Goal: Information Seeking & Learning: Check status

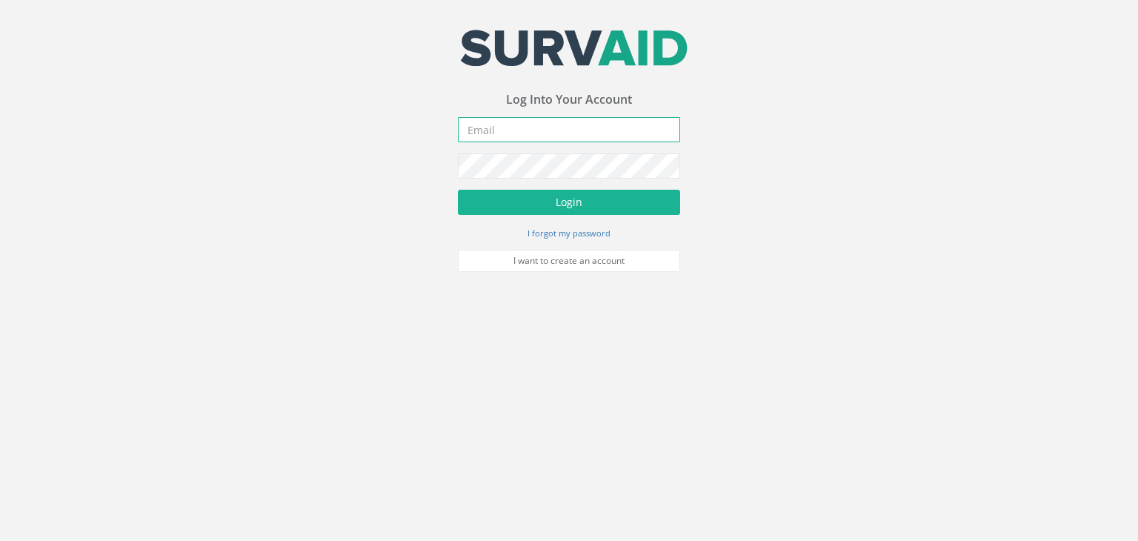
click at [507, 131] on input "email" at bounding box center [569, 129] width 222 height 25
type input "[EMAIL_ADDRESS][PERSON_NAME][DOMAIN_NAME]"
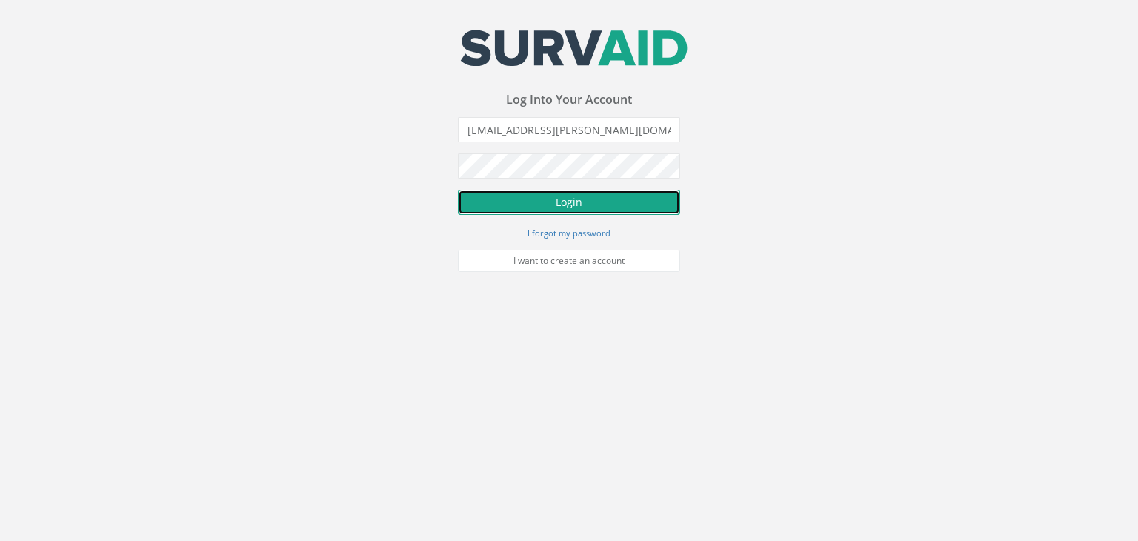
click at [571, 194] on button "Login" at bounding box center [569, 202] width 222 height 25
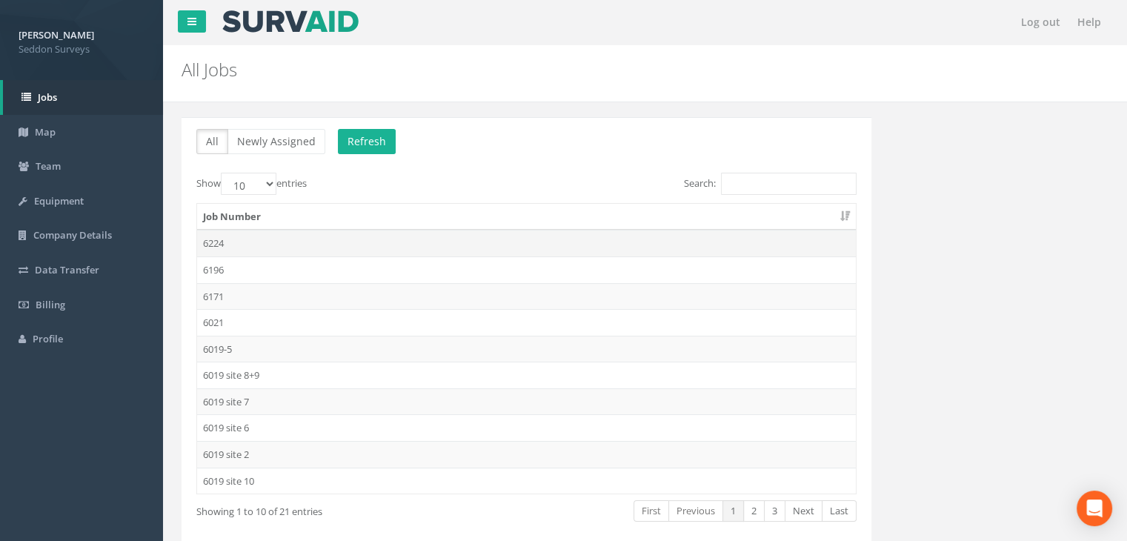
click at [215, 241] on td "6224" at bounding box center [526, 243] width 659 height 27
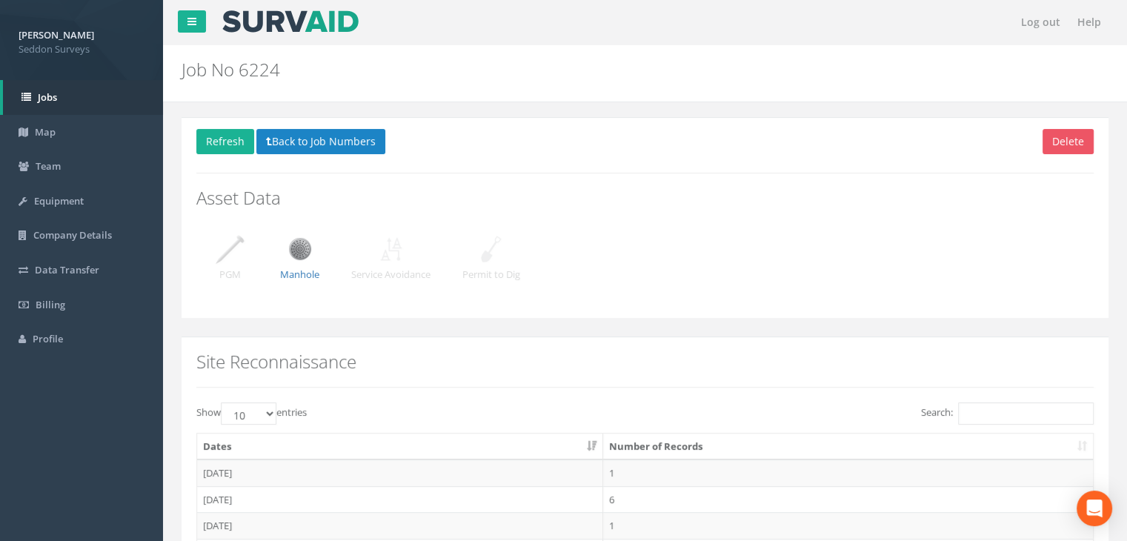
click at [228, 245] on img at bounding box center [229, 248] width 37 height 37
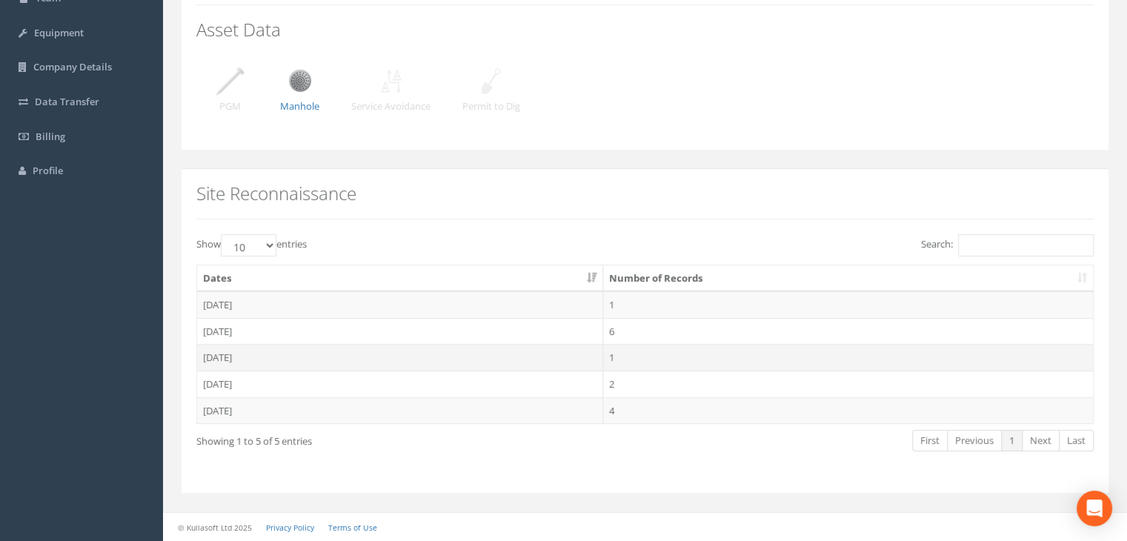
scroll to position [166, 0]
click at [231, 308] on td "[DATE]" at bounding box center [400, 306] width 406 height 27
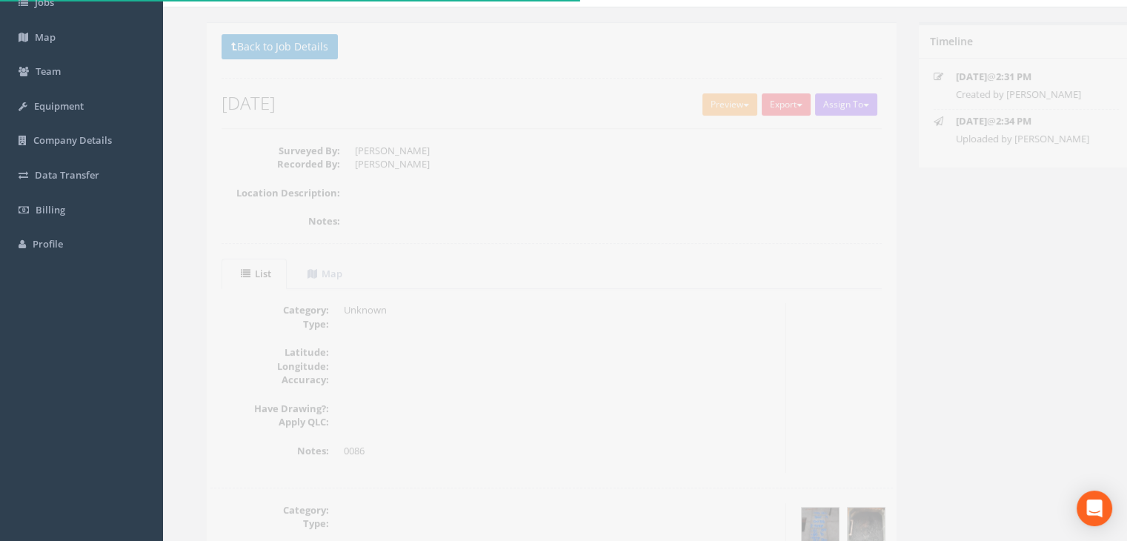
scroll to position [73, 0]
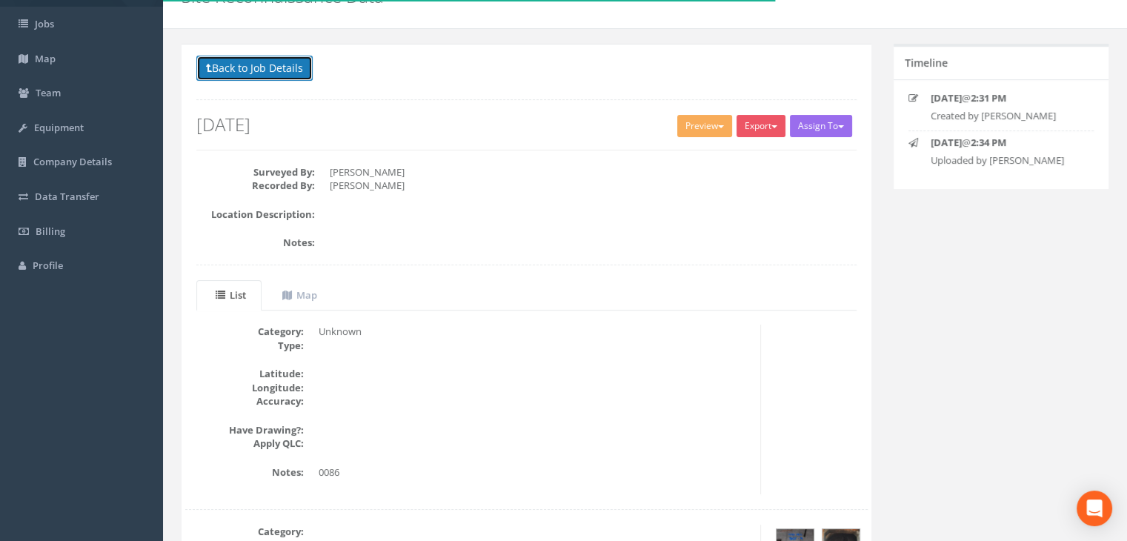
click at [253, 73] on button "Back to Job Details" at bounding box center [254, 68] width 116 height 25
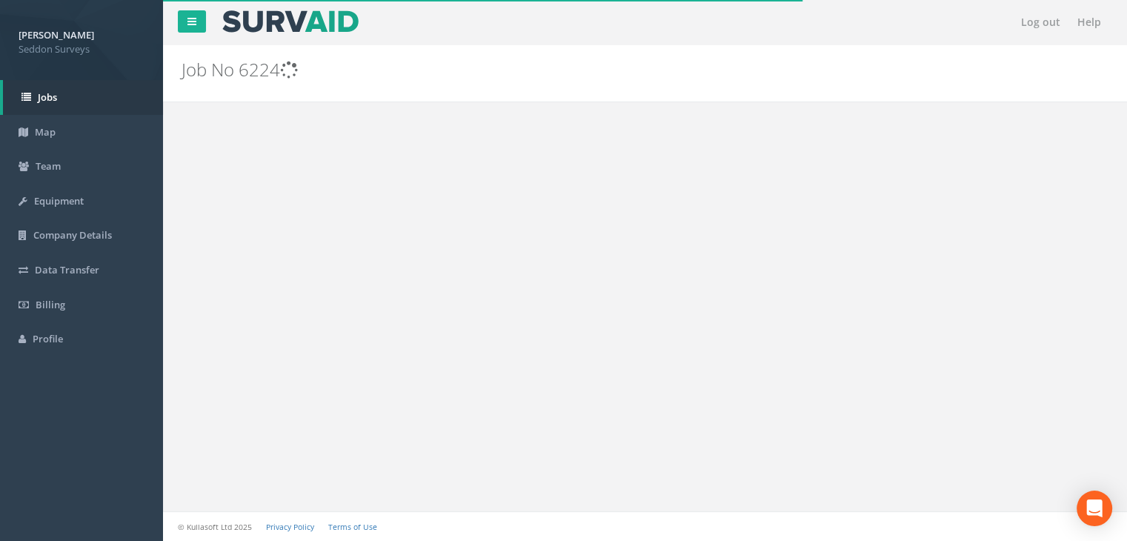
scroll to position [73, 0]
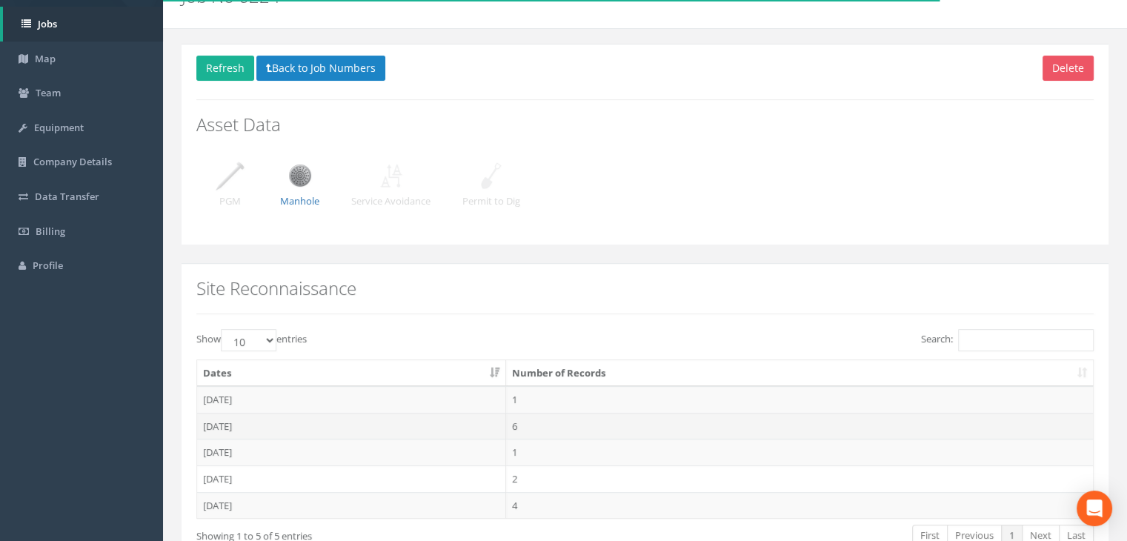
click at [238, 422] on td "[DATE]" at bounding box center [351, 426] width 309 height 27
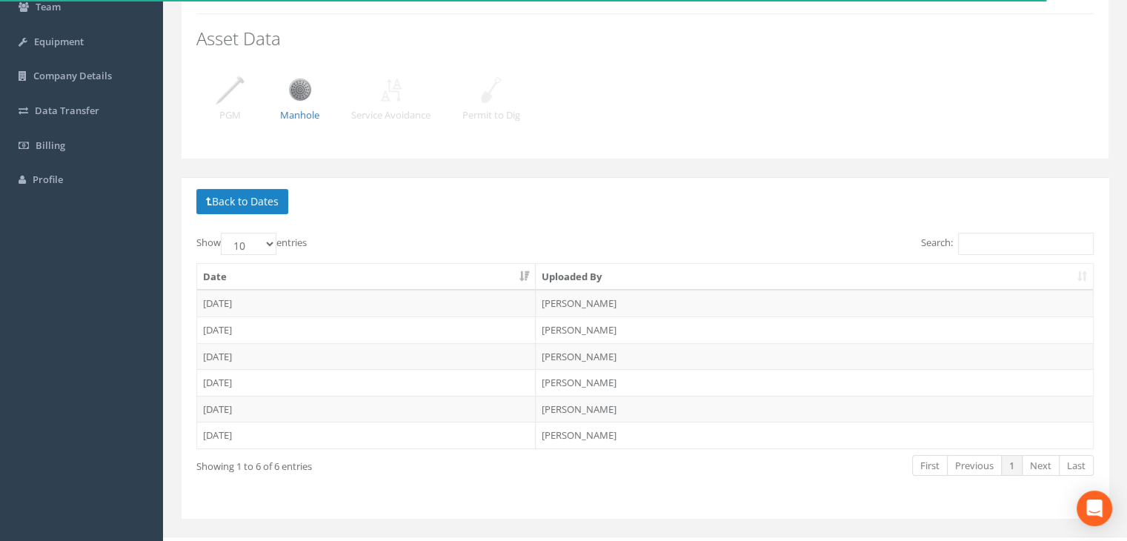
scroll to position [182, 0]
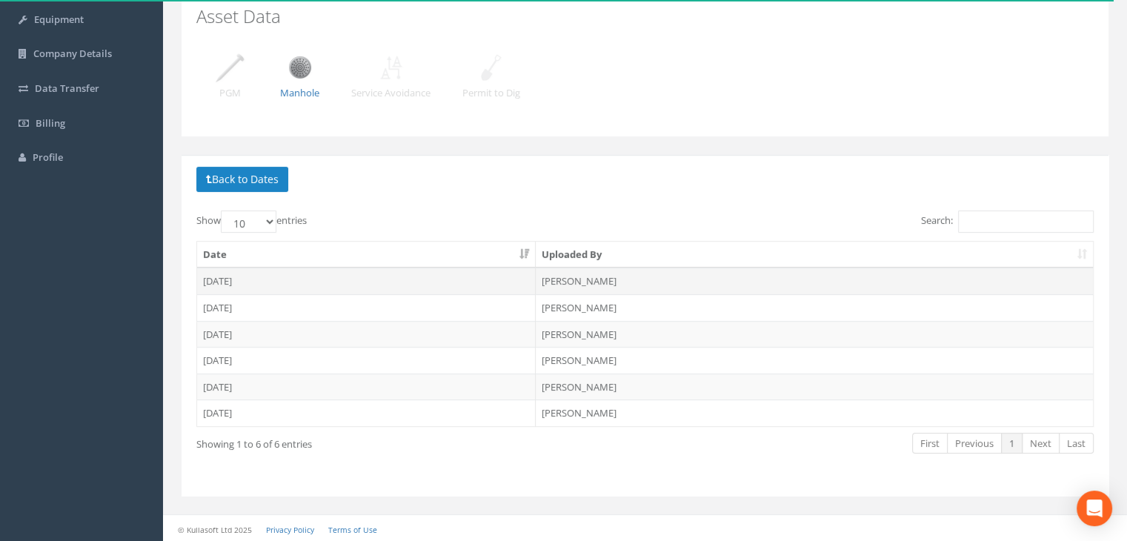
click at [246, 279] on td "[DATE]" at bounding box center [366, 281] width 339 height 27
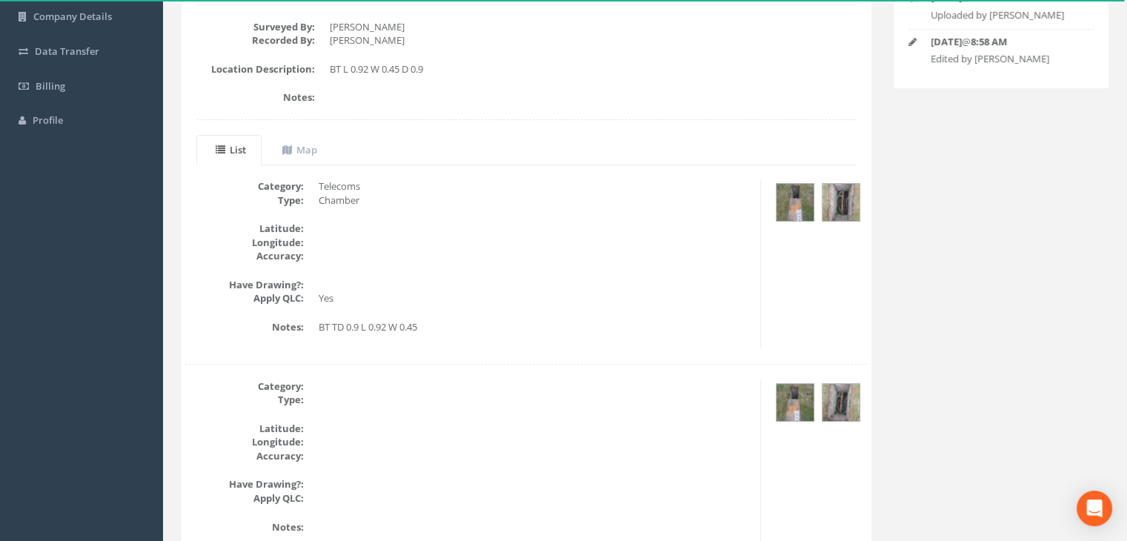
scroll to position [244, 0]
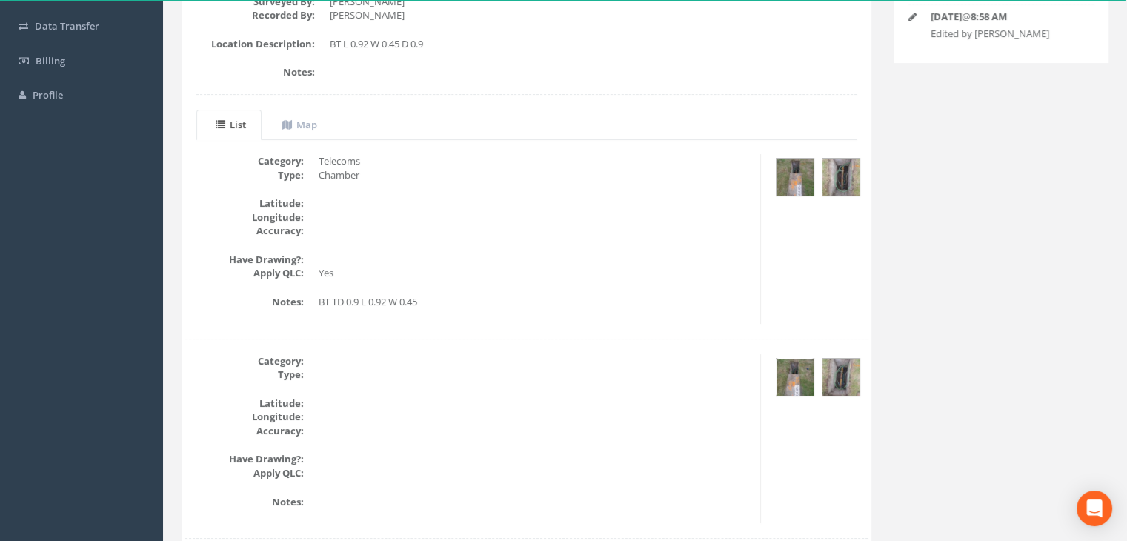
click at [786, 379] on img at bounding box center [795, 377] width 37 height 37
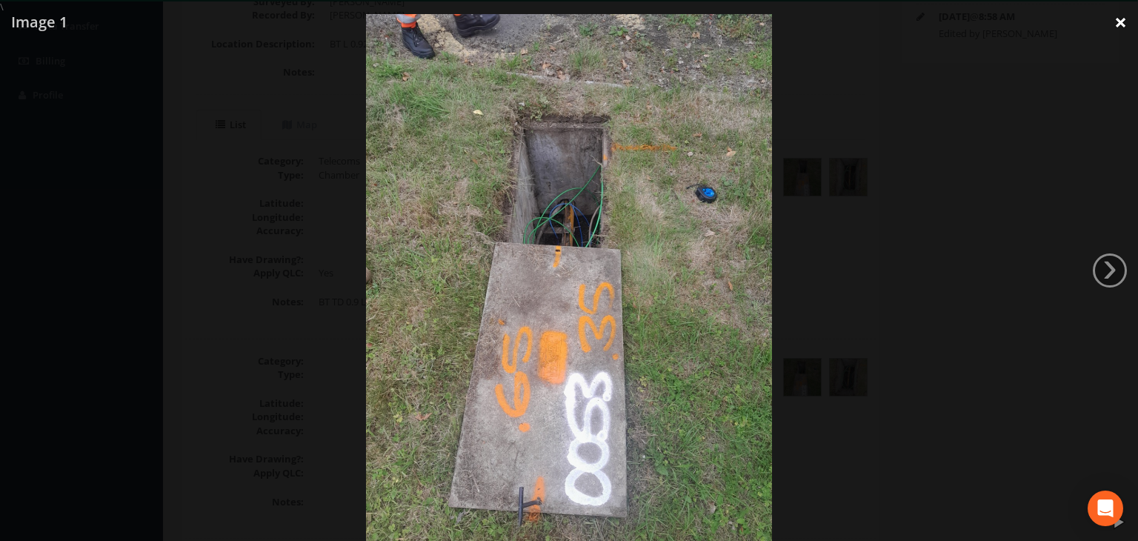
click at [1117, 16] on link "×" at bounding box center [1121, 22] width 35 height 44
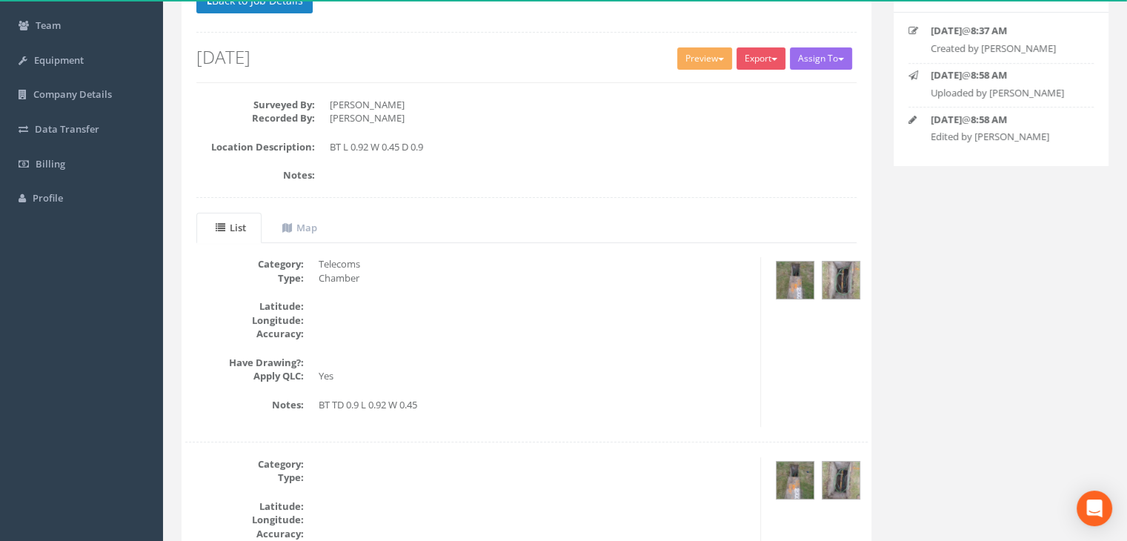
scroll to position [96, 0]
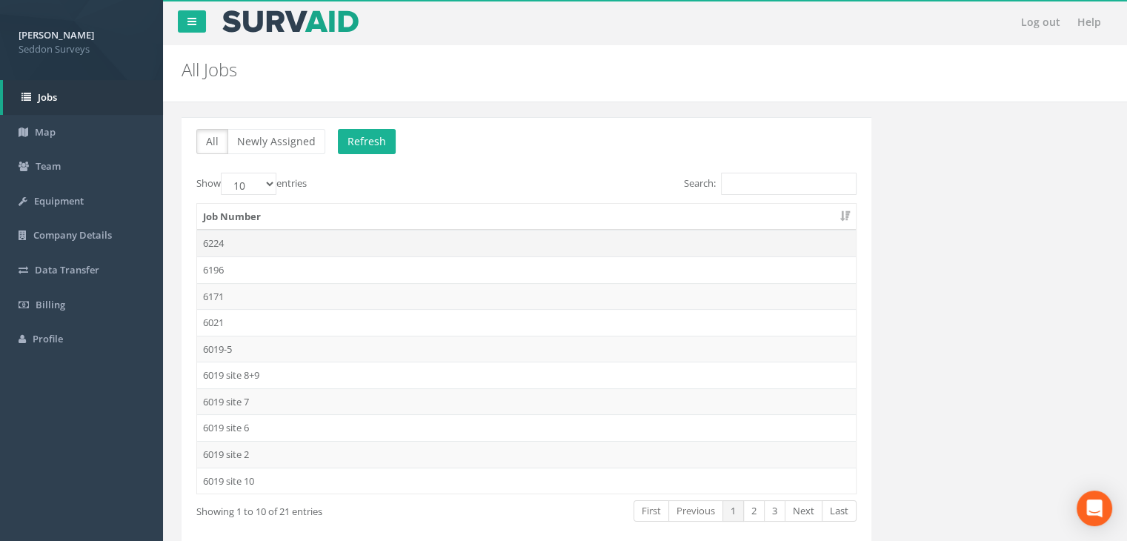
click at [216, 244] on td "6224" at bounding box center [526, 243] width 659 height 27
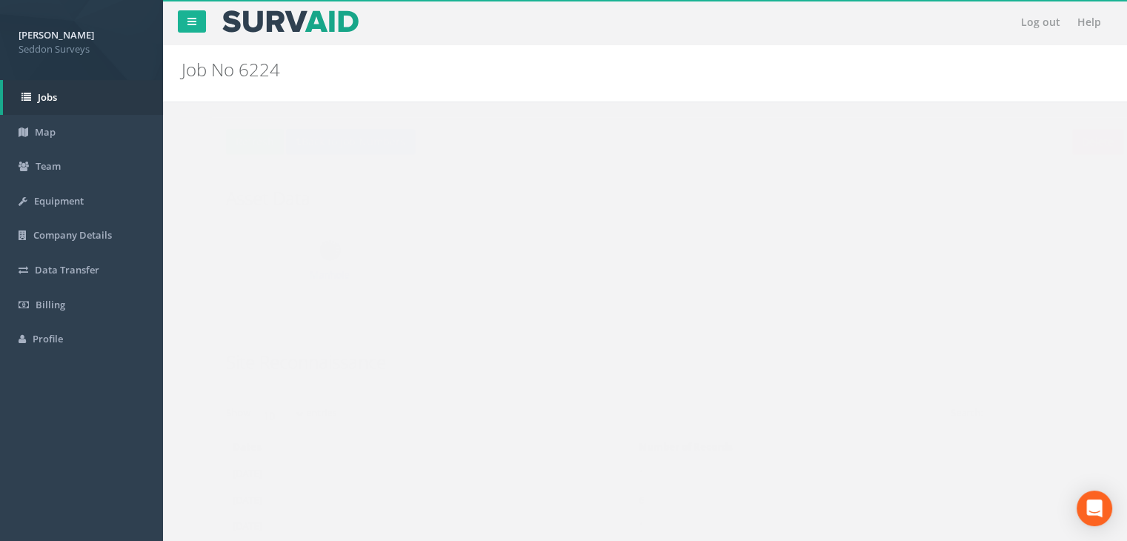
click at [225, 258] on img at bounding box center [229, 248] width 37 height 37
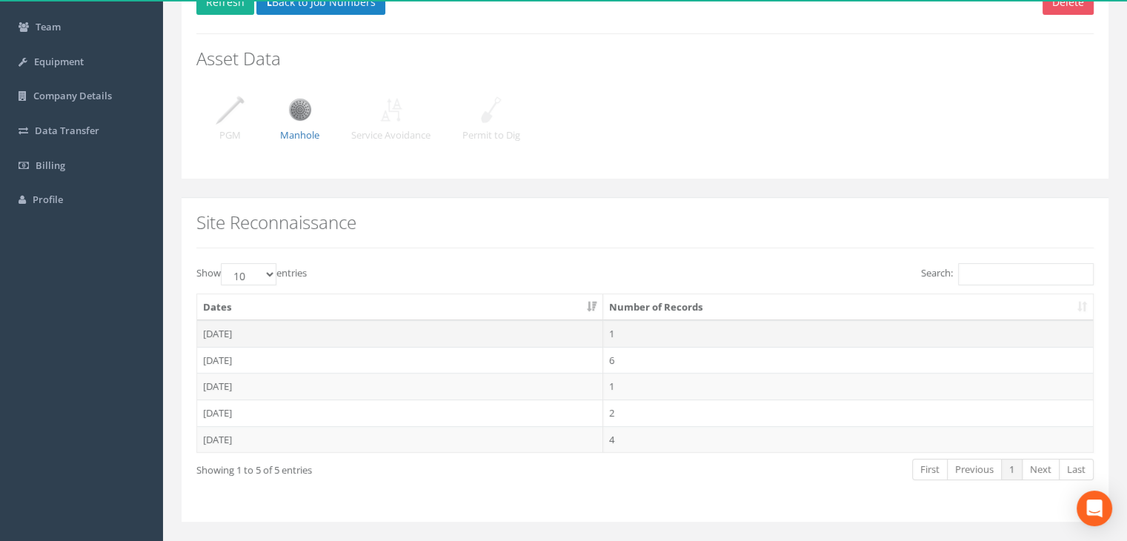
scroll to position [148, 0]
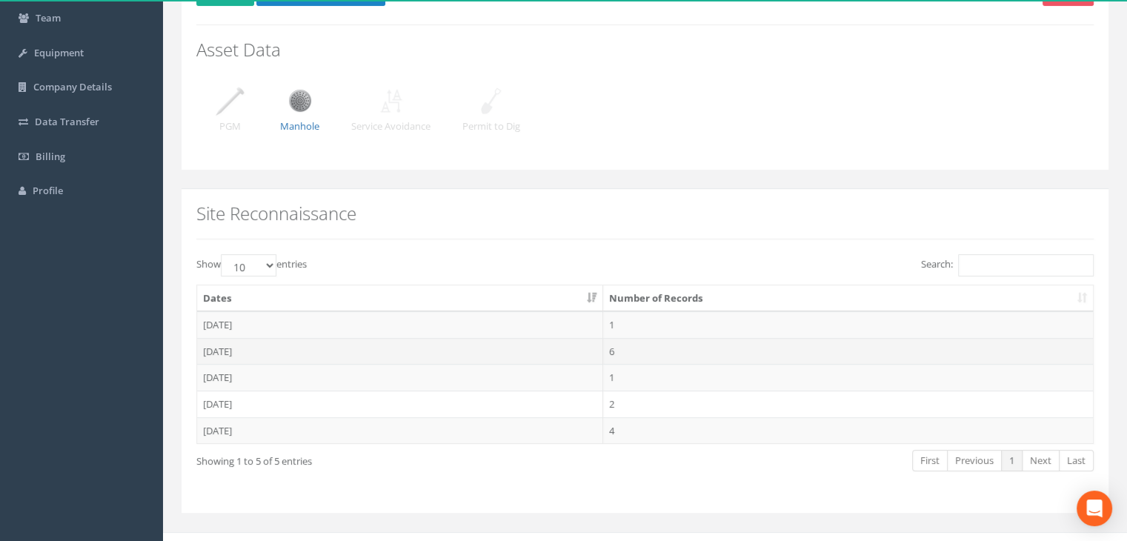
click at [230, 346] on td "[DATE]" at bounding box center [400, 351] width 406 height 27
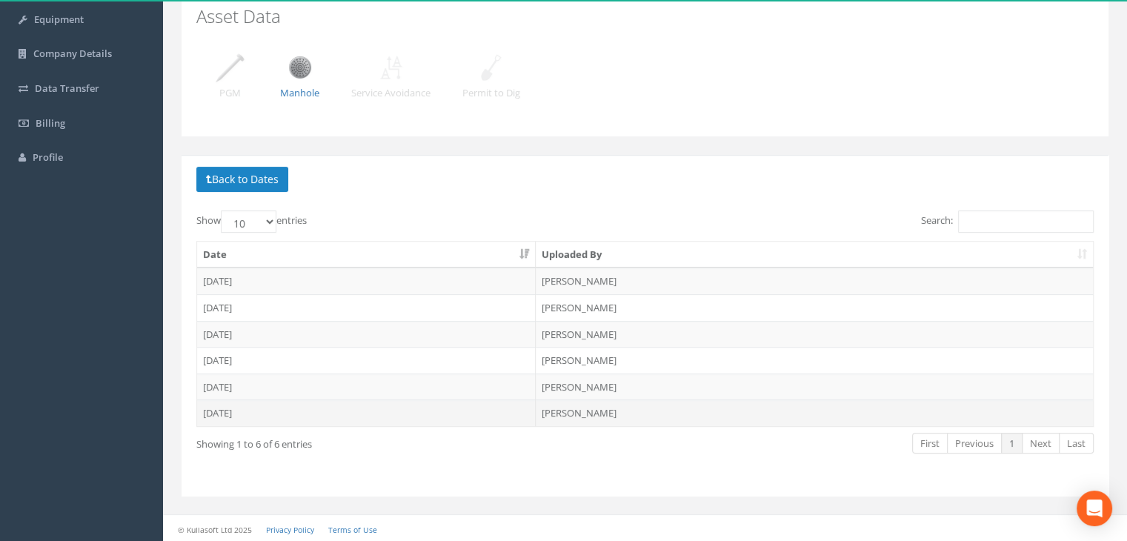
click at [217, 405] on td "[DATE]" at bounding box center [366, 412] width 339 height 27
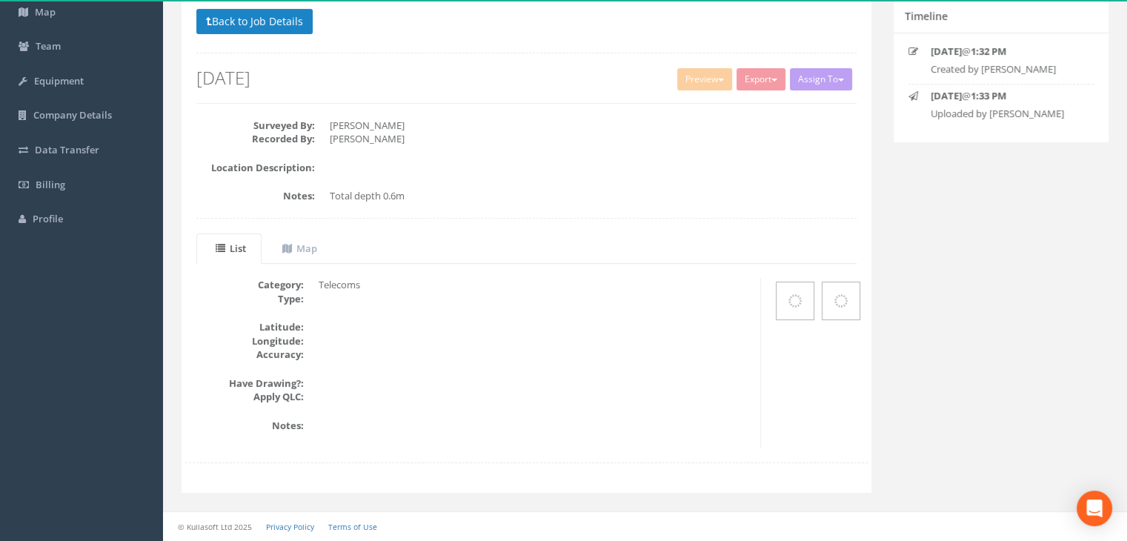
scroll to position [119, 0]
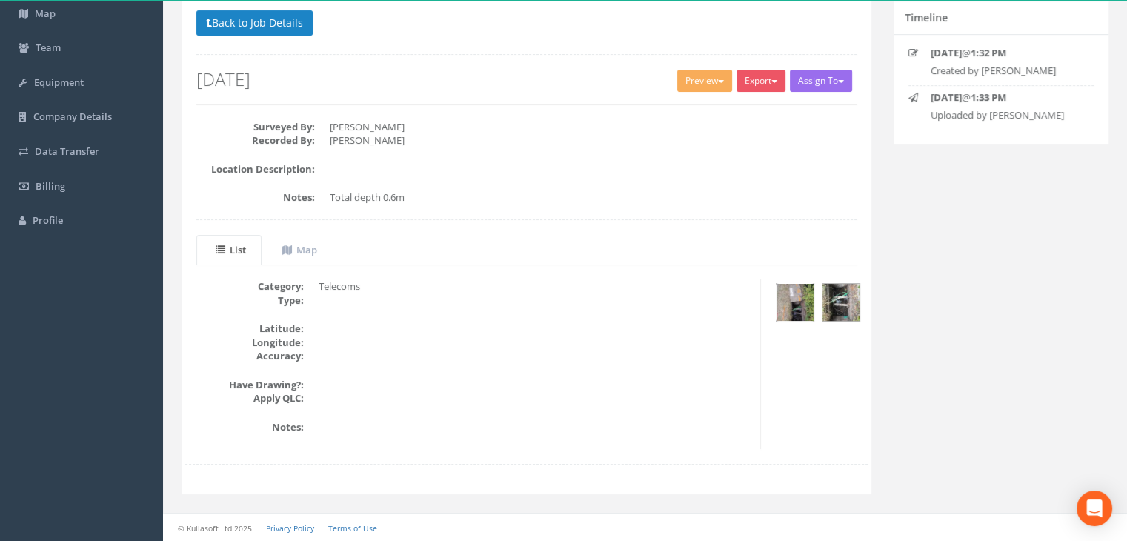
click at [797, 301] on img at bounding box center [795, 302] width 37 height 37
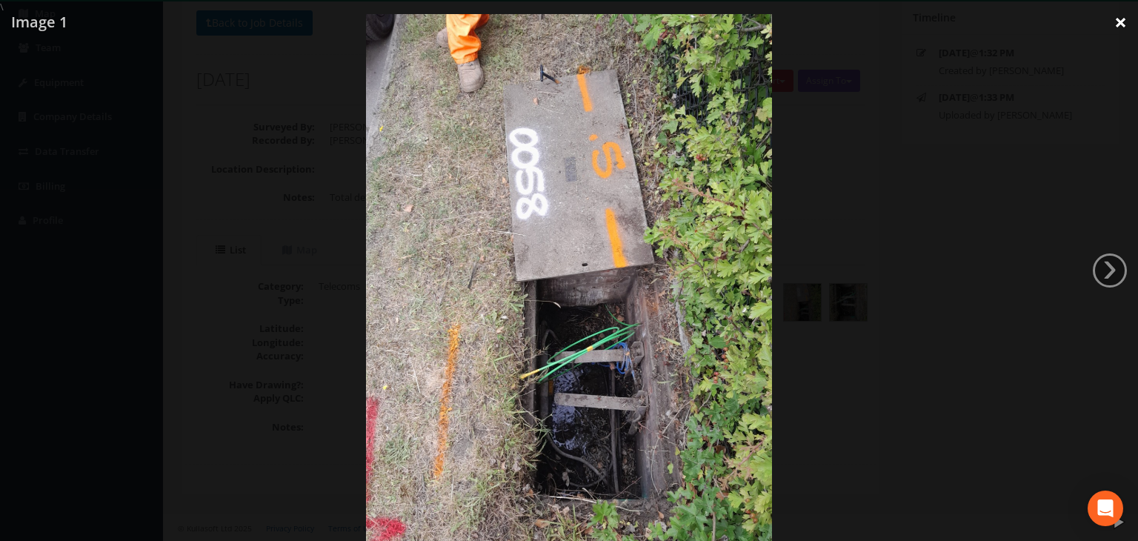
click at [1118, 21] on link "×" at bounding box center [1121, 22] width 35 height 44
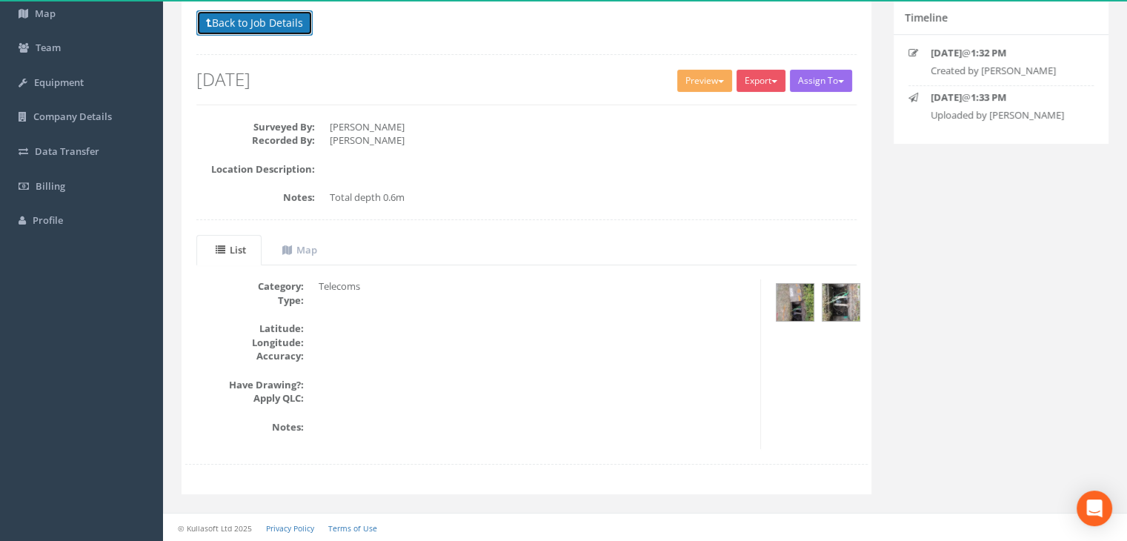
click at [267, 34] on button "Back to Job Details" at bounding box center [254, 22] width 116 height 25
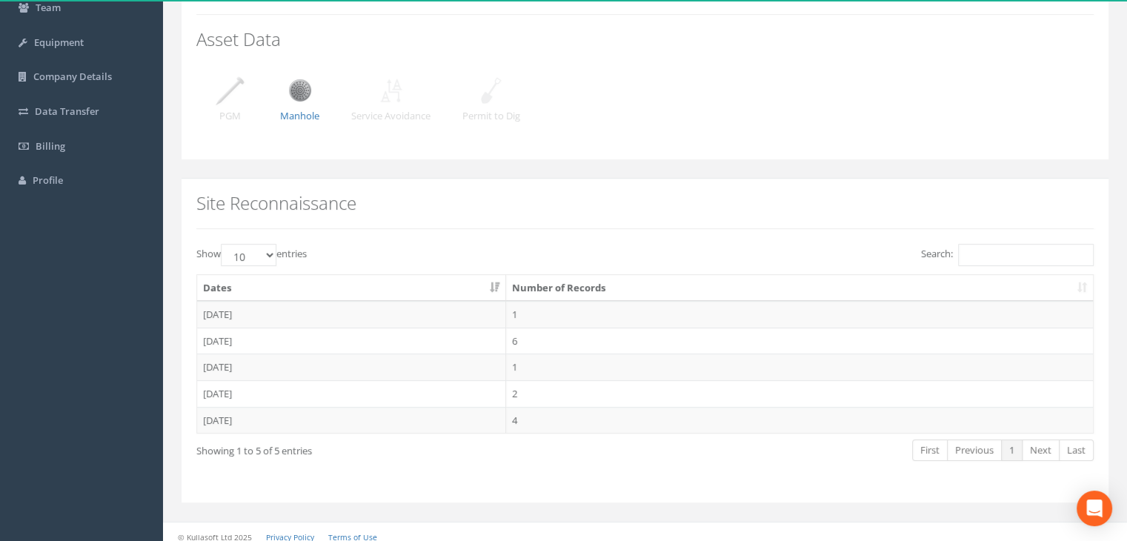
scroll to position [166, 0]
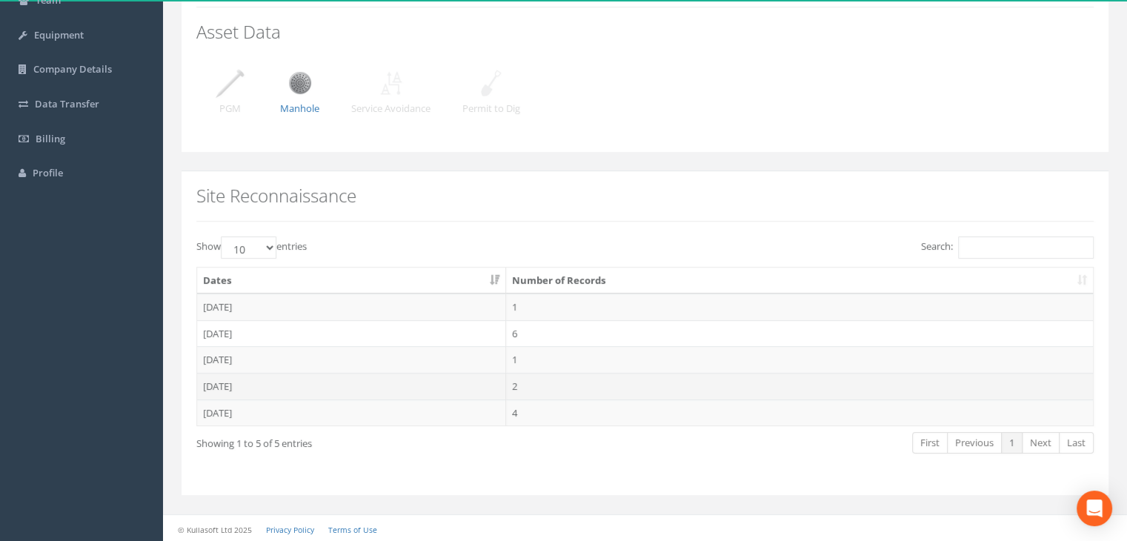
click at [234, 384] on td "[DATE]" at bounding box center [351, 386] width 309 height 27
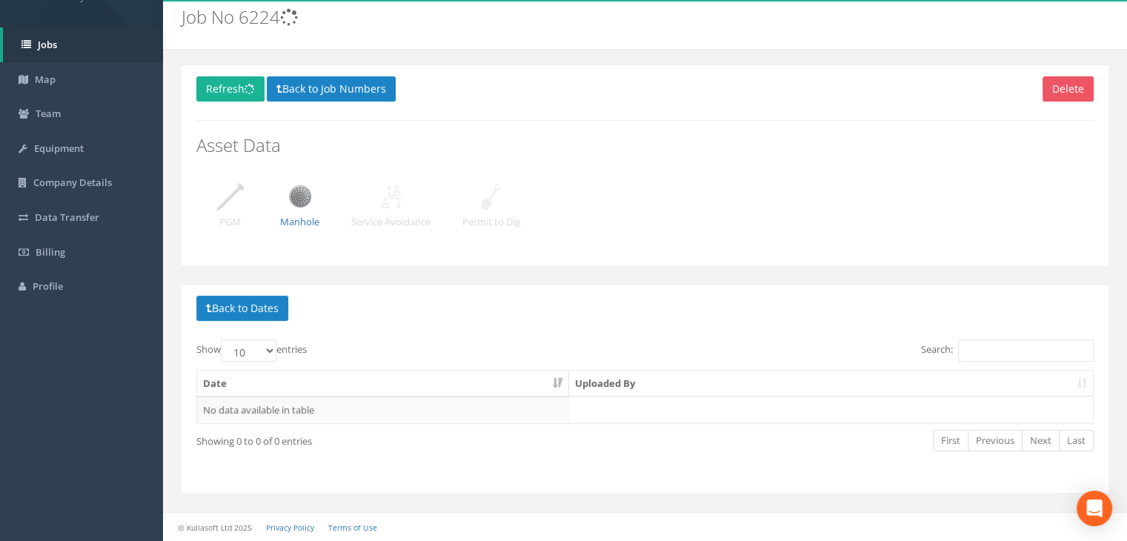
scroll to position [50, 0]
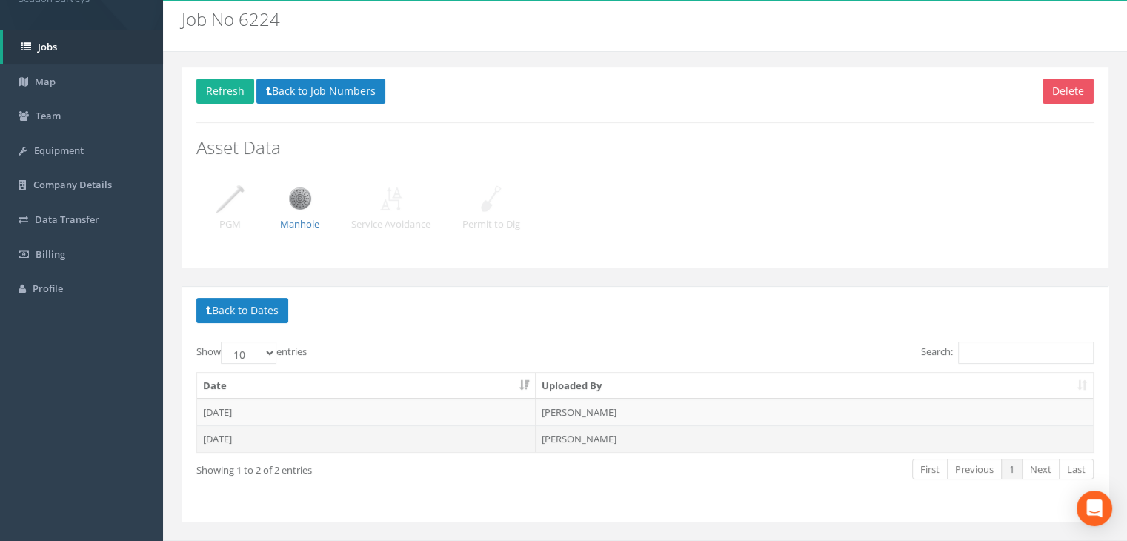
click at [239, 431] on td "[DATE]" at bounding box center [366, 438] width 339 height 27
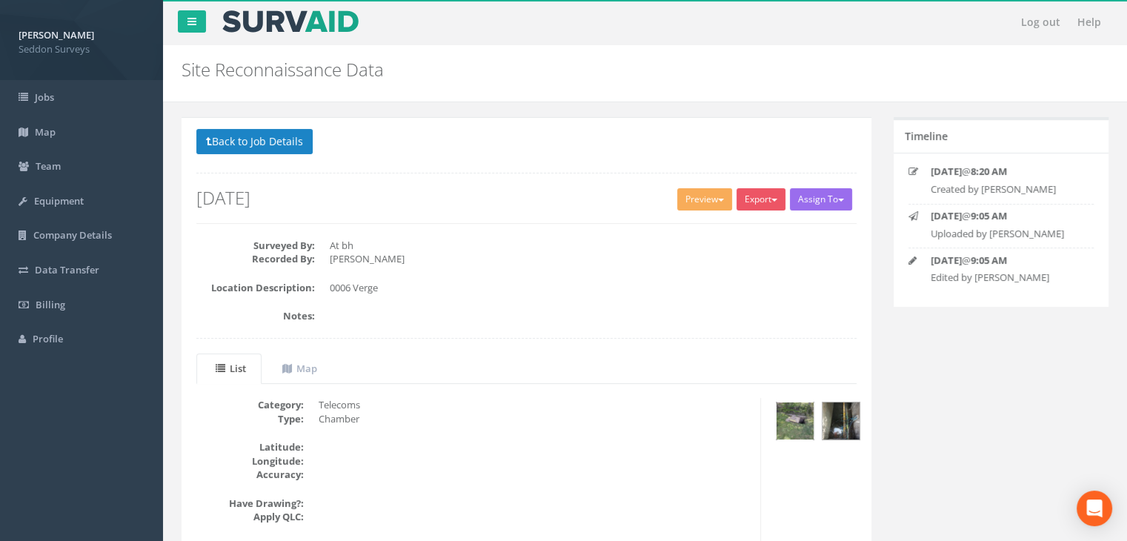
click at [795, 418] on img at bounding box center [795, 420] width 37 height 37
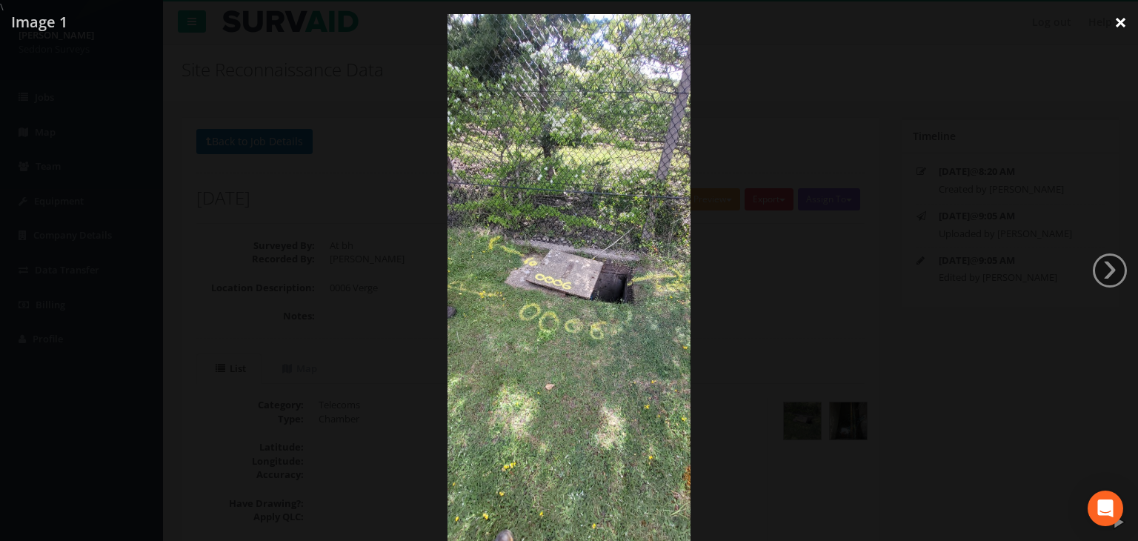
click at [1116, 22] on link "×" at bounding box center [1121, 22] width 35 height 44
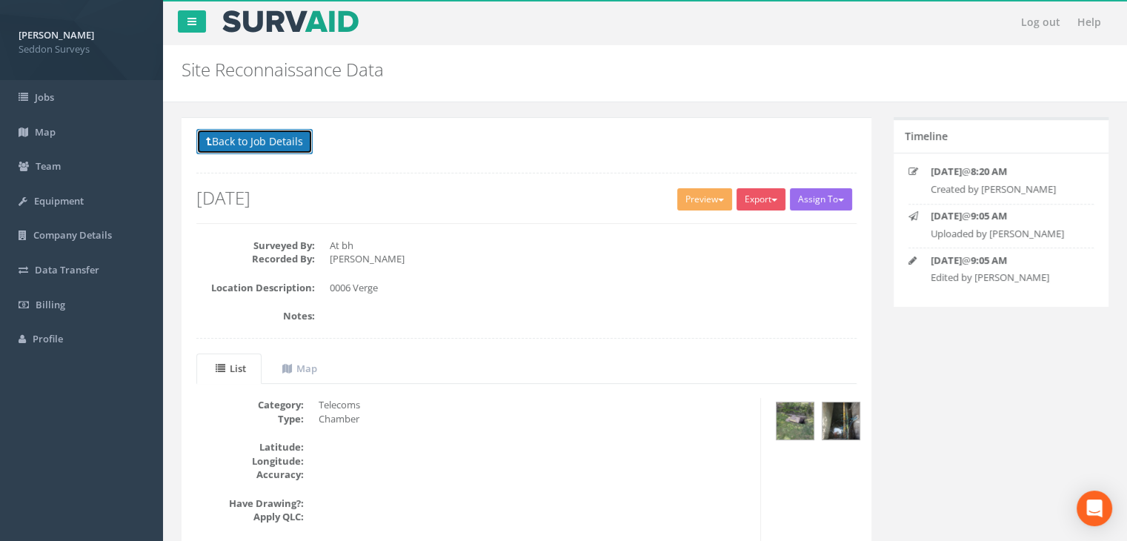
click at [257, 136] on button "Back to Job Details" at bounding box center [254, 141] width 116 height 25
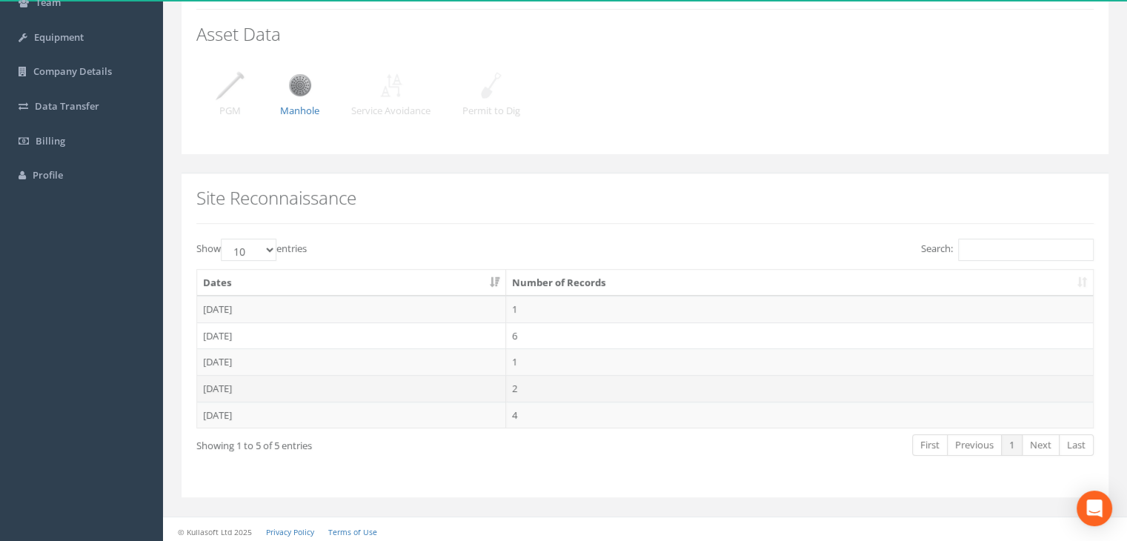
scroll to position [166, 0]
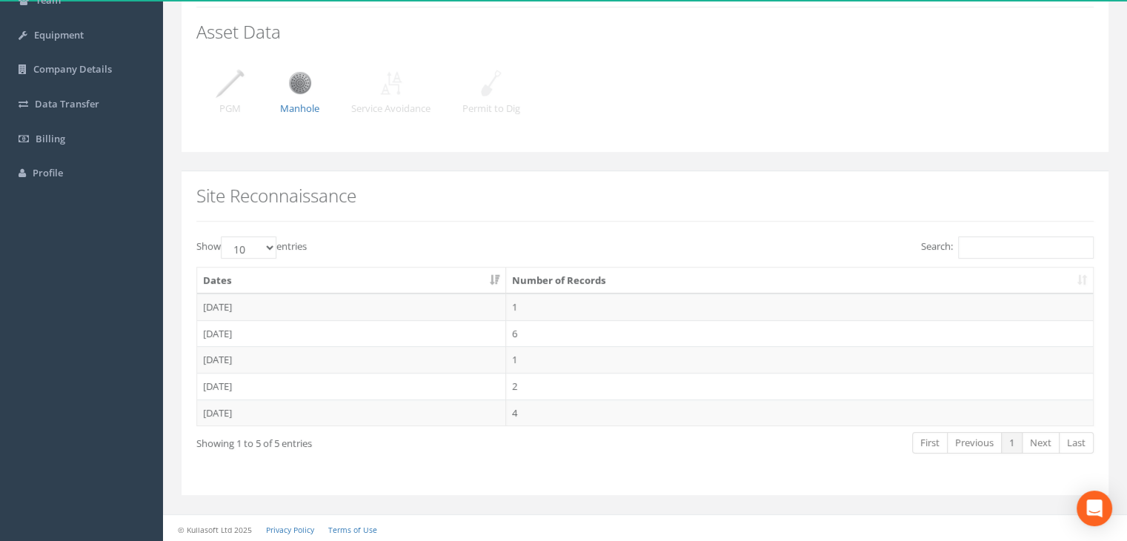
click at [240, 328] on td "[DATE]" at bounding box center [351, 333] width 309 height 27
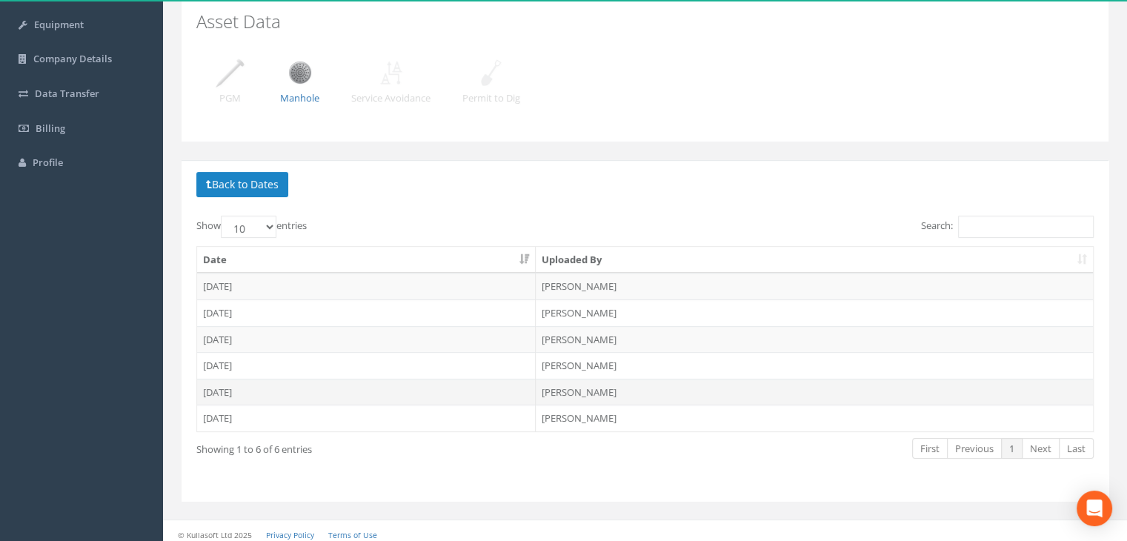
scroll to position [182, 0]
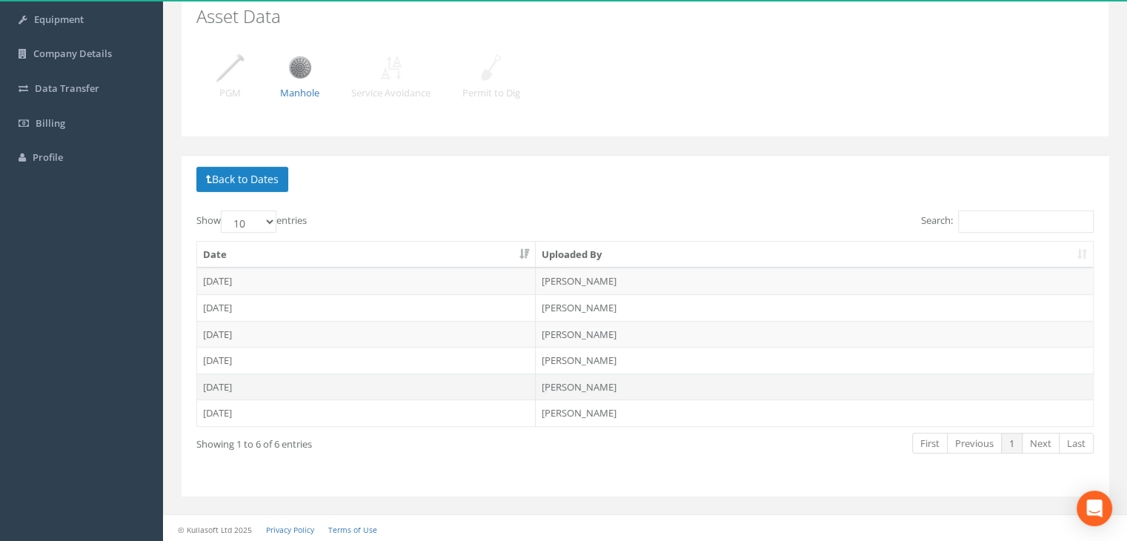
click at [227, 381] on td "[DATE]" at bounding box center [366, 387] width 339 height 27
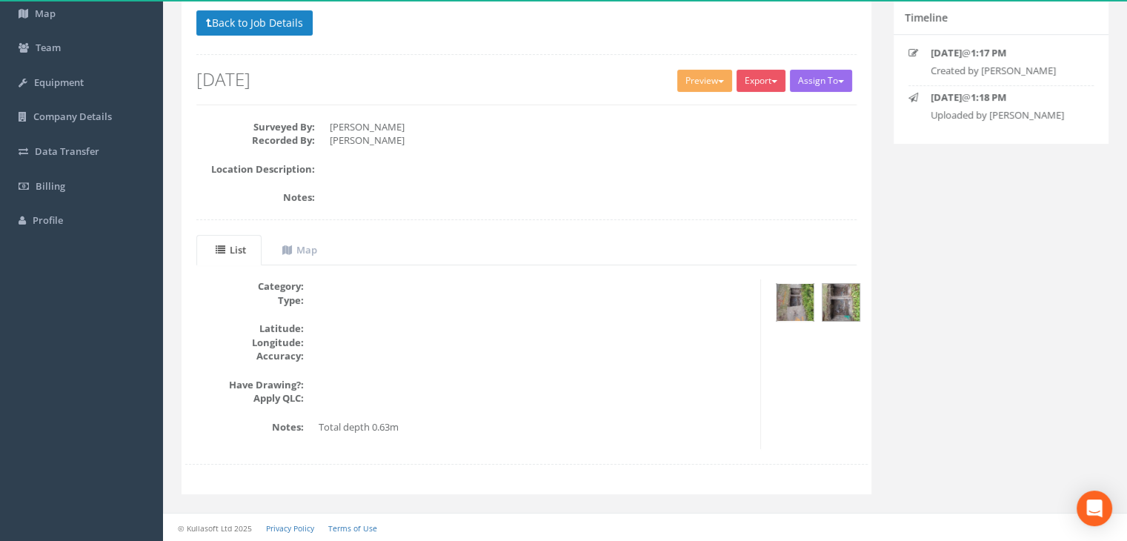
click at [791, 307] on img at bounding box center [795, 302] width 37 height 37
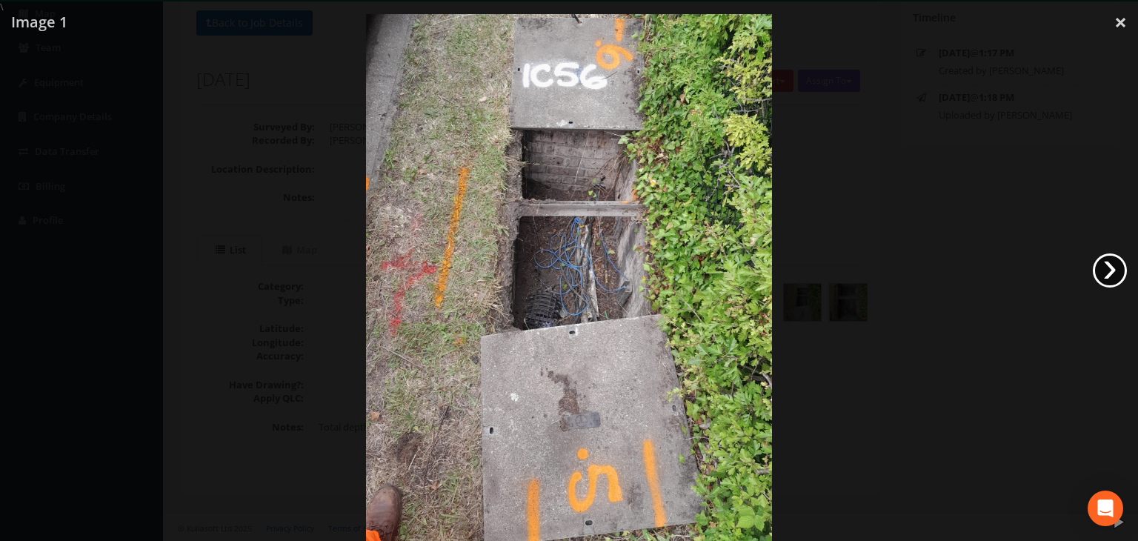
click at [1115, 273] on link "›" at bounding box center [1110, 270] width 34 height 34
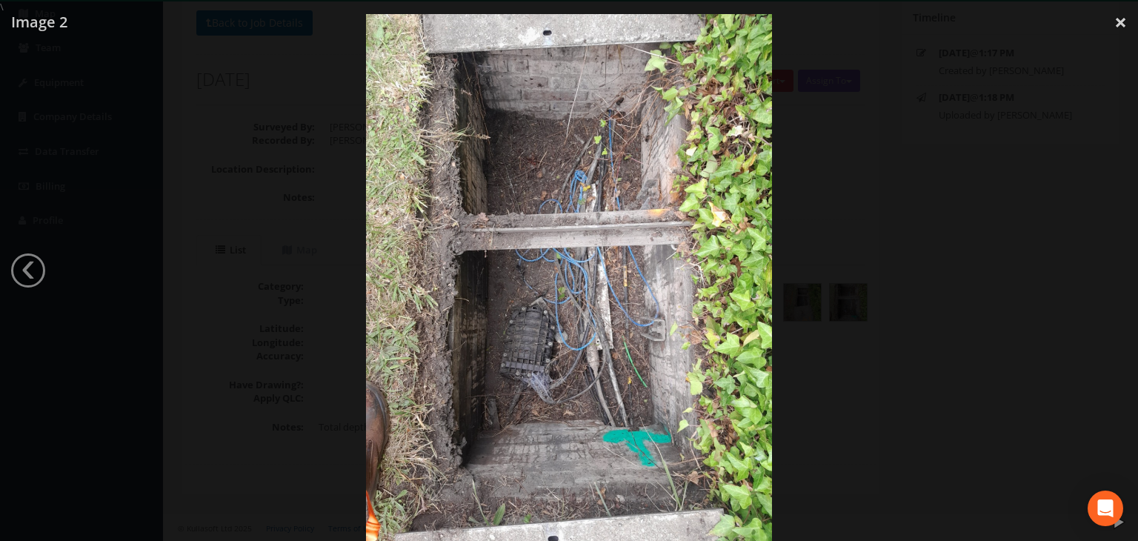
click at [1115, 273] on div at bounding box center [569, 284] width 1138 height 541
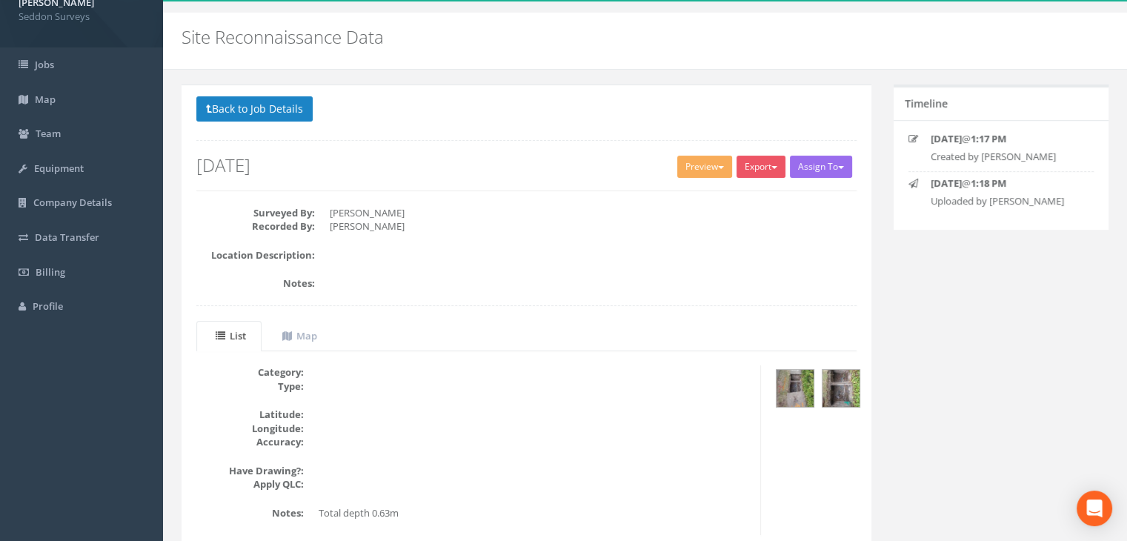
scroll to position [0, 0]
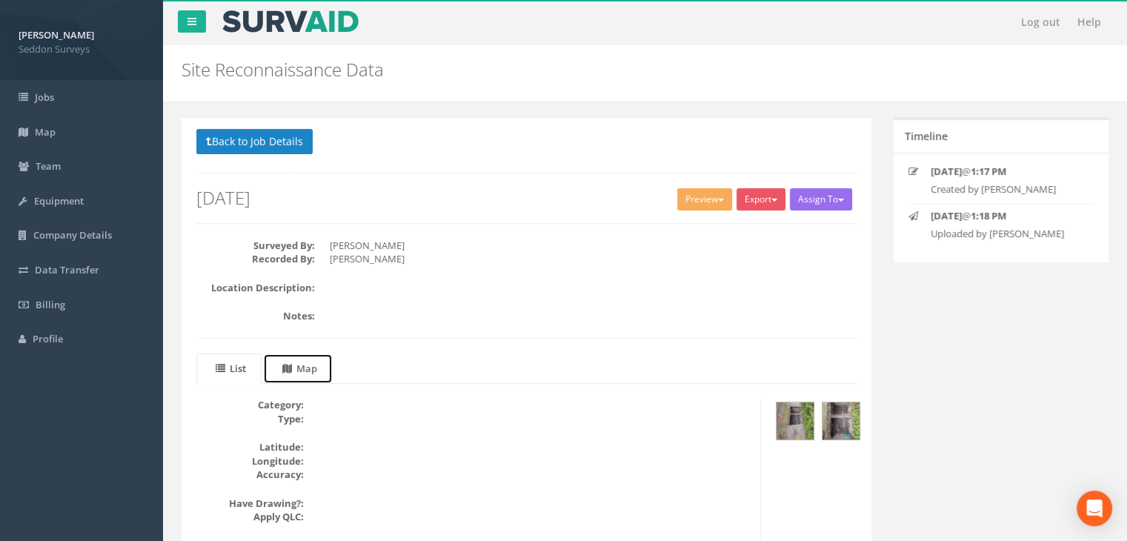
click at [305, 373] on uib-tab-heading "Map" at bounding box center [299, 368] width 35 height 13
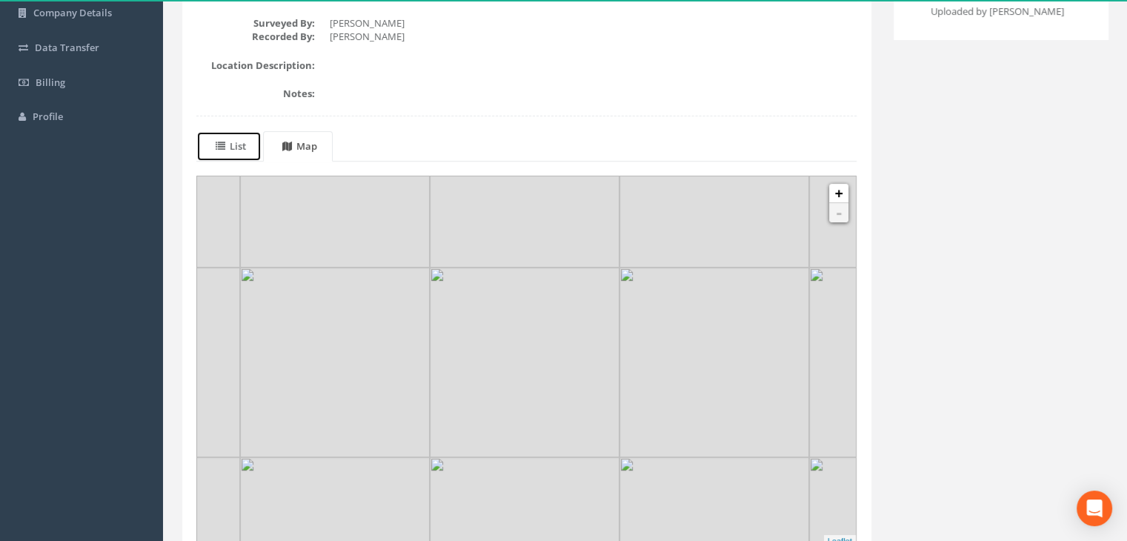
click at [226, 143] on span at bounding box center [223, 145] width 14 height 13
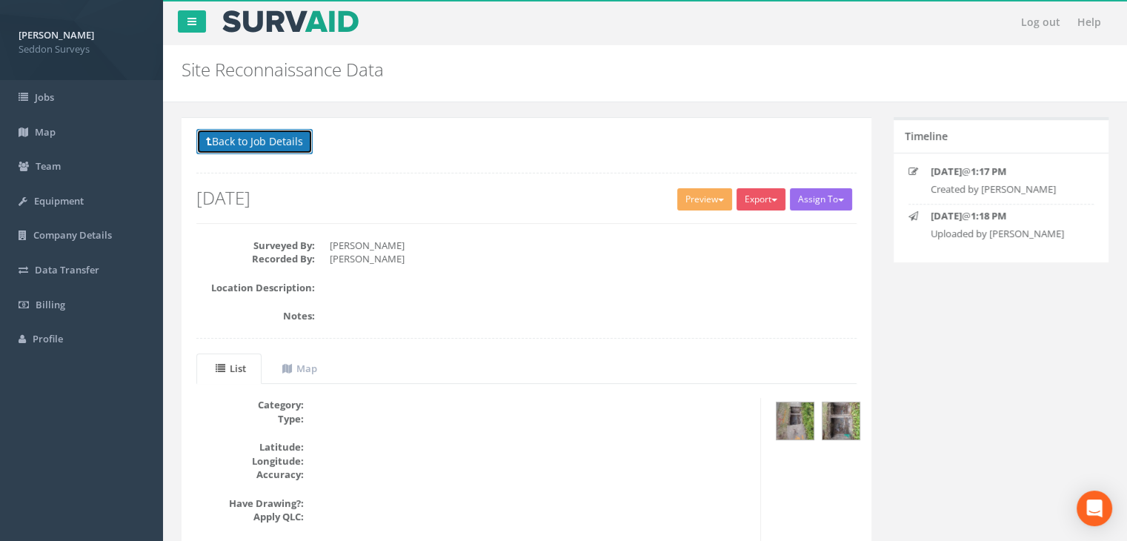
click at [249, 145] on button "Back to Job Details" at bounding box center [254, 141] width 116 height 25
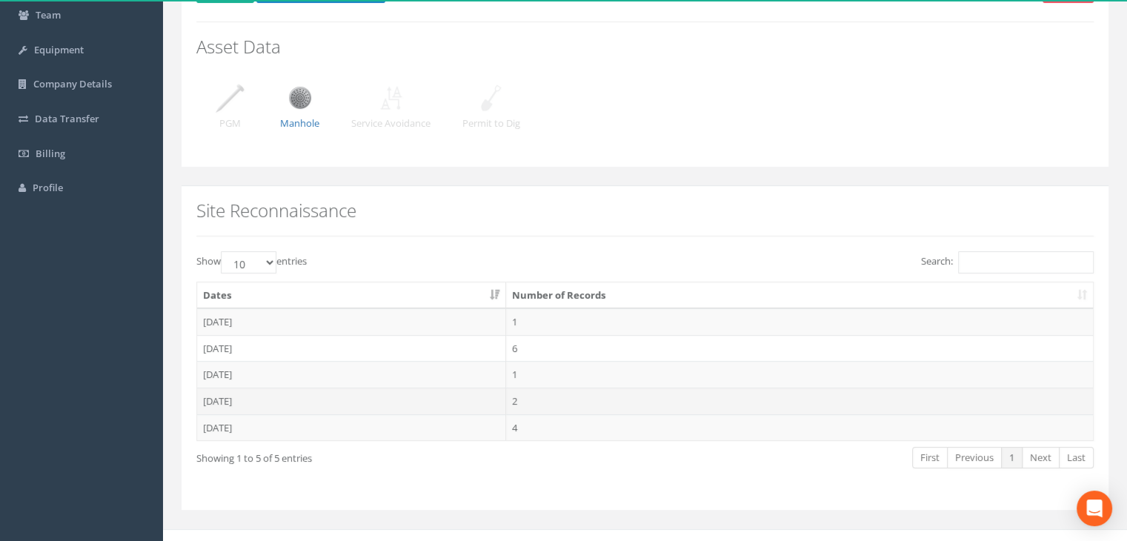
scroll to position [166, 0]
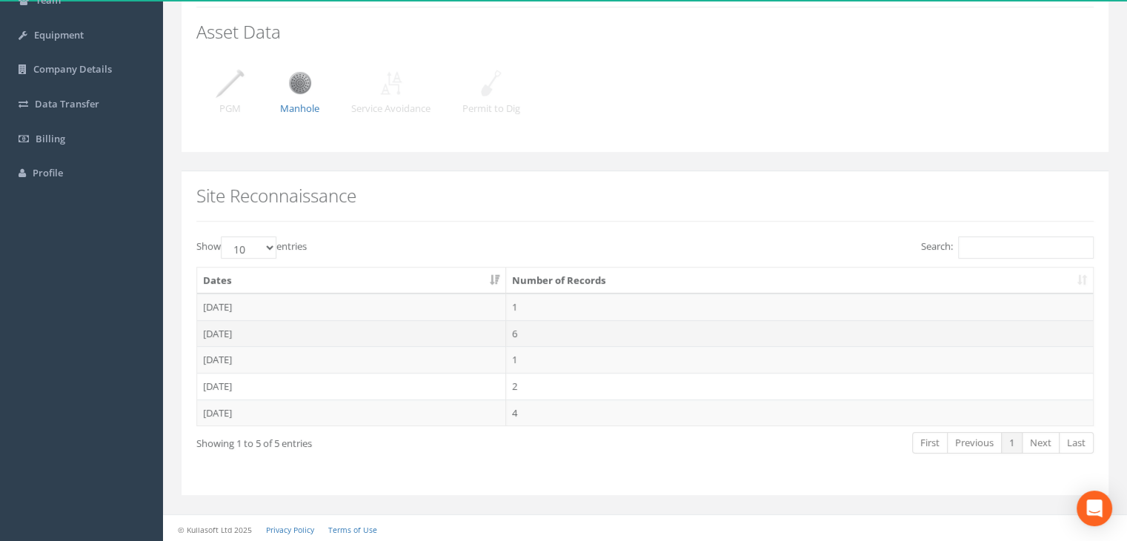
click at [228, 335] on td "[DATE]" at bounding box center [351, 333] width 309 height 27
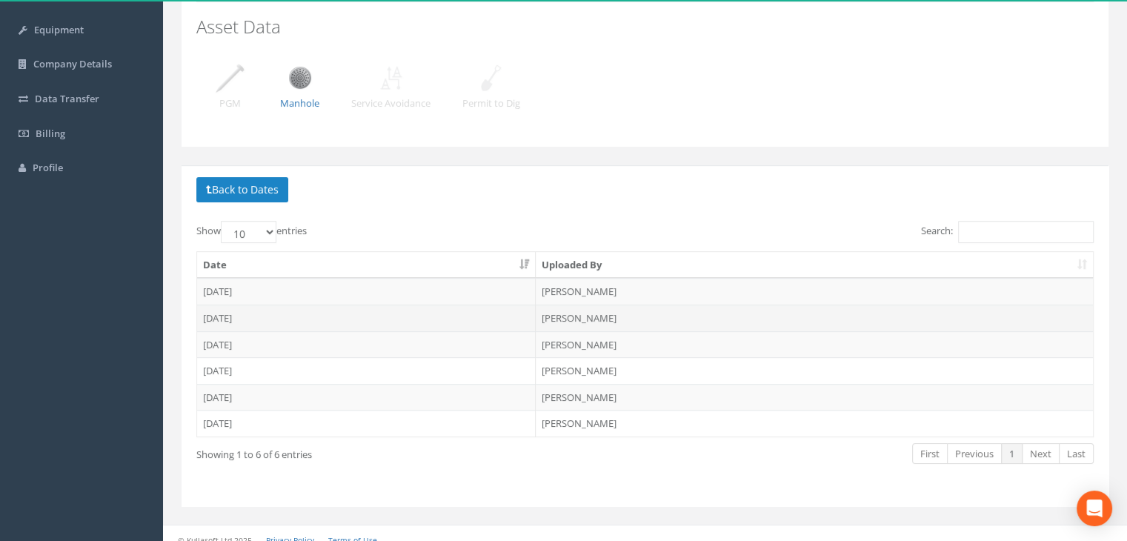
scroll to position [182, 0]
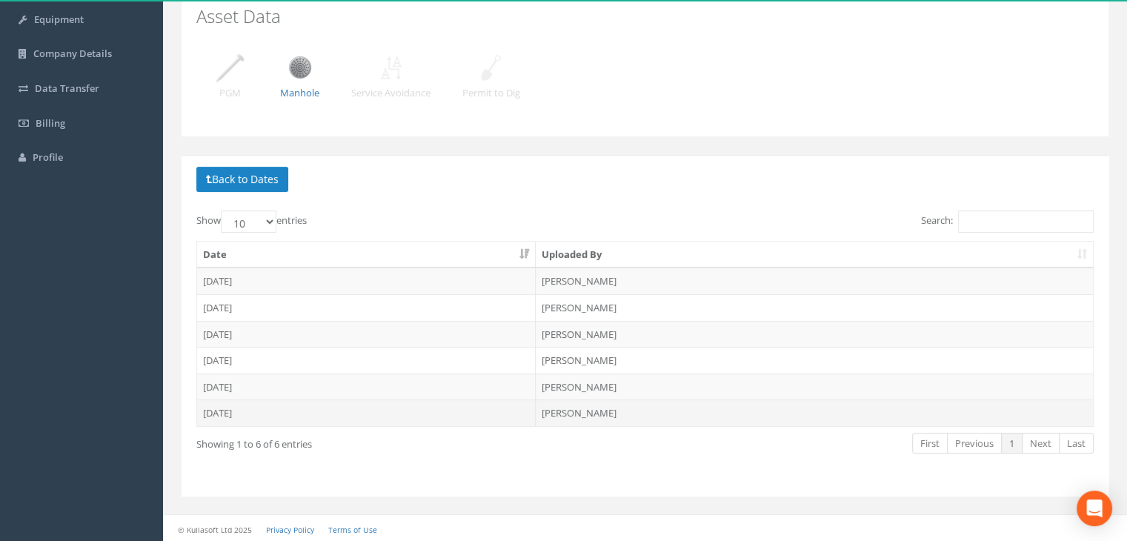
click at [236, 413] on td "[DATE]" at bounding box center [366, 412] width 339 height 27
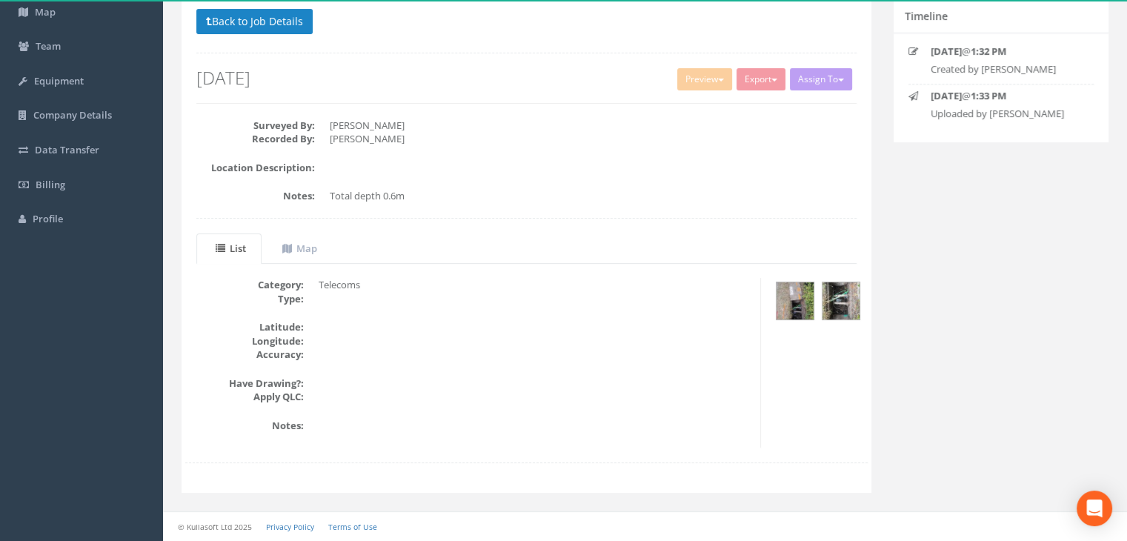
scroll to position [119, 0]
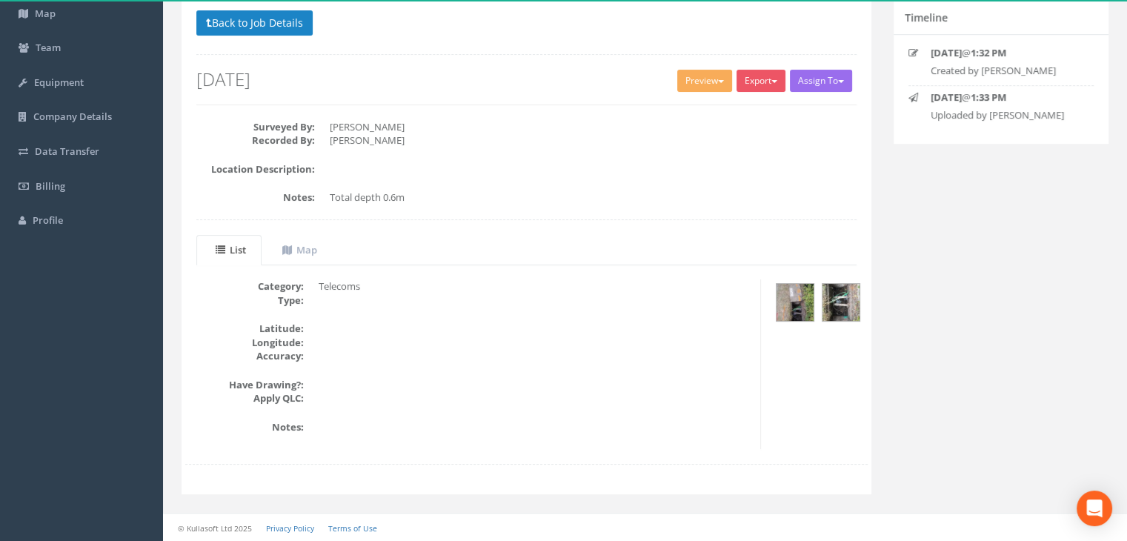
click at [774, 306] on div at bounding box center [819, 304] width 95 height 50
click at [809, 289] on img at bounding box center [795, 302] width 37 height 37
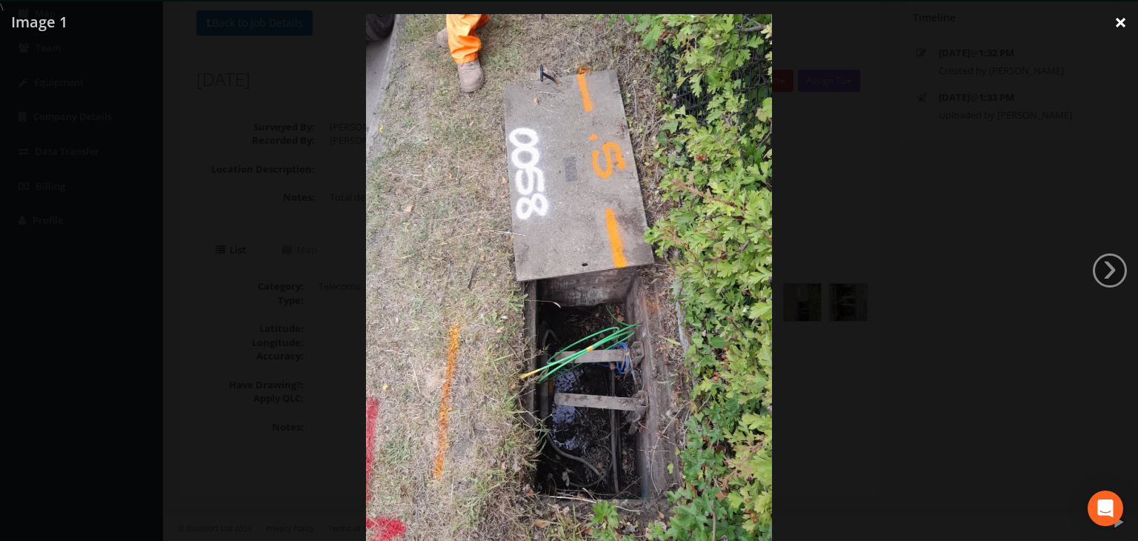
click at [1138, 37] on link "×" at bounding box center [1121, 22] width 35 height 44
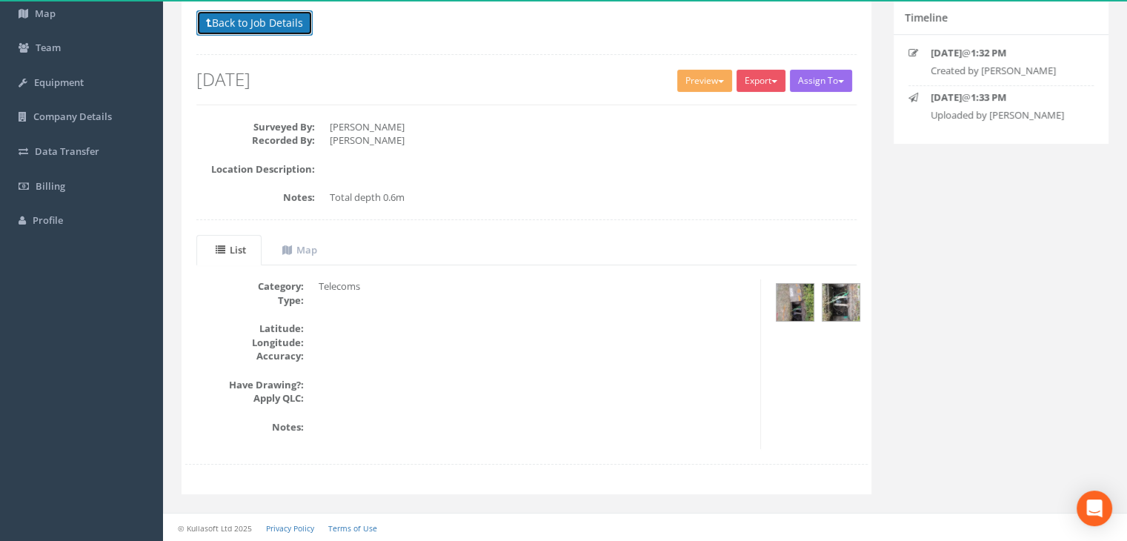
click at [246, 12] on button "Back to Job Details" at bounding box center [254, 22] width 116 height 25
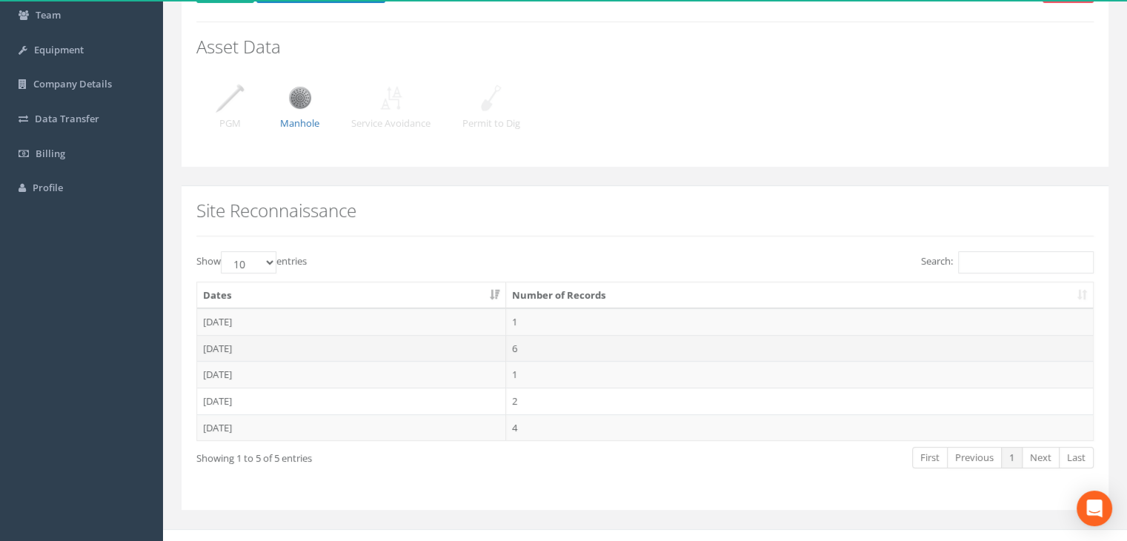
scroll to position [166, 0]
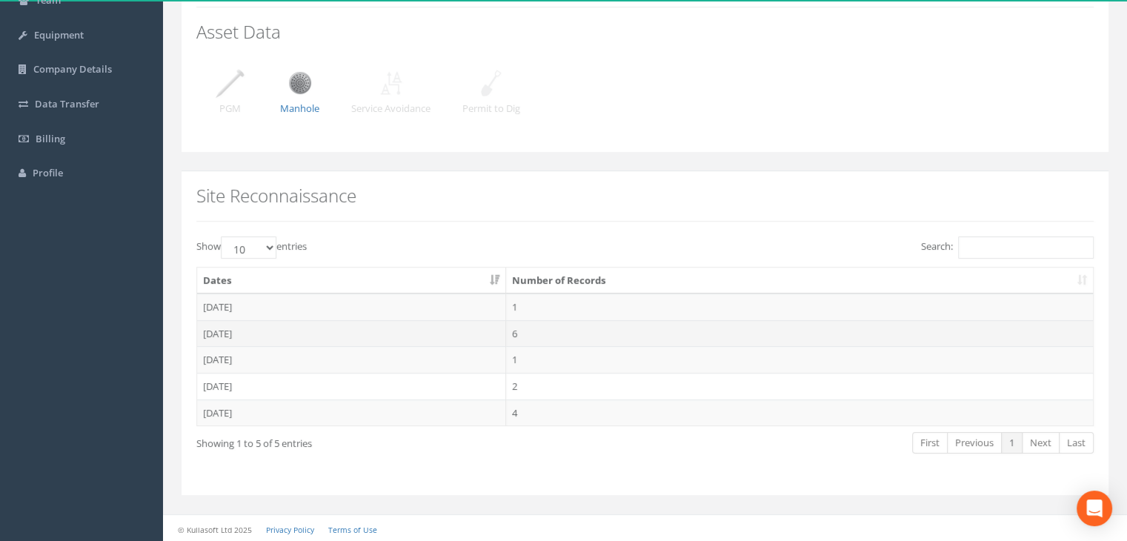
click at [216, 332] on td "[DATE]" at bounding box center [351, 333] width 309 height 27
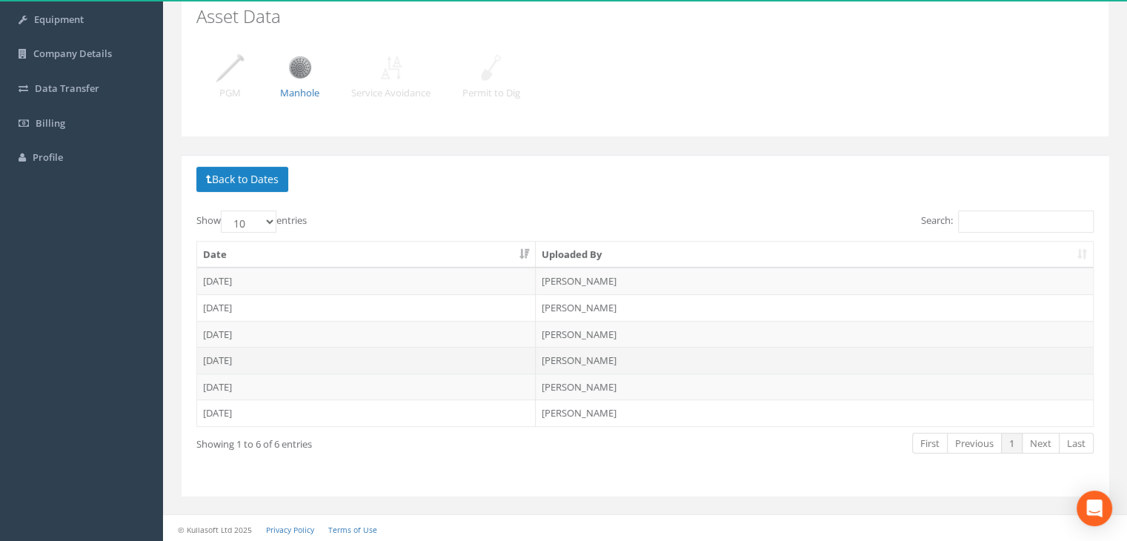
click at [232, 355] on td "[DATE]" at bounding box center [366, 360] width 339 height 27
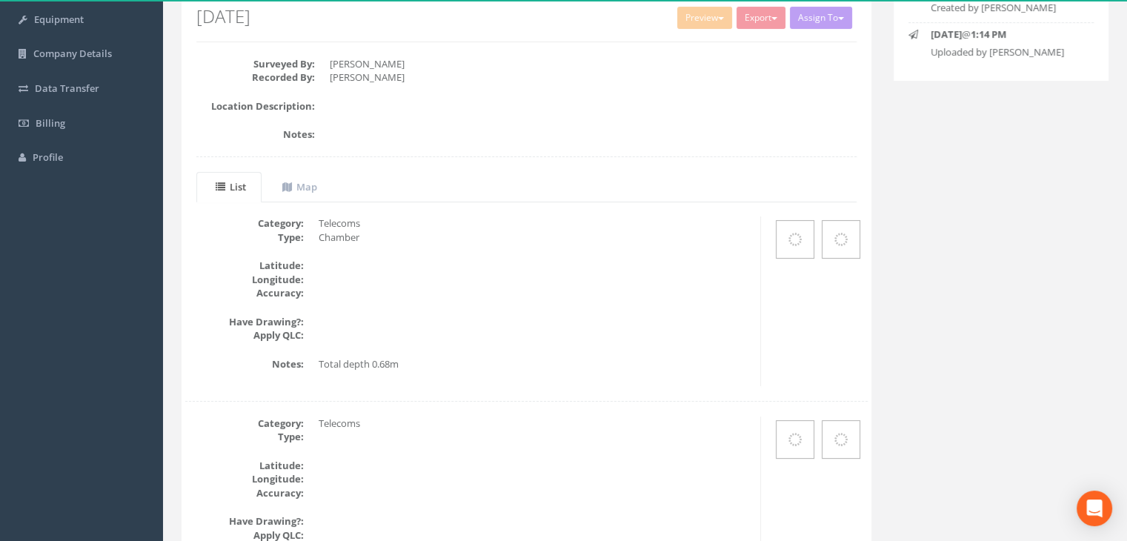
scroll to position [318, 0]
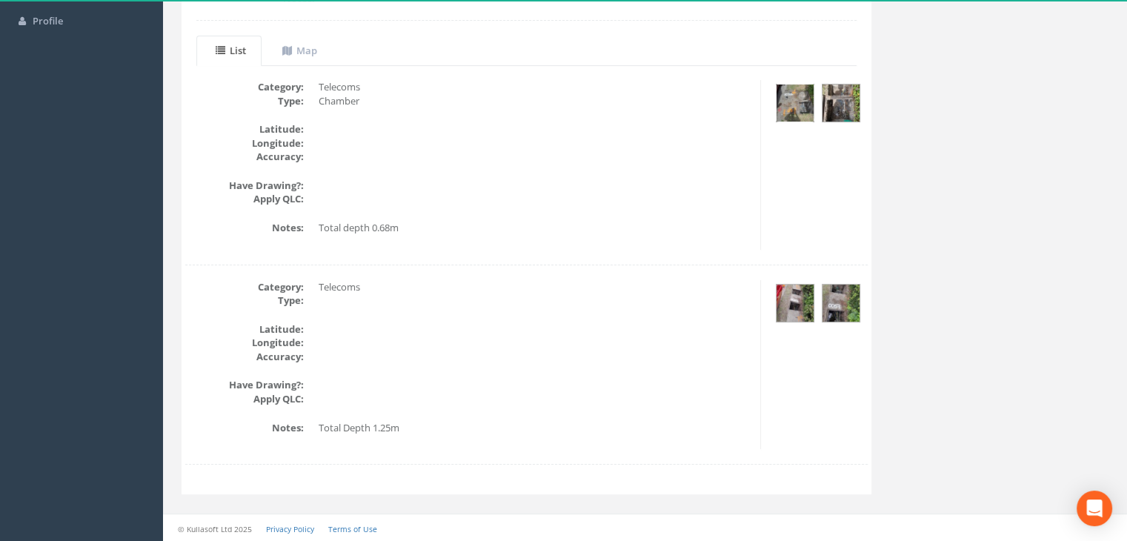
click at [786, 107] on img at bounding box center [795, 102] width 37 height 37
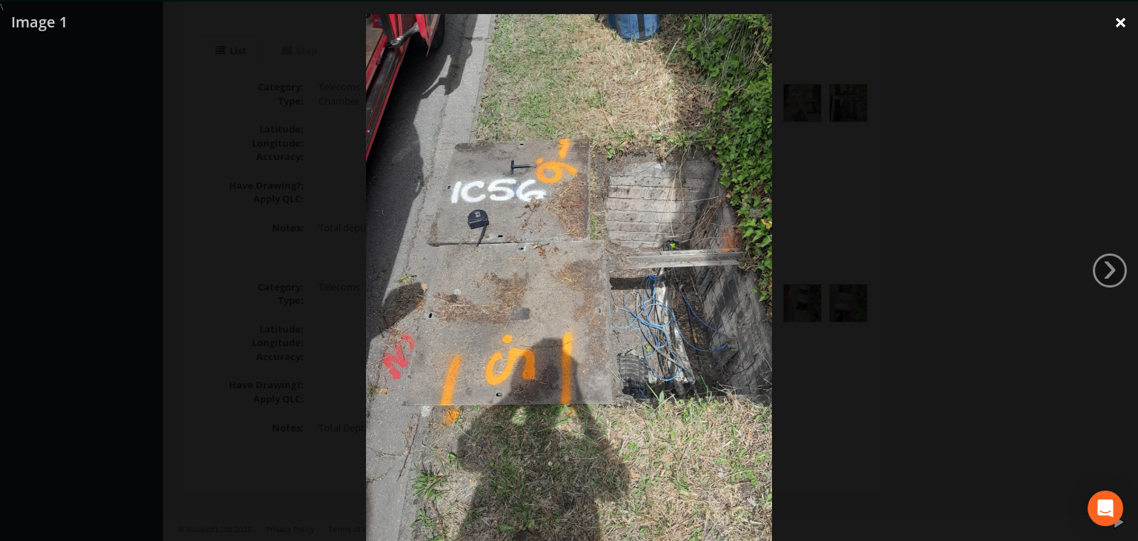
click at [1123, 24] on link "×" at bounding box center [1121, 22] width 35 height 44
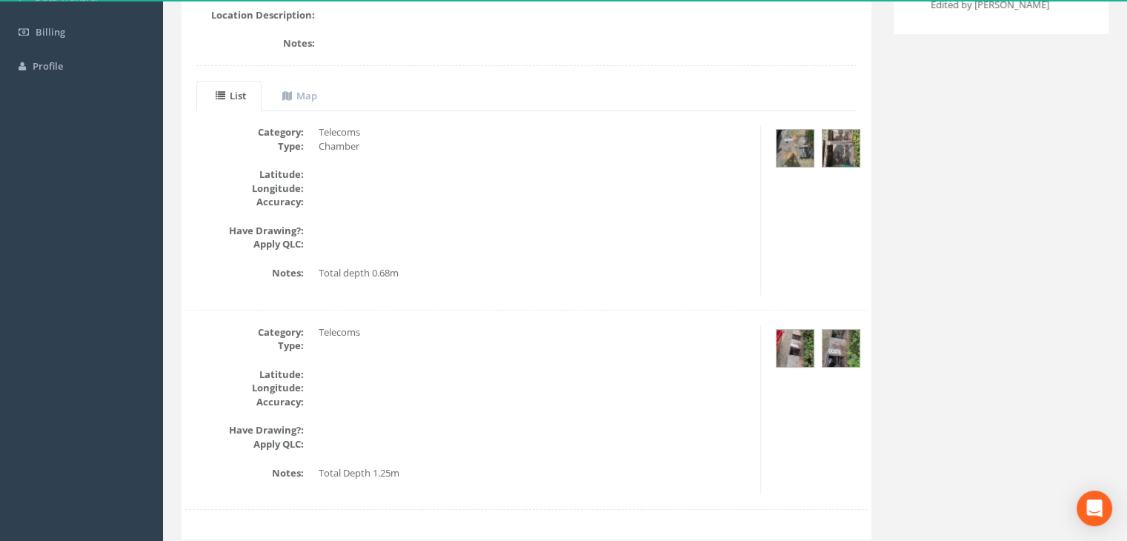
scroll to position [96, 0]
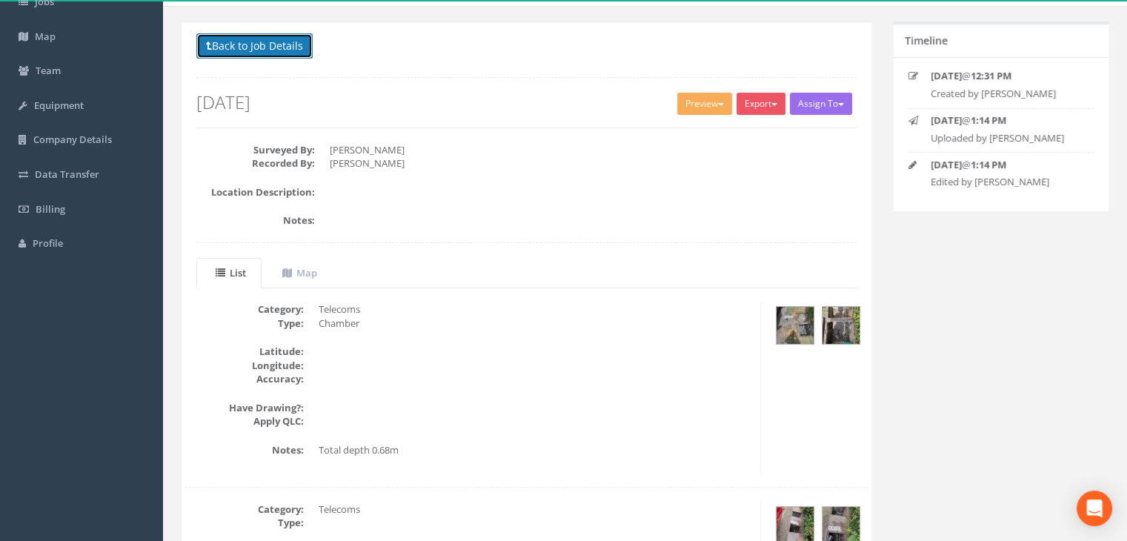
click at [265, 40] on button "Back to Job Details" at bounding box center [254, 45] width 116 height 25
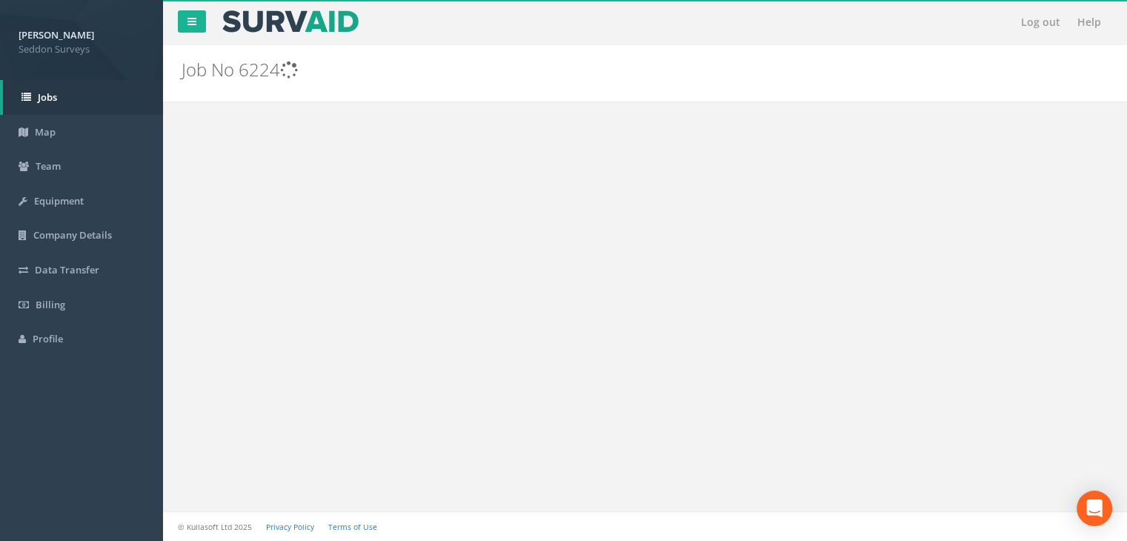
scroll to position [96, 0]
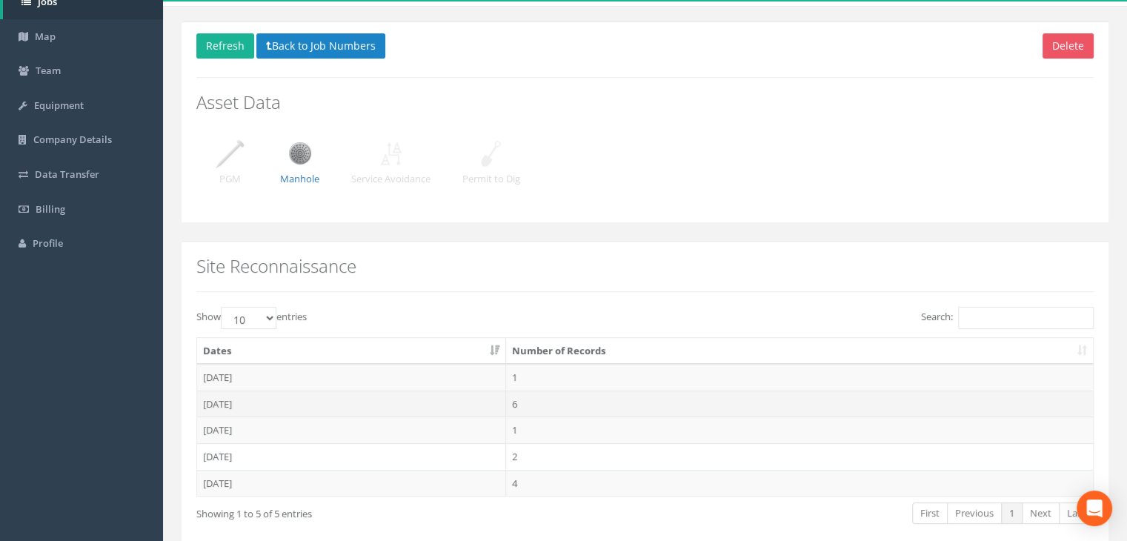
click at [229, 400] on td "[DATE]" at bounding box center [351, 404] width 309 height 27
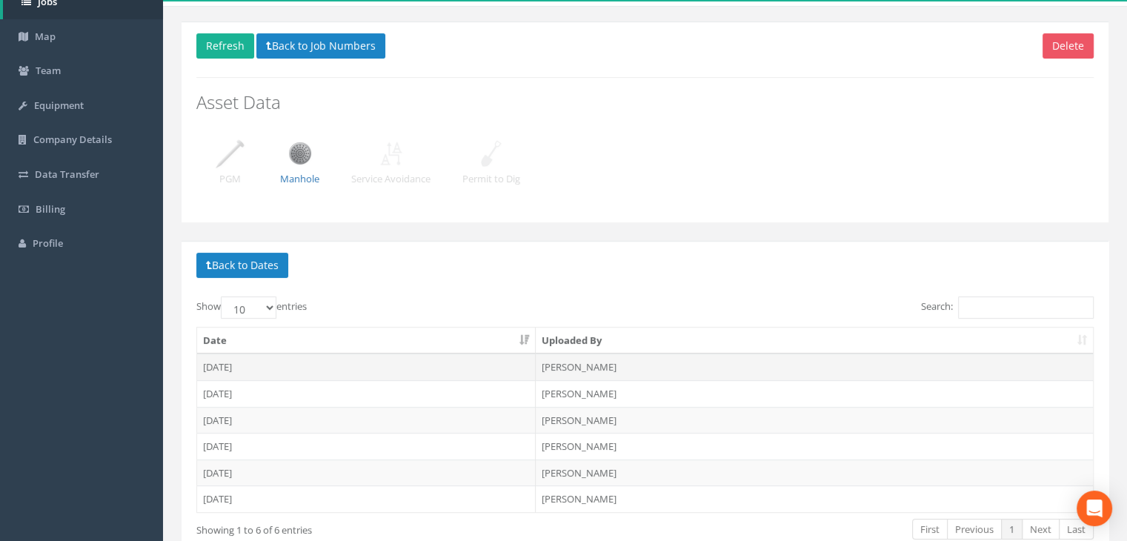
click at [229, 365] on td "[DATE]" at bounding box center [366, 367] width 339 height 27
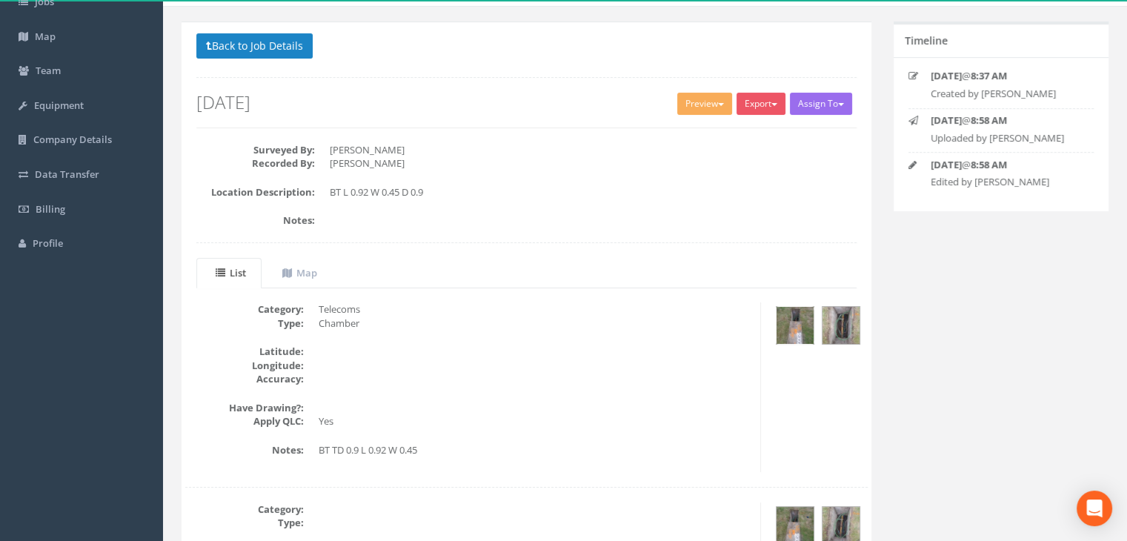
click at [803, 329] on img at bounding box center [795, 325] width 37 height 37
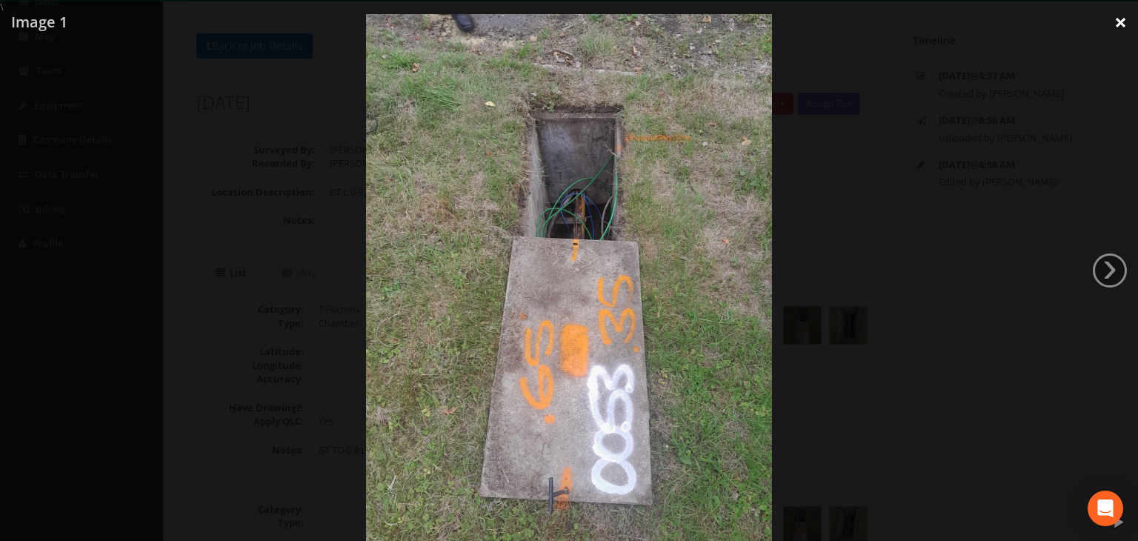
click at [1126, 13] on link "×" at bounding box center [1121, 22] width 35 height 44
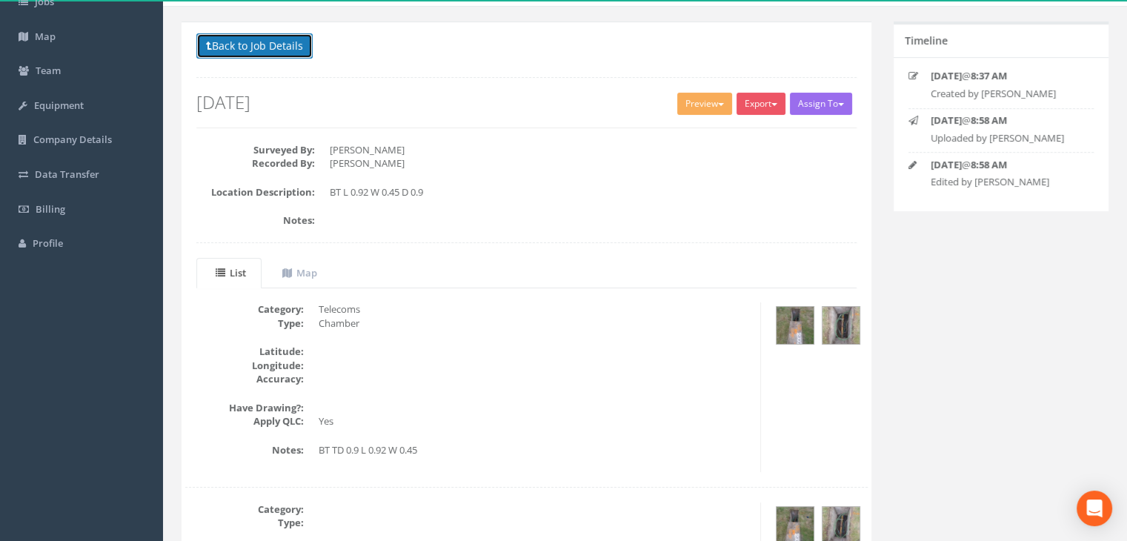
click at [259, 38] on button "Back to Job Details" at bounding box center [254, 45] width 116 height 25
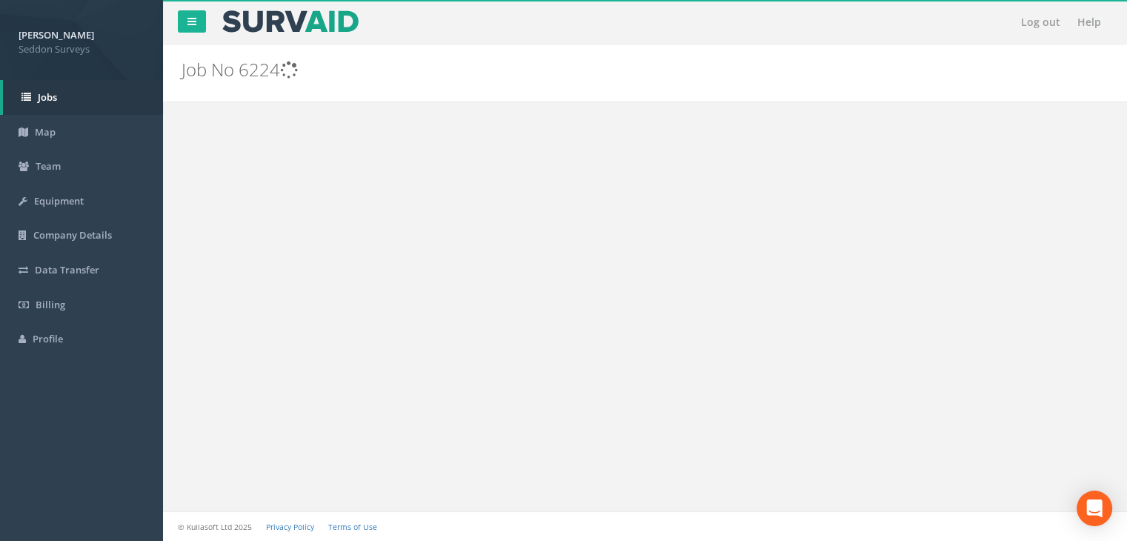
scroll to position [96, 0]
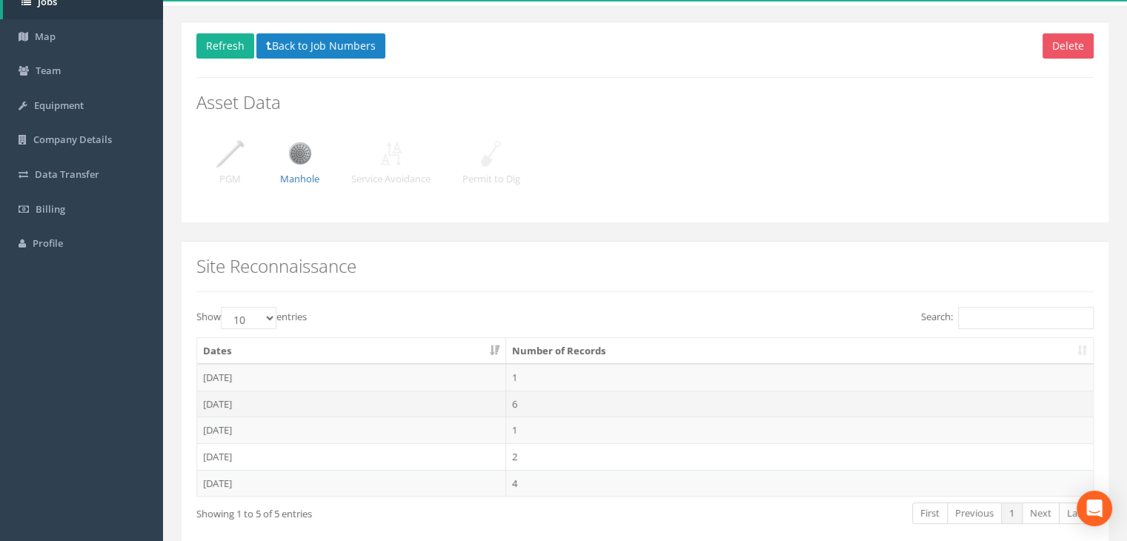
click at [228, 396] on td "[DATE]" at bounding box center [351, 404] width 309 height 27
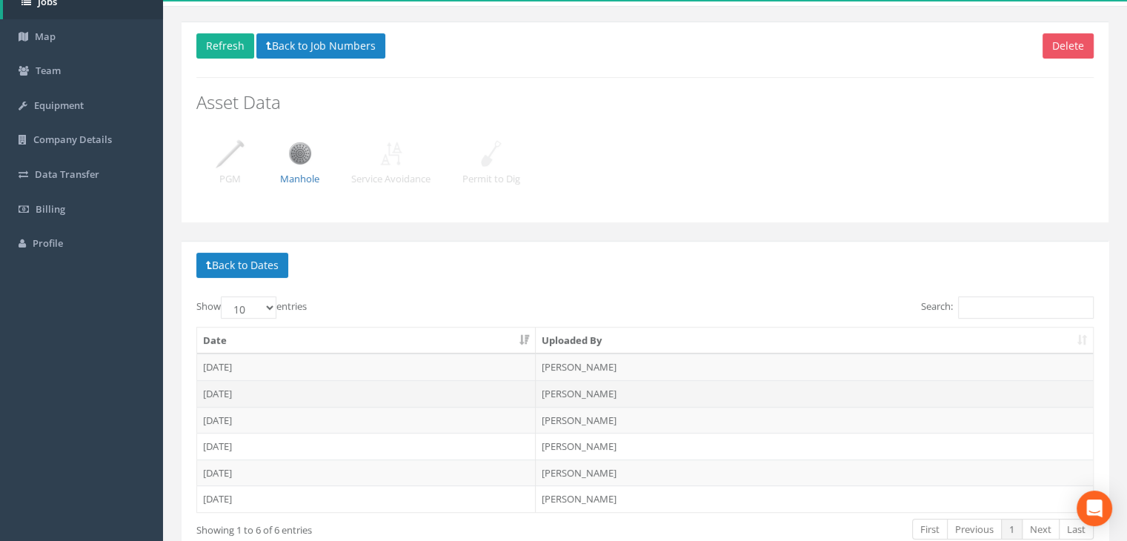
click at [231, 394] on td "[DATE]" at bounding box center [366, 393] width 339 height 27
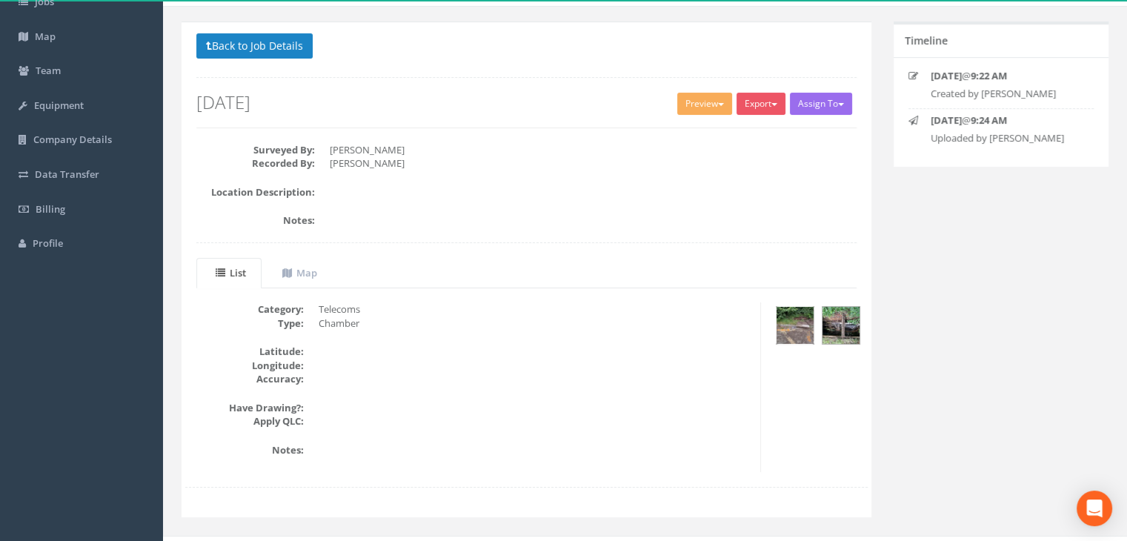
click at [803, 327] on img at bounding box center [795, 325] width 37 height 37
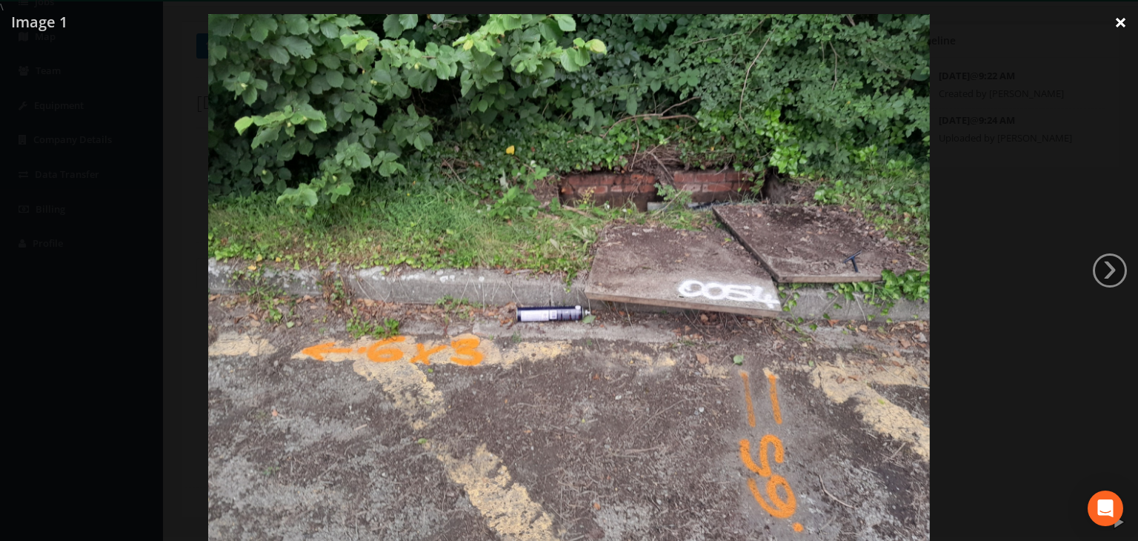
click at [1121, 21] on link "×" at bounding box center [1121, 22] width 35 height 44
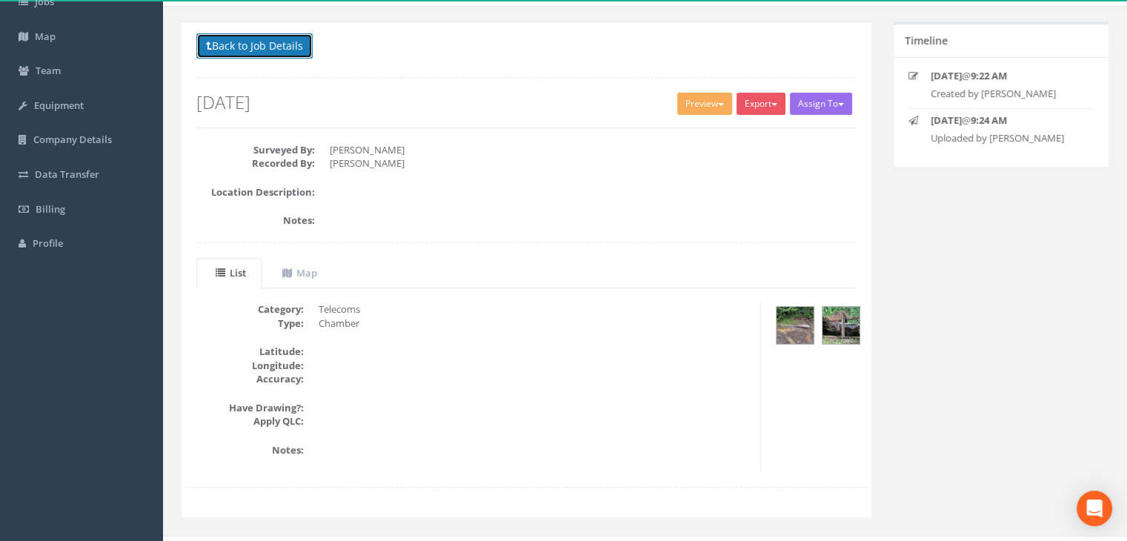
click at [255, 44] on button "Back to Job Details" at bounding box center [254, 45] width 116 height 25
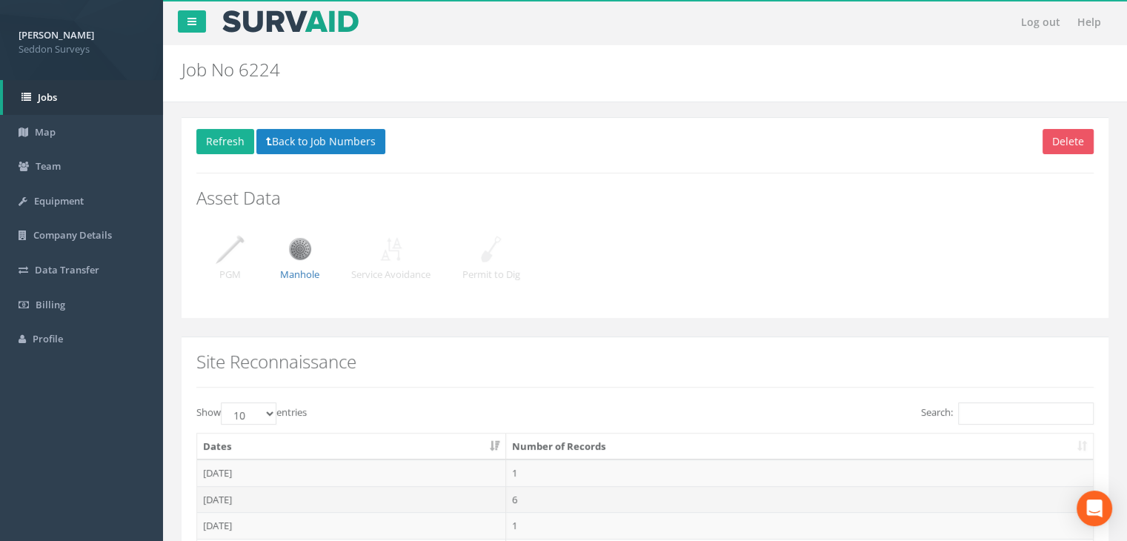
click at [228, 488] on td "[DATE]" at bounding box center [351, 499] width 309 height 27
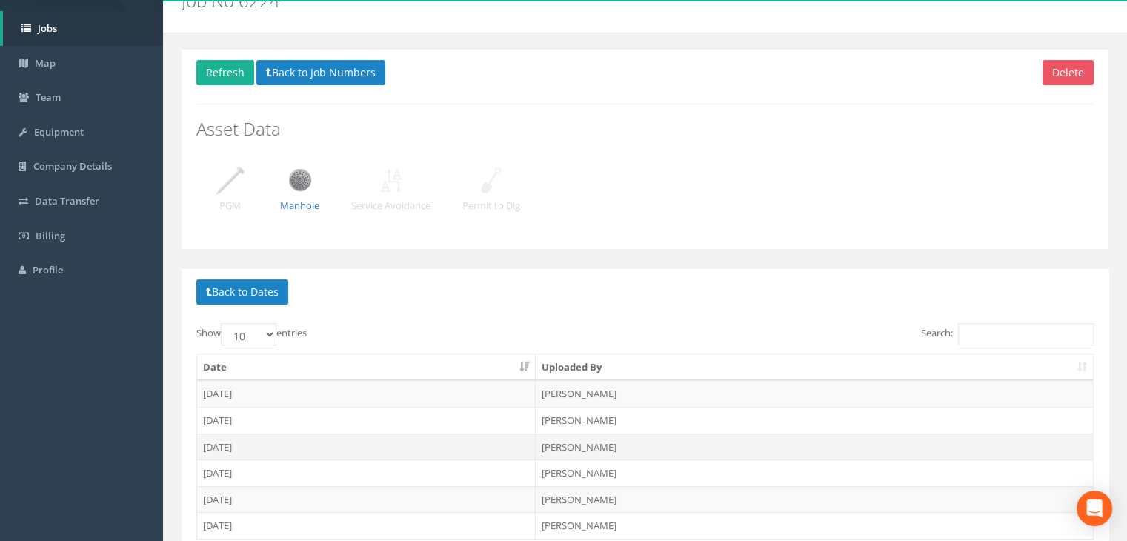
scroll to position [74, 0]
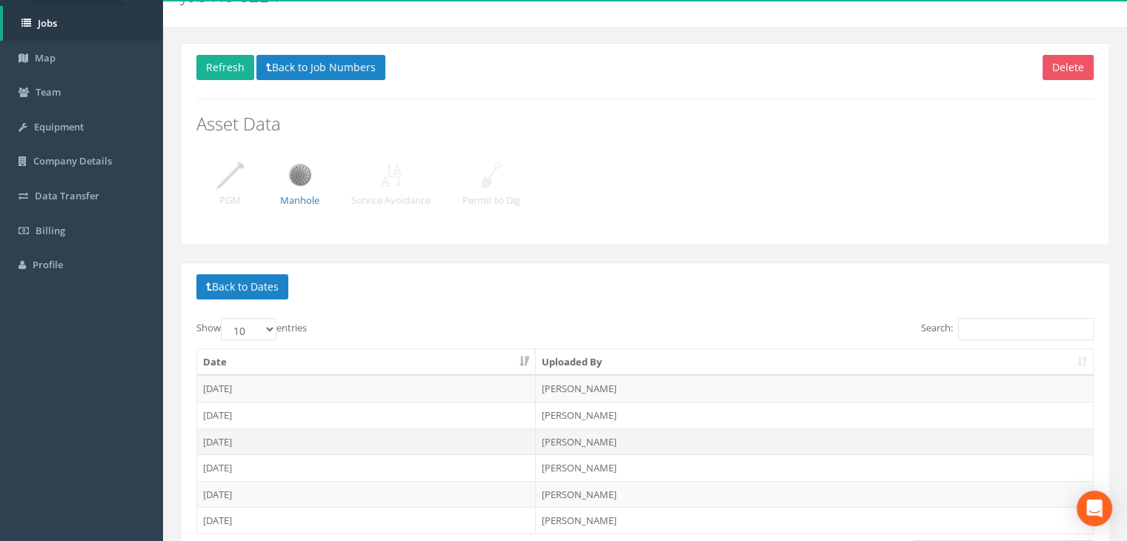
click at [233, 437] on td "[DATE]" at bounding box center [366, 441] width 339 height 27
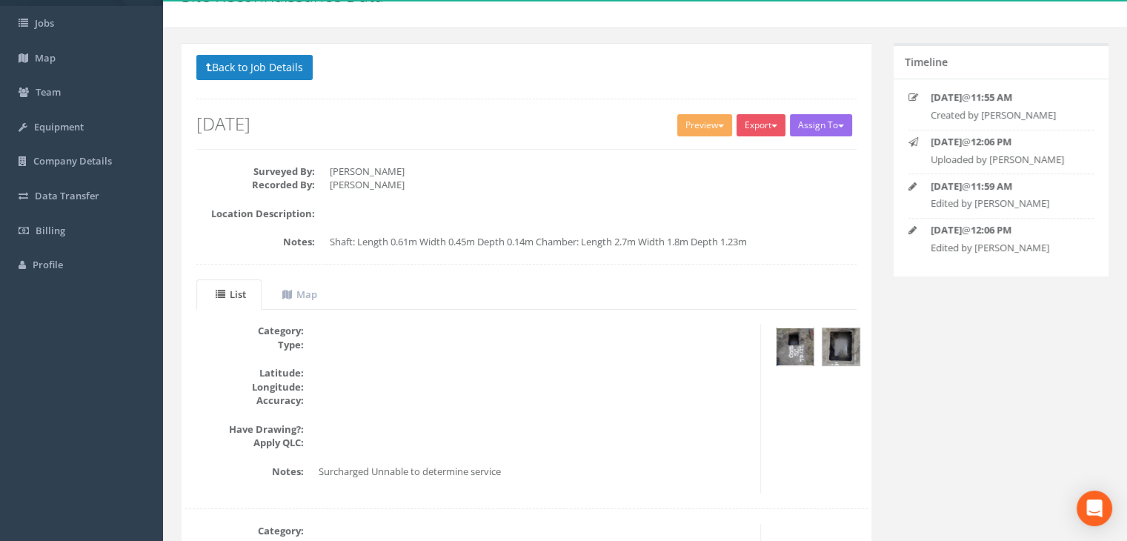
click at [802, 343] on img at bounding box center [795, 346] width 37 height 37
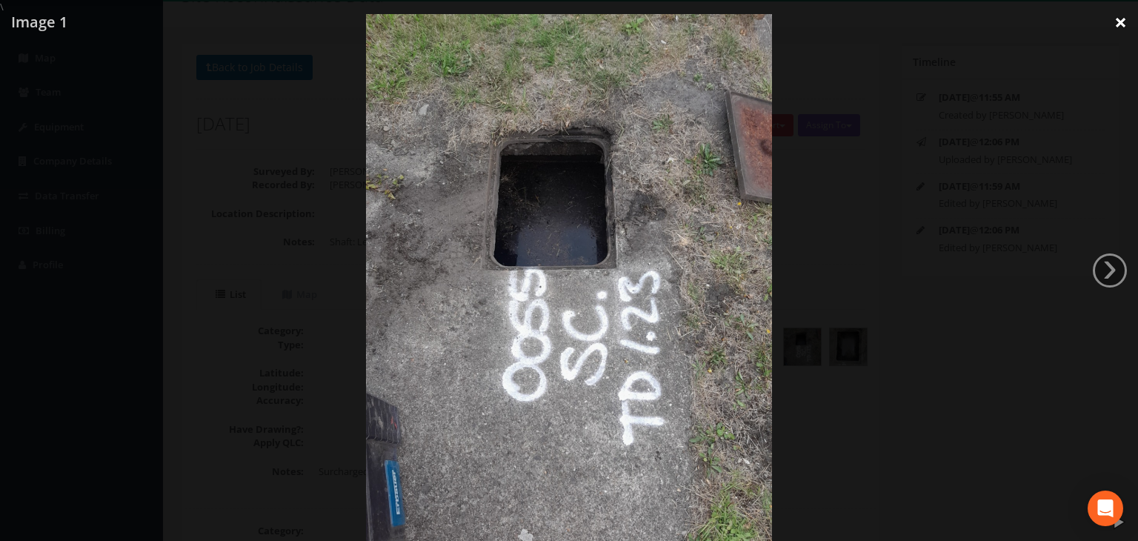
click at [1129, 15] on link "×" at bounding box center [1121, 22] width 35 height 44
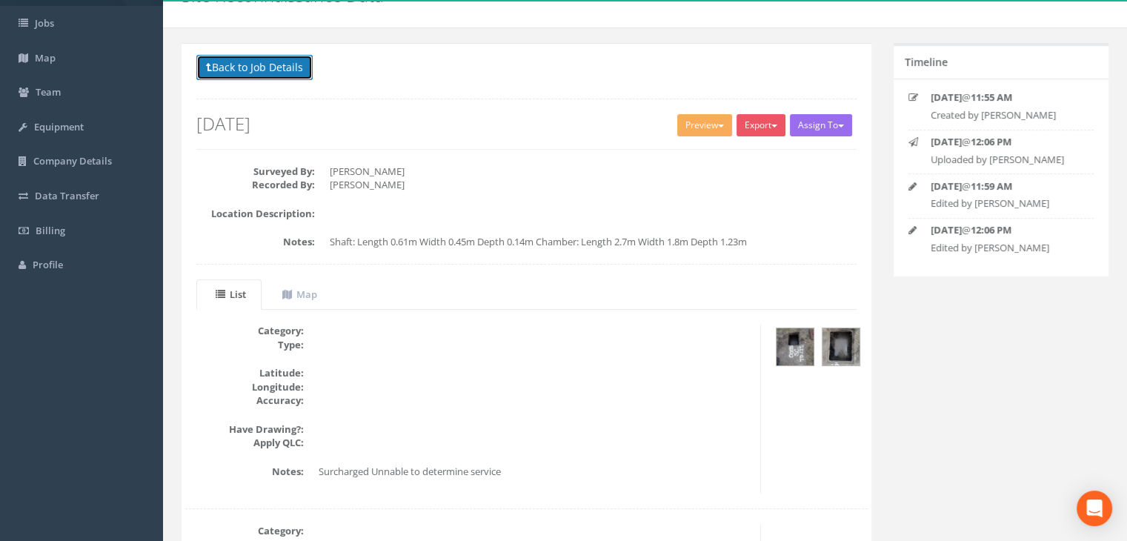
click at [262, 57] on button "Back to Job Details" at bounding box center [254, 67] width 116 height 25
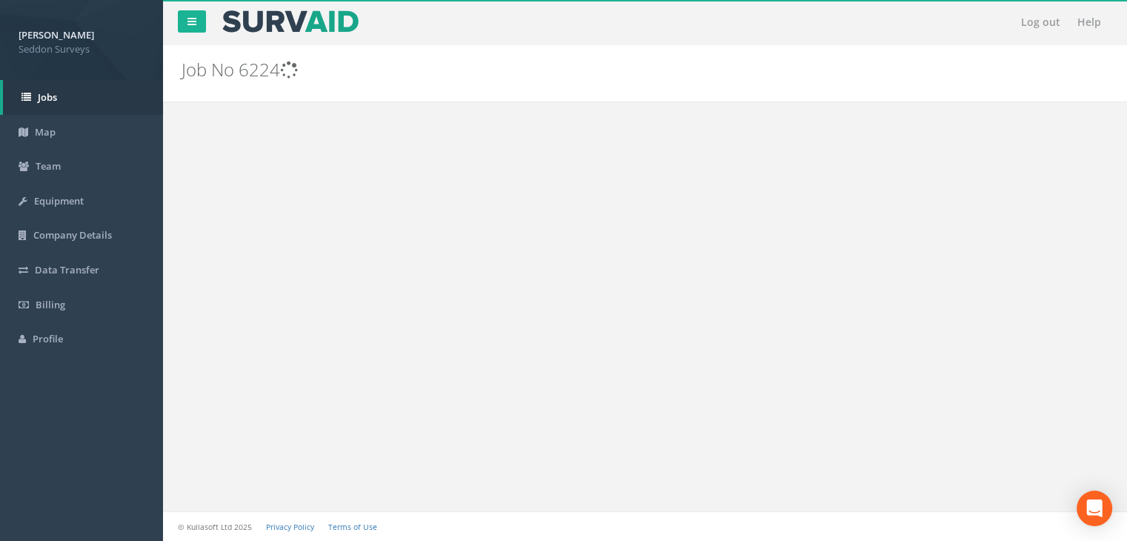
scroll to position [74, 0]
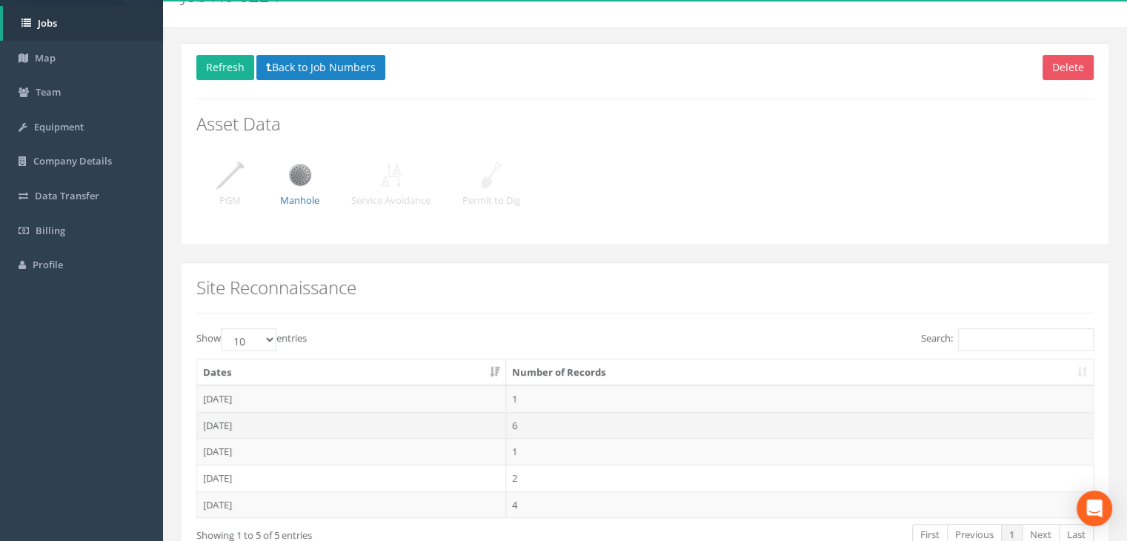
click at [225, 418] on td "[DATE]" at bounding box center [351, 425] width 309 height 27
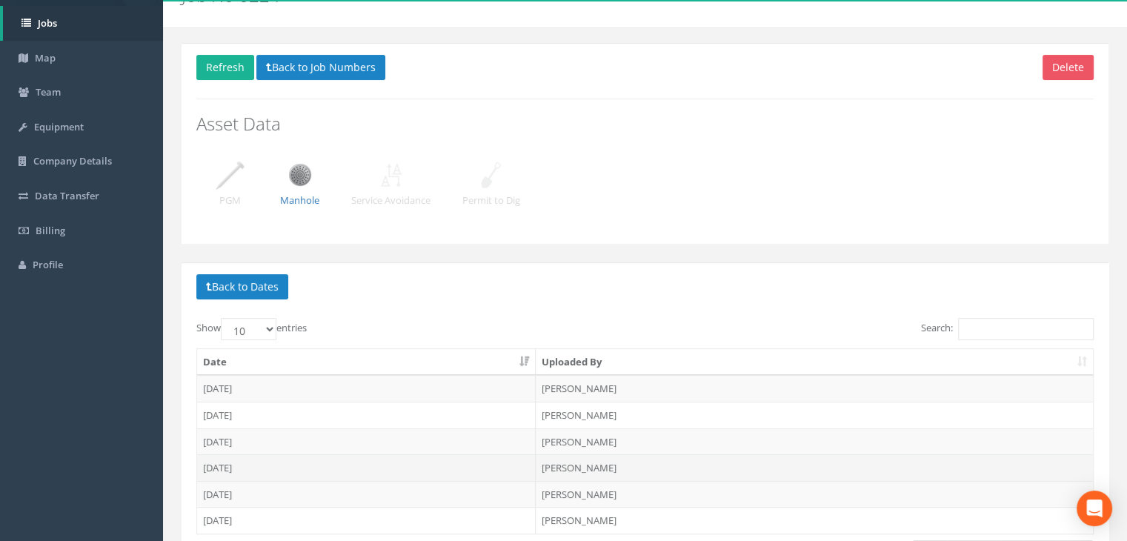
click at [233, 467] on td "[DATE]" at bounding box center [366, 467] width 339 height 27
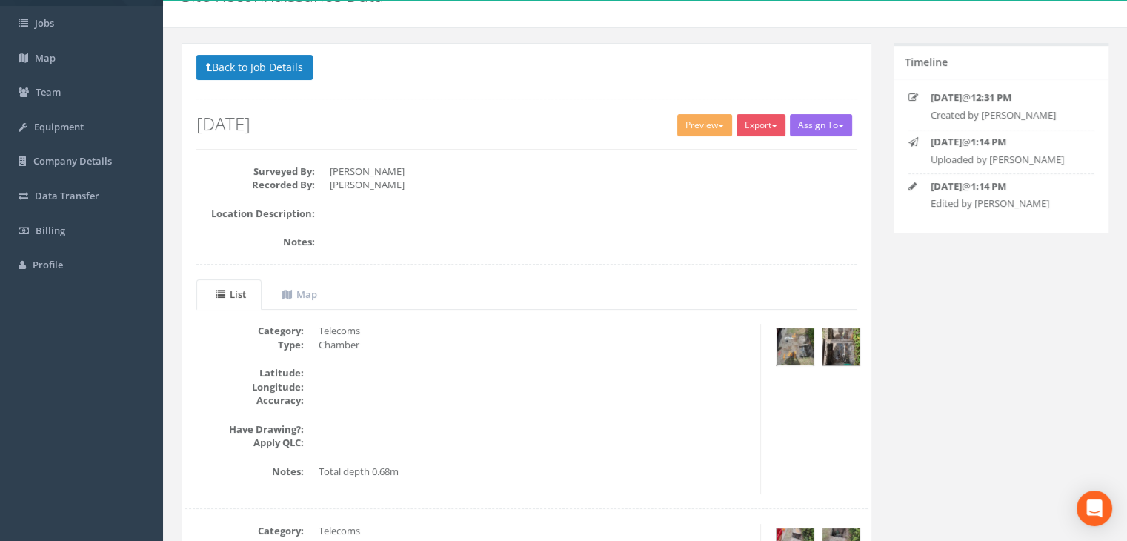
click at [794, 336] on img at bounding box center [795, 346] width 37 height 37
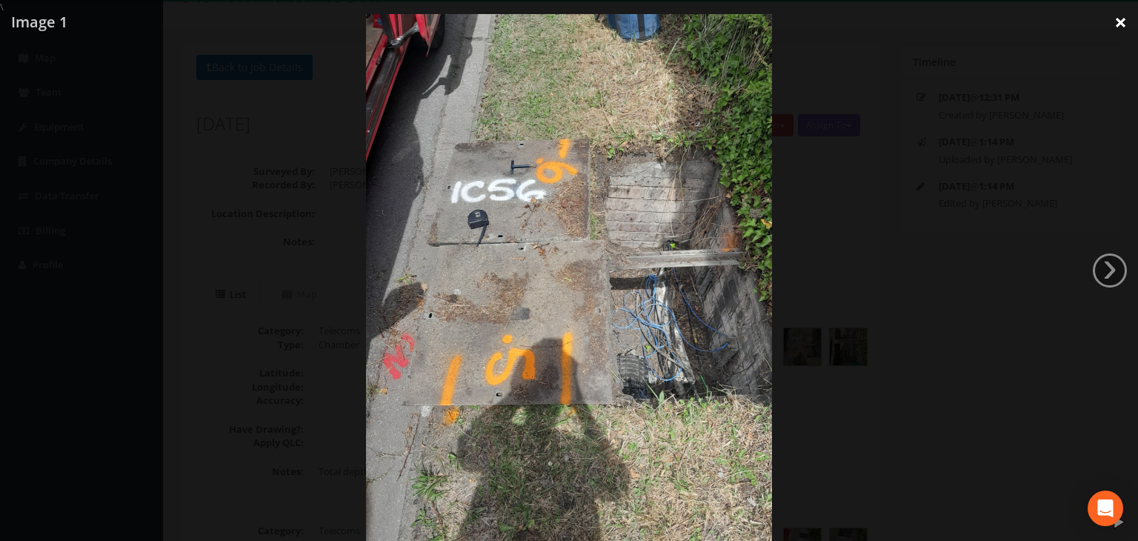
click at [1121, 19] on link "×" at bounding box center [1121, 22] width 35 height 44
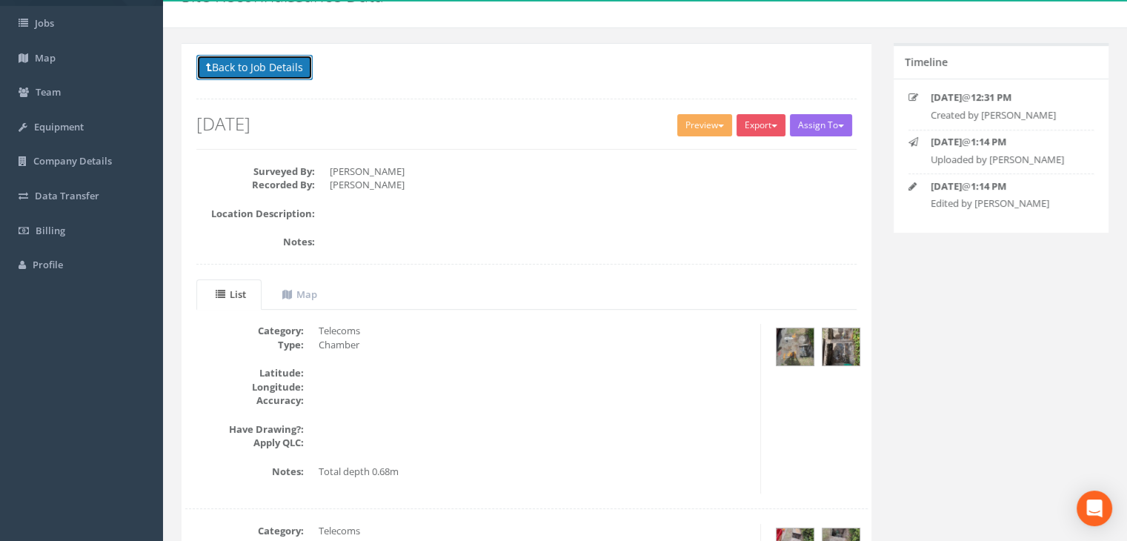
click at [246, 64] on button "Back to Job Details" at bounding box center [254, 67] width 116 height 25
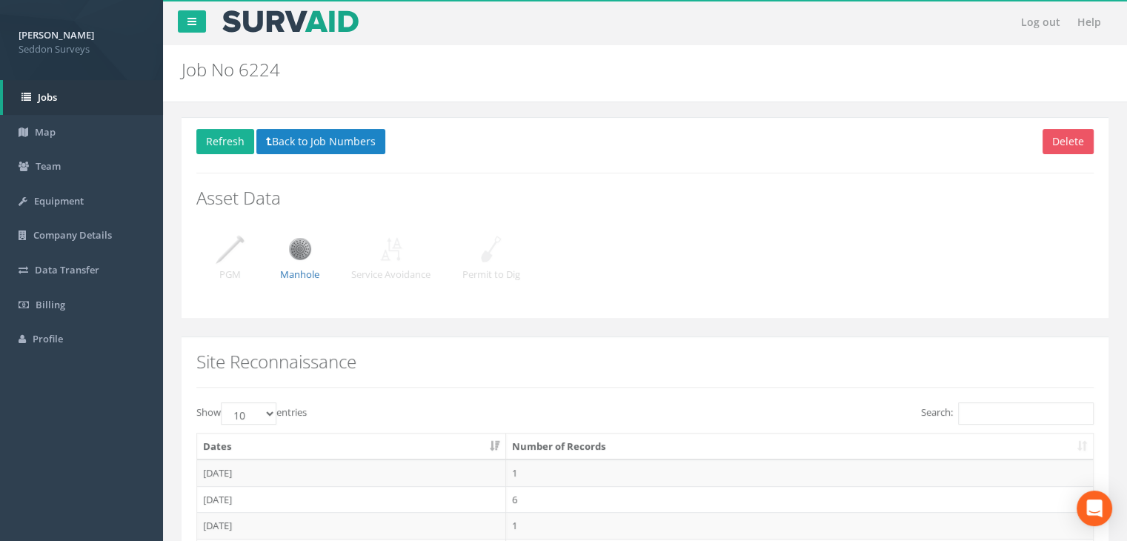
scroll to position [74, 0]
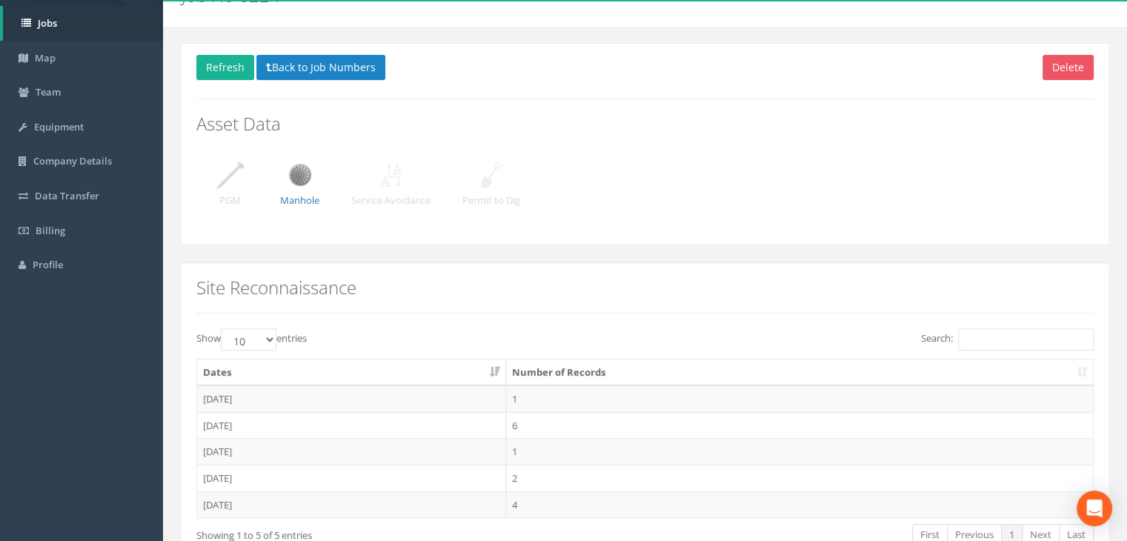
click at [245, 416] on td "[DATE]" at bounding box center [351, 425] width 309 height 27
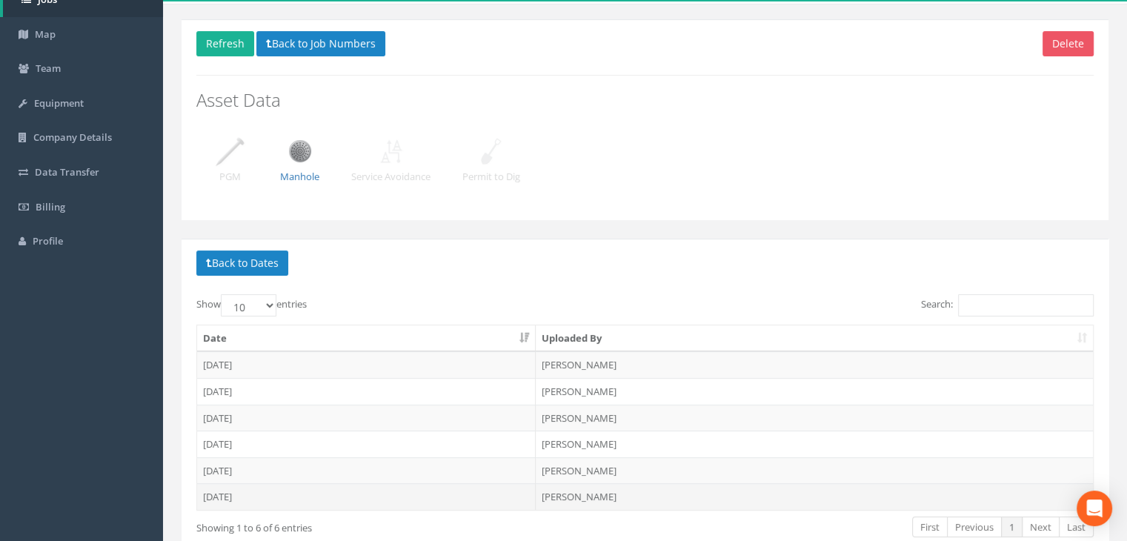
scroll to position [182, 0]
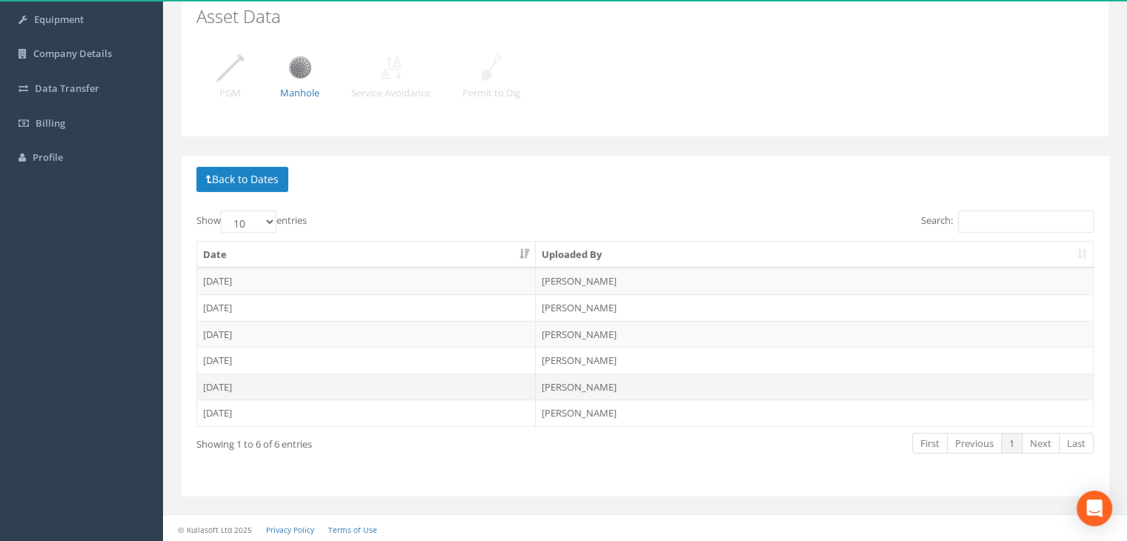
click at [236, 381] on td "[DATE]" at bounding box center [366, 387] width 339 height 27
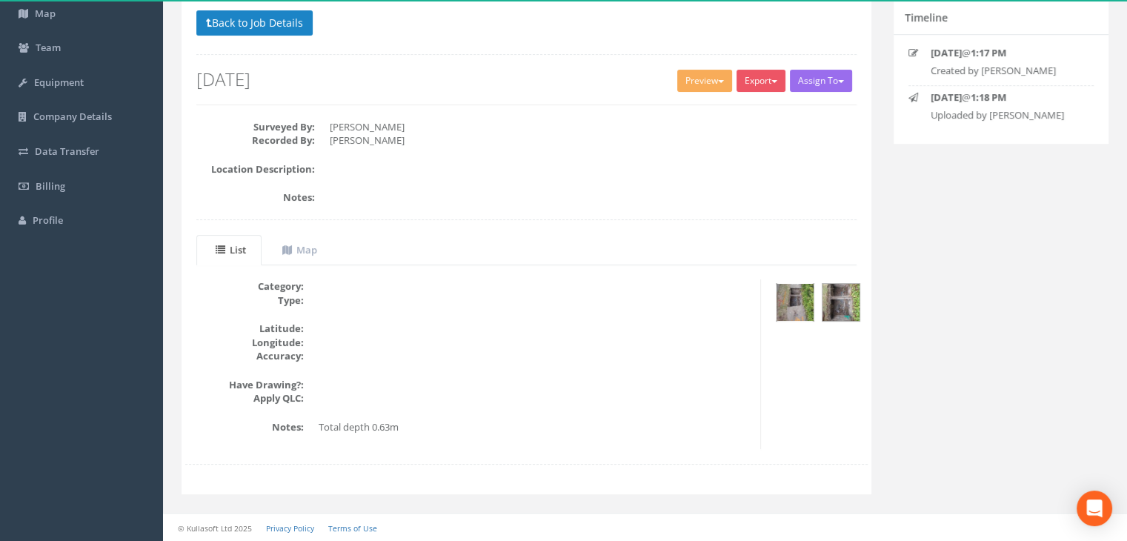
click at [806, 297] on img at bounding box center [795, 302] width 37 height 37
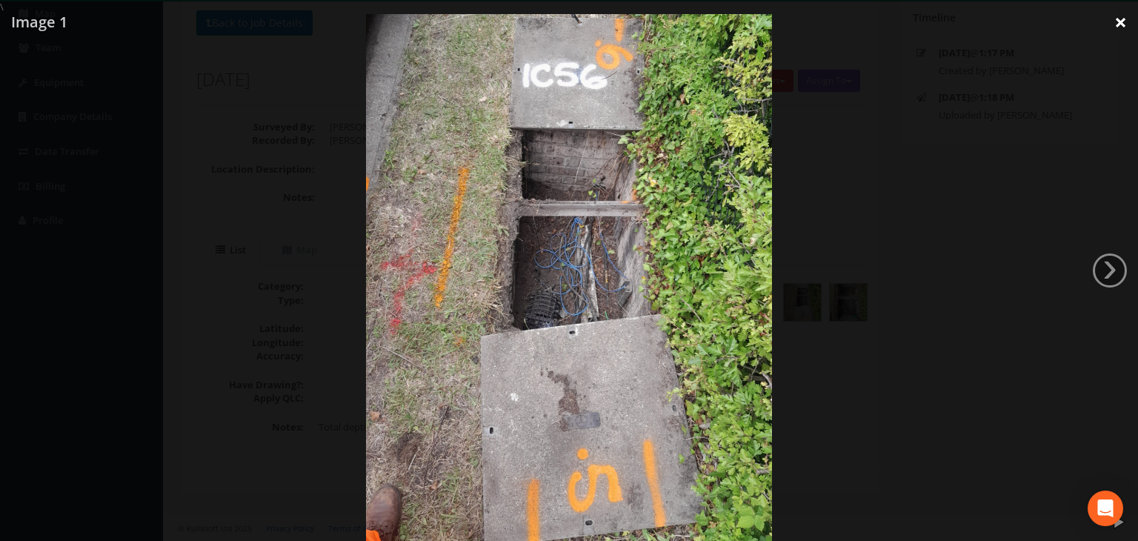
click at [1114, 22] on link "×" at bounding box center [1121, 22] width 35 height 44
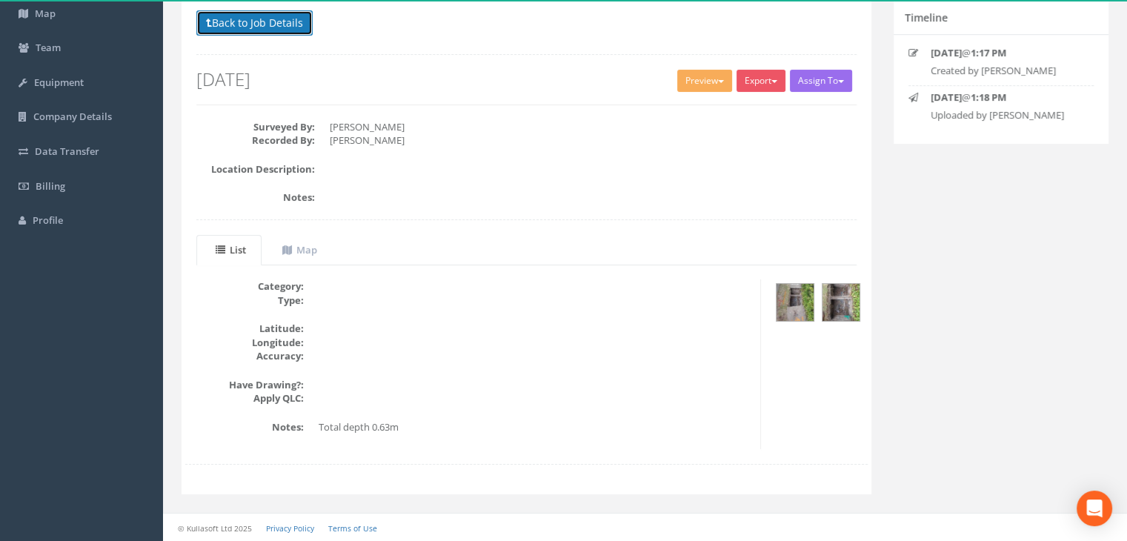
click at [276, 24] on button "Back to Job Details" at bounding box center [254, 22] width 116 height 25
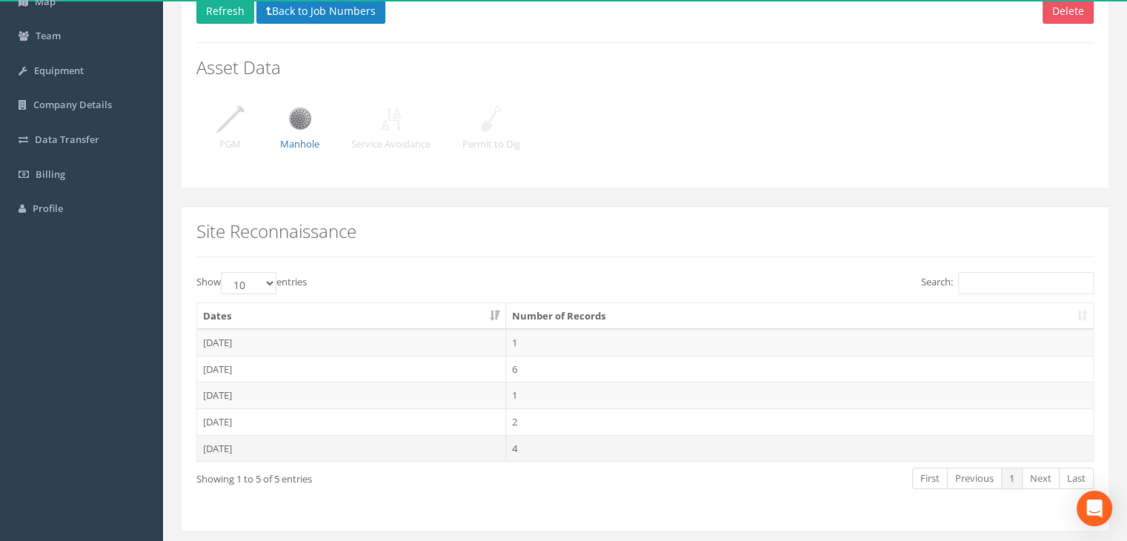
scroll to position [148, 0]
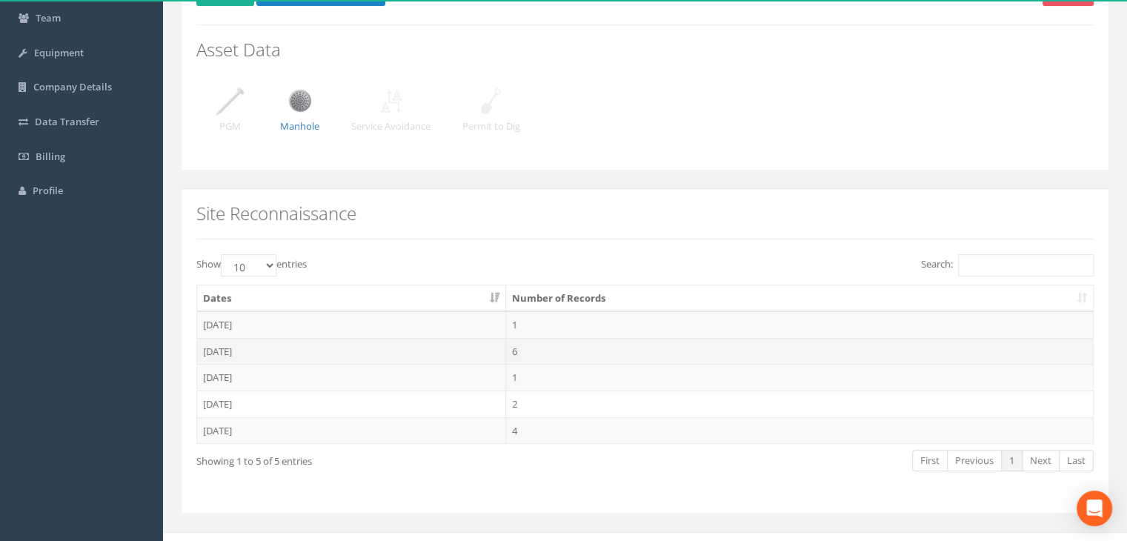
click at [240, 352] on td "[DATE]" at bounding box center [351, 351] width 309 height 27
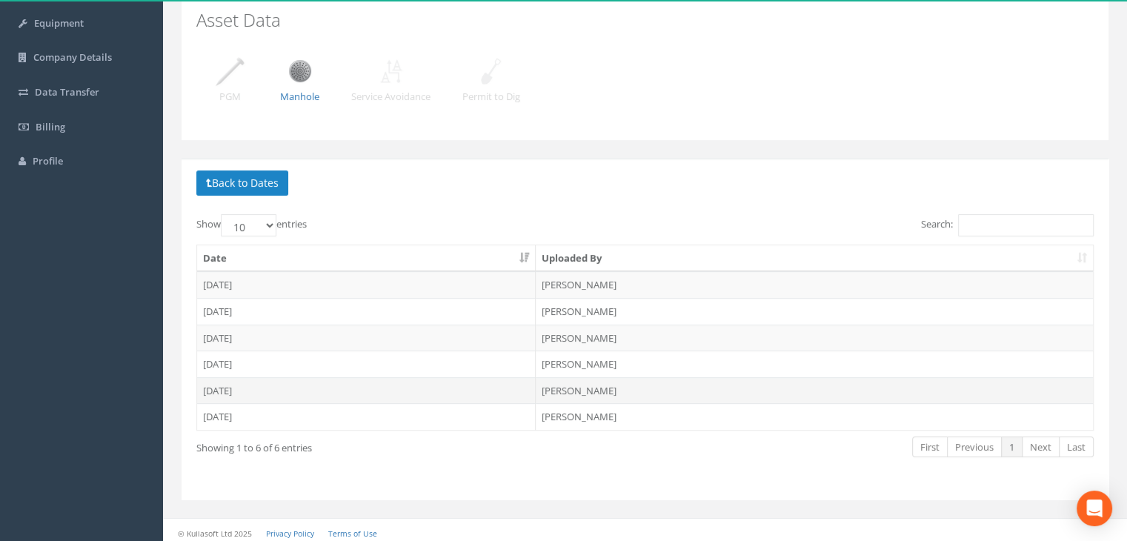
scroll to position [182, 0]
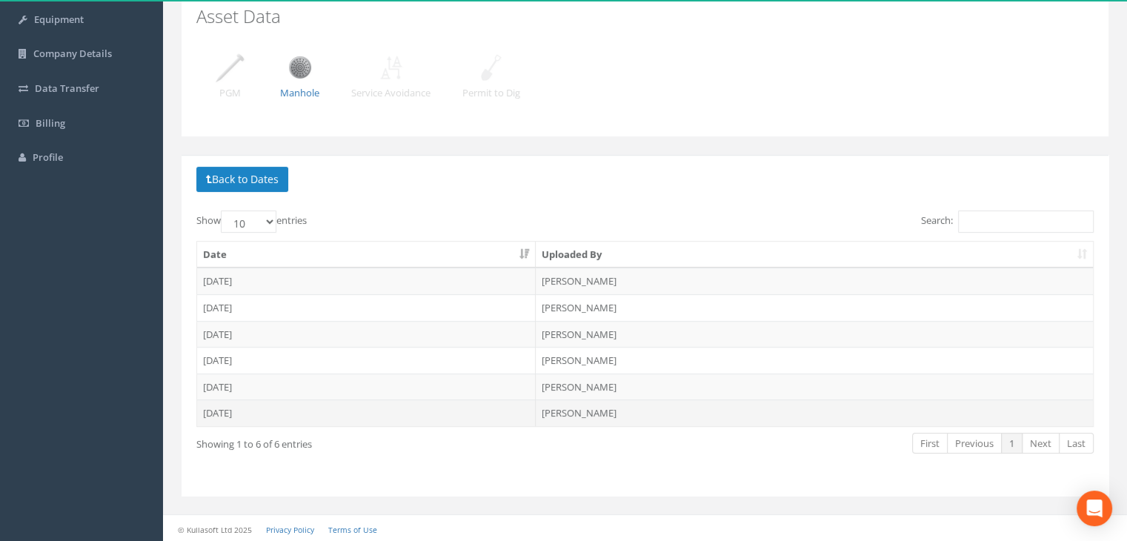
click at [240, 409] on td "[DATE]" at bounding box center [366, 412] width 339 height 27
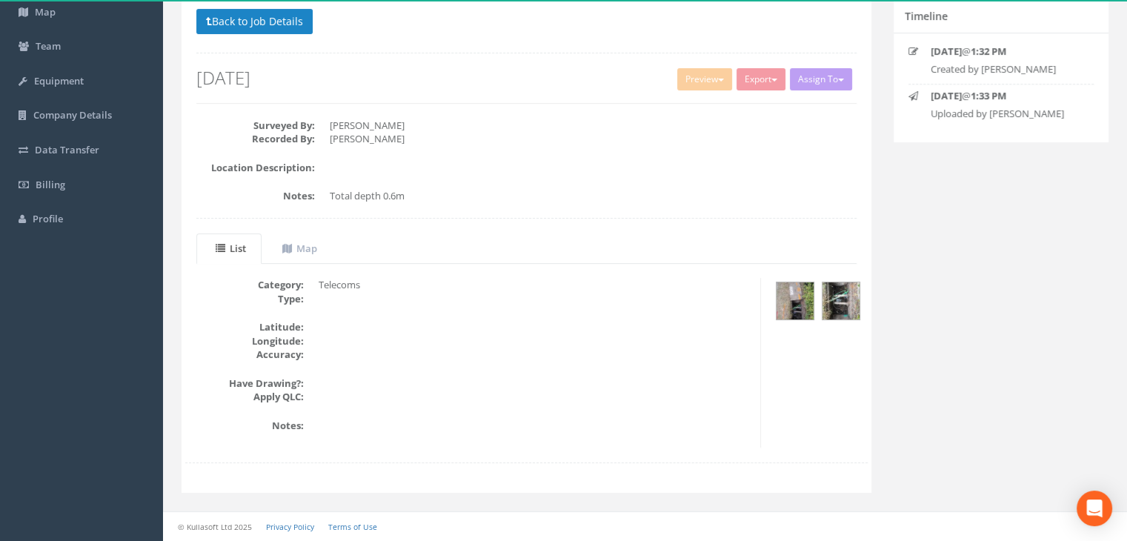
scroll to position [119, 0]
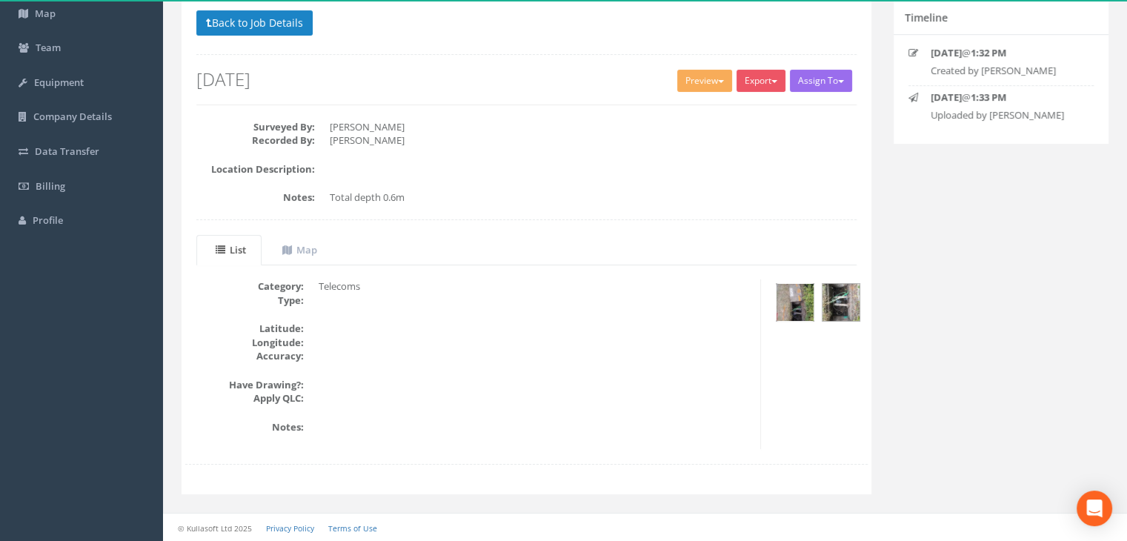
click at [783, 297] on img at bounding box center [795, 302] width 37 height 37
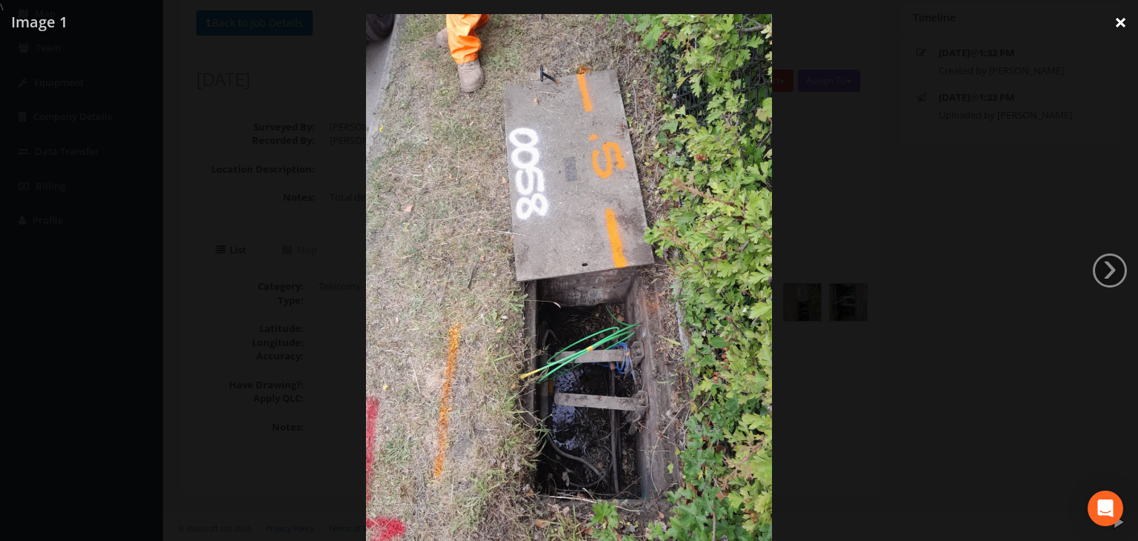
click at [1120, 25] on link "×" at bounding box center [1121, 22] width 35 height 44
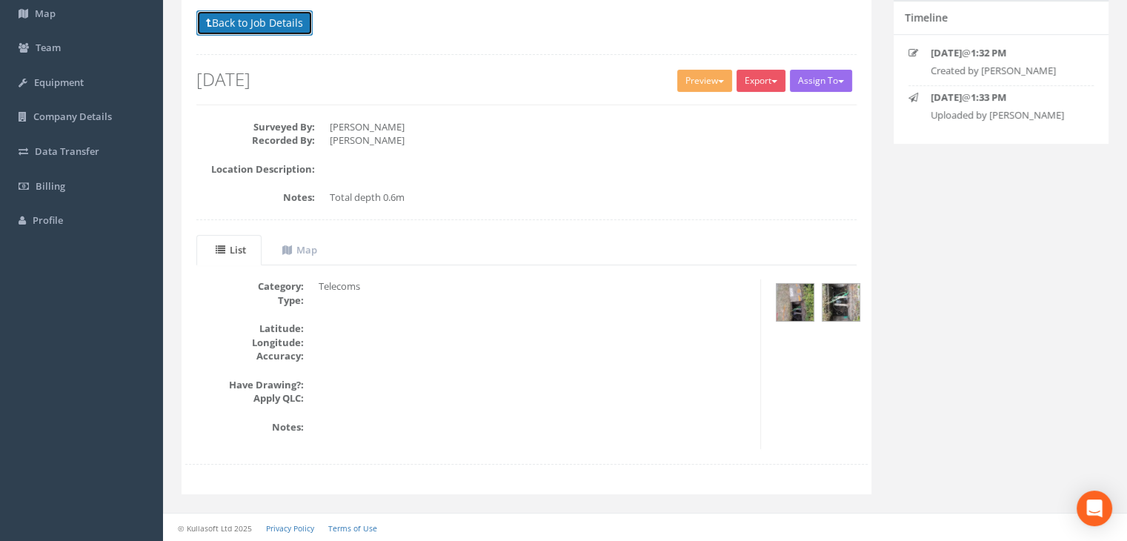
click at [246, 24] on button "Back to Job Details" at bounding box center [254, 22] width 116 height 25
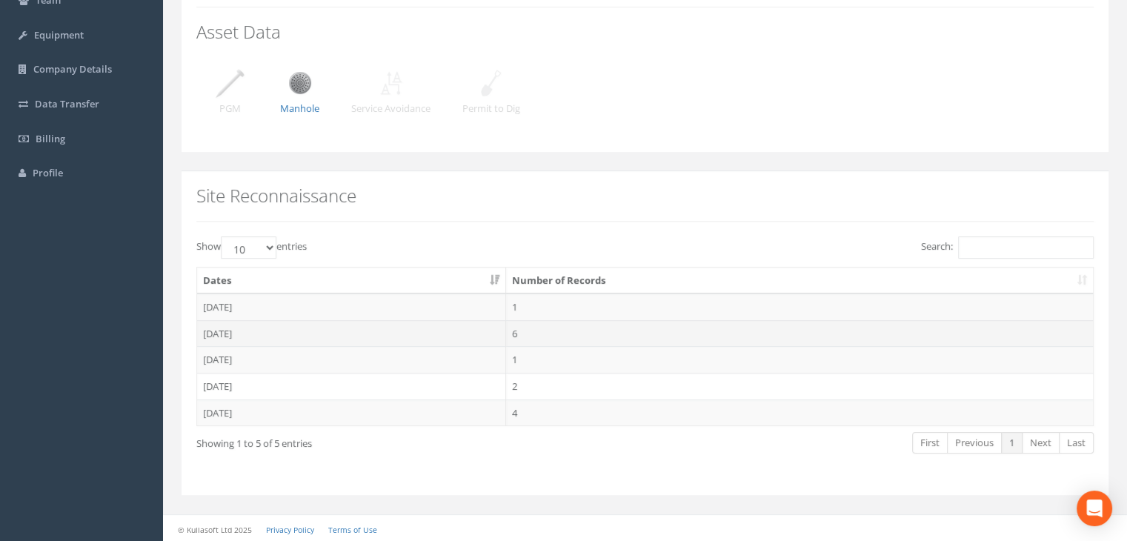
click at [234, 328] on td "[DATE]" at bounding box center [351, 333] width 309 height 27
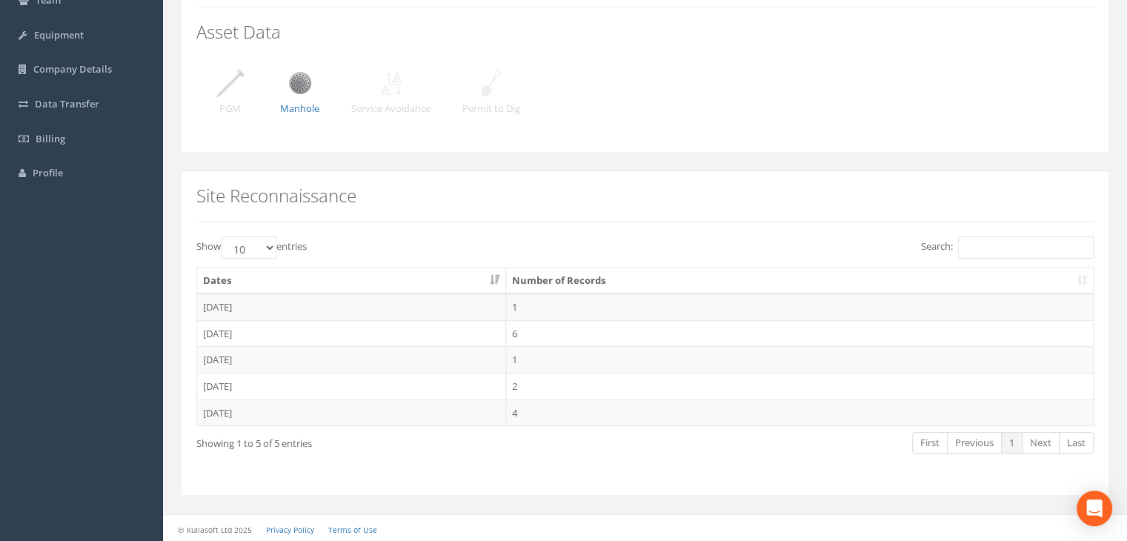
scroll to position [50, 0]
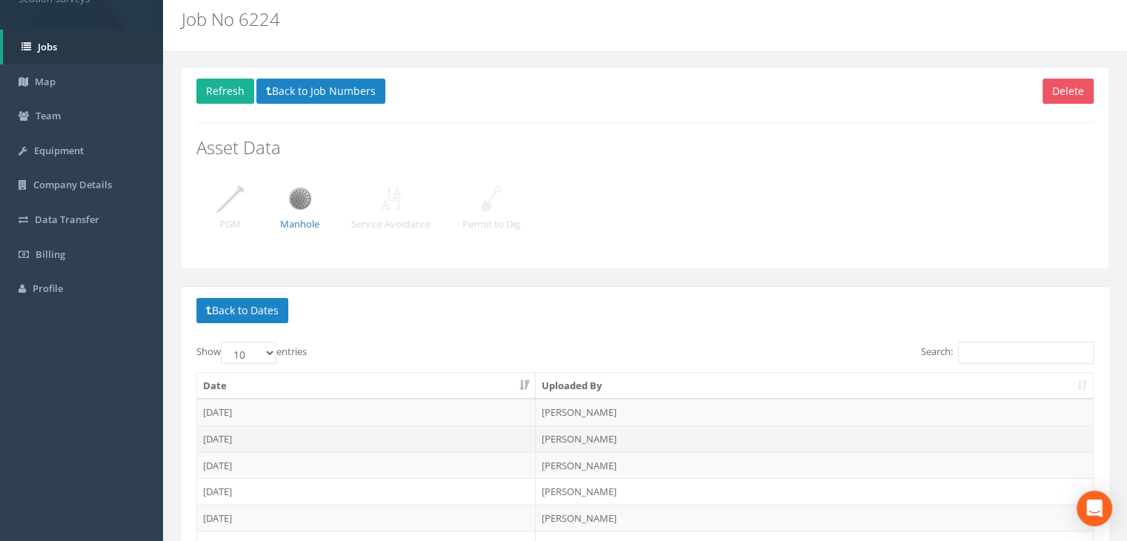
click at [237, 430] on td "[DATE]" at bounding box center [366, 438] width 339 height 27
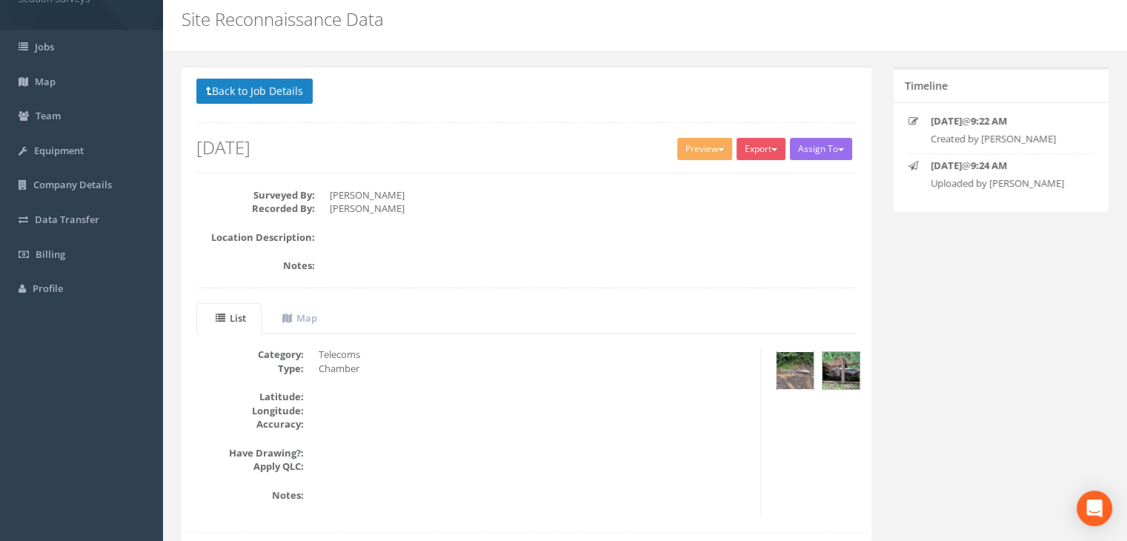
click at [791, 373] on img at bounding box center [795, 370] width 37 height 37
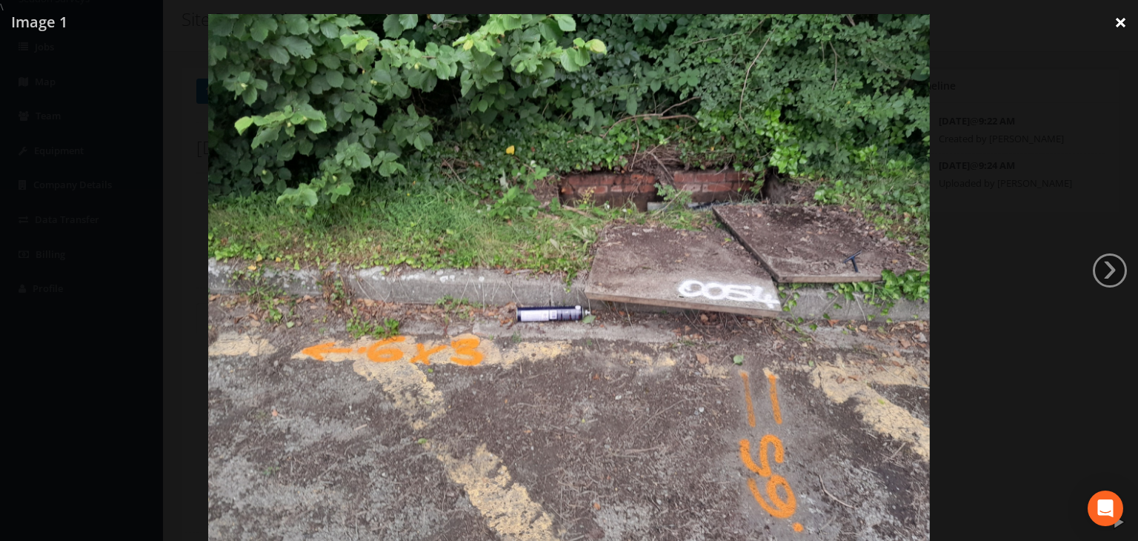
click at [1124, 21] on link "×" at bounding box center [1121, 22] width 35 height 44
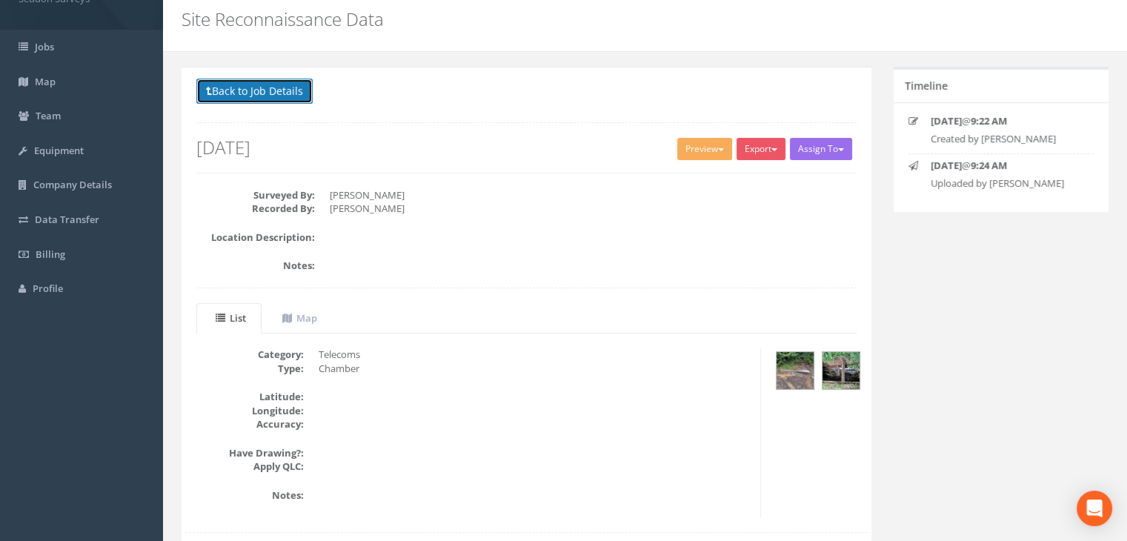
click at [267, 96] on button "Back to Job Details" at bounding box center [254, 91] width 116 height 25
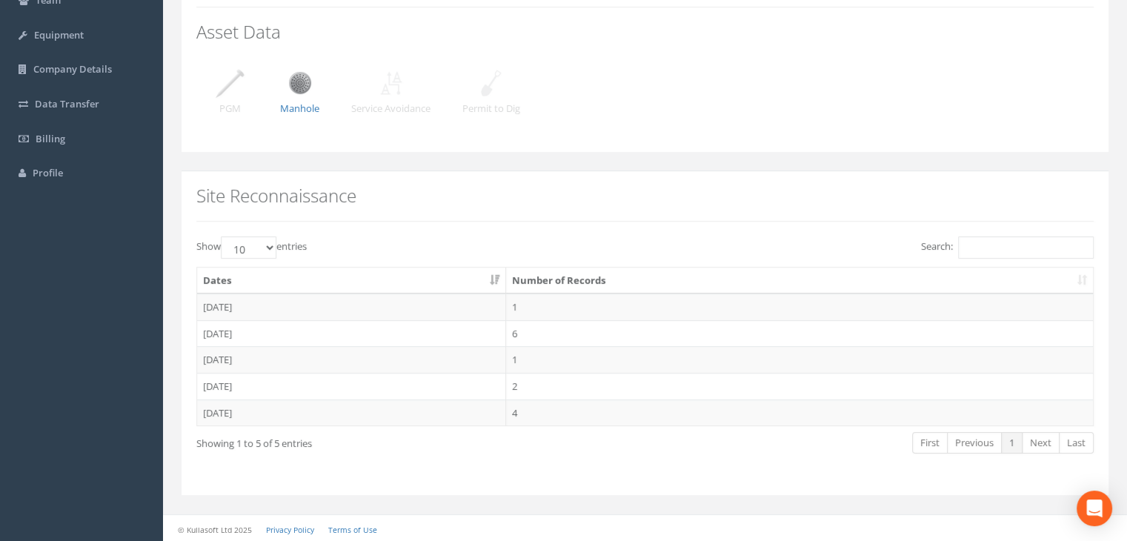
click at [237, 331] on td "[DATE]" at bounding box center [351, 333] width 309 height 27
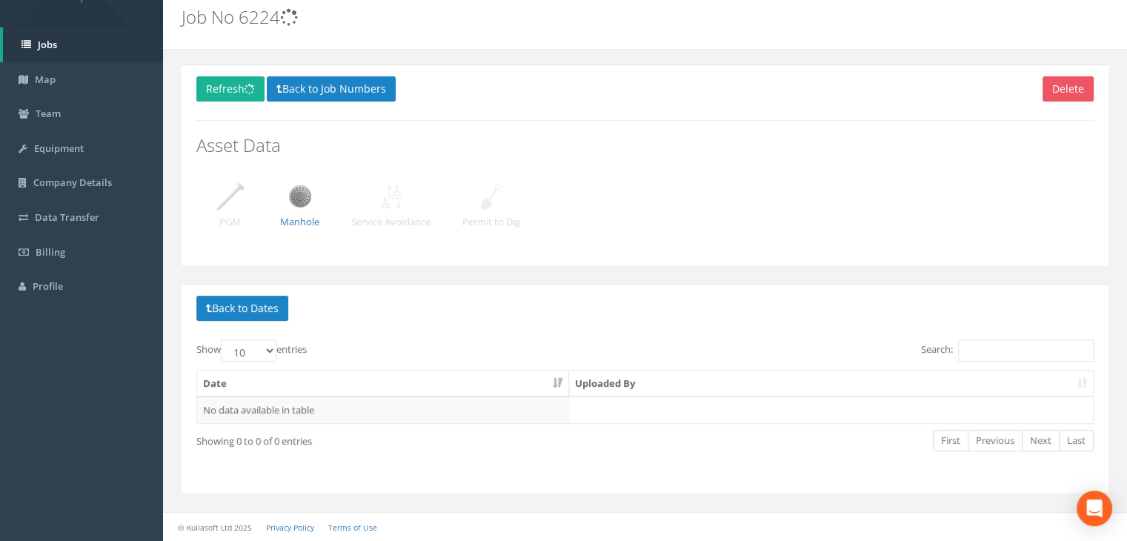
scroll to position [50, 0]
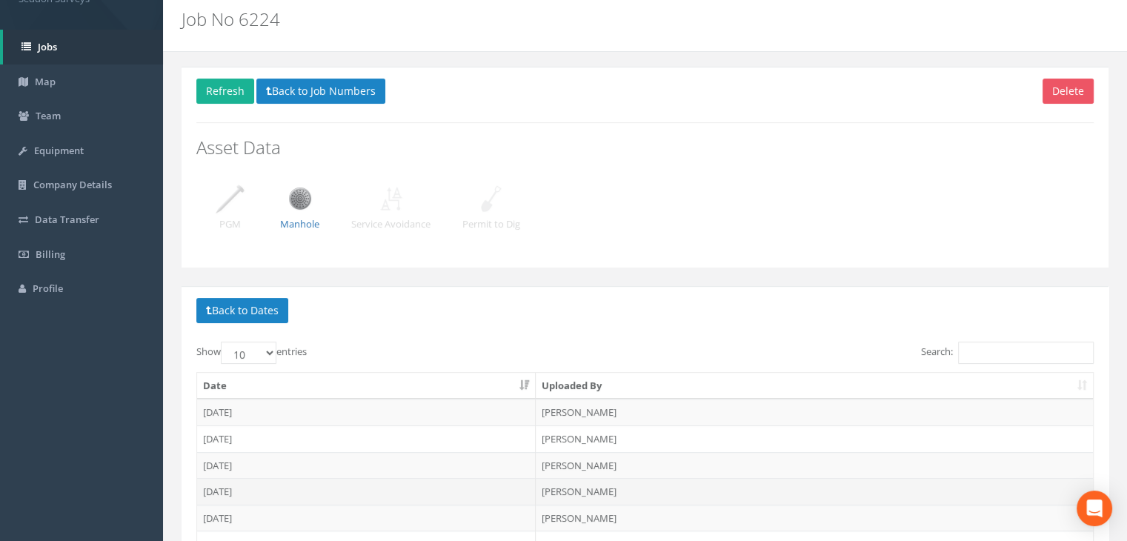
click at [231, 490] on td "[DATE]" at bounding box center [366, 491] width 339 height 27
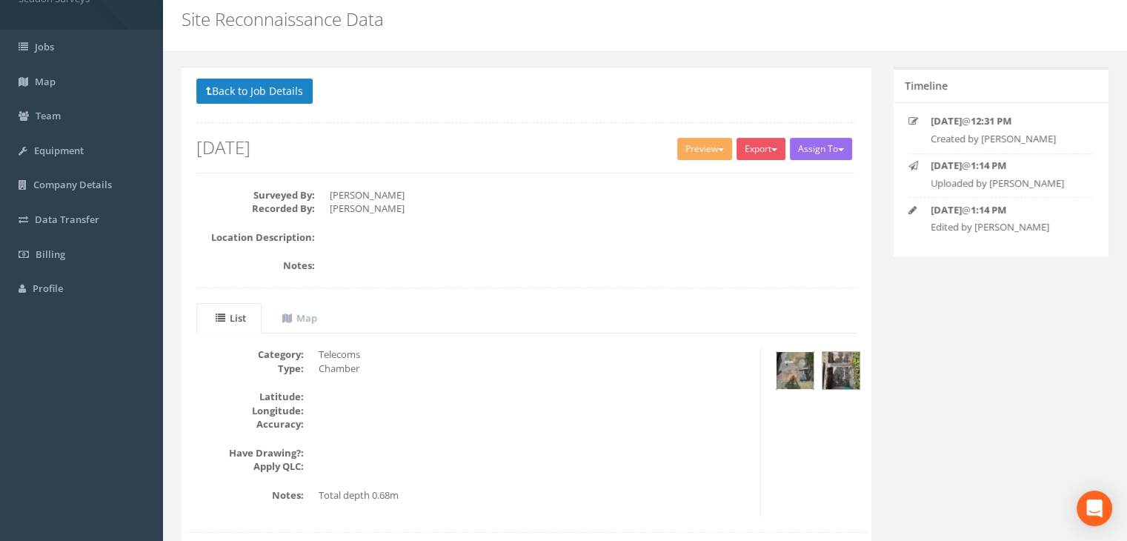
click at [801, 362] on img at bounding box center [795, 370] width 37 height 37
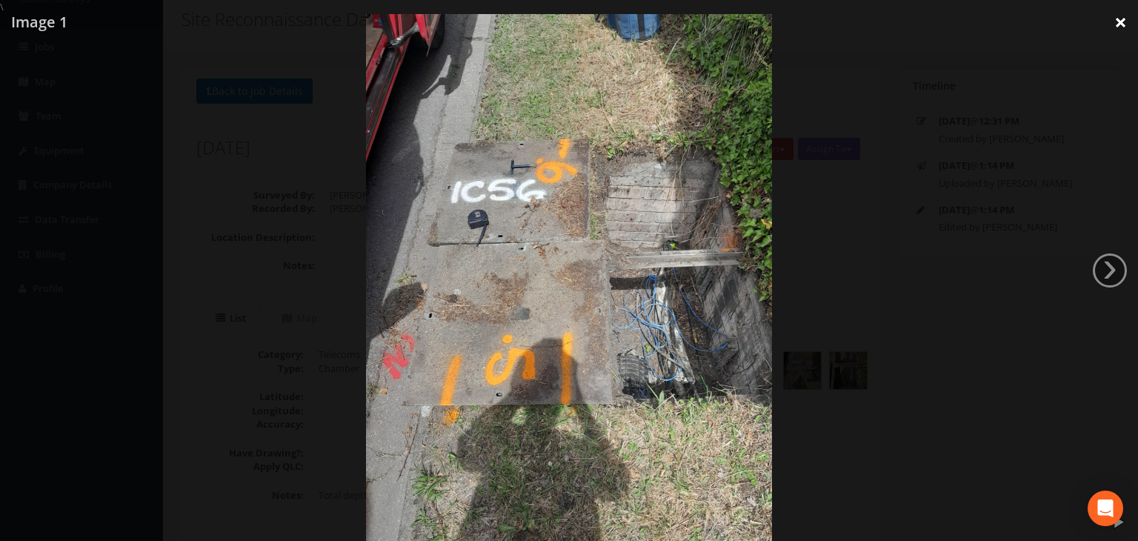
click at [1122, 19] on link "×" at bounding box center [1121, 22] width 35 height 44
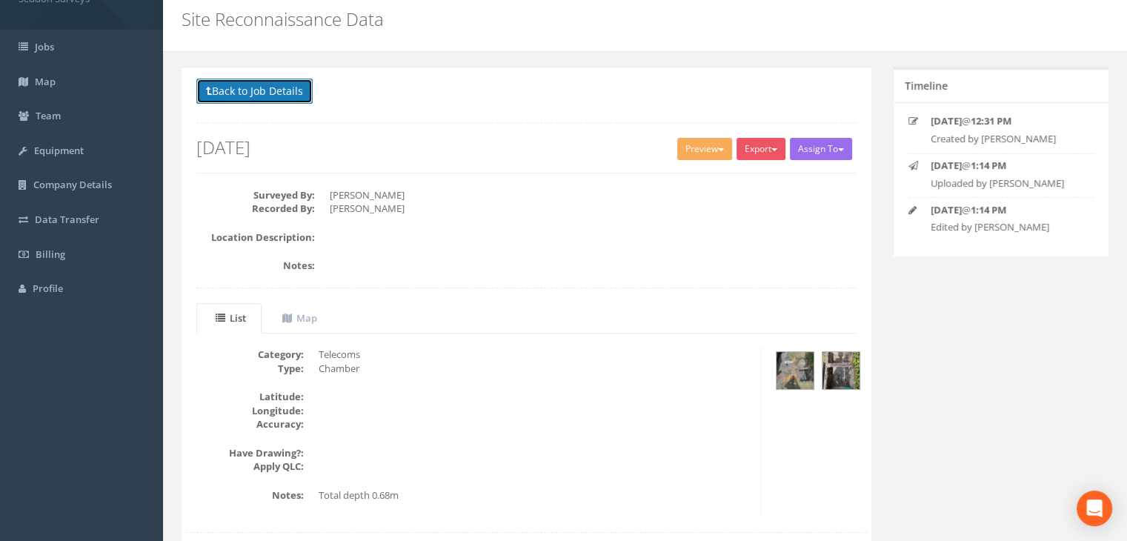
click at [266, 91] on button "Back to Job Details" at bounding box center [254, 91] width 116 height 25
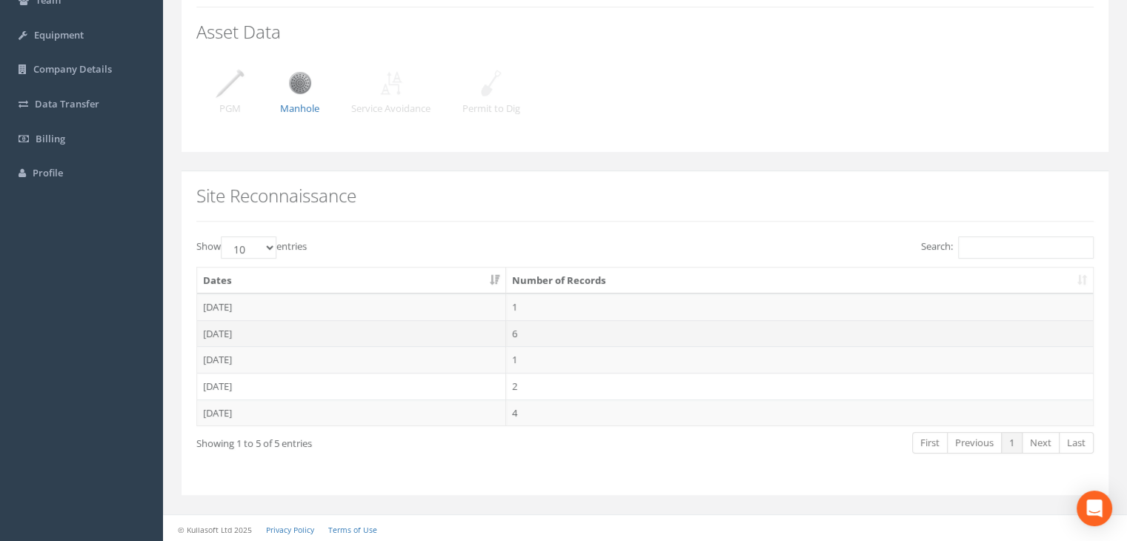
click at [241, 330] on td "[DATE]" at bounding box center [351, 333] width 309 height 27
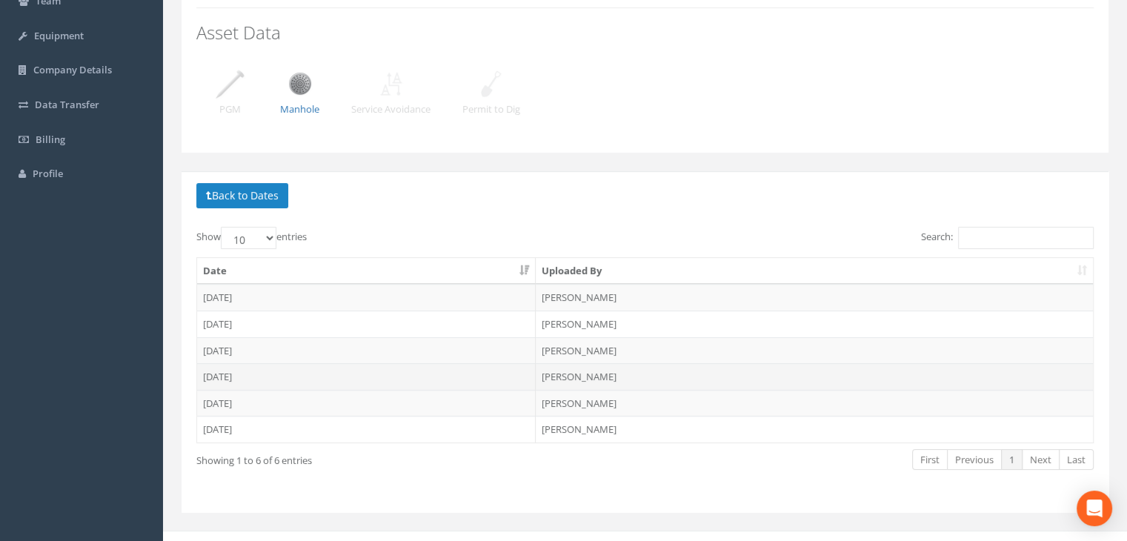
scroll to position [182, 0]
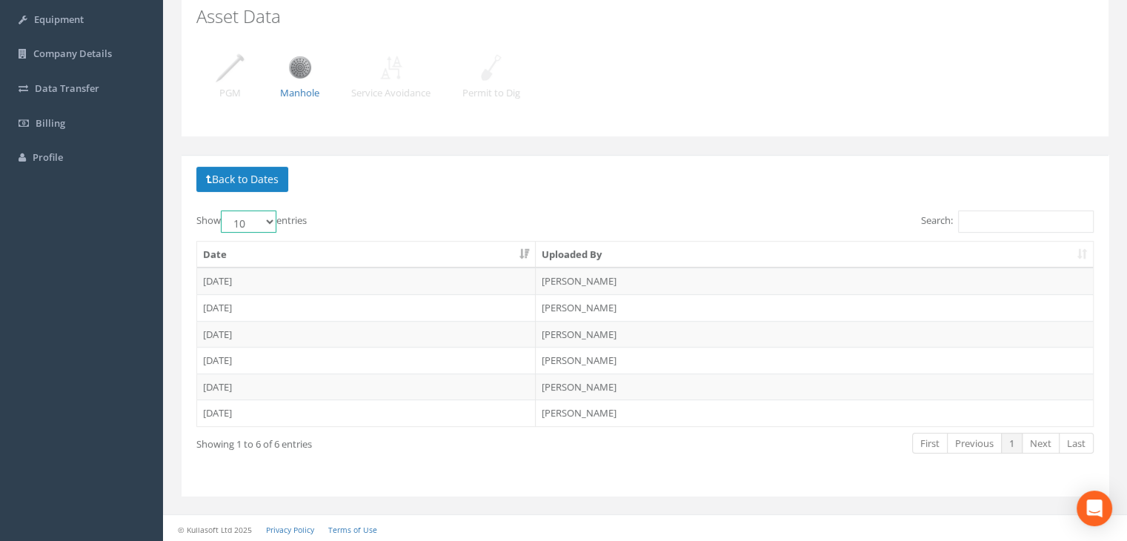
click at [269, 222] on select "10 25 50 100" at bounding box center [249, 221] width 56 height 22
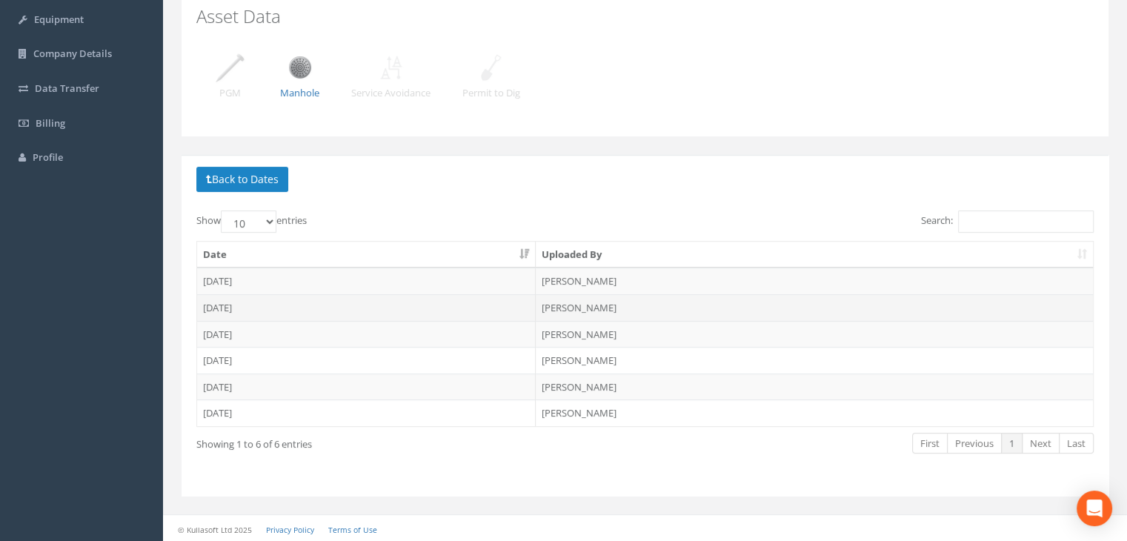
click at [232, 297] on td "[DATE]" at bounding box center [366, 307] width 339 height 27
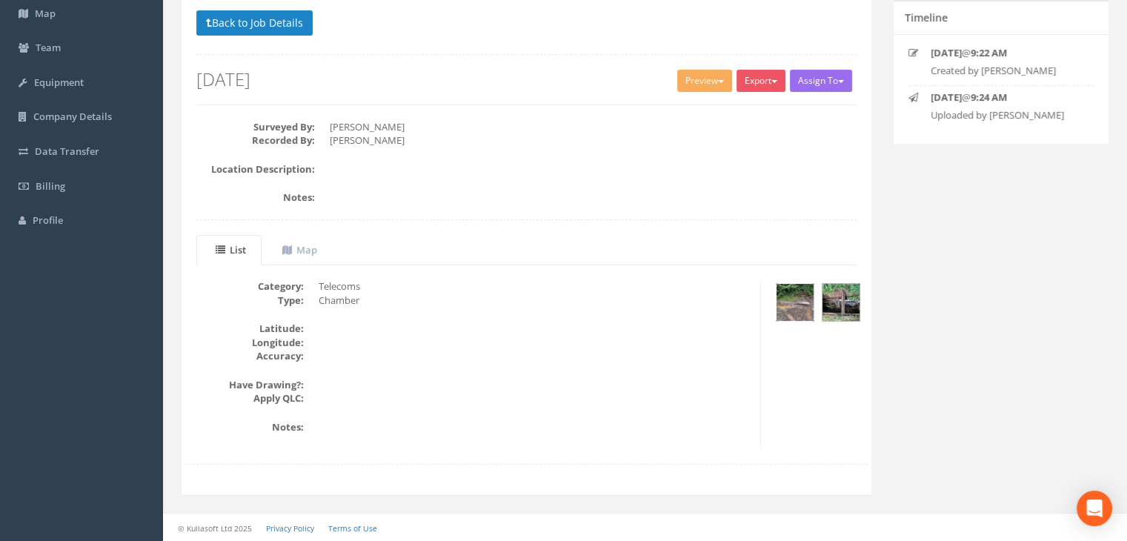
click at [792, 302] on img at bounding box center [795, 302] width 37 height 37
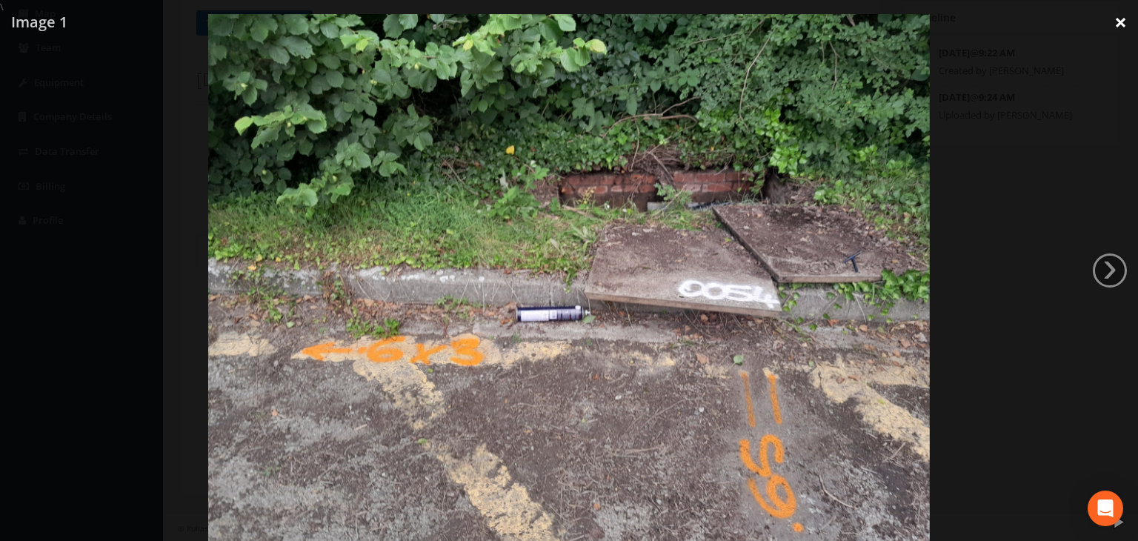
click at [1124, 24] on link "×" at bounding box center [1121, 22] width 35 height 44
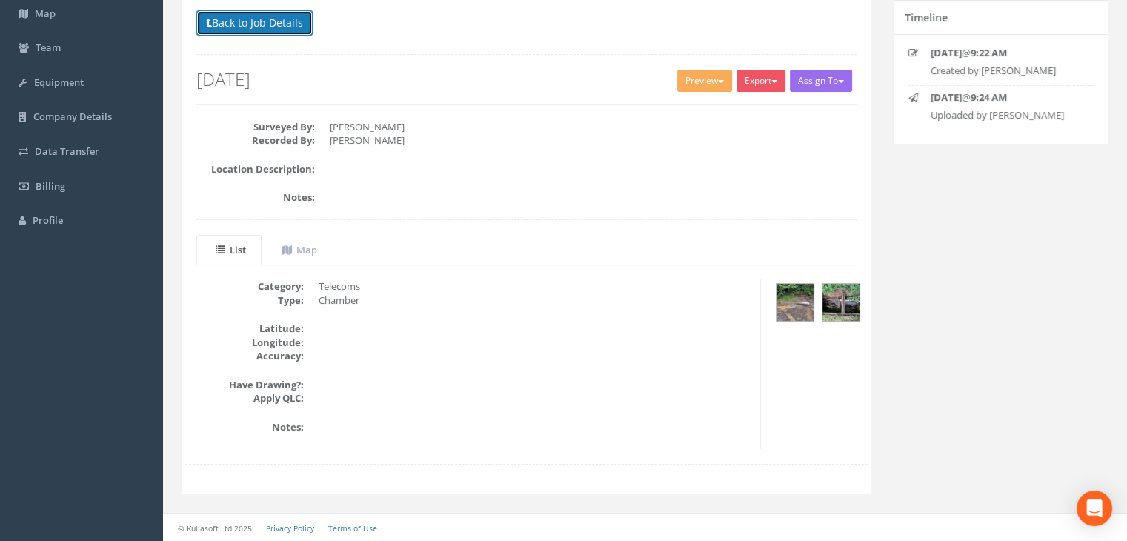
click at [268, 28] on button "Back to Job Details" at bounding box center [254, 22] width 116 height 25
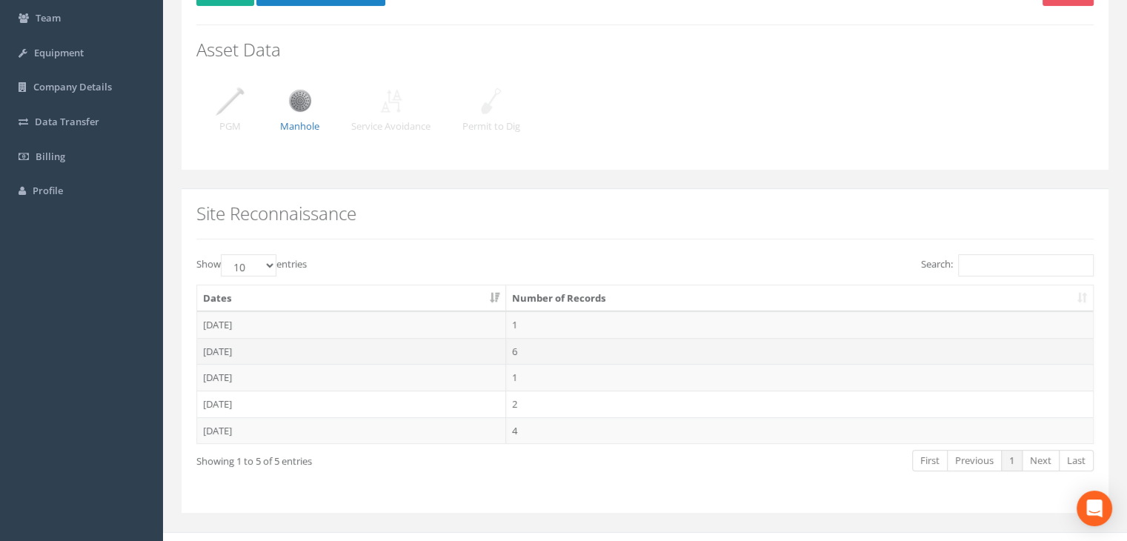
click at [226, 351] on td "[DATE]" at bounding box center [351, 351] width 309 height 27
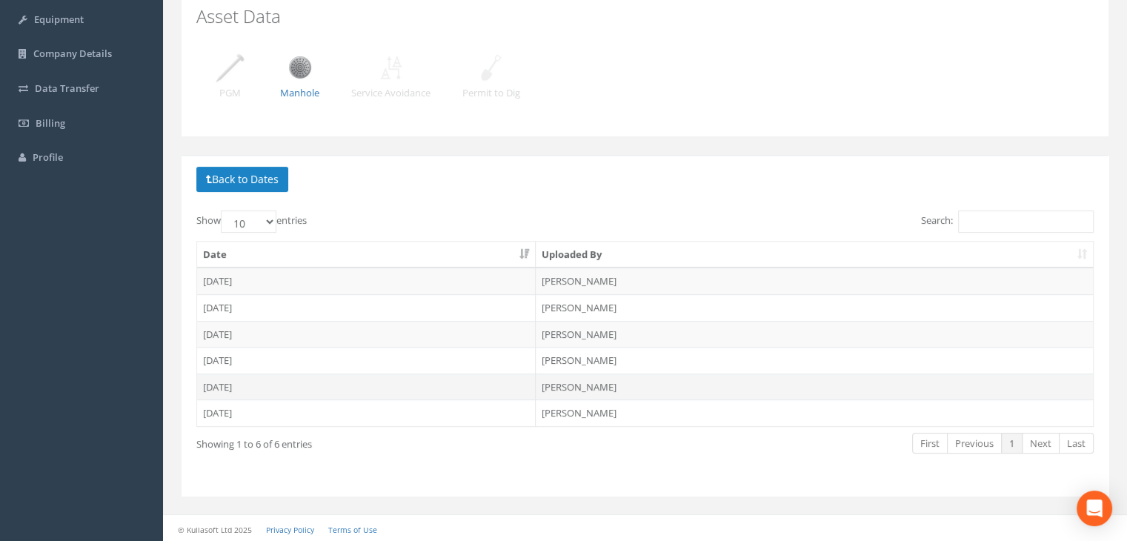
click at [239, 382] on td "[DATE]" at bounding box center [366, 387] width 339 height 27
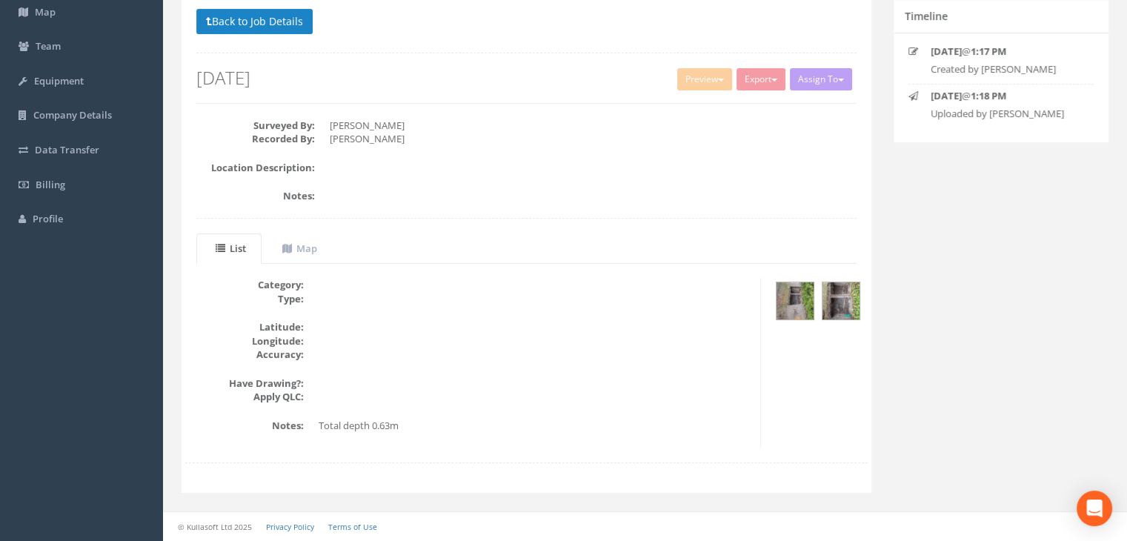
scroll to position [119, 0]
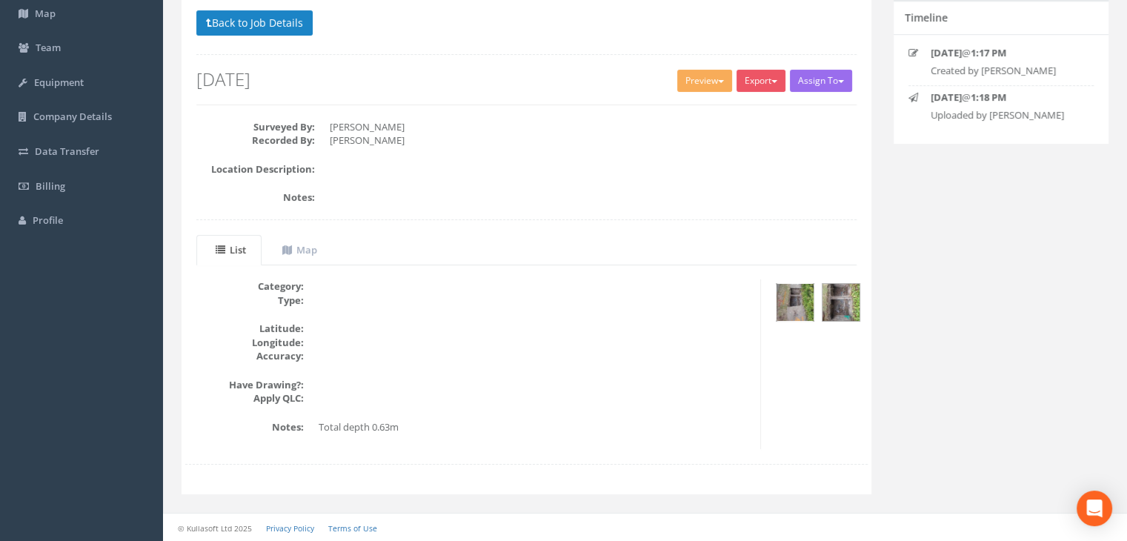
click at [792, 291] on img at bounding box center [795, 302] width 37 height 37
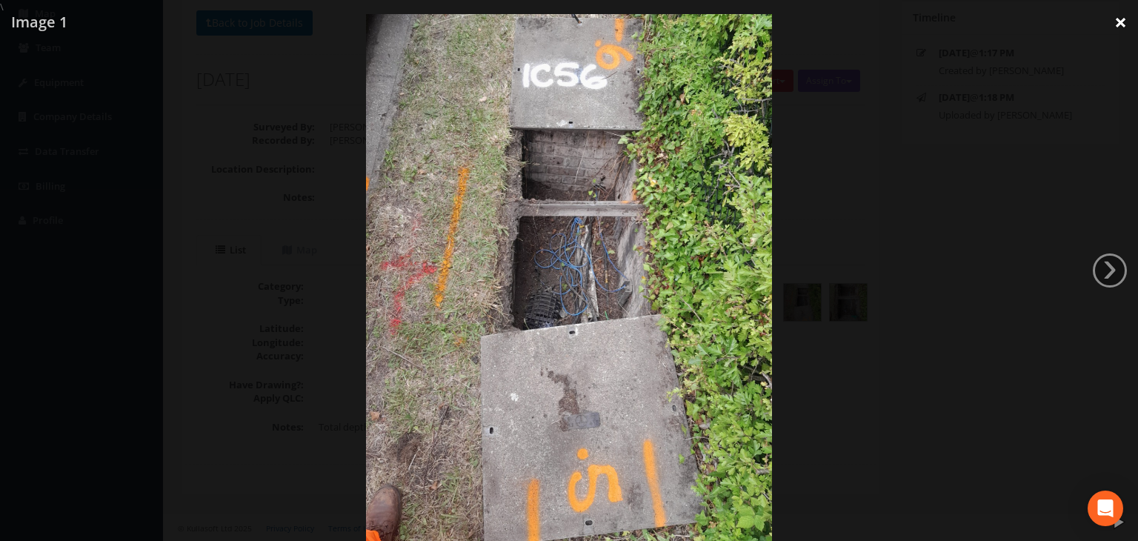
click at [1116, 24] on link "×" at bounding box center [1121, 22] width 35 height 44
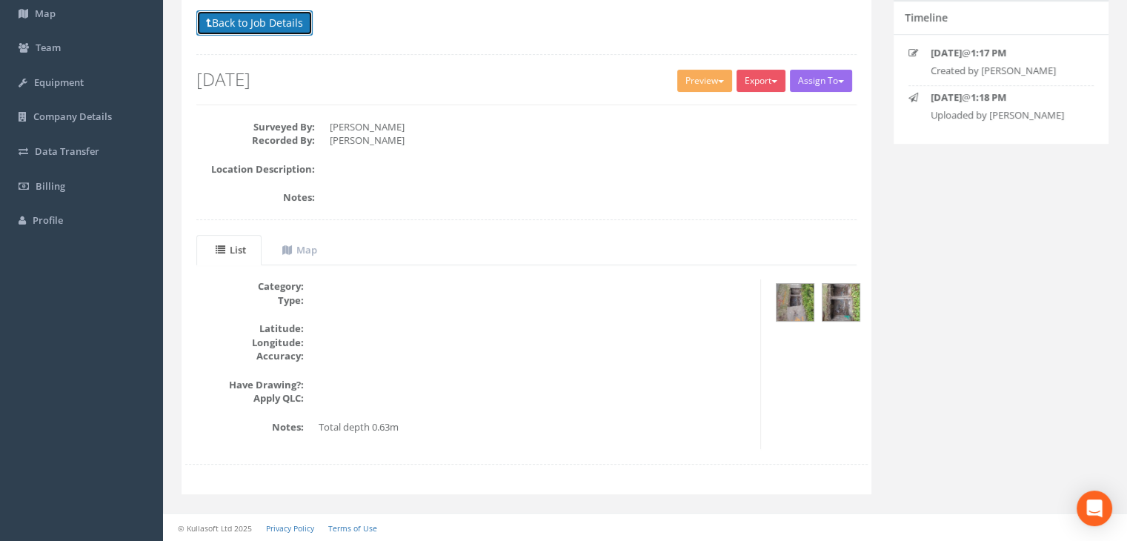
click at [261, 22] on button "Back to Job Details" at bounding box center [254, 22] width 116 height 25
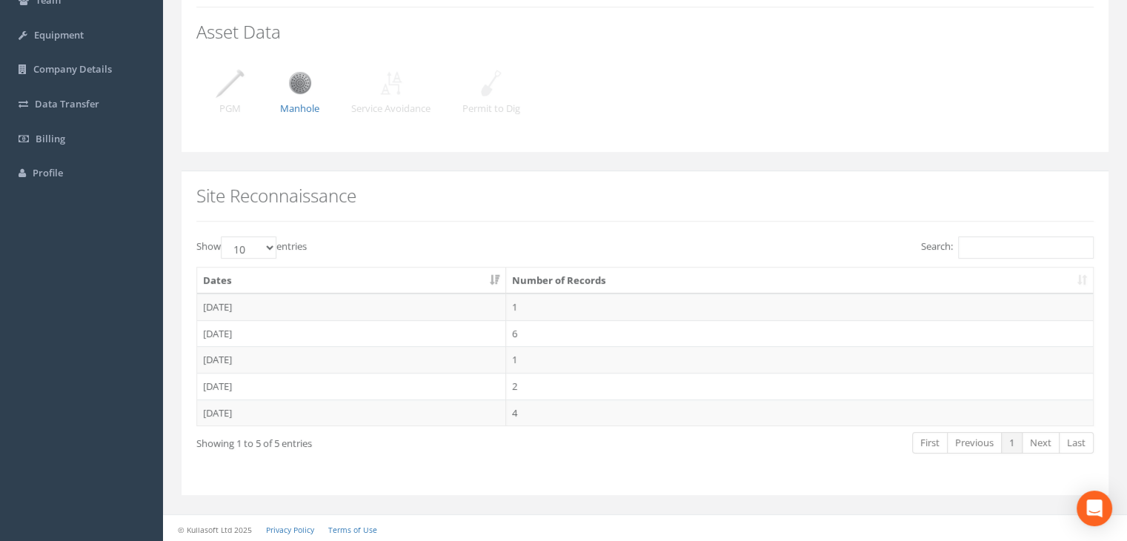
drag, startPoint x: 227, startPoint y: 322, endPoint x: 239, endPoint y: 331, distance: 14.4
click at [228, 325] on td "[DATE]" at bounding box center [351, 333] width 309 height 27
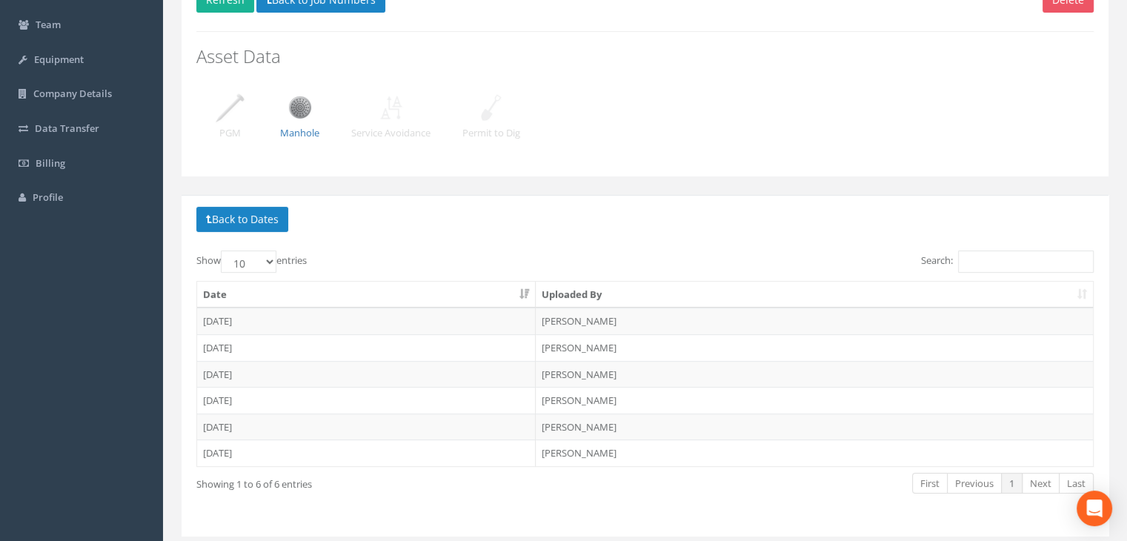
scroll to position [182, 0]
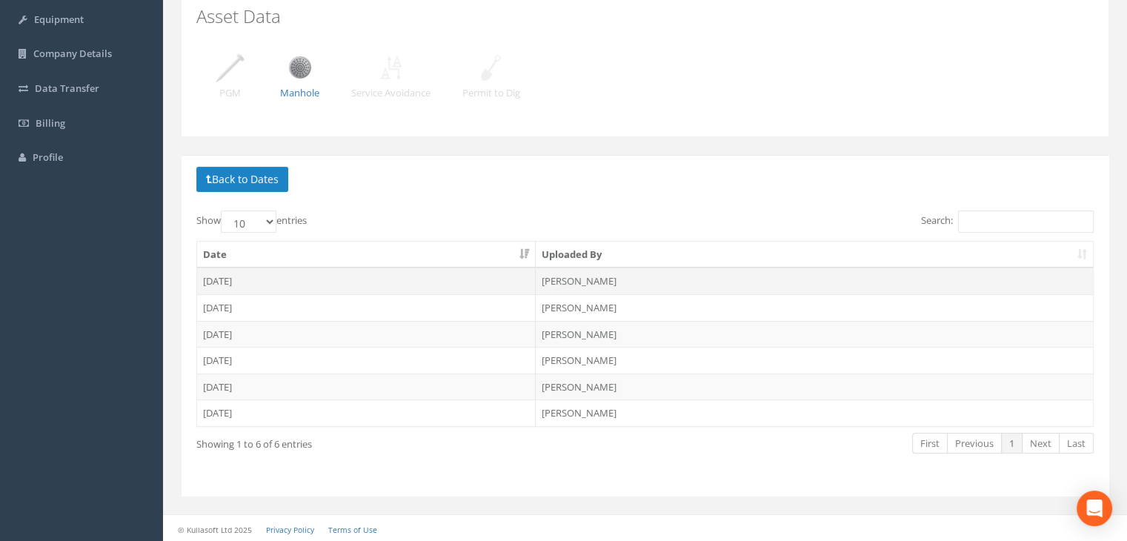
click at [233, 276] on td "[DATE]" at bounding box center [366, 281] width 339 height 27
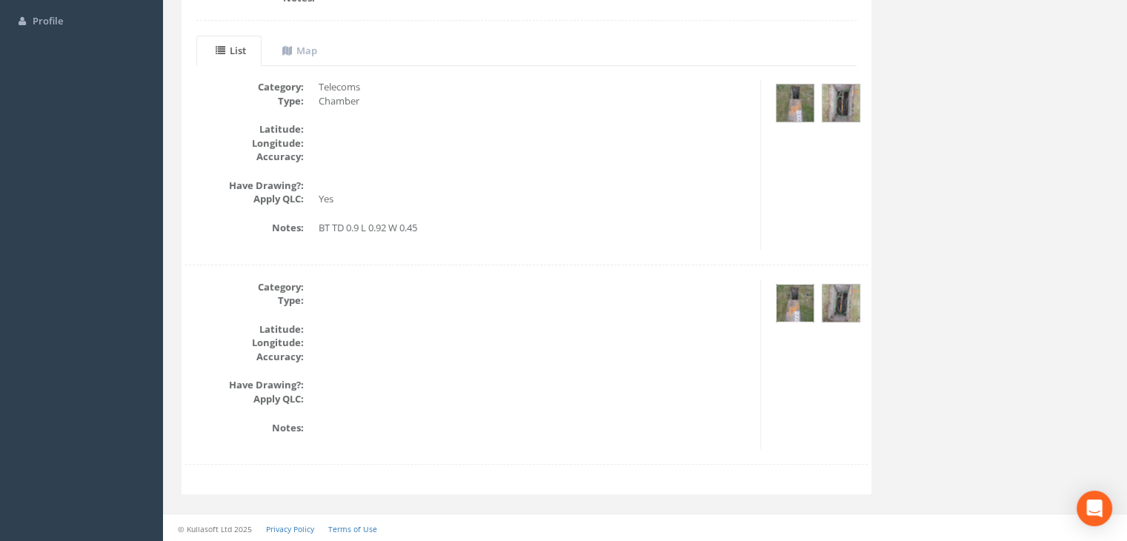
click at [798, 309] on img at bounding box center [795, 303] width 37 height 37
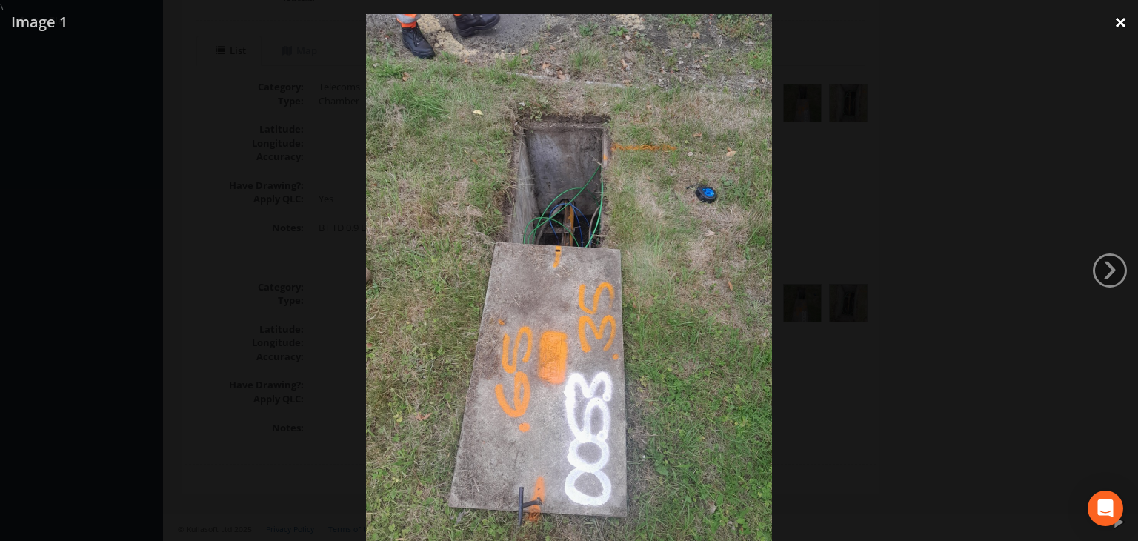
click at [1119, 28] on link "×" at bounding box center [1121, 22] width 35 height 44
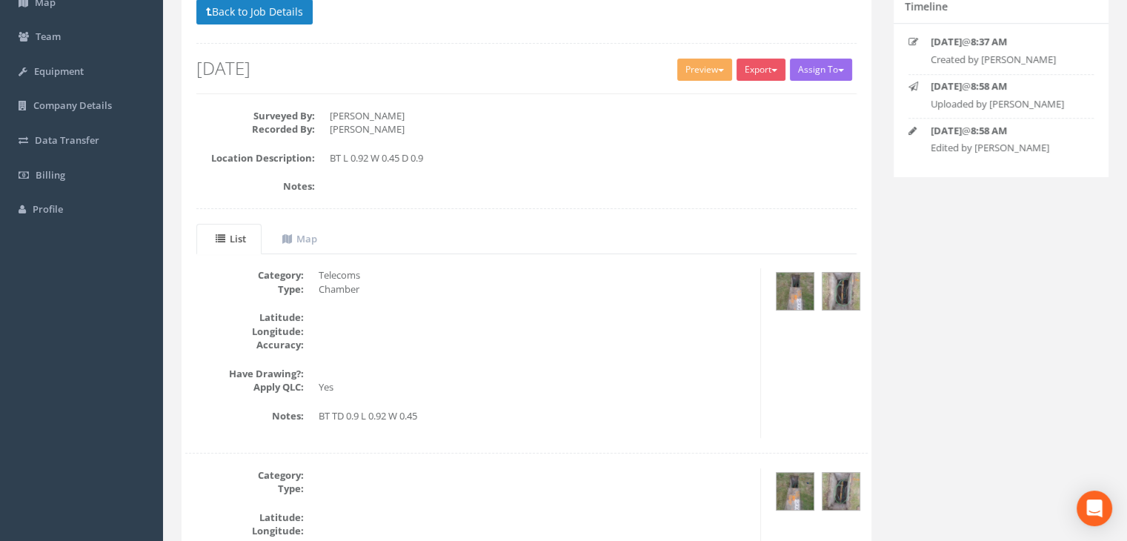
scroll to position [96, 0]
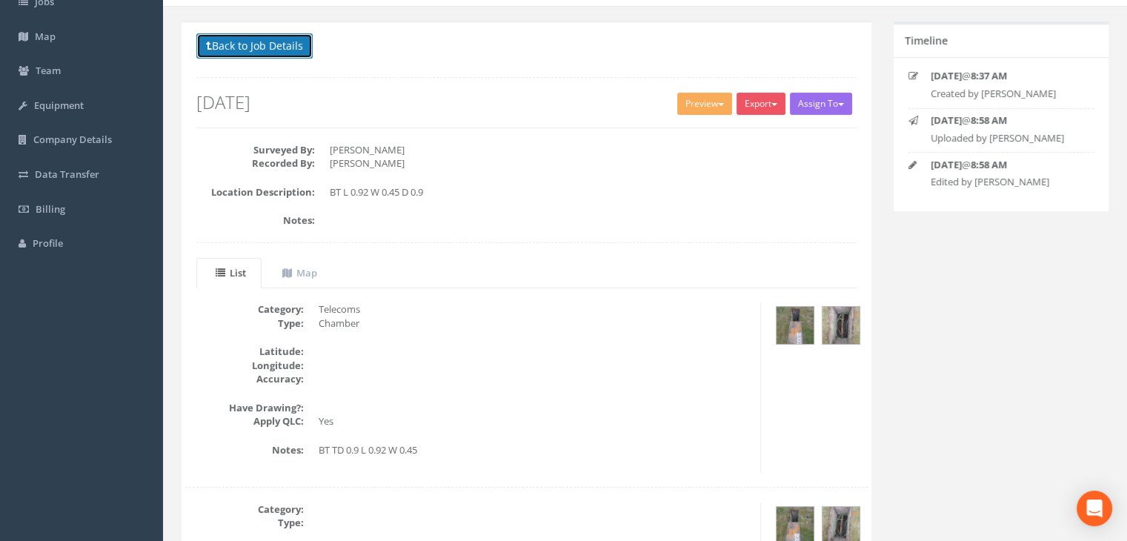
click at [276, 40] on button "Back to Job Details" at bounding box center [254, 45] width 116 height 25
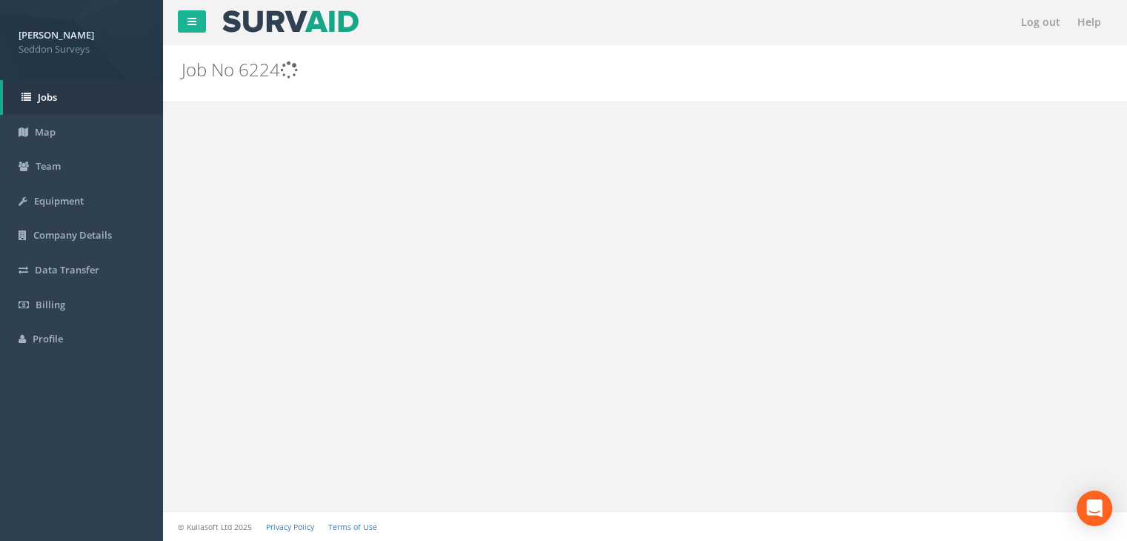
scroll to position [96, 0]
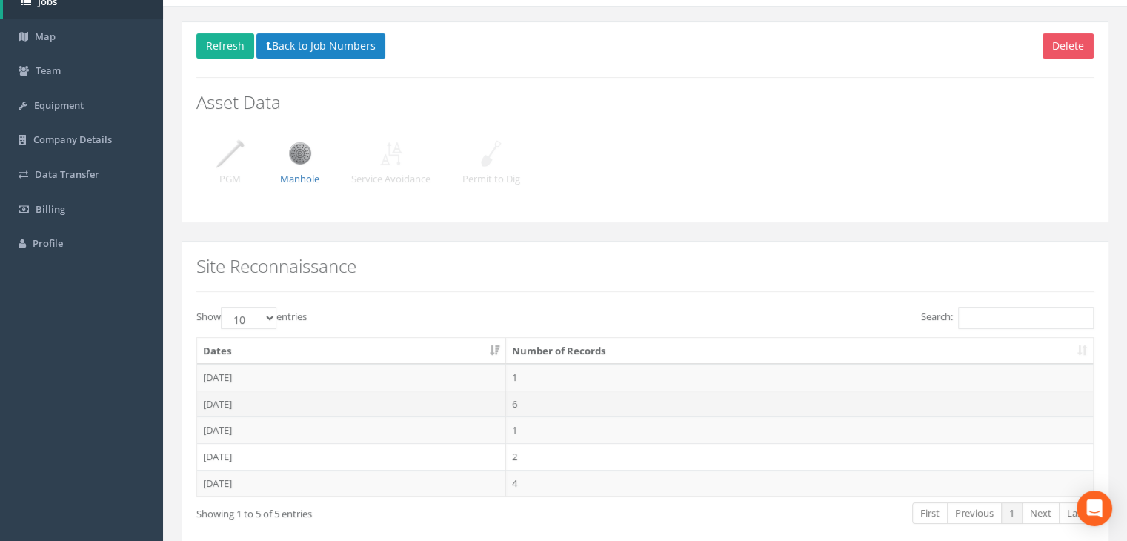
click at [215, 401] on td "[DATE]" at bounding box center [351, 404] width 309 height 27
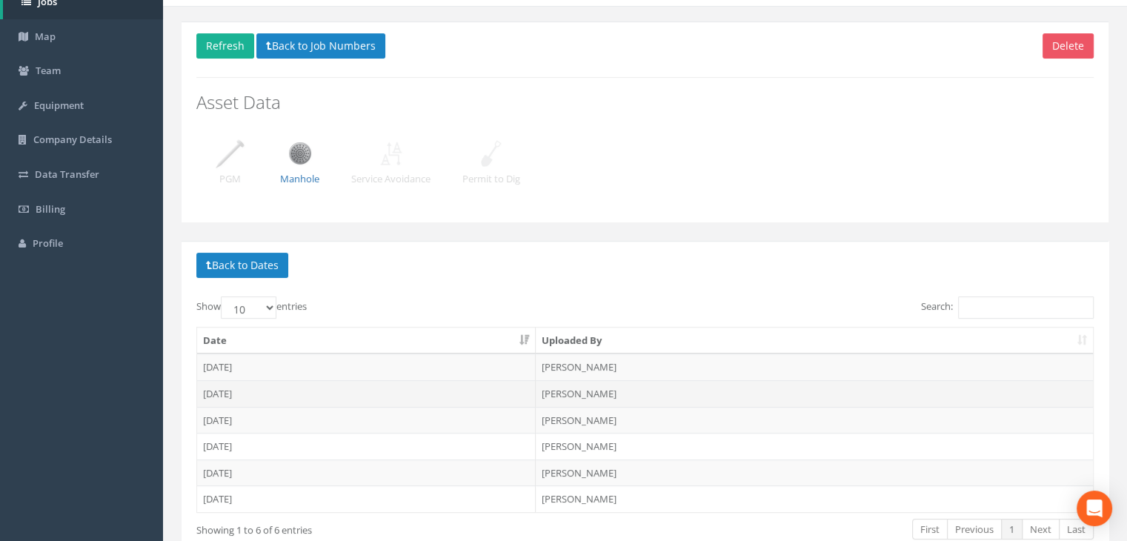
click at [240, 385] on td "[DATE]" at bounding box center [366, 393] width 339 height 27
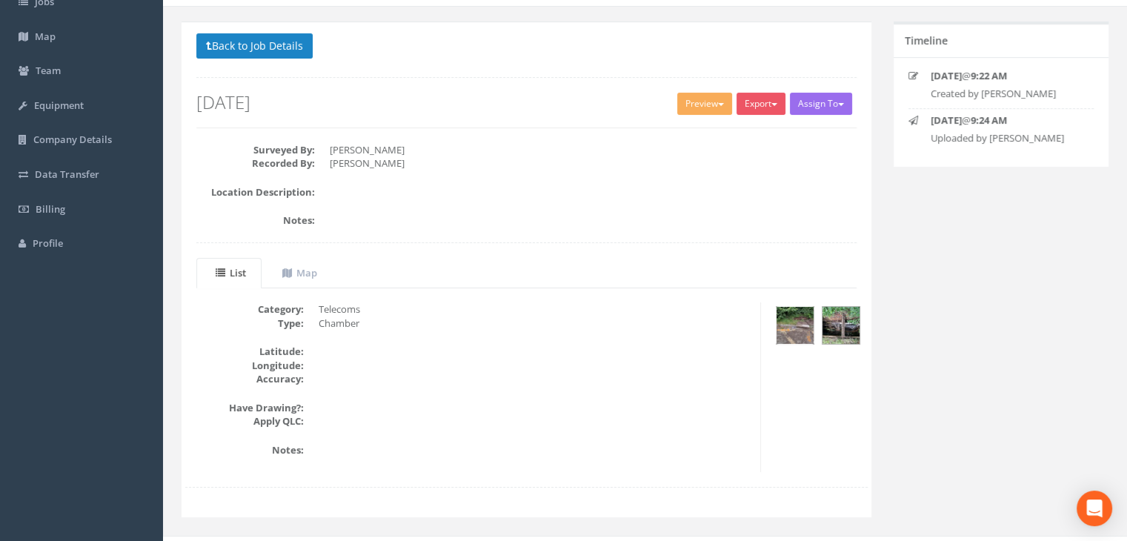
click at [792, 330] on img at bounding box center [795, 325] width 37 height 37
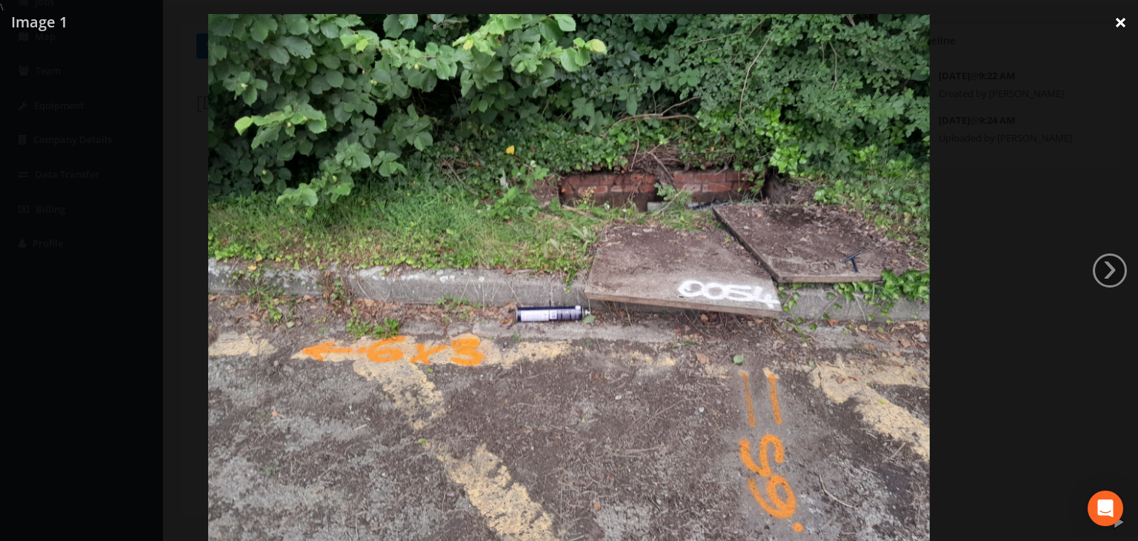
click at [1129, 16] on link "×" at bounding box center [1121, 22] width 35 height 44
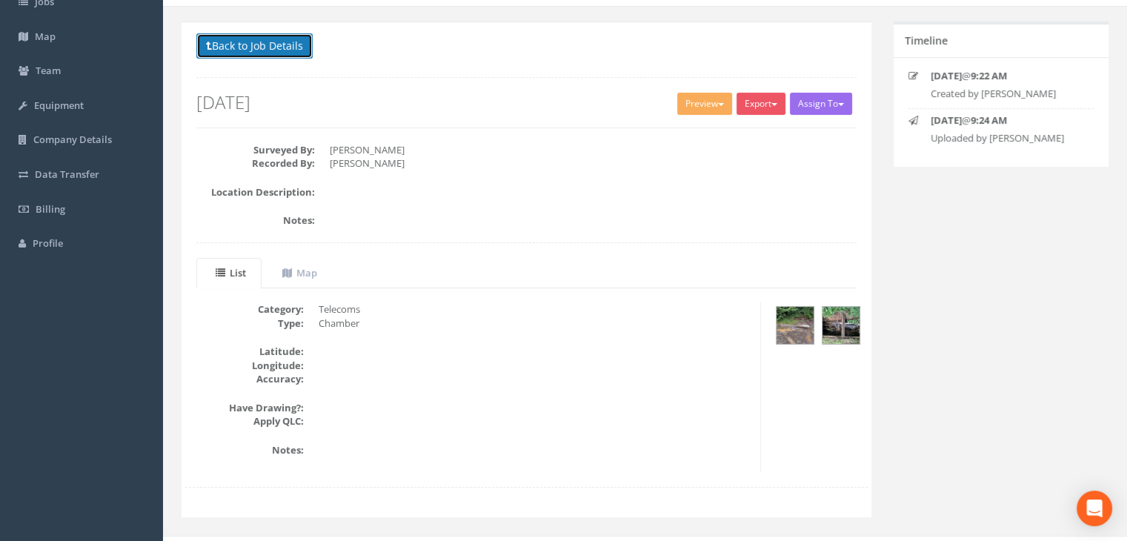
click at [247, 44] on button "Back to Job Details" at bounding box center [254, 45] width 116 height 25
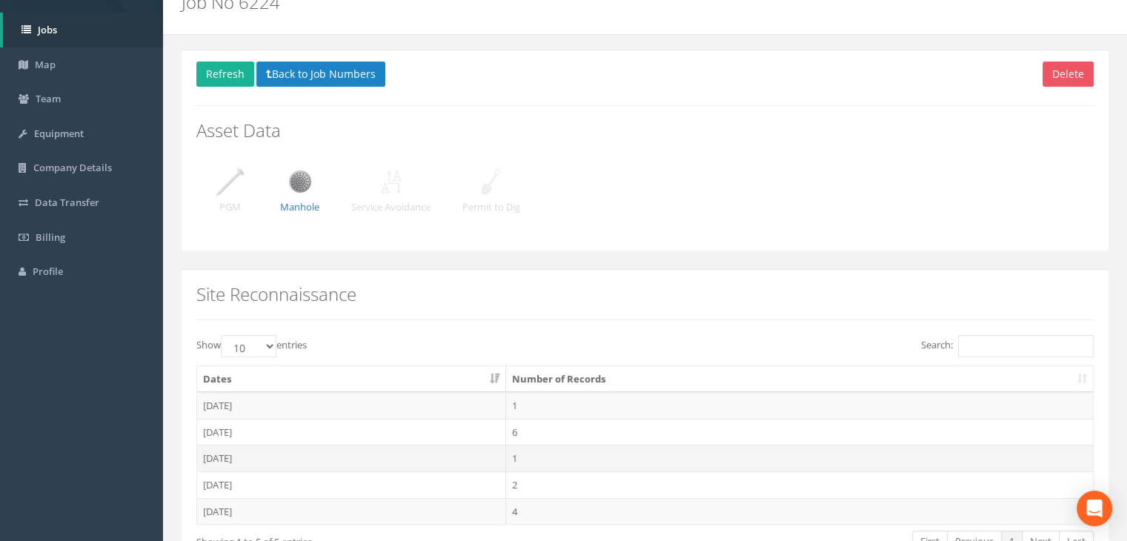
scroll to position [74, 0]
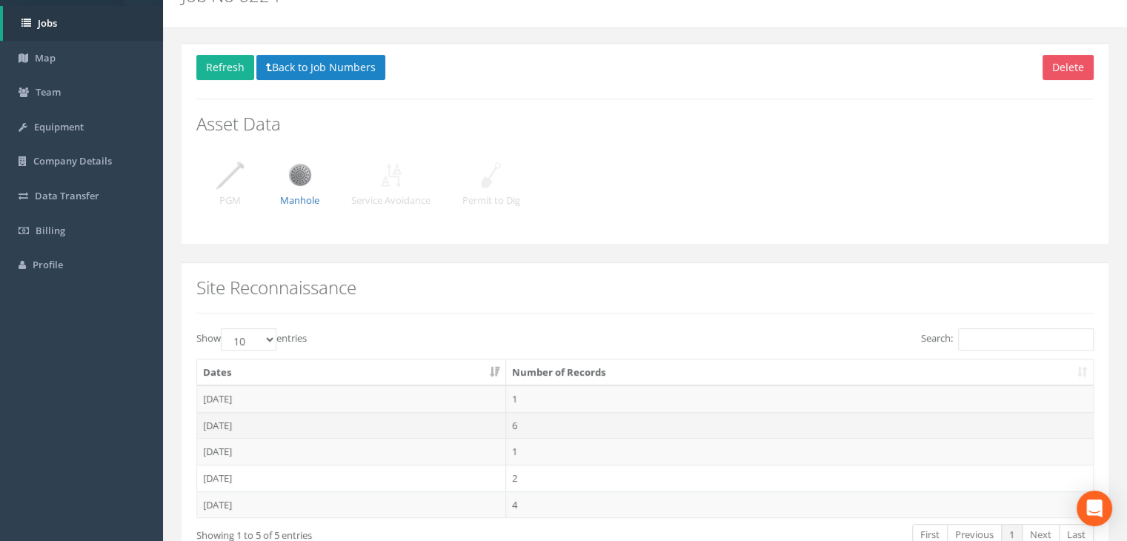
click at [223, 424] on td "[DATE]" at bounding box center [351, 425] width 309 height 27
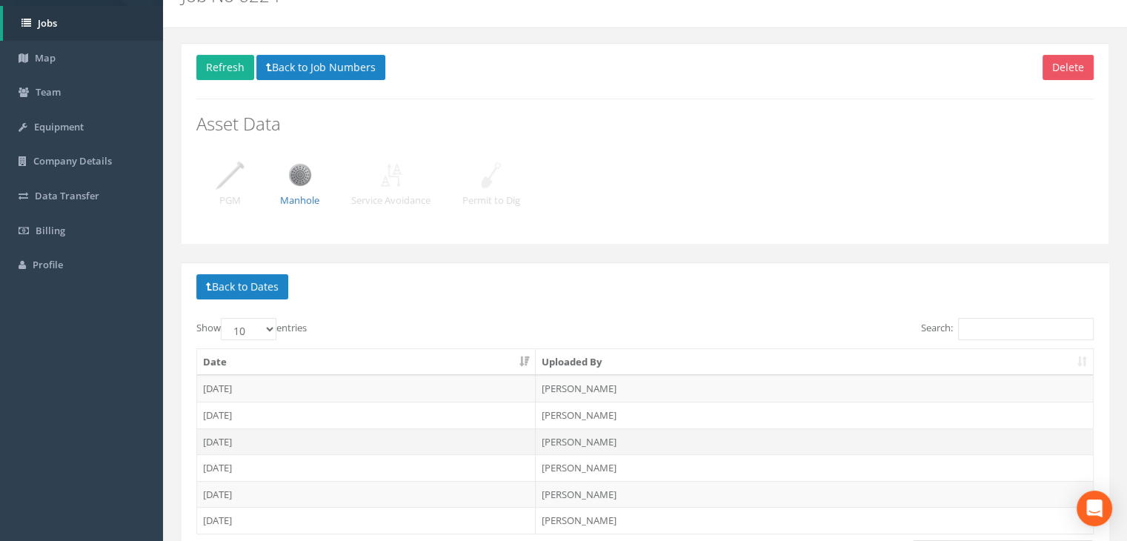
click at [228, 440] on td "[DATE]" at bounding box center [366, 441] width 339 height 27
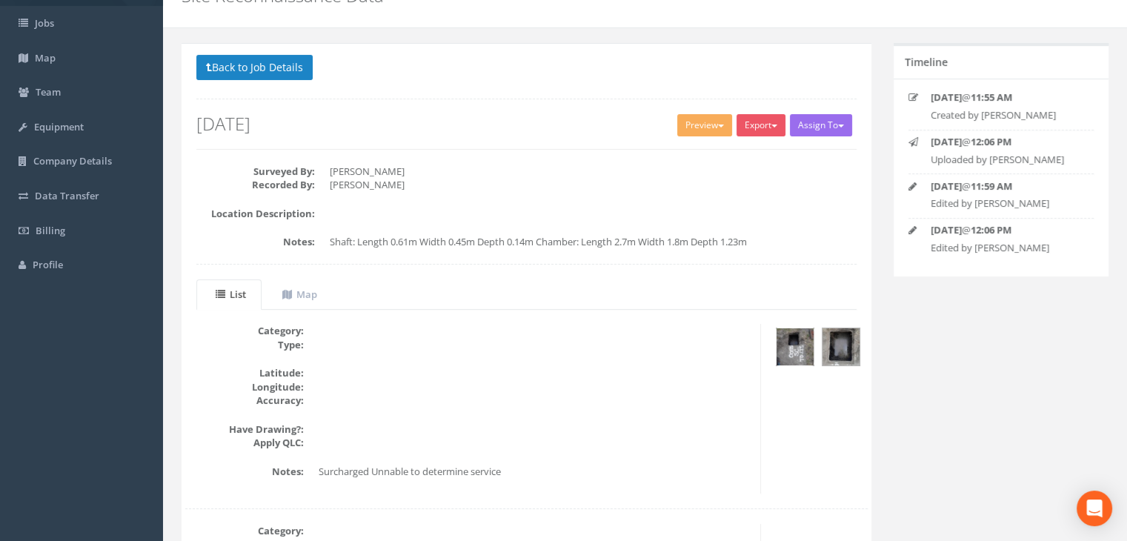
click at [803, 342] on img at bounding box center [795, 346] width 37 height 37
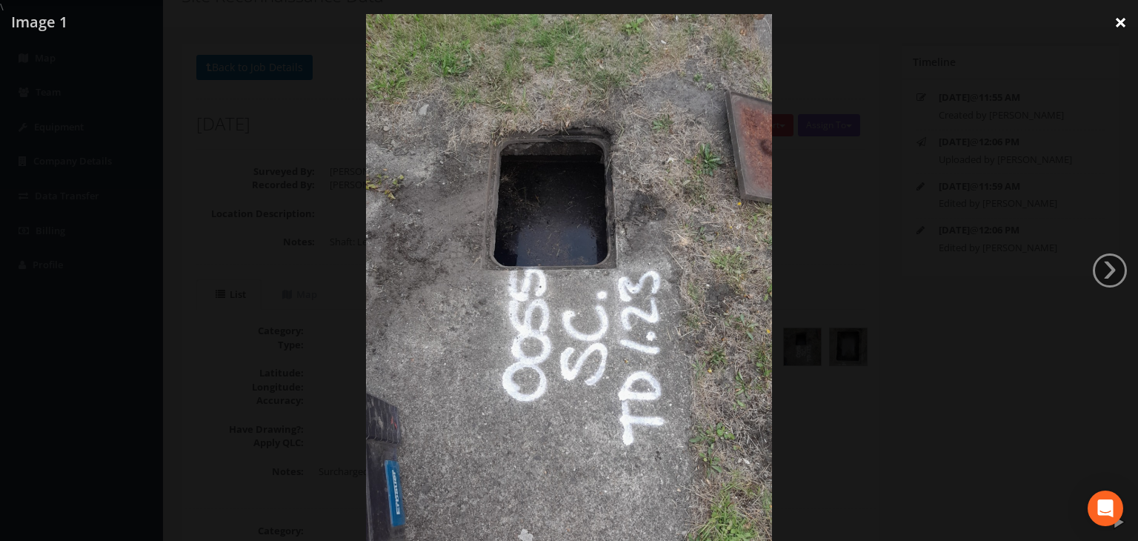
click at [1120, 27] on link "×" at bounding box center [1121, 22] width 35 height 44
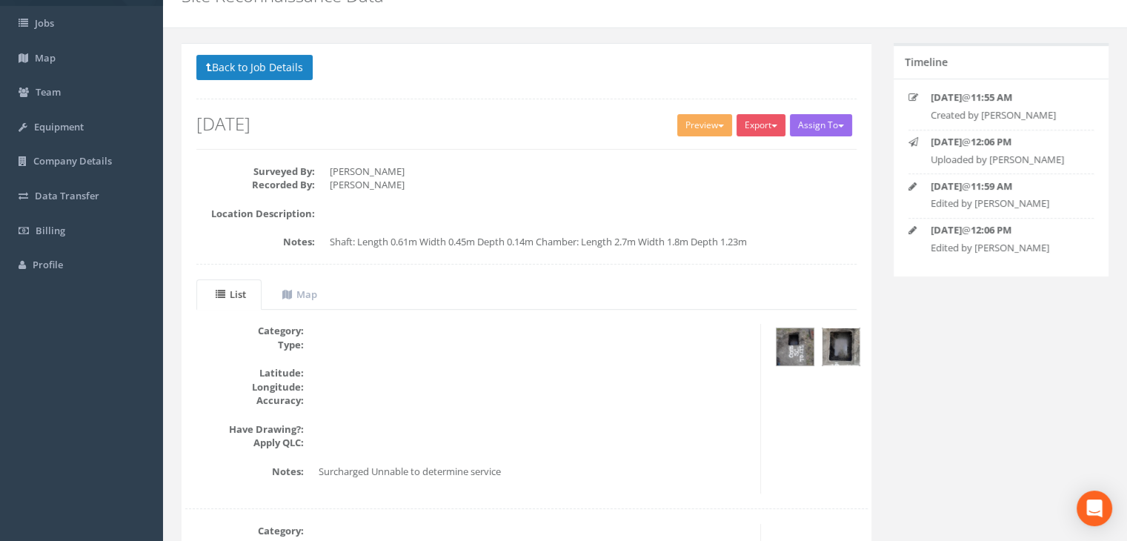
click at [843, 346] on img at bounding box center [841, 346] width 37 height 37
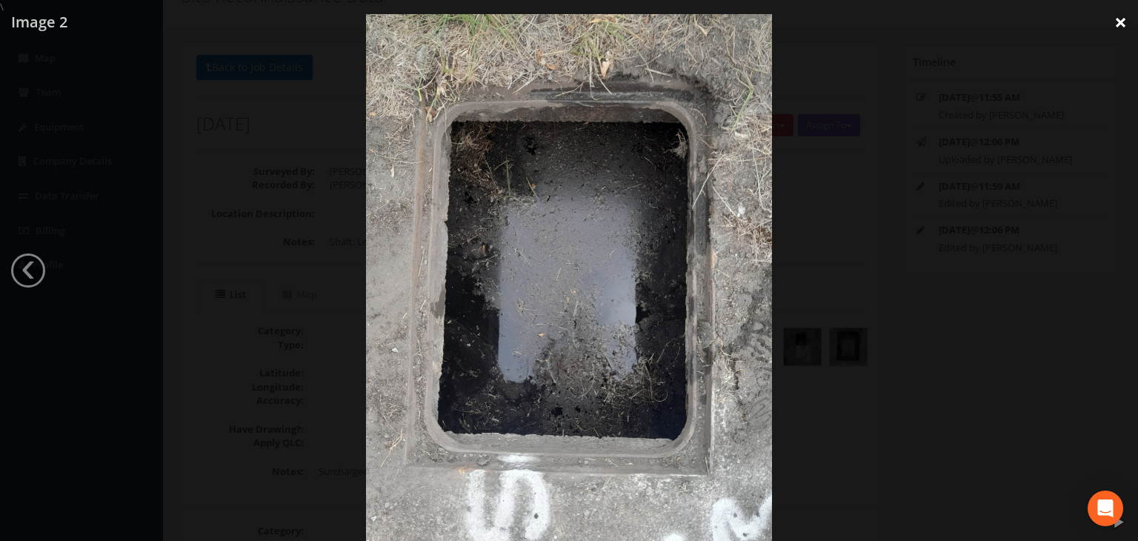
click at [1119, 25] on link "×" at bounding box center [1121, 22] width 35 height 44
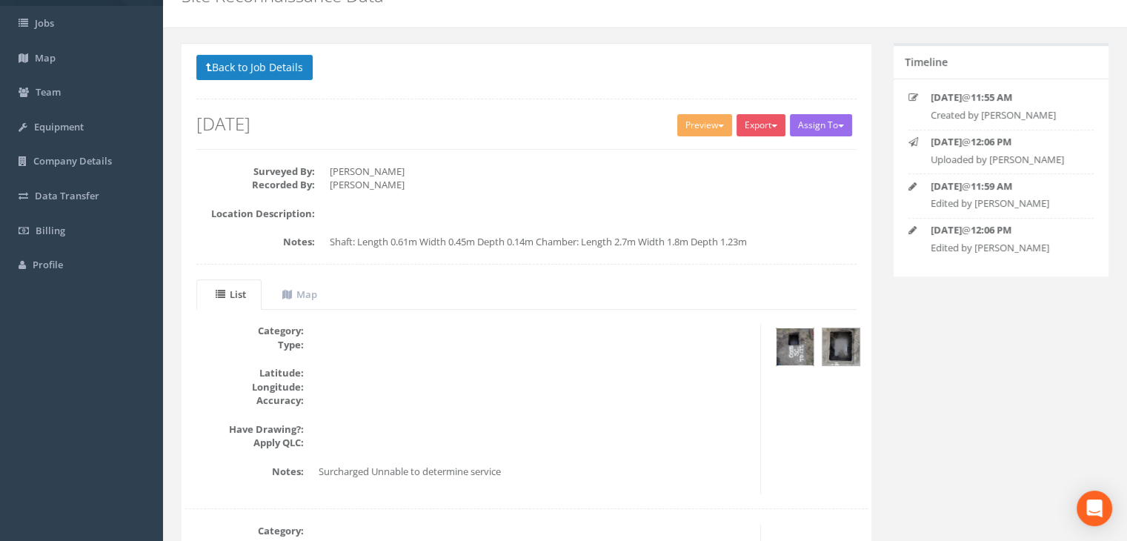
click at [789, 347] on img at bounding box center [795, 346] width 37 height 37
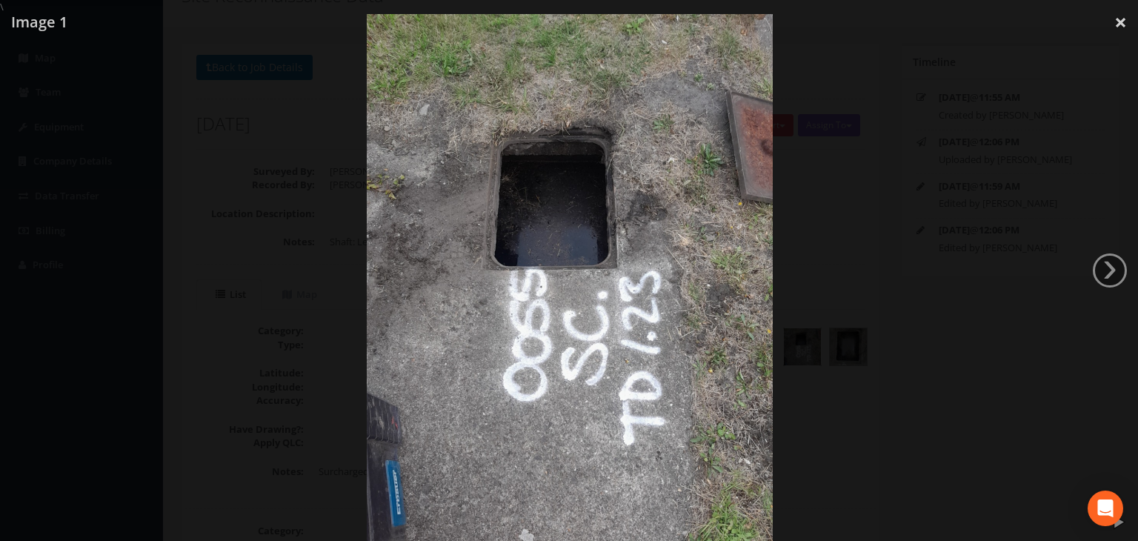
click at [398, 469] on img at bounding box center [570, 284] width 406 height 541
click at [592, 240] on img at bounding box center [569, 284] width 406 height 541
click at [1124, 28] on link "×" at bounding box center [1121, 22] width 35 height 44
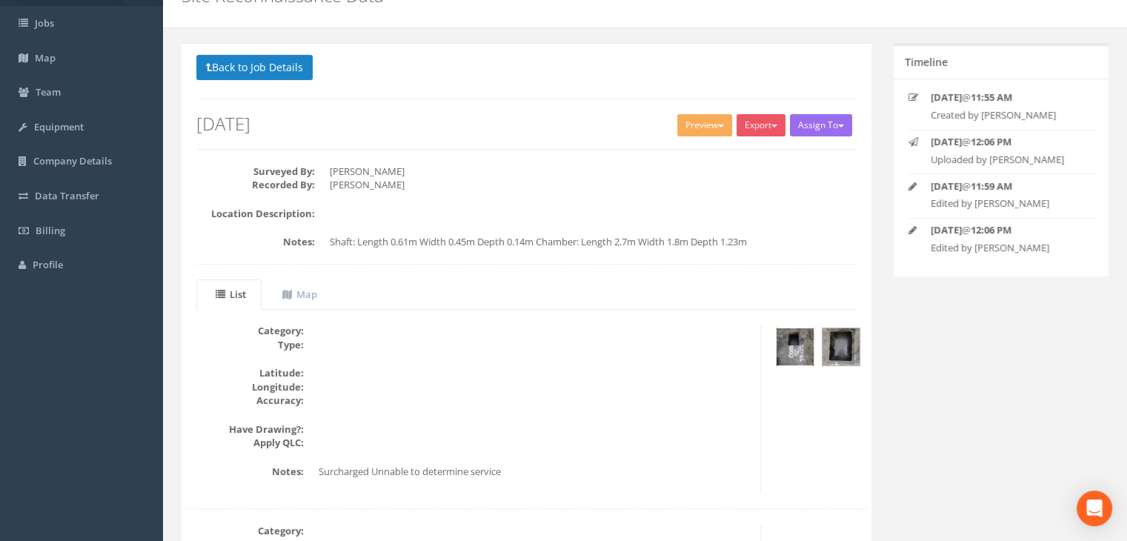
click at [803, 342] on img at bounding box center [795, 346] width 37 height 37
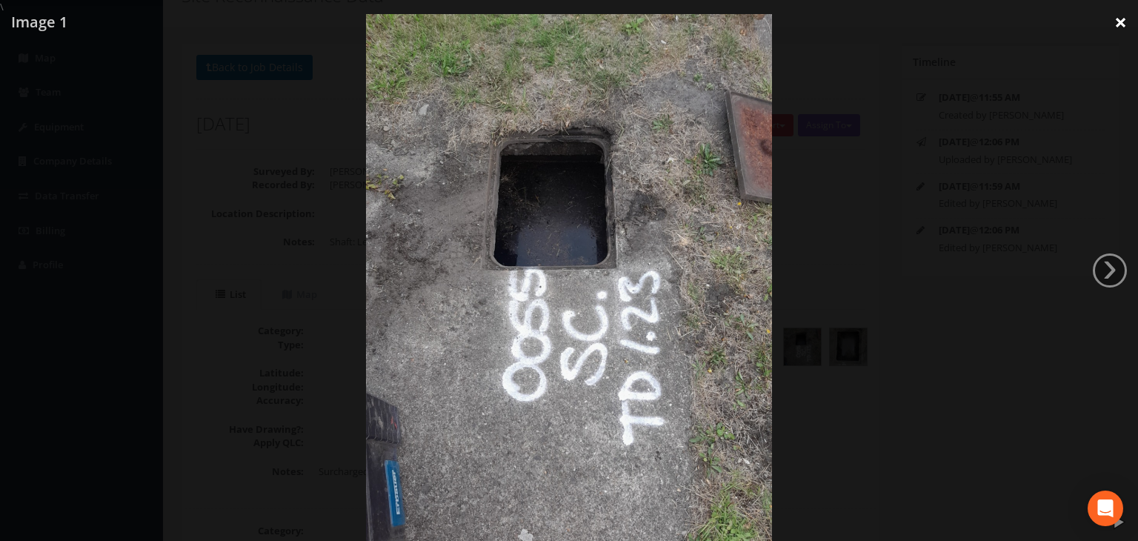
click at [1118, 19] on link "×" at bounding box center [1121, 22] width 35 height 44
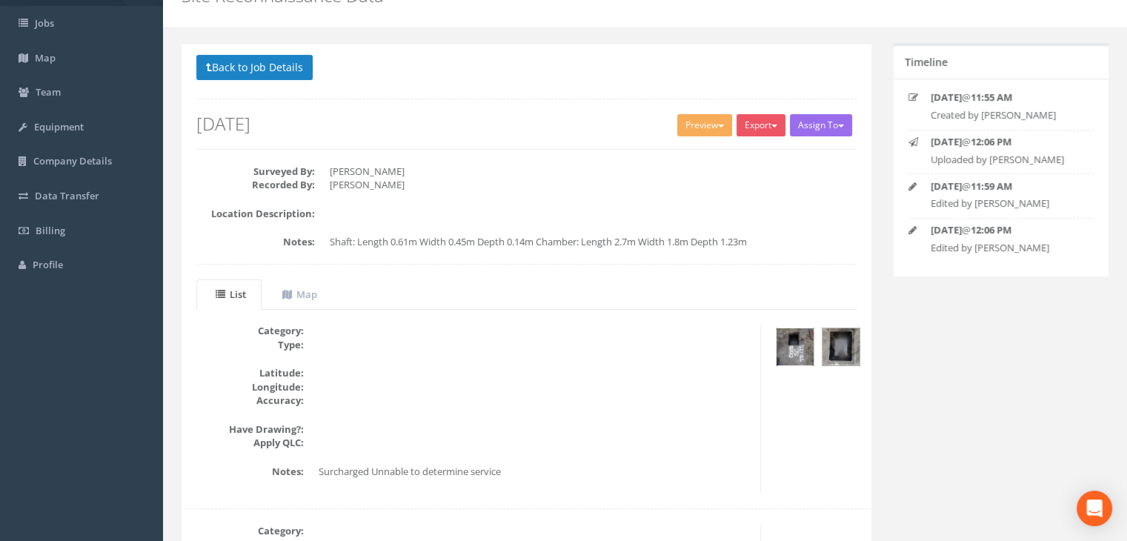
click at [800, 348] on img at bounding box center [795, 346] width 37 height 37
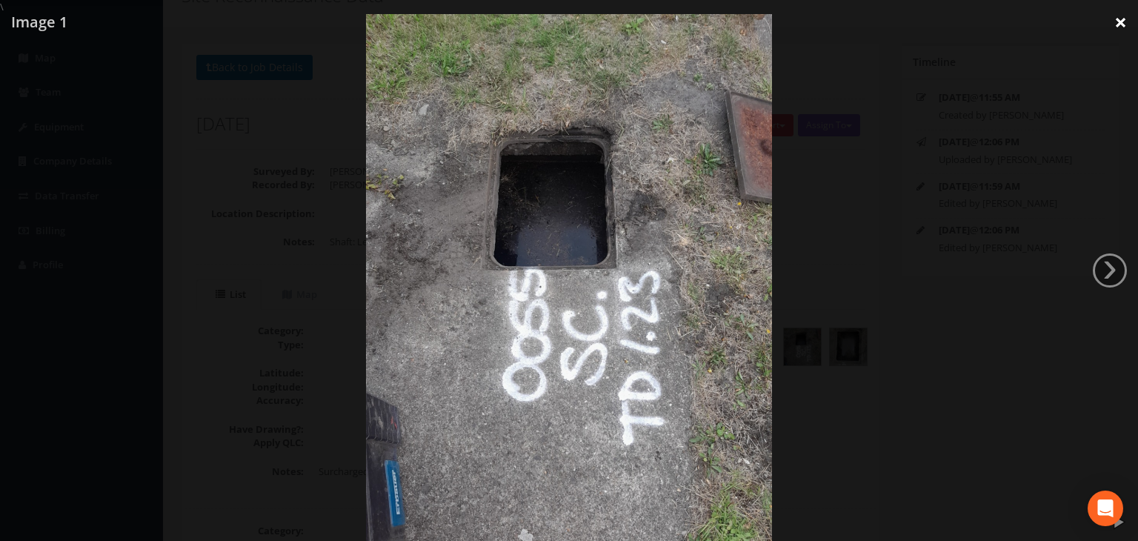
click at [1122, 21] on link "×" at bounding box center [1121, 22] width 35 height 44
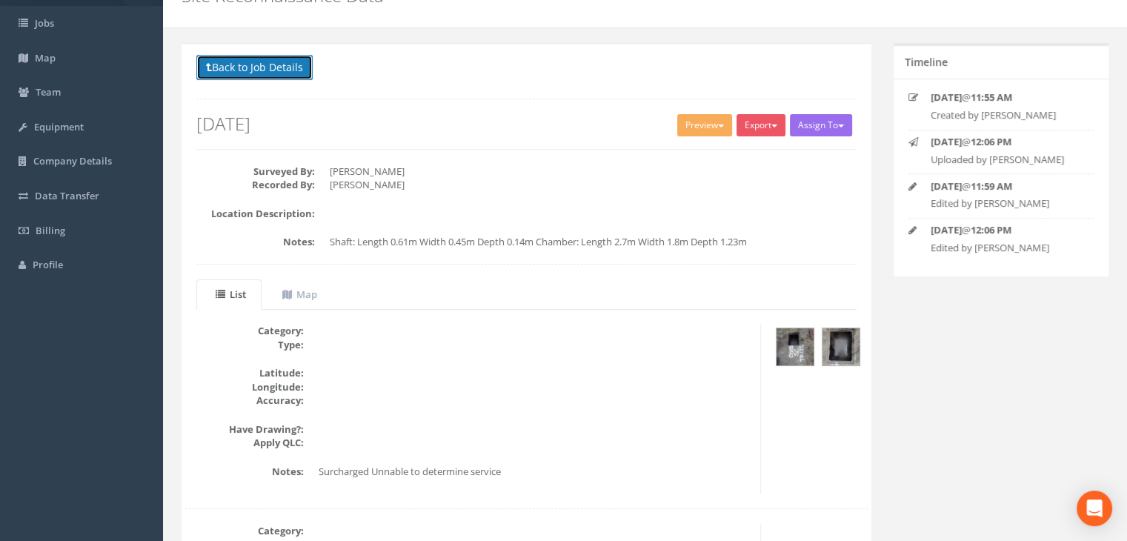
click at [276, 73] on button "Back to Job Details" at bounding box center [254, 67] width 116 height 25
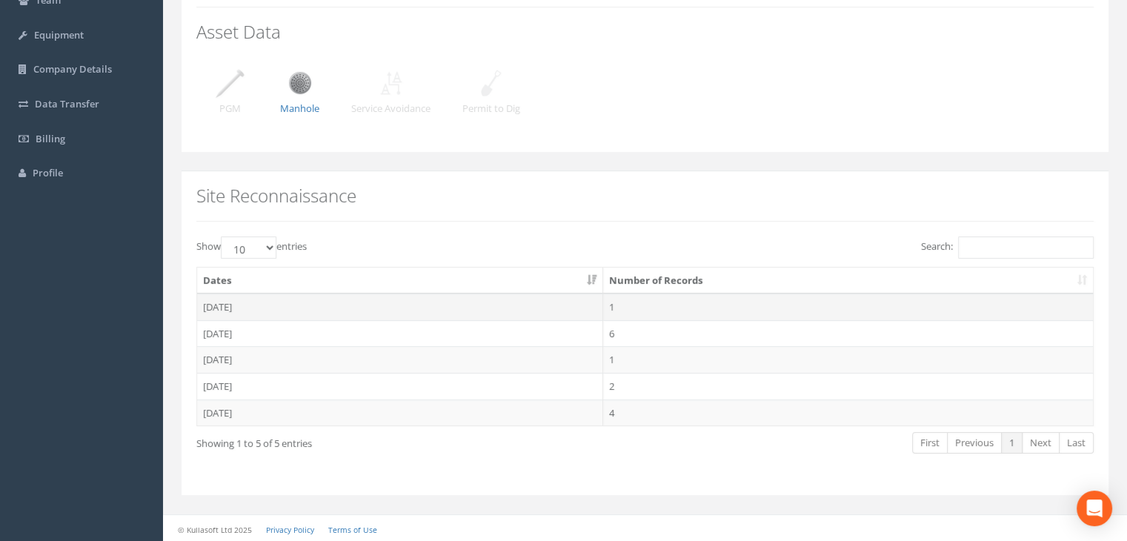
scroll to position [166, 0]
click at [234, 410] on td "[DATE]" at bounding box center [400, 412] width 406 height 27
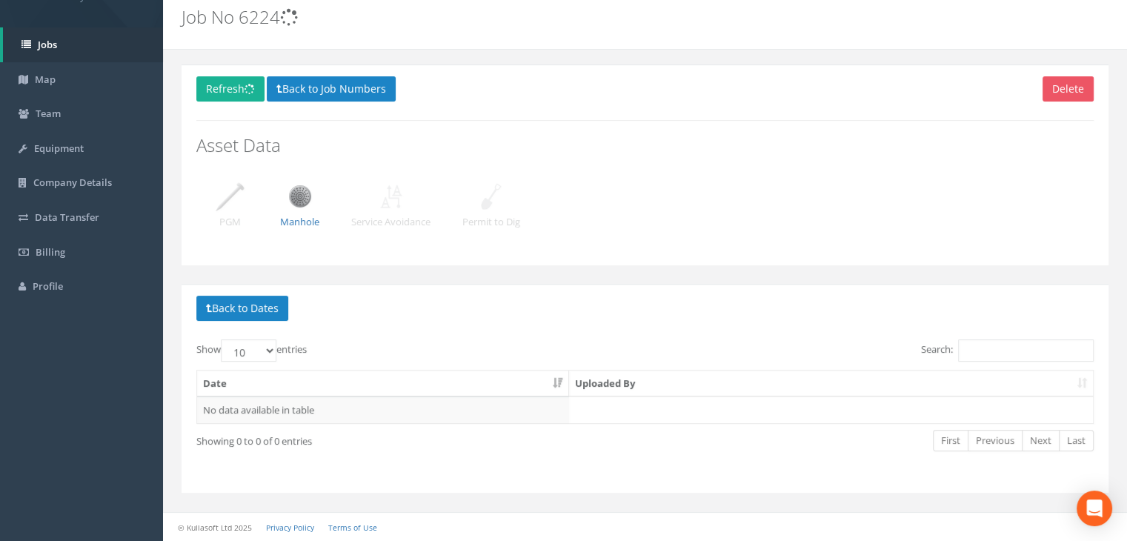
scroll to position [50, 0]
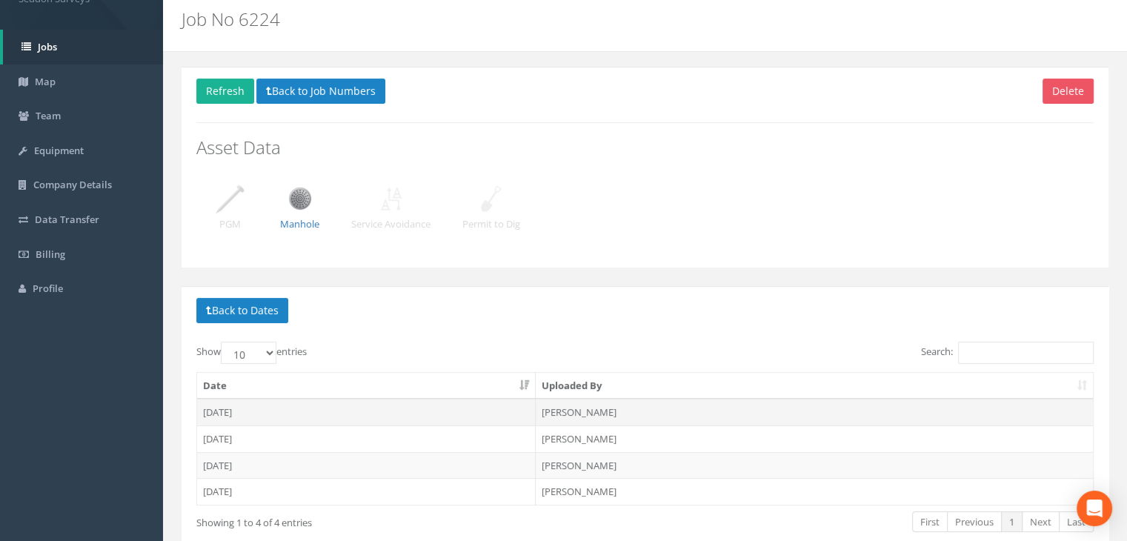
click at [249, 408] on td "[DATE]" at bounding box center [366, 412] width 339 height 27
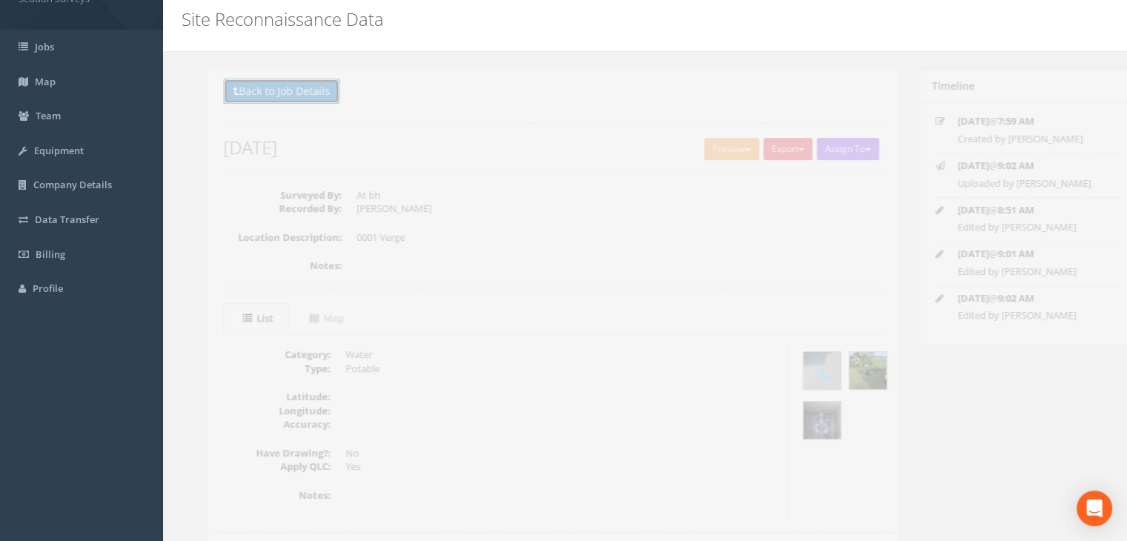
click at [280, 97] on button "Back to Job Details" at bounding box center [254, 91] width 116 height 25
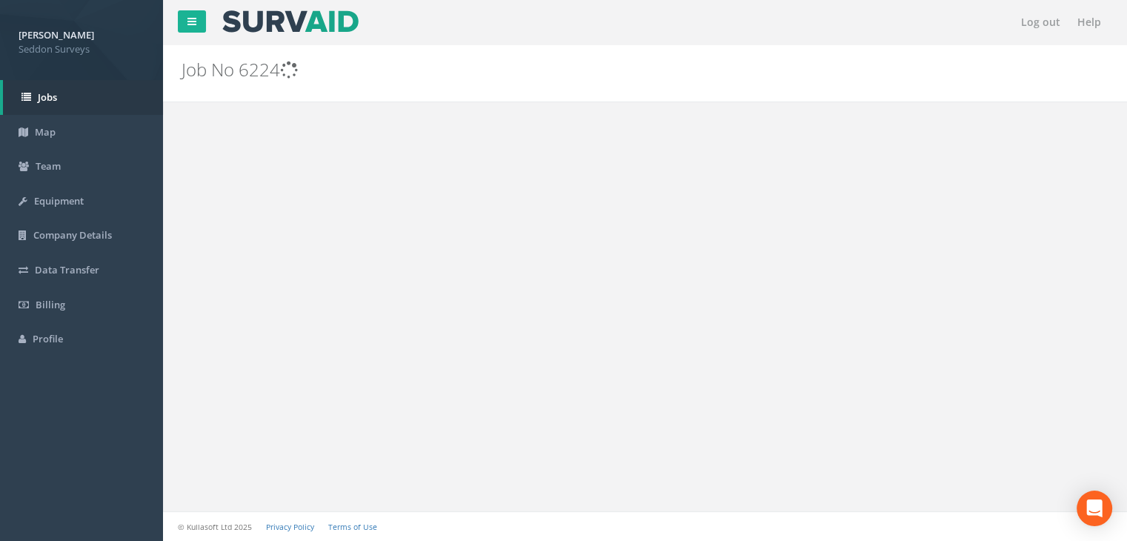
scroll to position [50, 0]
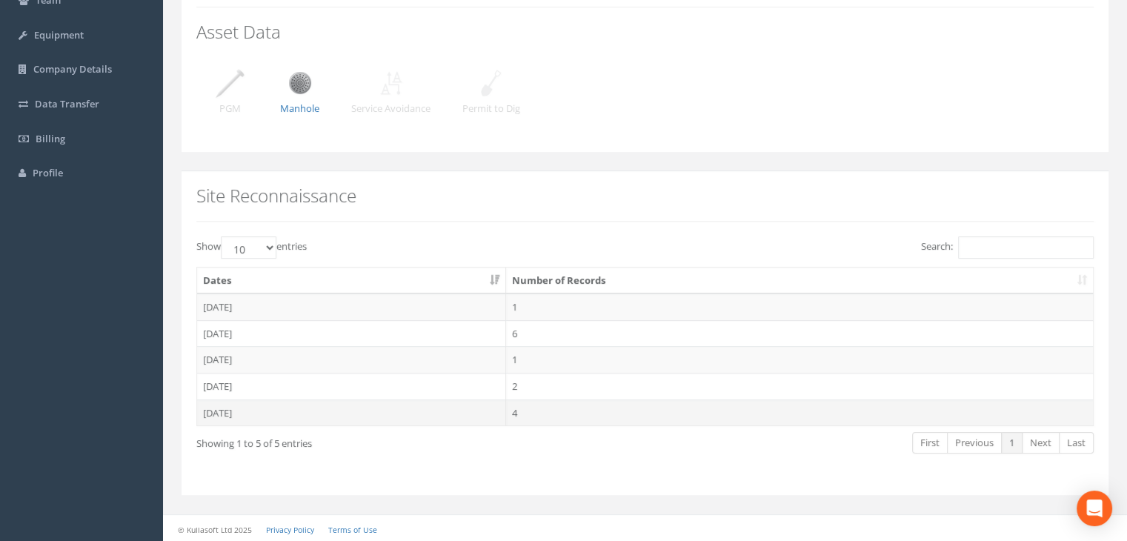
click at [240, 404] on td "[DATE]" at bounding box center [351, 412] width 309 height 27
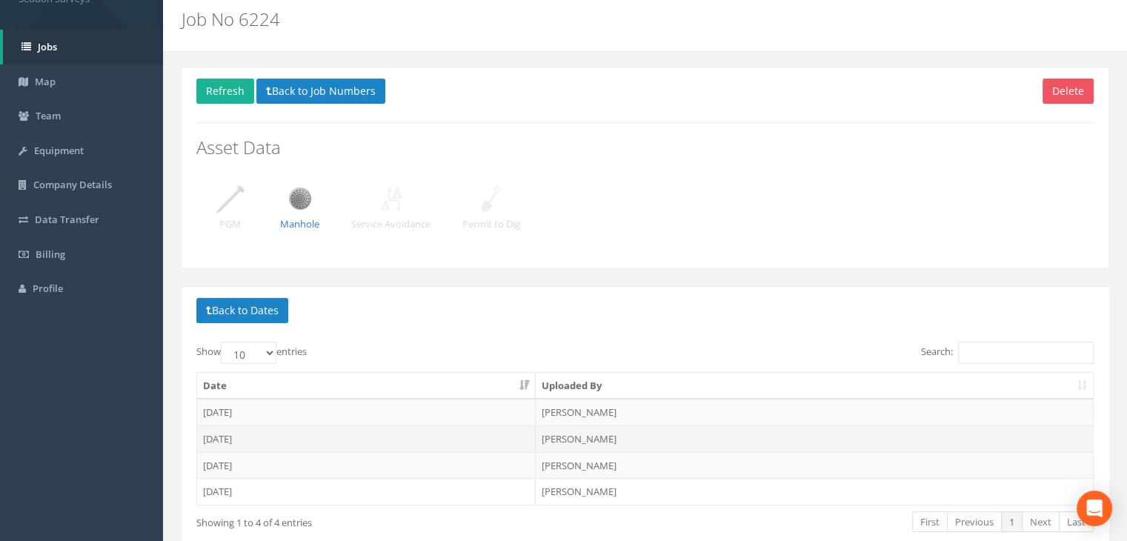
click at [237, 439] on td "[DATE]" at bounding box center [366, 438] width 339 height 27
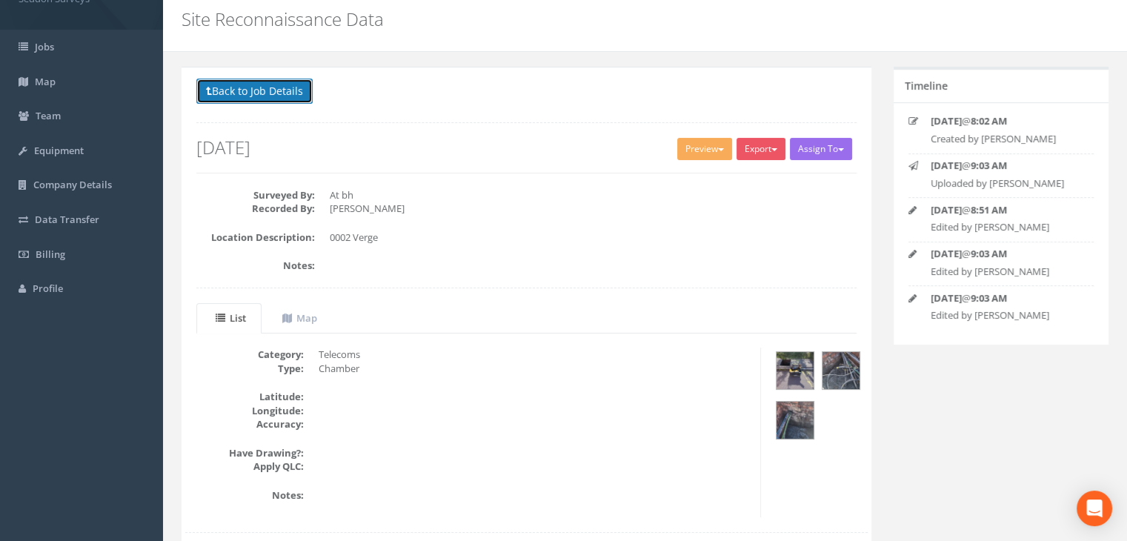
click at [240, 87] on button "Back to Job Details" at bounding box center [254, 91] width 116 height 25
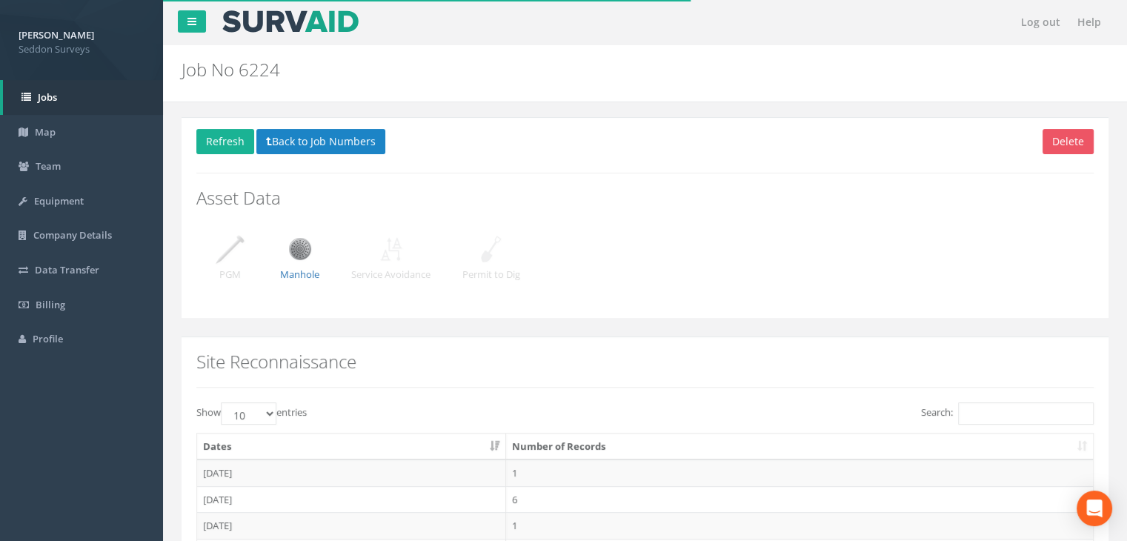
scroll to position [50, 0]
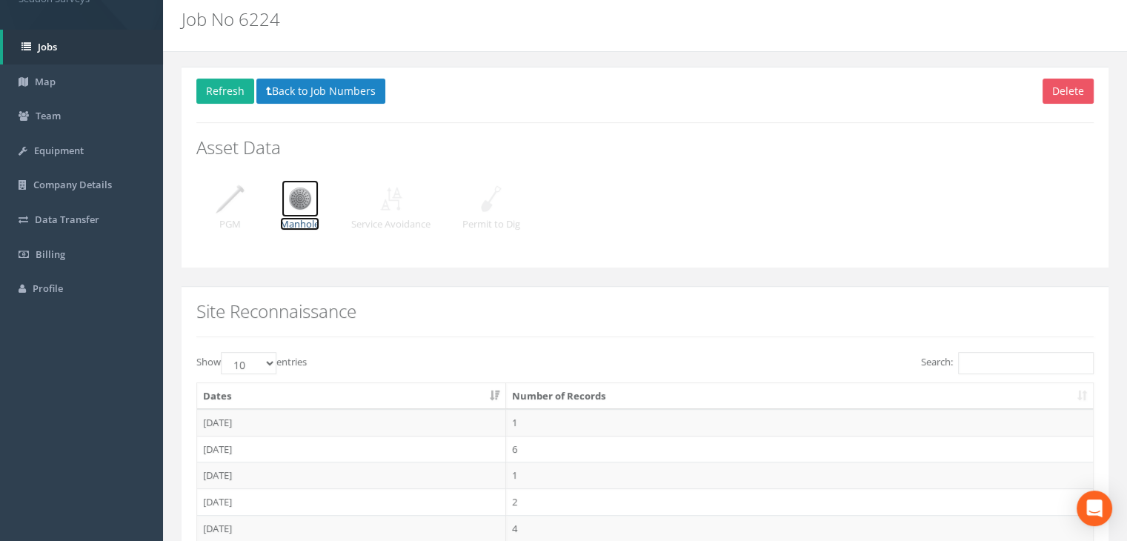
click at [295, 207] on img at bounding box center [300, 198] width 37 height 37
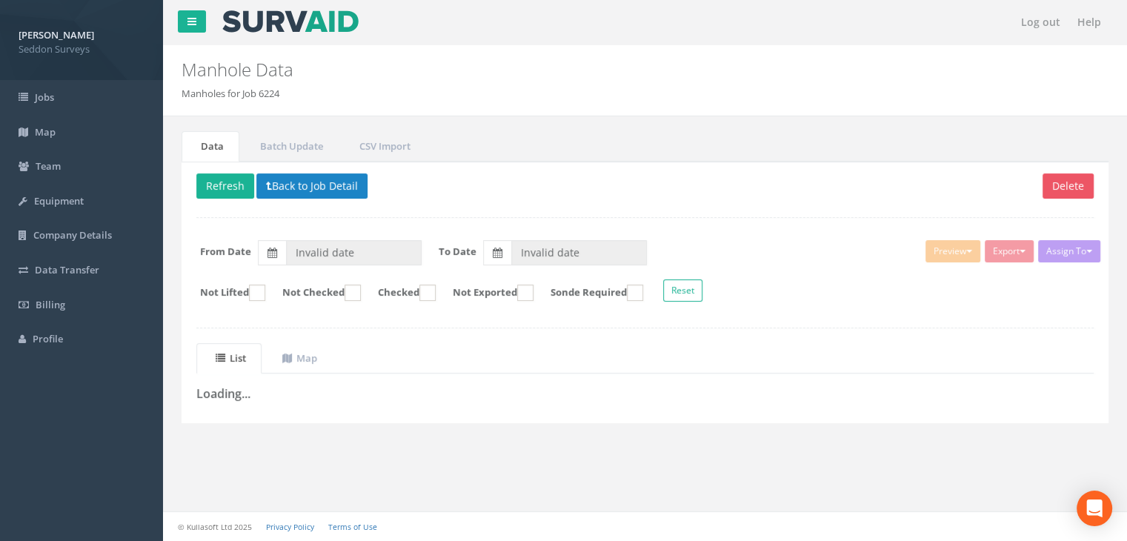
type input "[DATE]"
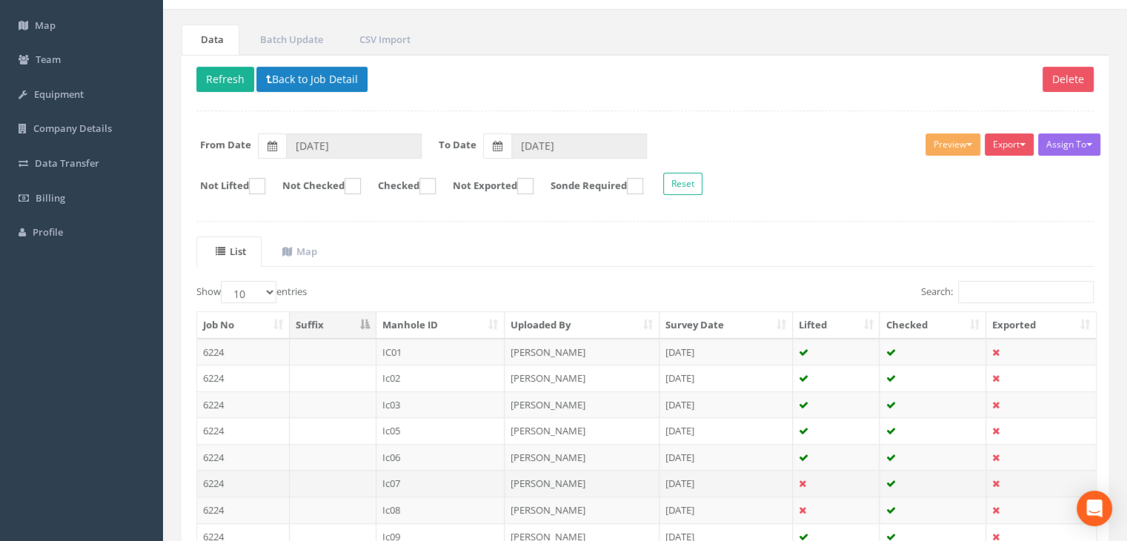
scroll to position [273, 0]
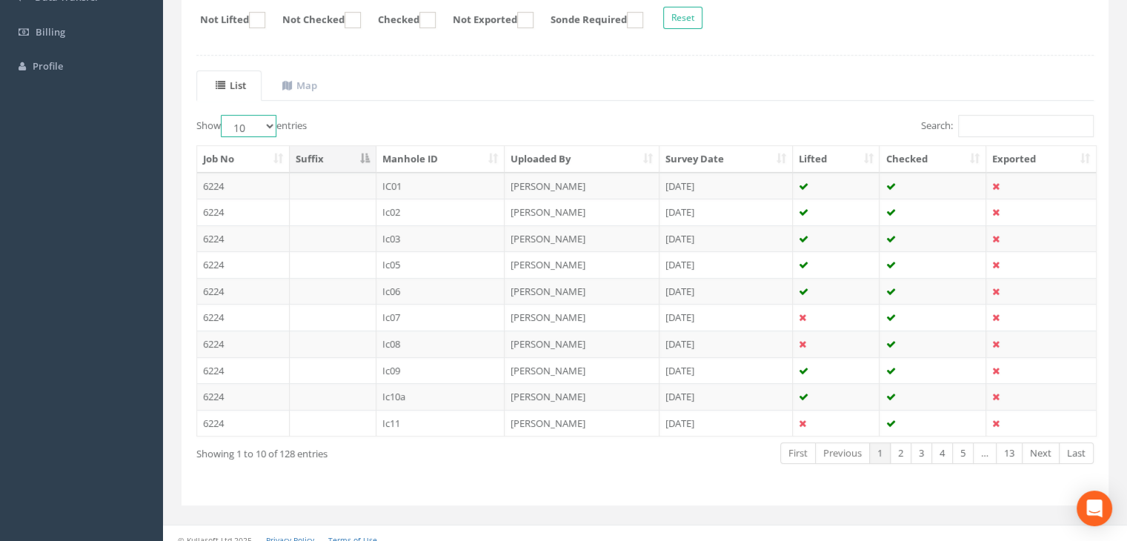
click at [267, 119] on select "10 25 50 100" at bounding box center [249, 126] width 56 height 22
select select "100"
click at [223, 115] on select "10 25 50 100" at bounding box center [249, 126] width 56 height 22
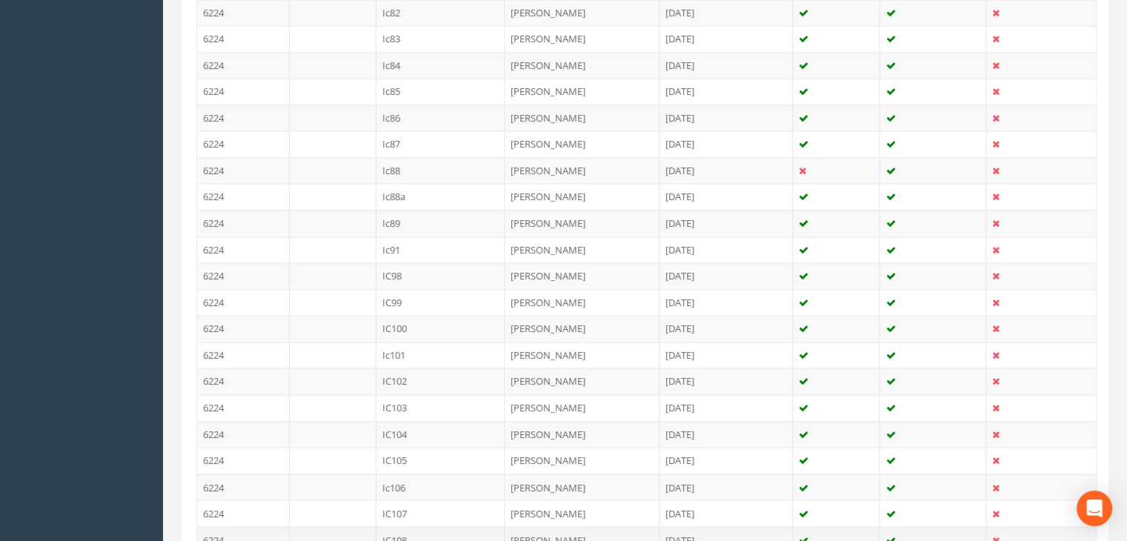
scroll to position [2641, 0]
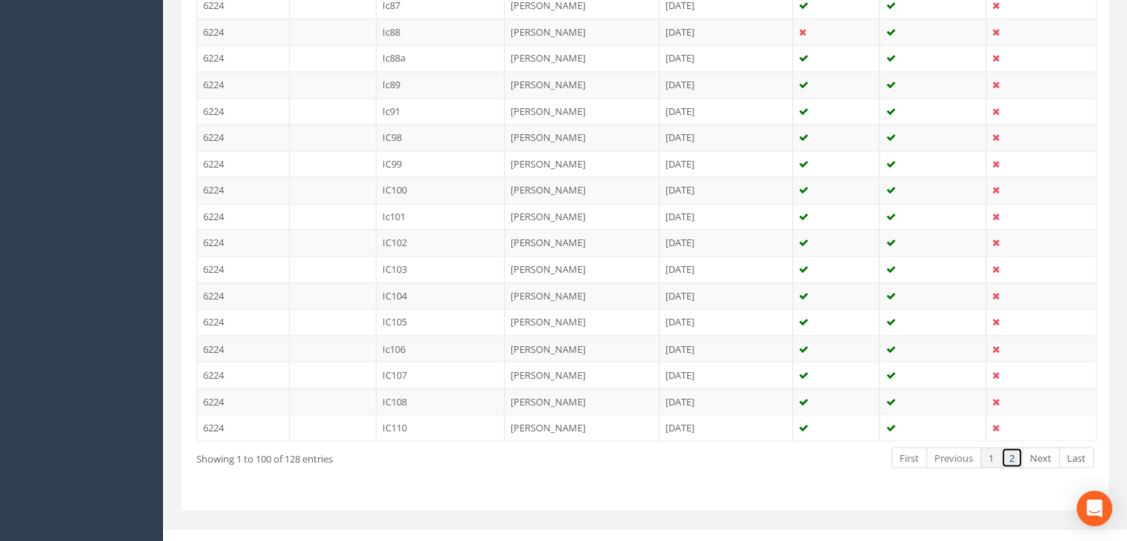
click at [1006, 447] on link "2" at bounding box center [1011, 457] width 21 height 21
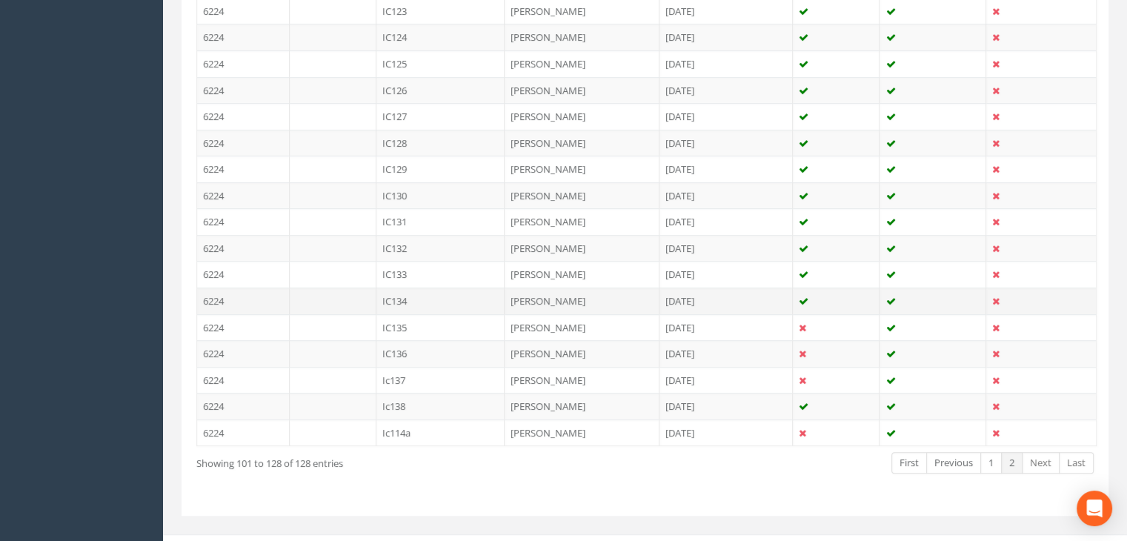
scroll to position [753, 0]
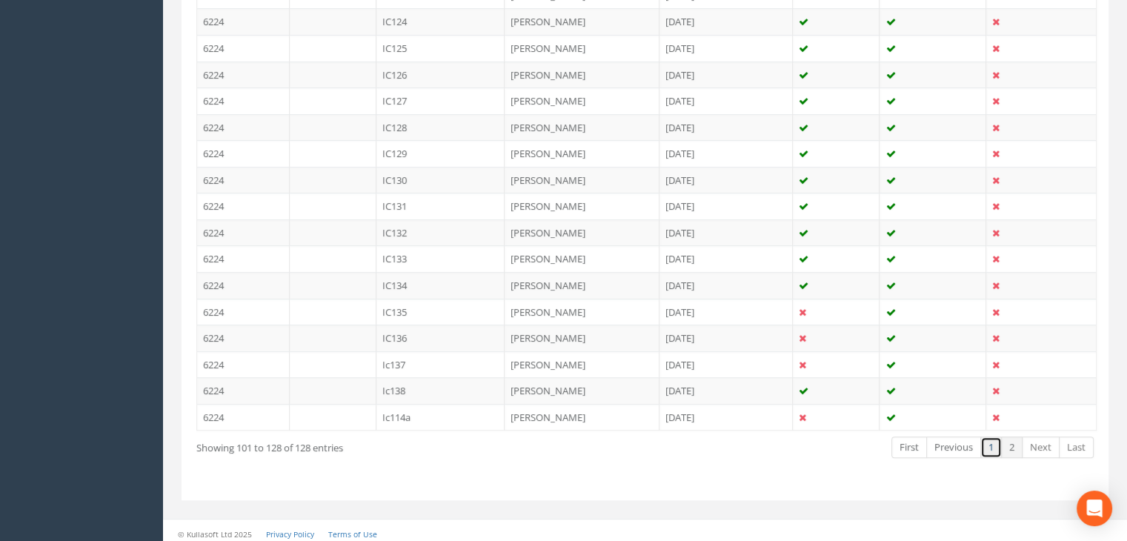
click at [993, 438] on link "1" at bounding box center [990, 447] width 21 height 21
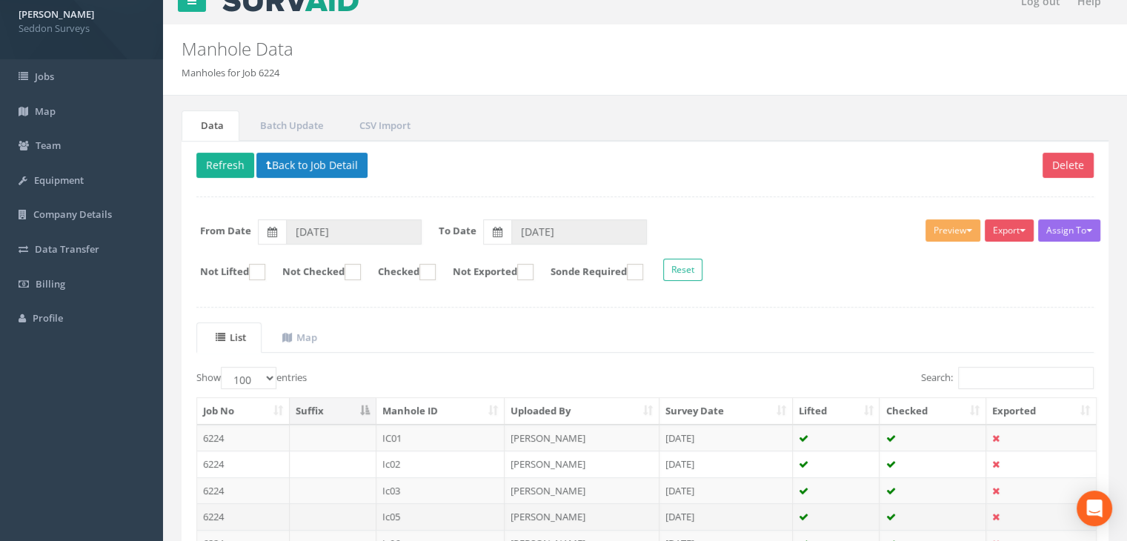
scroll to position [0, 0]
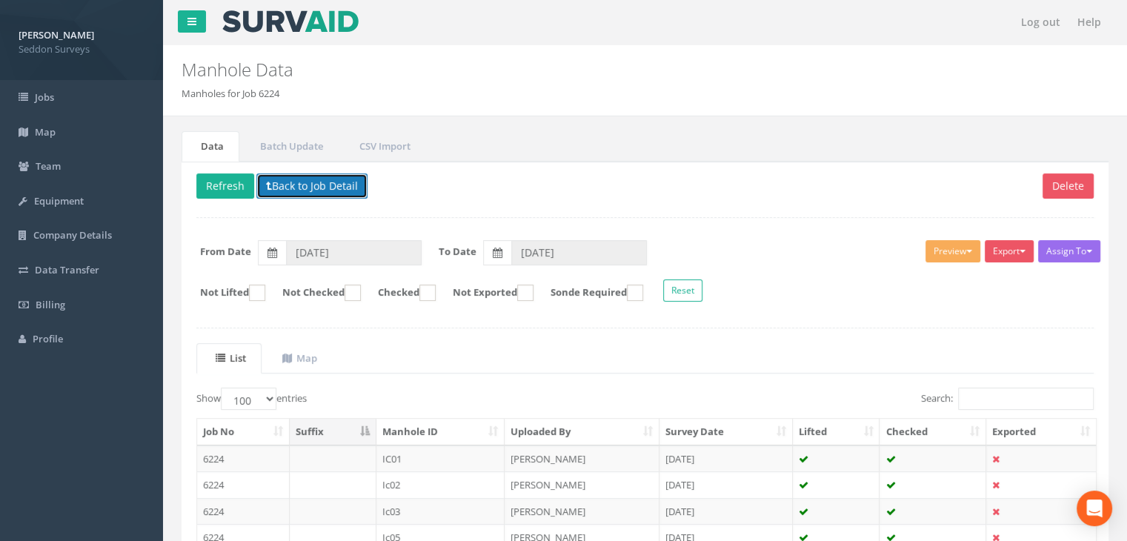
click at [325, 185] on button "Back to Job Detail" at bounding box center [311, 185] width 111 height 25
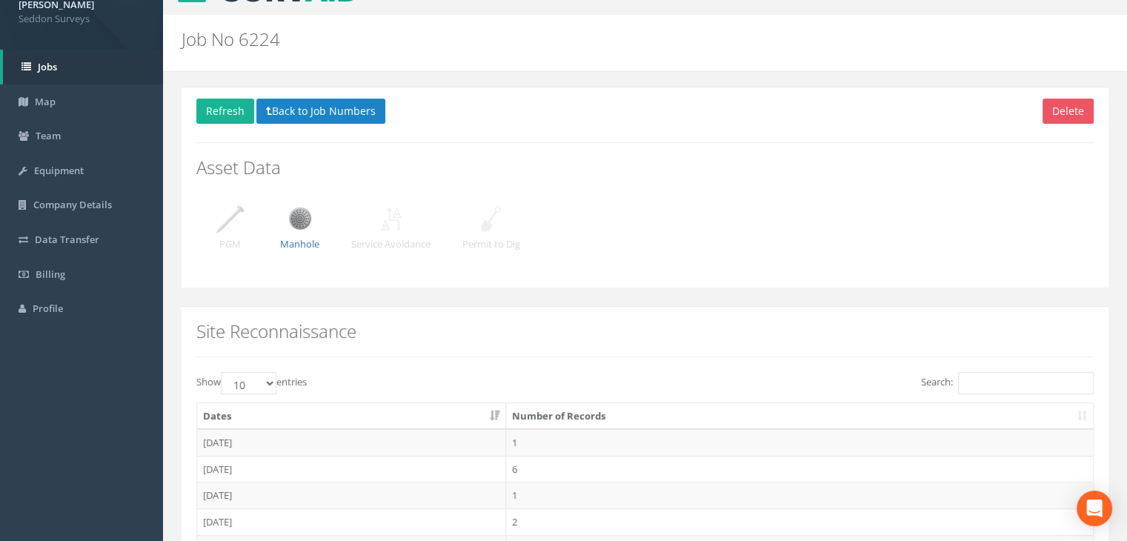
scroll to position [166, 0]
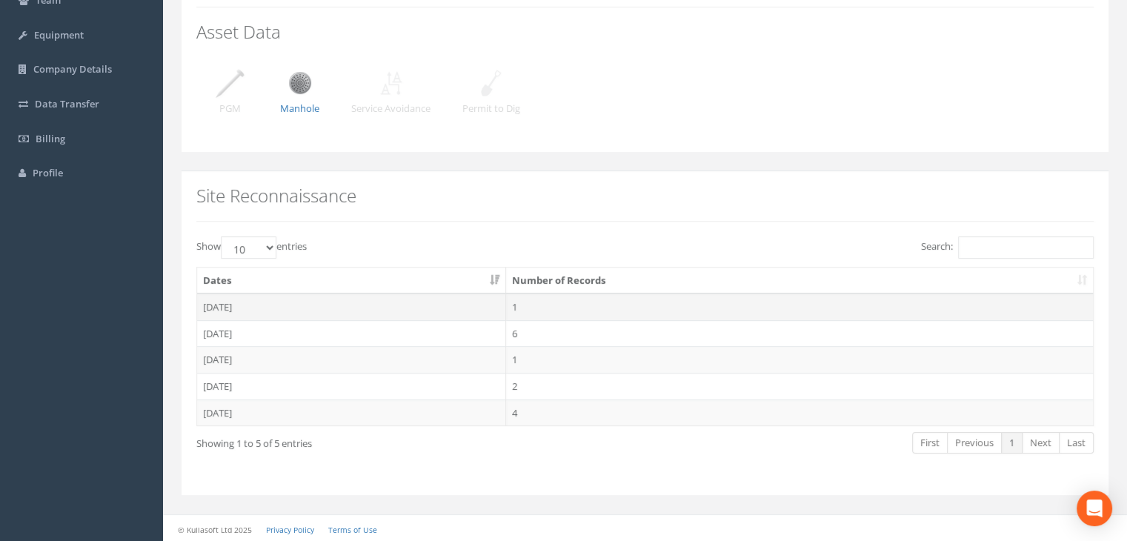
click at [241, 305] on td "[DATE]" at bounding box center [351, 306] width 309 height 27
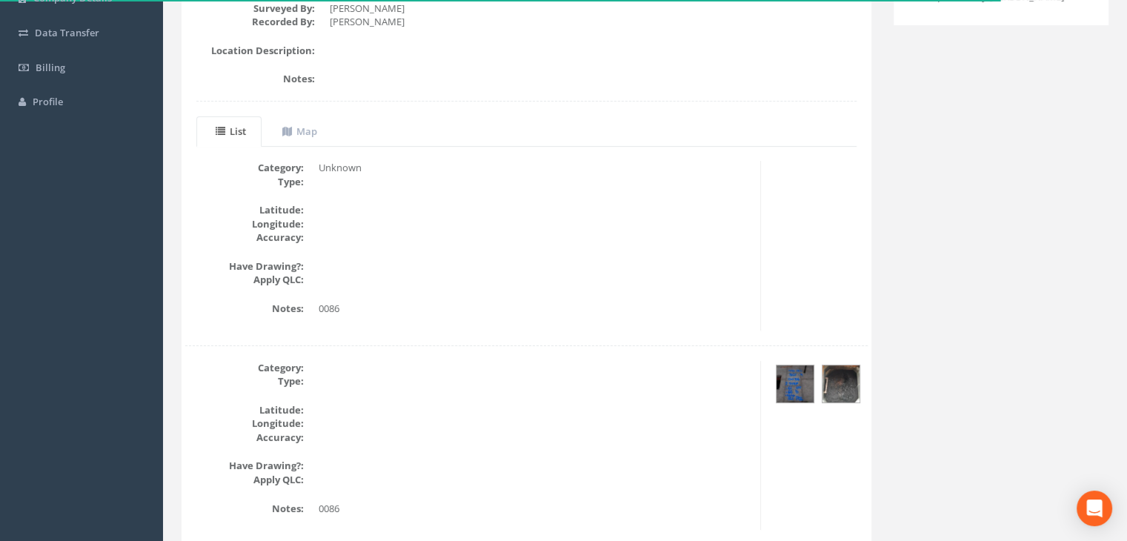
scroll to position [222, 0]
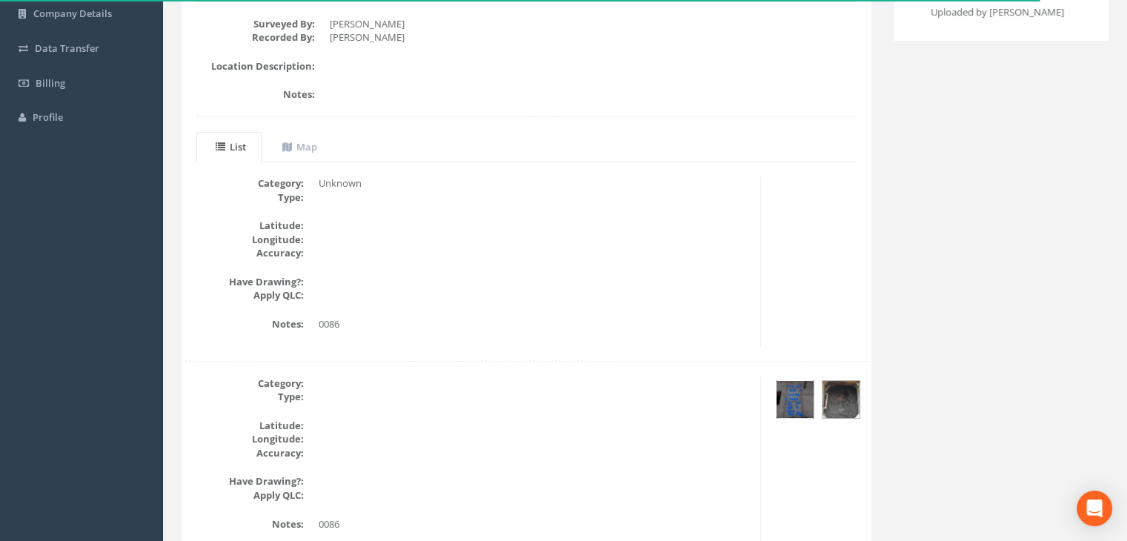
click at [800, 402] on img at bounding box center [795, 399] width 37 height 37
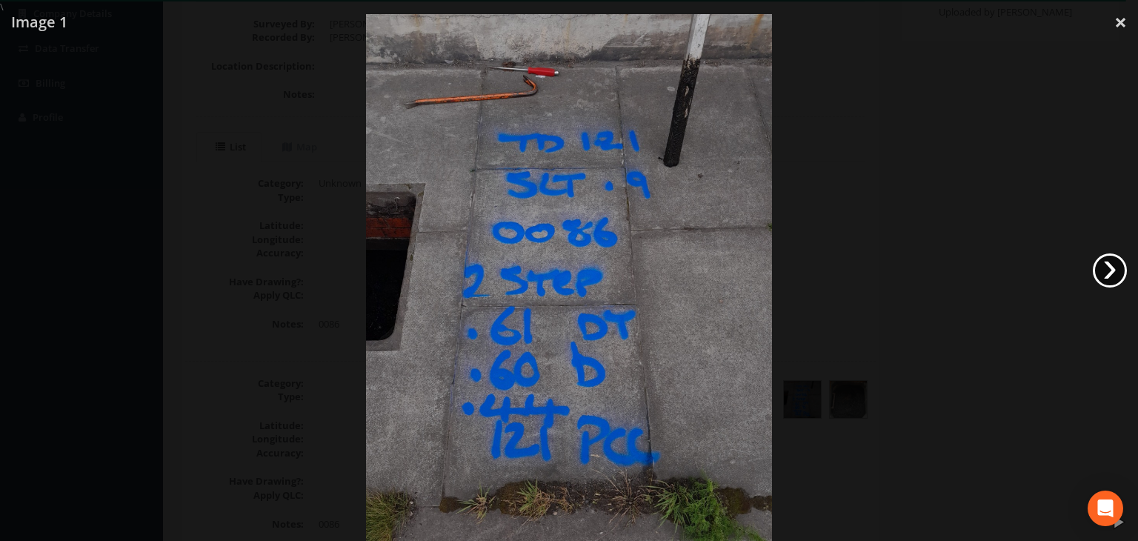
click at [1116, 269] on link "›" at bounding box center [1110, 270] width 34 height 34
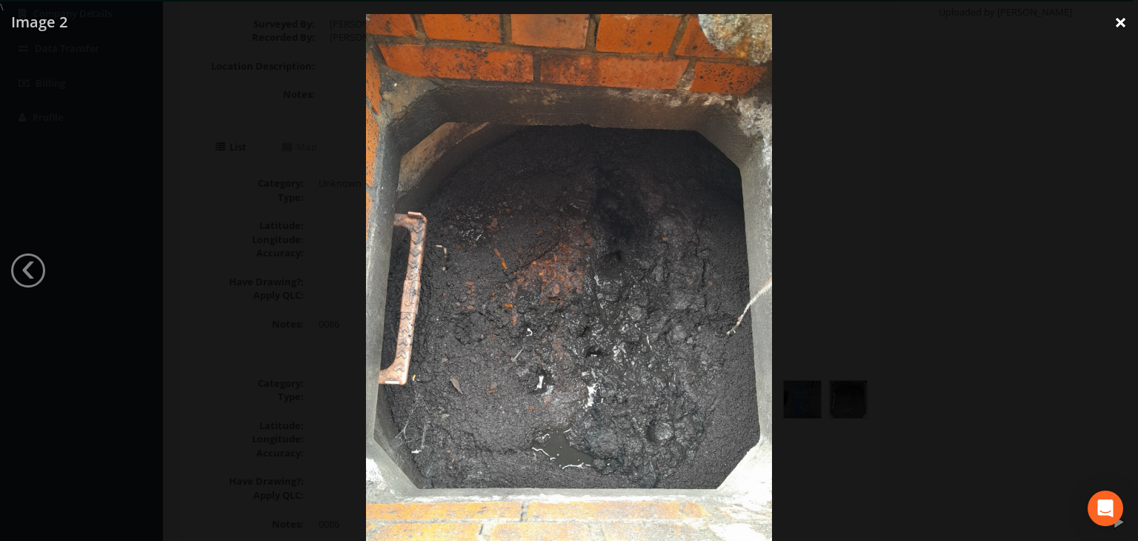
click at [1122, 30] on link "×" at bounding box center [1121, 22] width 35 height 44
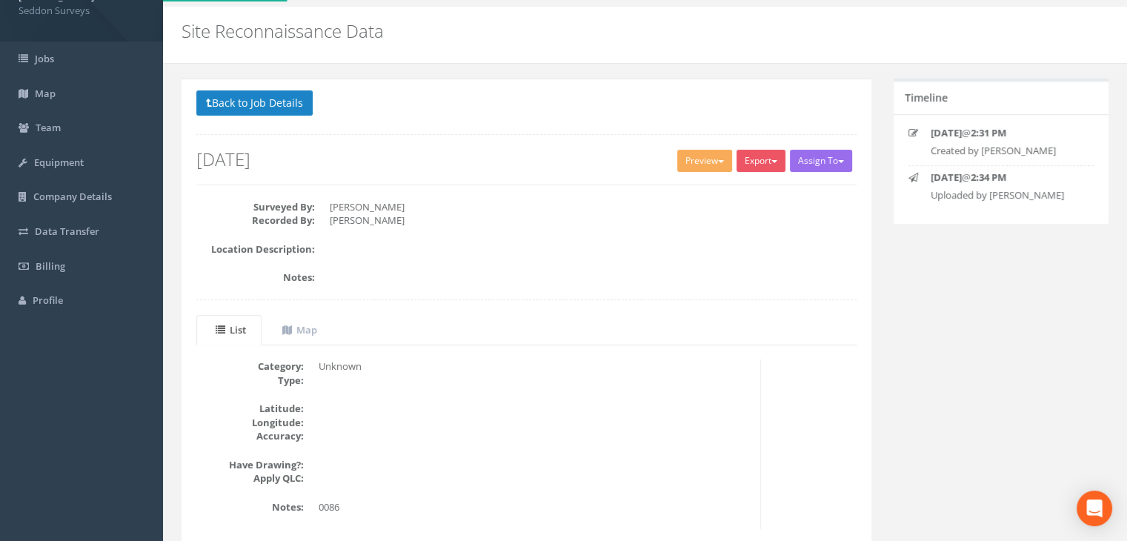
scroll to position [0, 0]
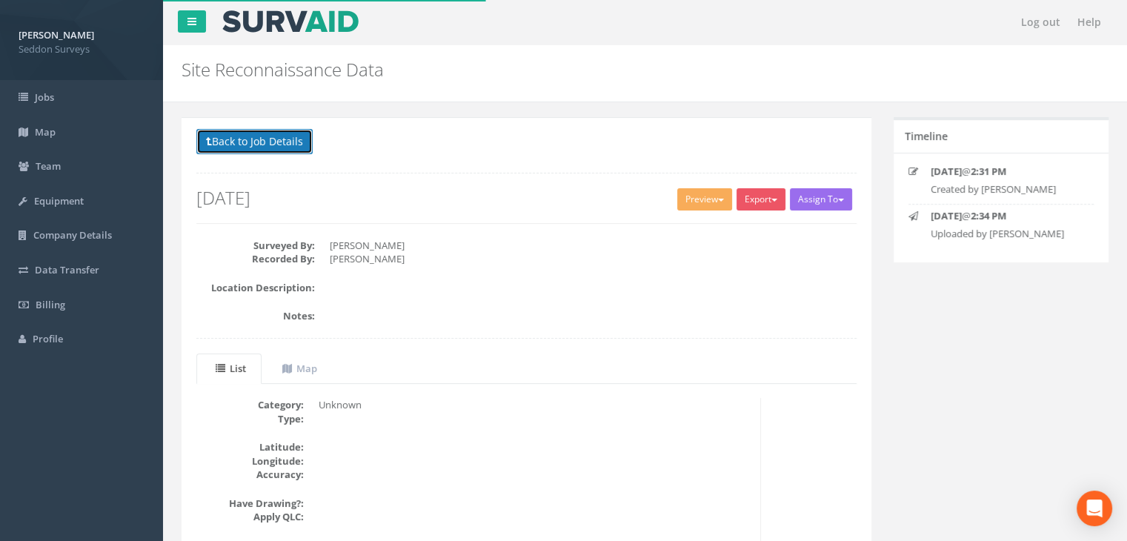
click at [260, 145] on button "Back to Job Details" at bounding box center [254, 141] width 116 height 25
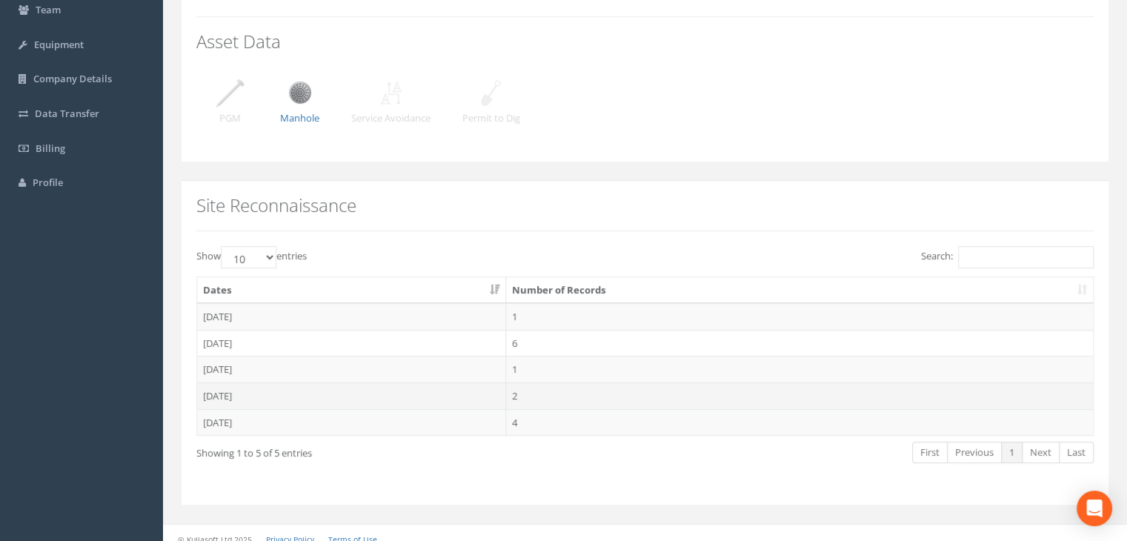
scroll to position [166, 0]
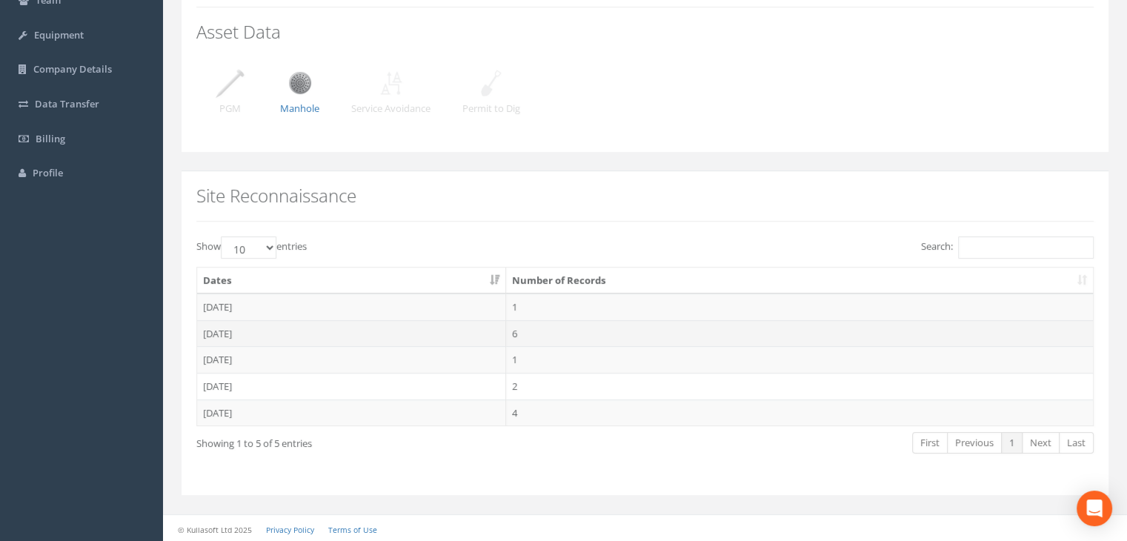
click at [240, 336] on td "[DATE]" at bounding box center [351, 333] width 309 height 27
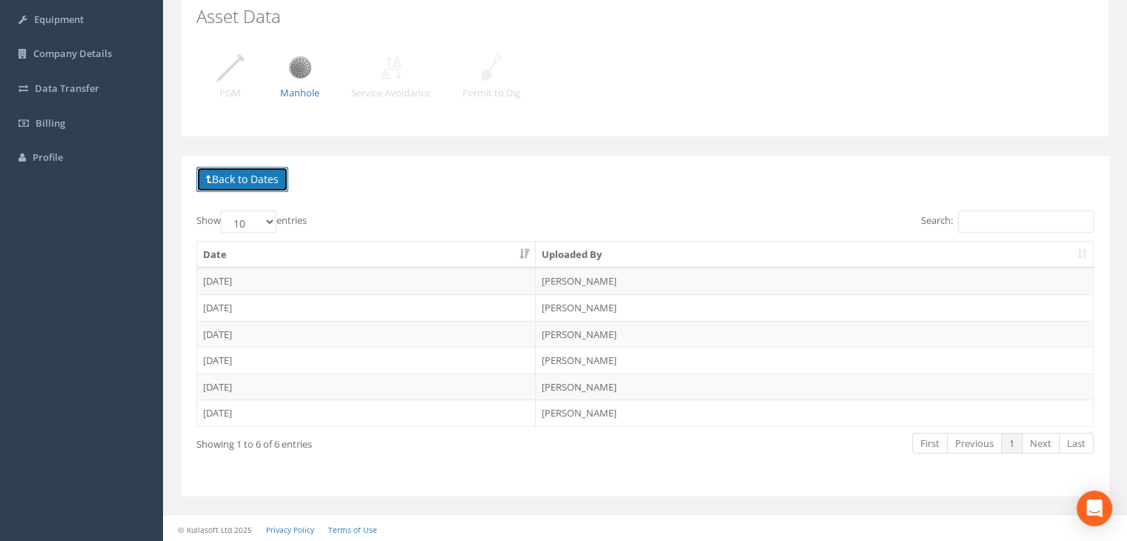
click at [243, 176] on button "Back to Dates" at bounding box center [242, 179] width 92 height 25
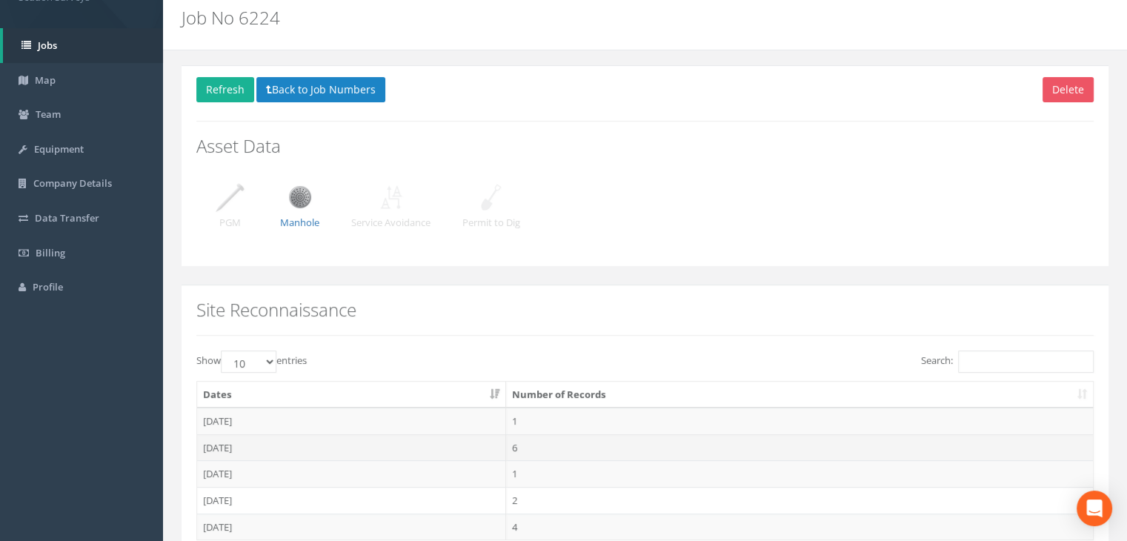
scroll to position [18, 0]
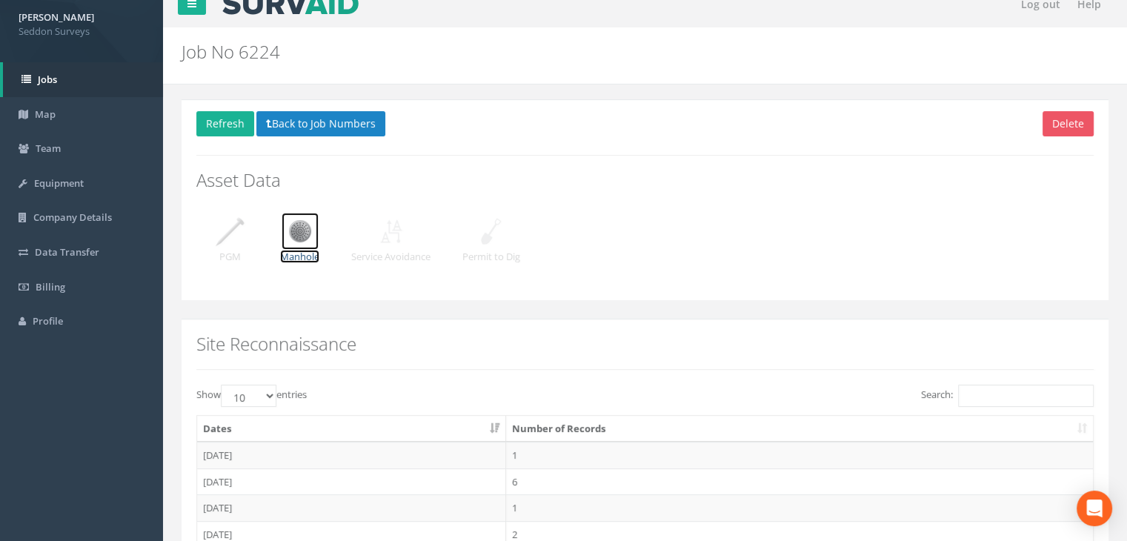
click at [302, 245] on img at bounding box center [300, 231] width 37 height 37
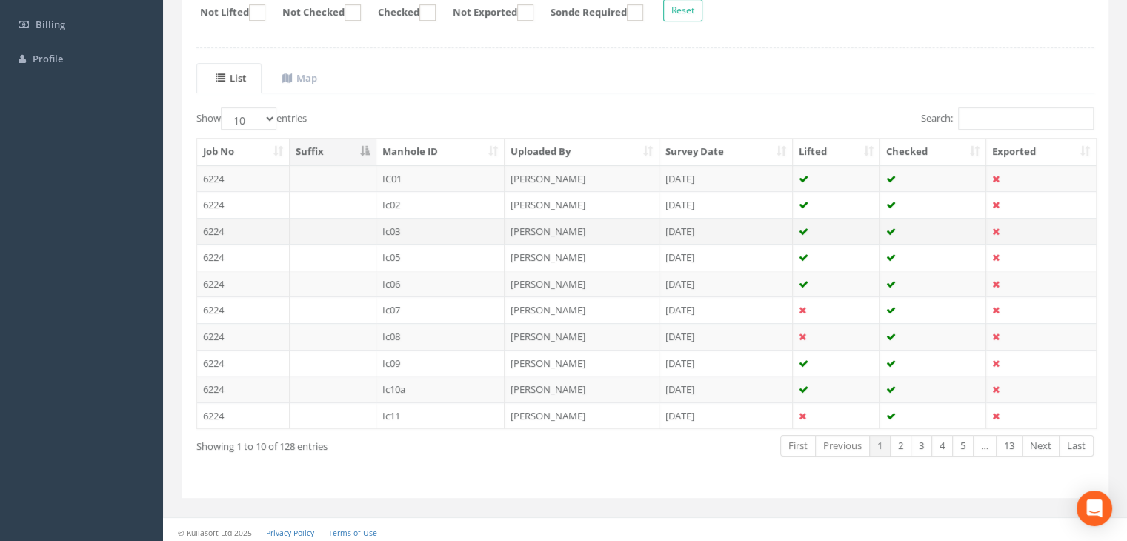
scroll to position [282, 0]
click at [1015, 438] on link "13" at bounding box center [1009, 444] width 27 height 21
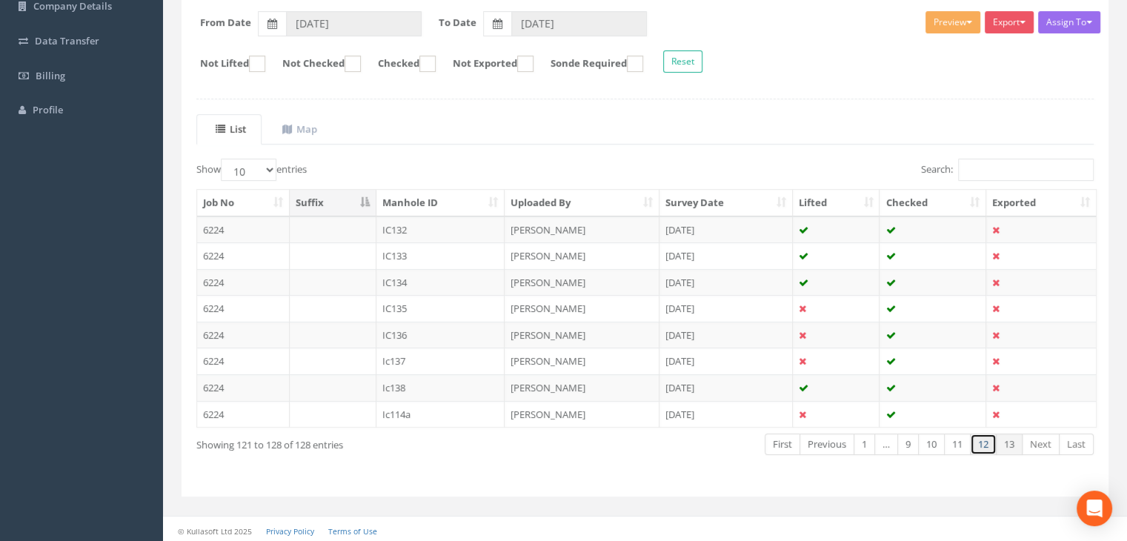
click at [985, 442] on link "12" at bounding box center [983, 444] width 27 height 21
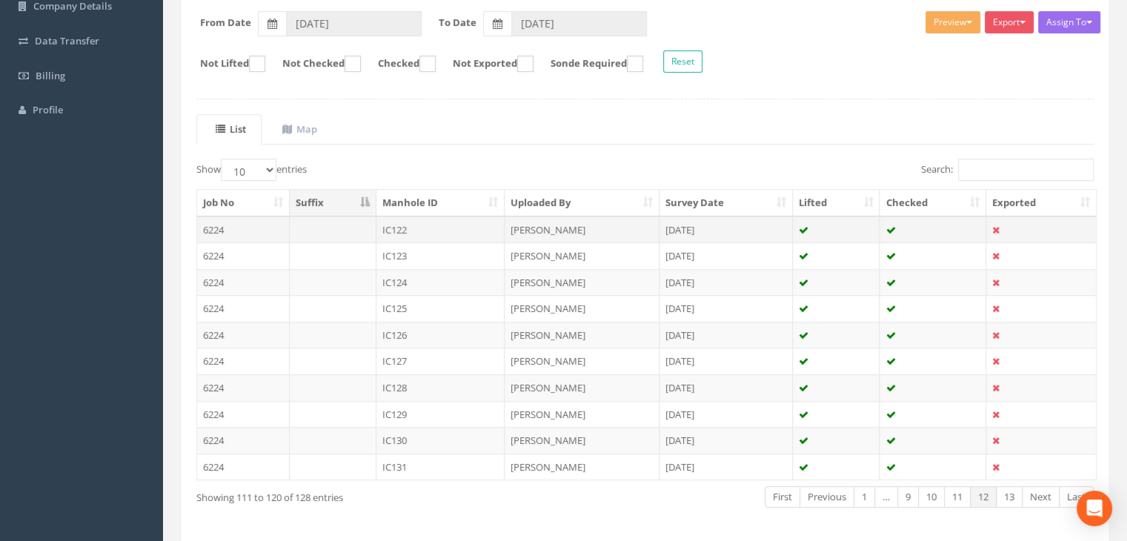
click at [379, 226] on td "IC122" at bounding box center [440, 229] width 129 height 27
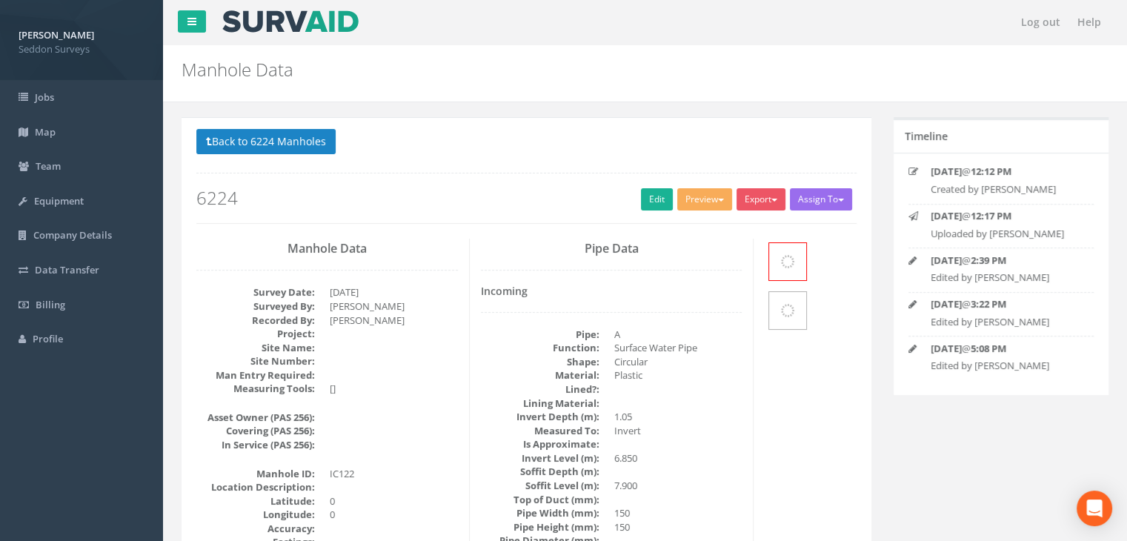
scroll to position [216, 0]
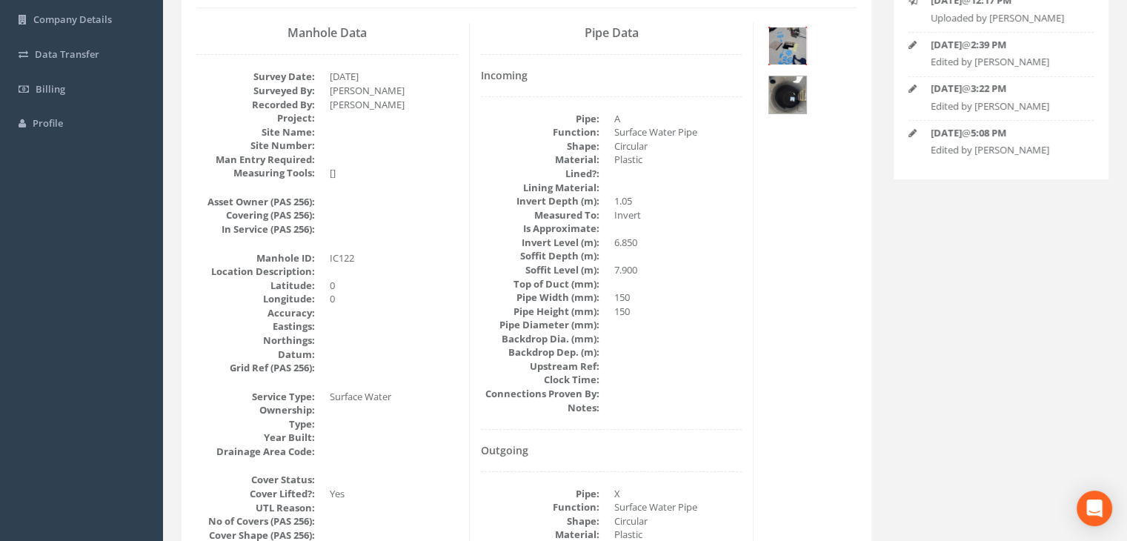
click at [789, 41] on img at bounding box center [787, 45] width 37 height 37
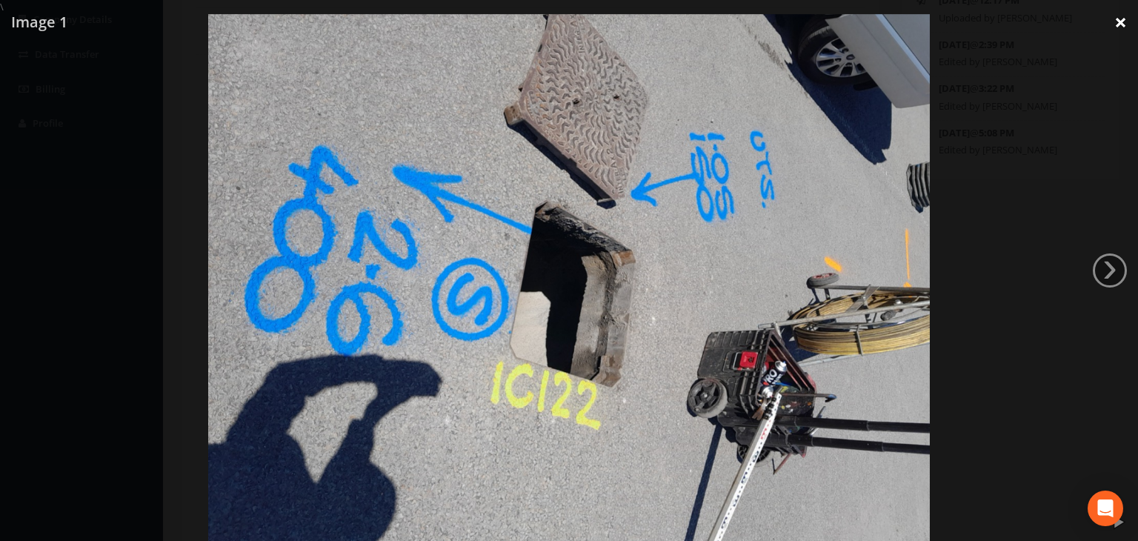
click at [1117, 23] on link "×" at bounding box center [1121, 22] width 35 height 44
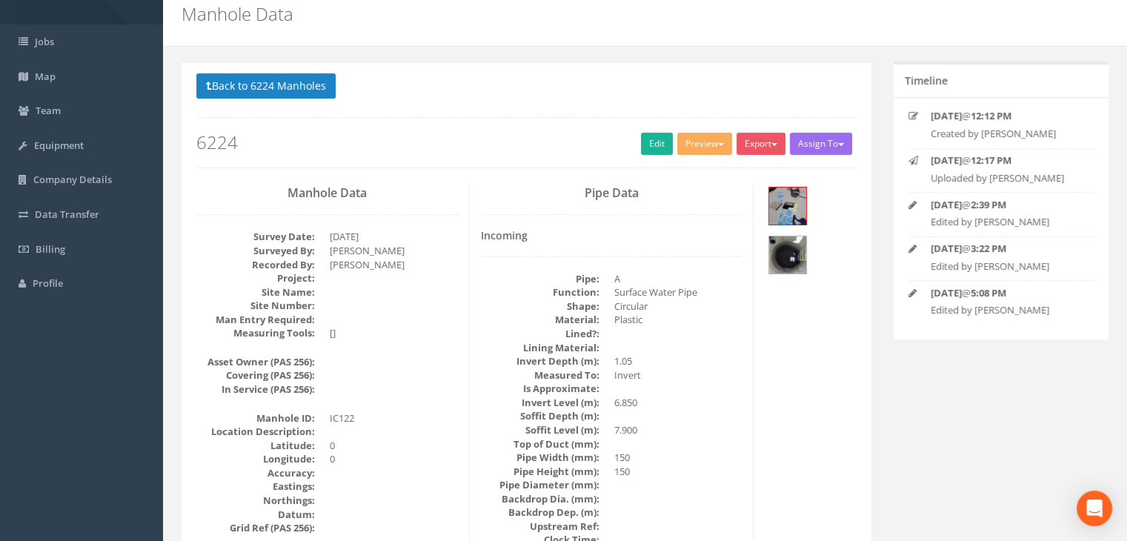
scroll to position [0, 0]
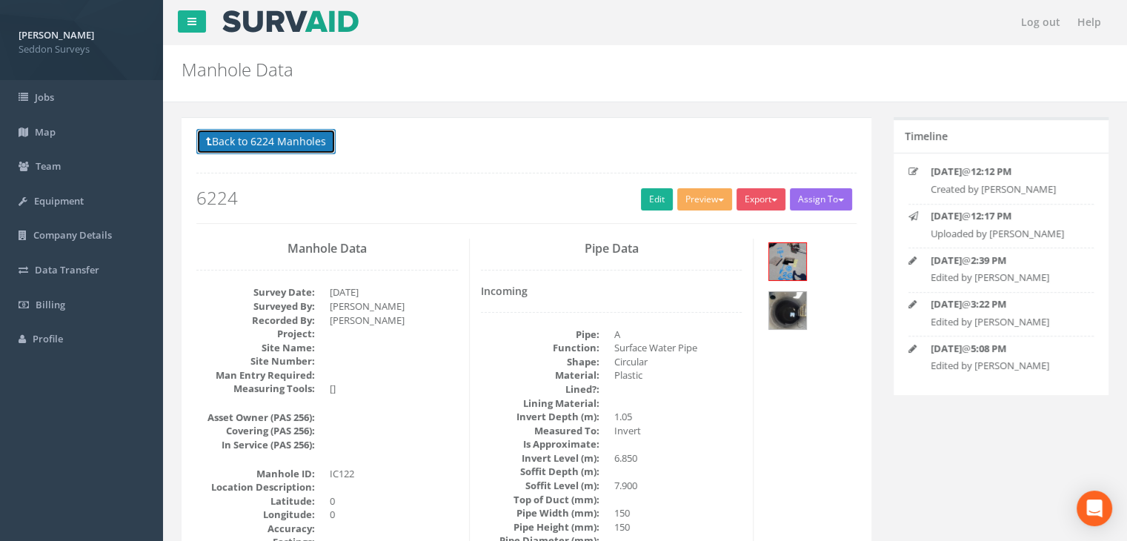
click at [276, 141] on button "Back to 6224 Manholes" at bounding box center [265, 141] width 139 height 25
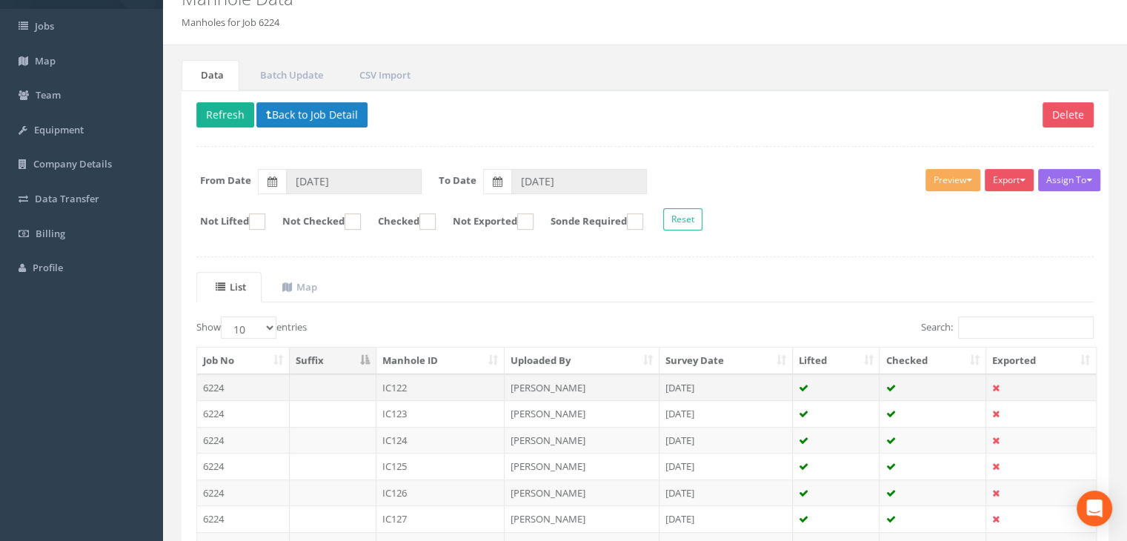
scroll to position [222, 0]
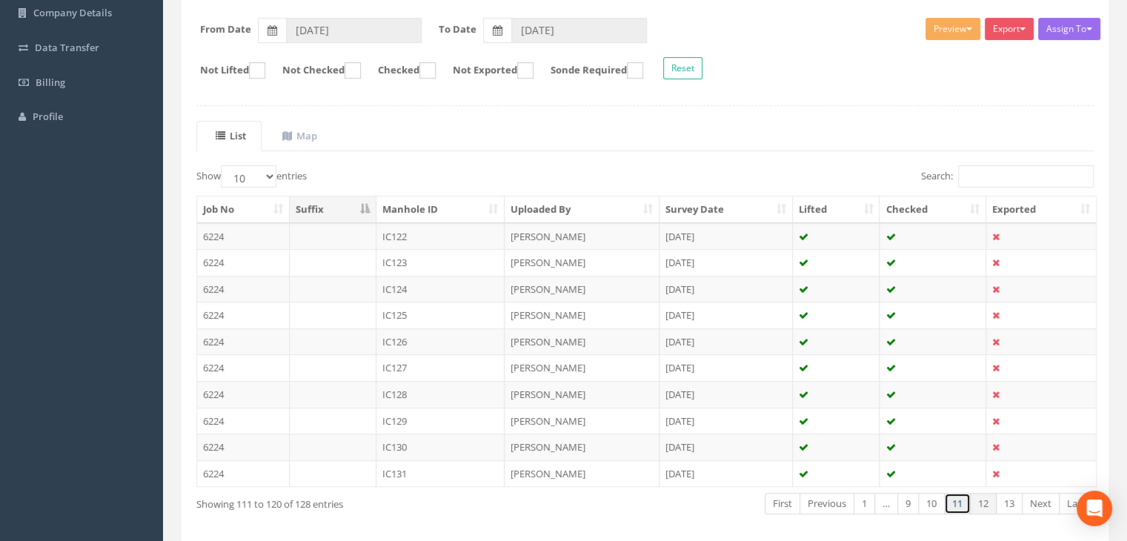
click at [954, 499] on link "11" at bounding box center [957, 503] width 27 height 21
click at [919, 502] on link "10" at bounding box center [931, 503] width 27 height 21
click at [907, 500] on link "9" at bounding box center [907, 503] width 21 height 21
click at [938, 504] on link "9" at bounding box center [936, 503] width 21 height 21
click at [938, 499] on link "9" at bounding box center [936, 503] width 21 height 21
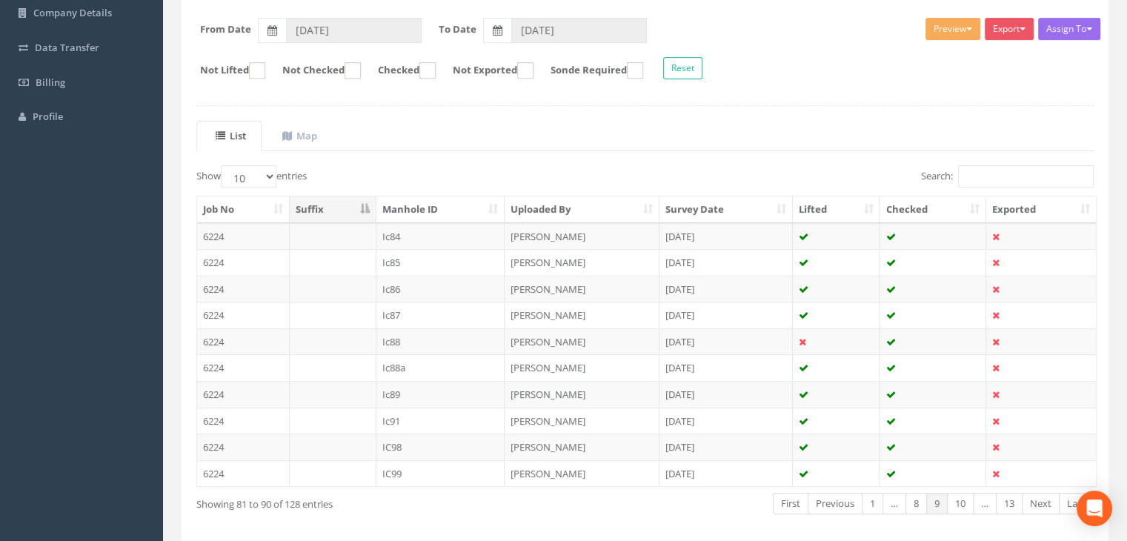
click at [943, 501] on link "9" at bounding box center [936, 503] width 21 height 21
click at [940, 502] on link "9" at bounding box center [936, 503] width 21 height 21
click at [942, 502] on link "9" at bounding box center [936, 503] width 21 height 21
click at [946, 495] on link "9" at bounding box center [936, 503] width 21 height 21
click at [958, 502] on link "10" at bounding box center [960, 503] width 27 height 21
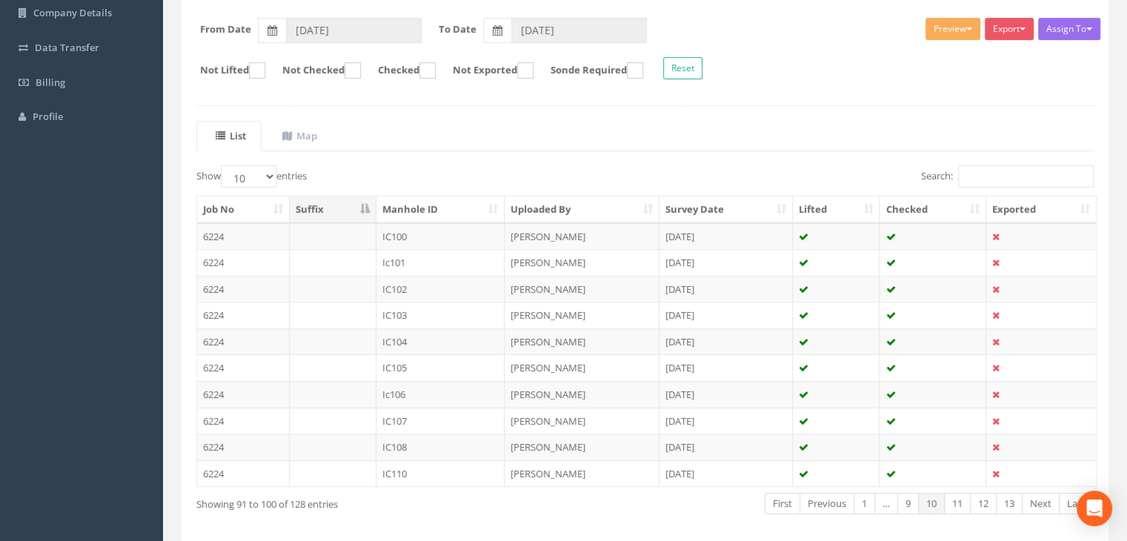
drag, startPoint x: 917, startPoint y: 495, endPoint x: 934, endPoint y: 517, distance: 28.0
click at [907, 514] on div "Show 10 25 50 100 entries Search: Job No Suffix Manhole ID Uploaded By Survey D…" at bounding box center [644, 353] width 897 height 376
click at [958, 503] on link "11" at bounding box center [957, 503] width 27 height 21
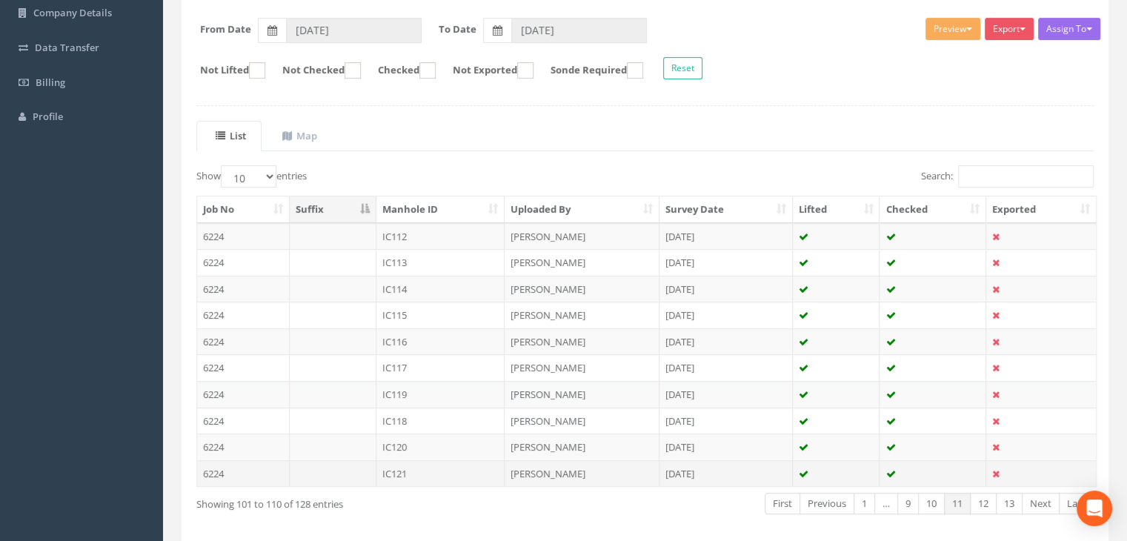
click at [399, 468] on td "IC121" at bounding box center [440, 473] width 129 height 27
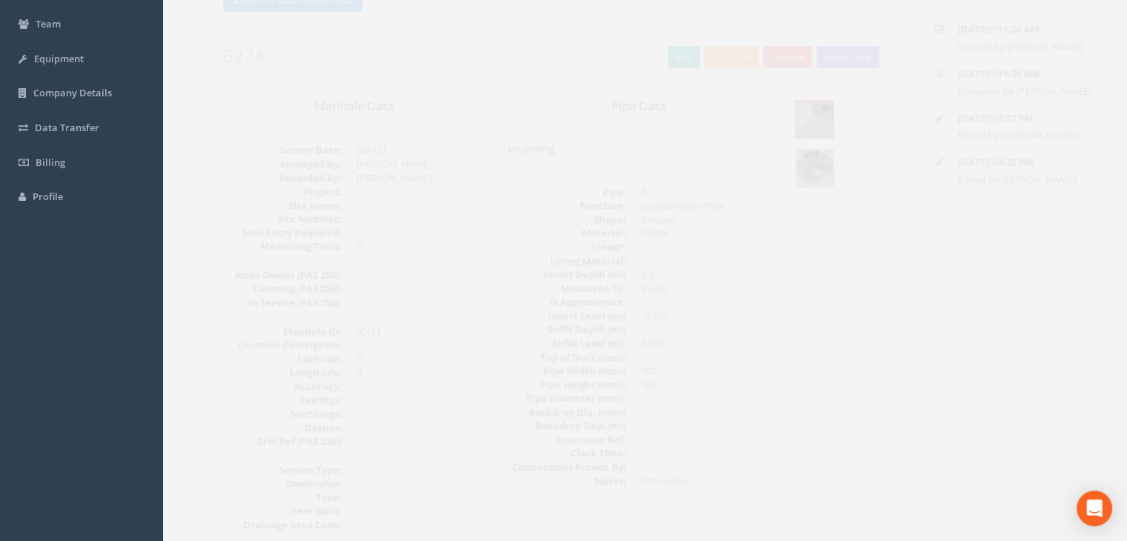
scroll to position [134, 0]
click at [806, 127] on img at bounding box center [787, 127] width 37 height 37
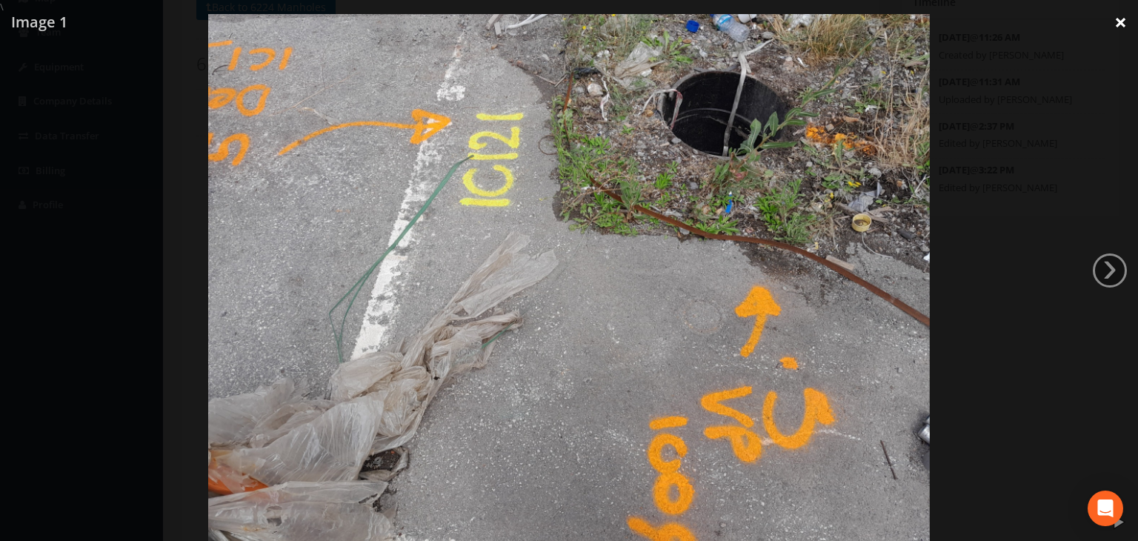
click at [1113, 23] on link "×" at bounding box center [1121, 22] width 35 height 44
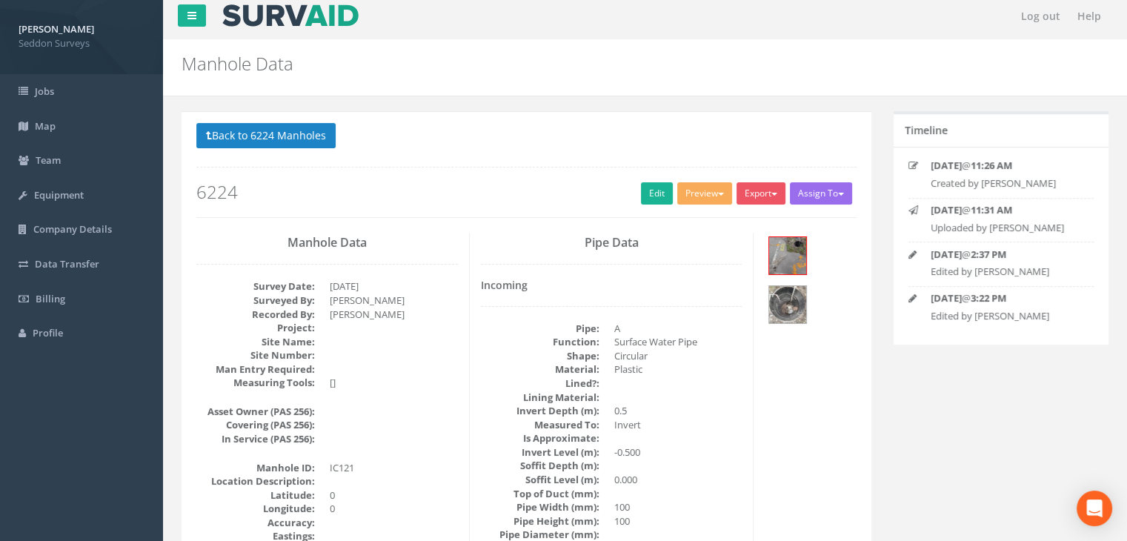
scroll to position [0, 0]
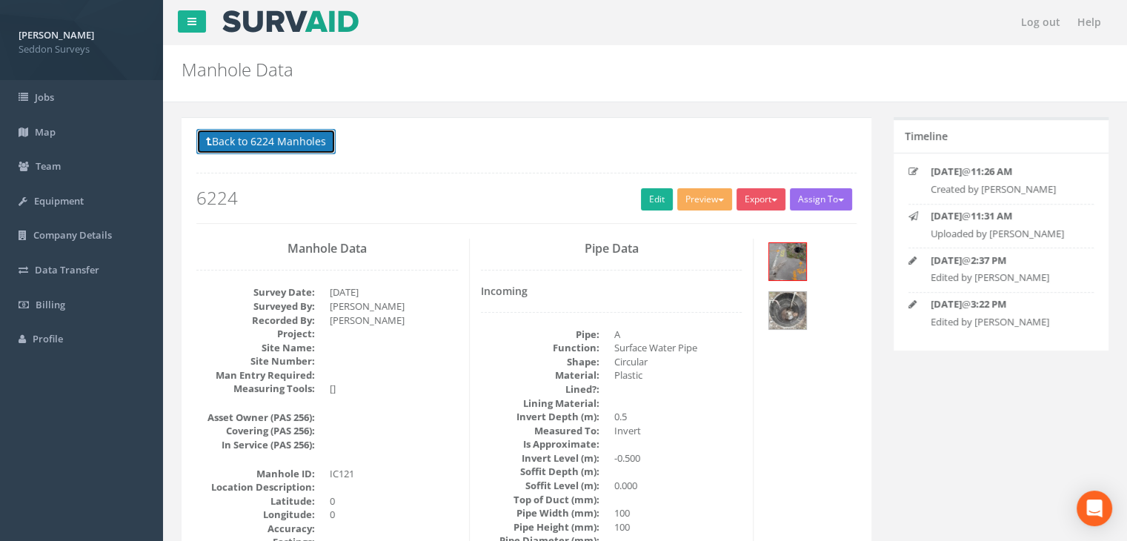
click at [253, 146] on button "Back to 6224 Manholes" at bounding box center [265, 141] width 139 height 25
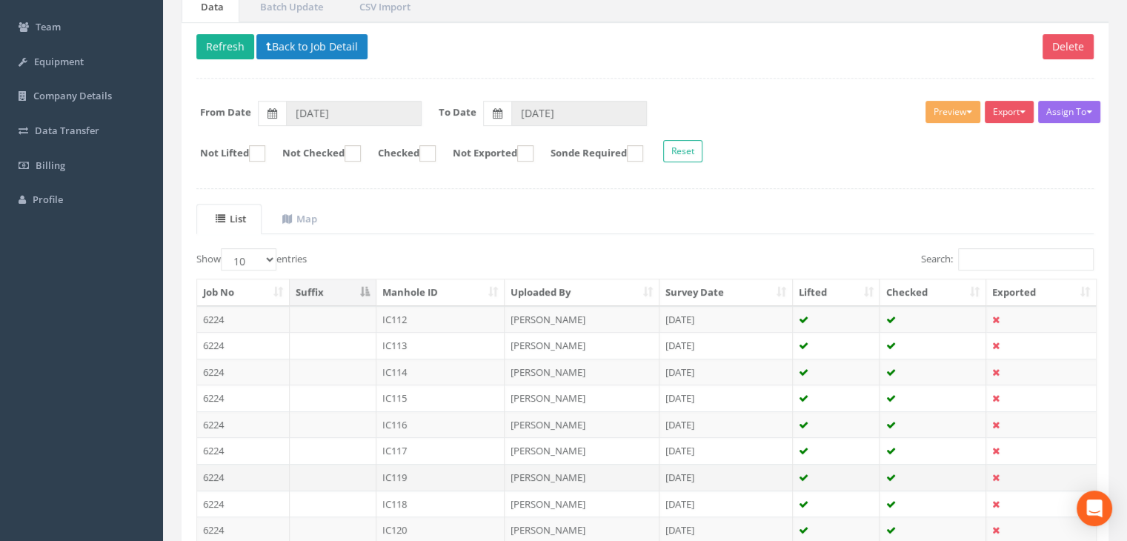
scroll to position [222, 0]
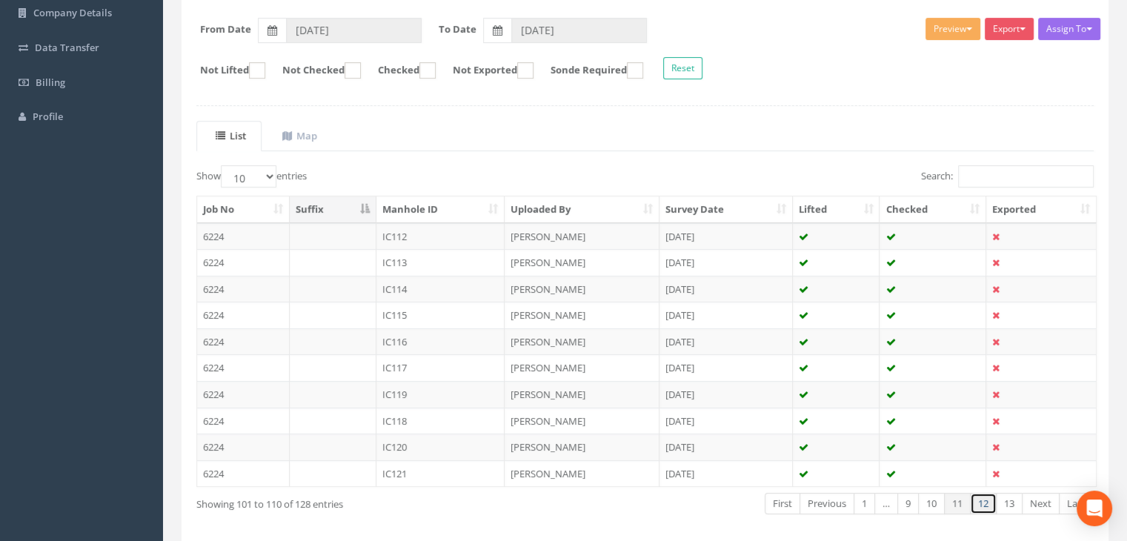
click at [991, 498] on link "12" at bounding box center [983, 503] width 27 height 21
click at [394, 230] on td "IC122" at bounding box center [440, 236] width 129 height 27
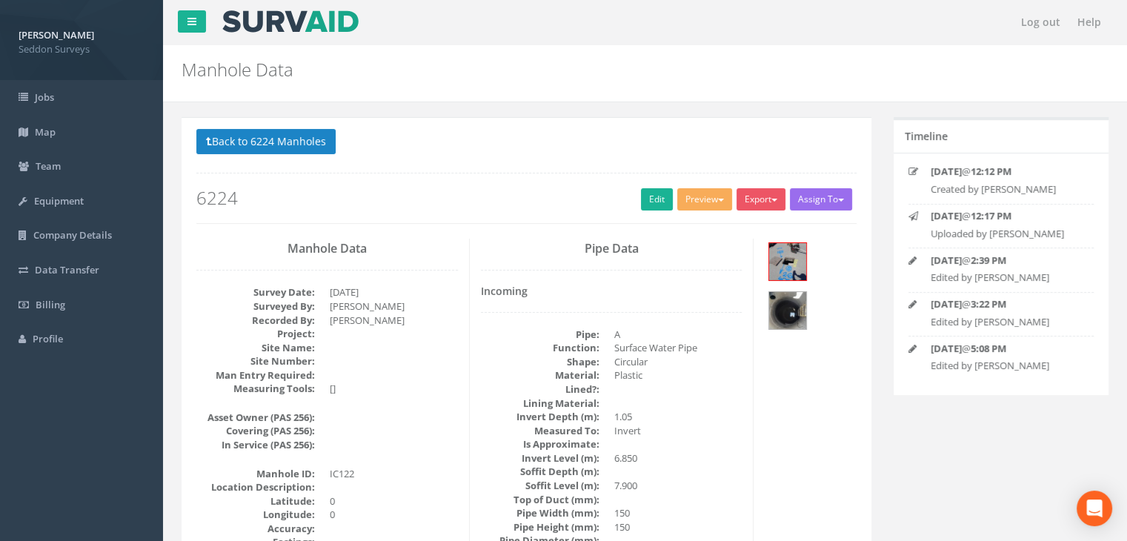
scroll to position [208, 0]
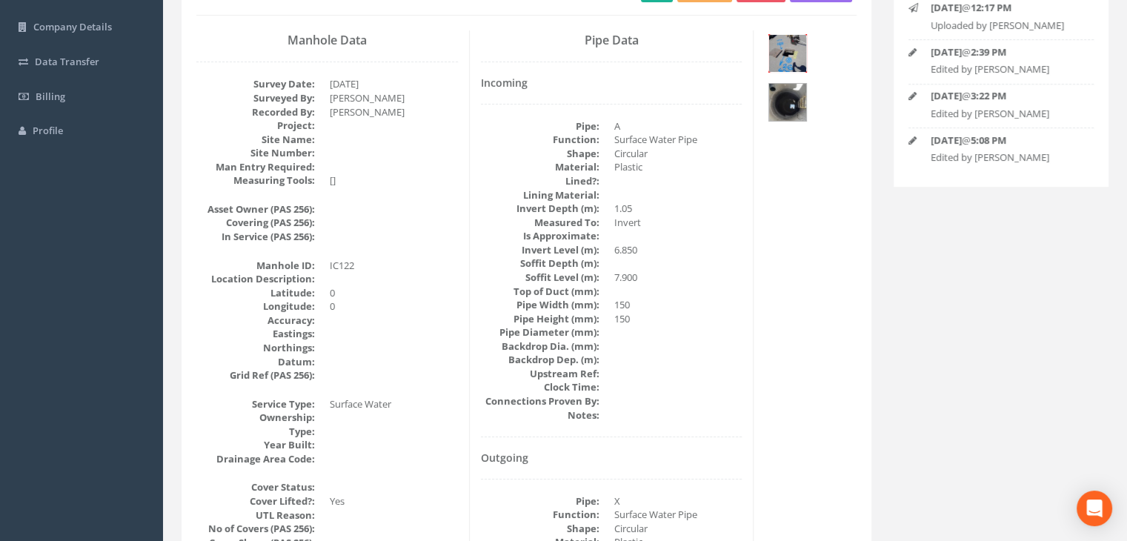
click at [790, 51] on img at bounding box center [787, 53] width 37 height 37
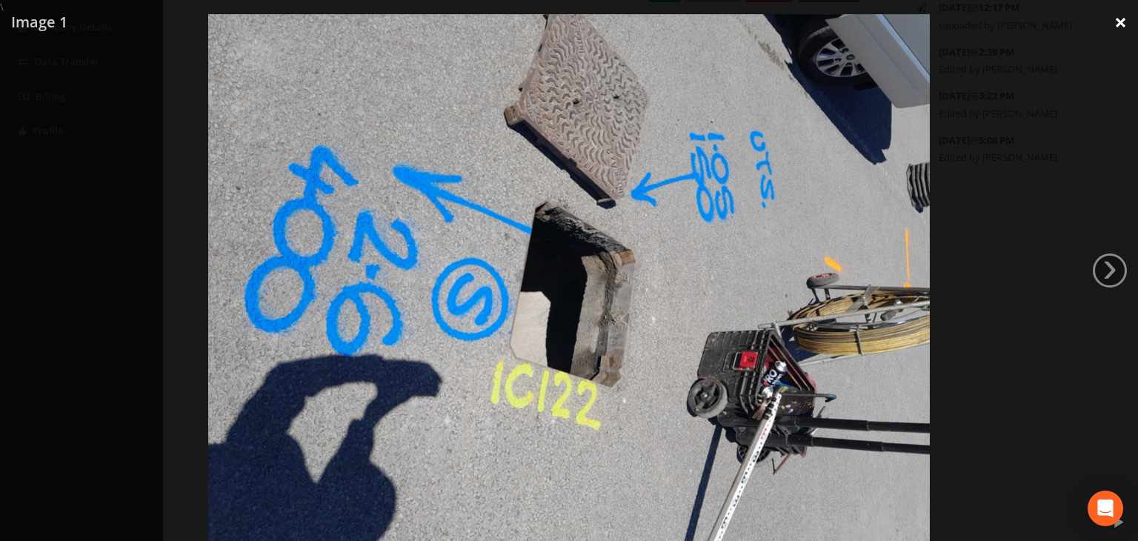
click at [1118, 13] on link "×" at bounding box center [1121, 22] width 35 height 44
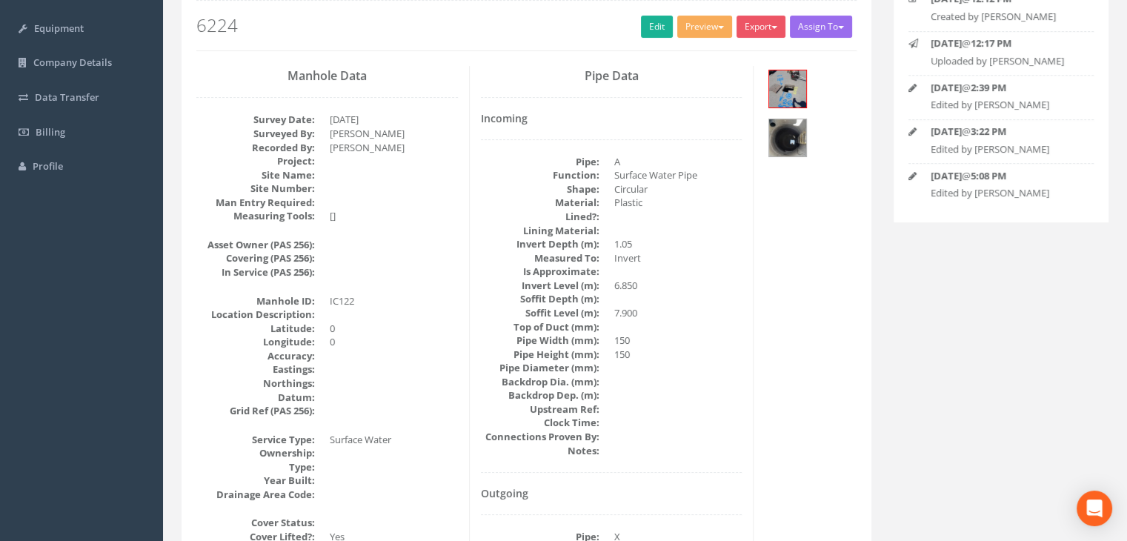
scroll to position [60, 0]
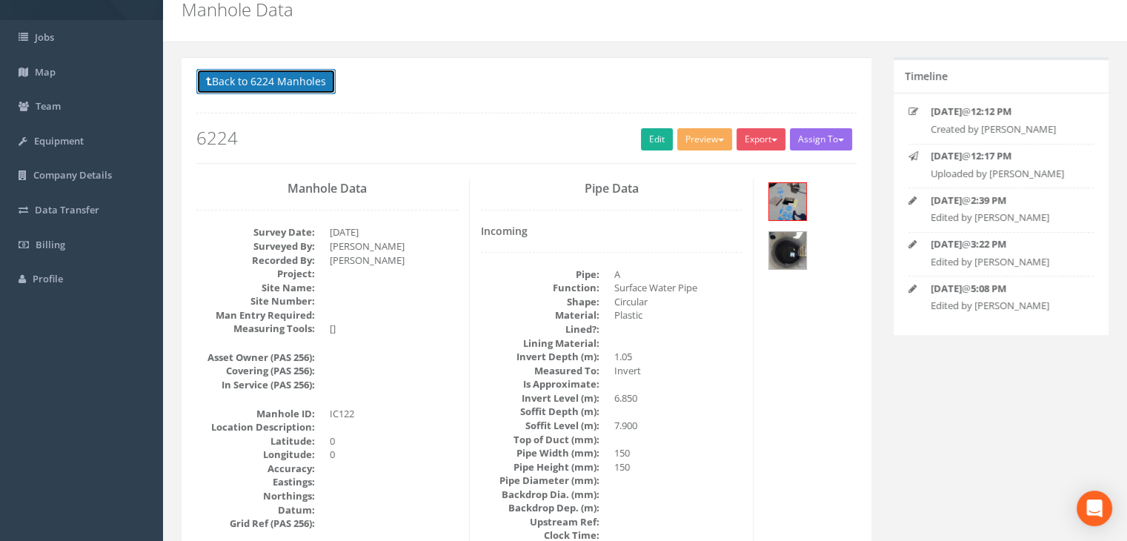
click at [268, 79] on button "Back to 6224 Manholes" at bounding box center [265, 81] width 139 height 25
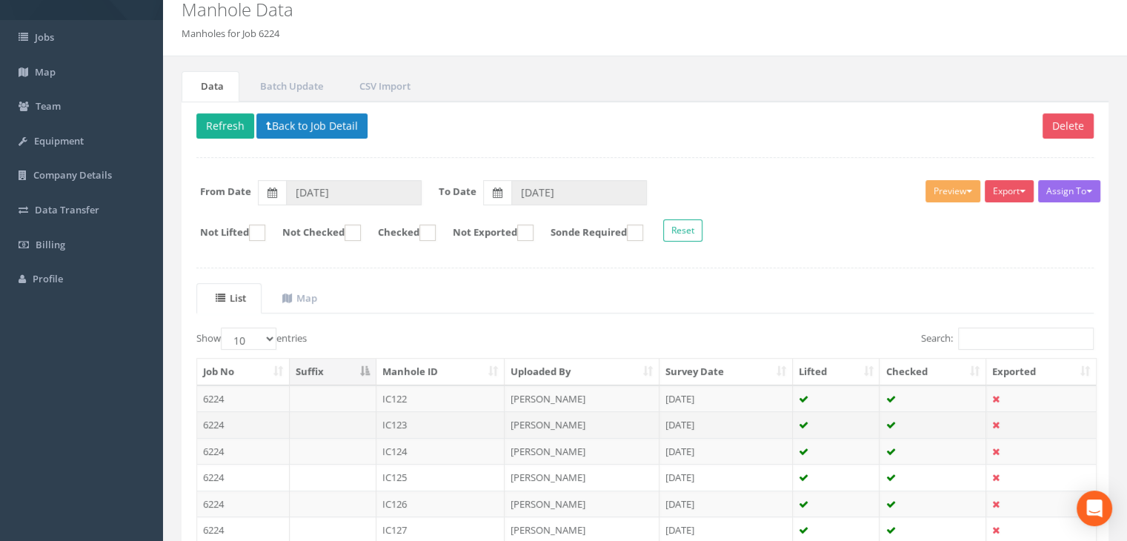
click at [405, 418] on td "IC123" at bounding box center [440, 424] width 129 height 27
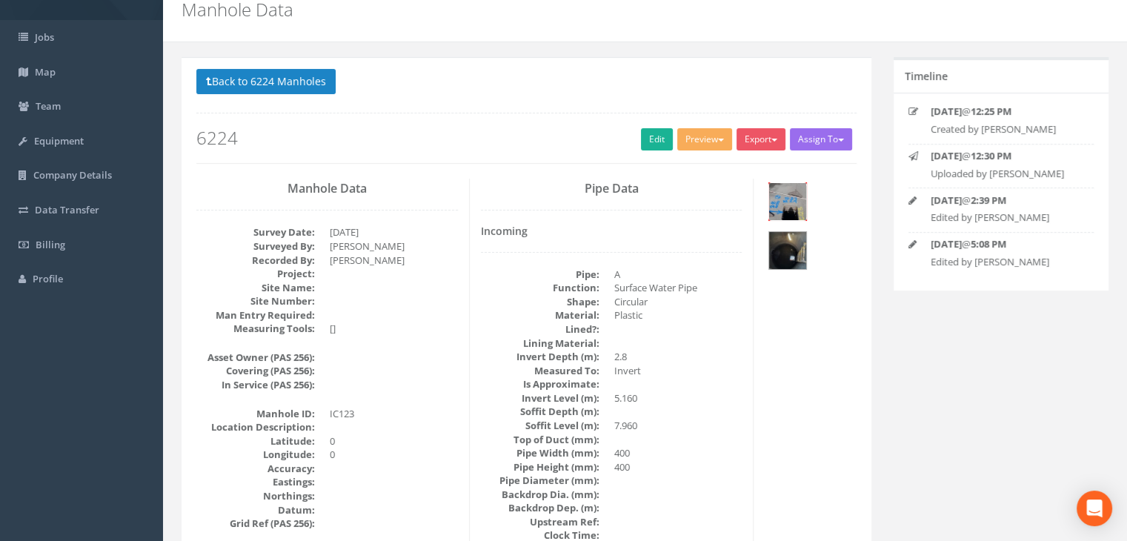
click at [791, 203] on img at bounding box center [787, 201] width 37 height 37
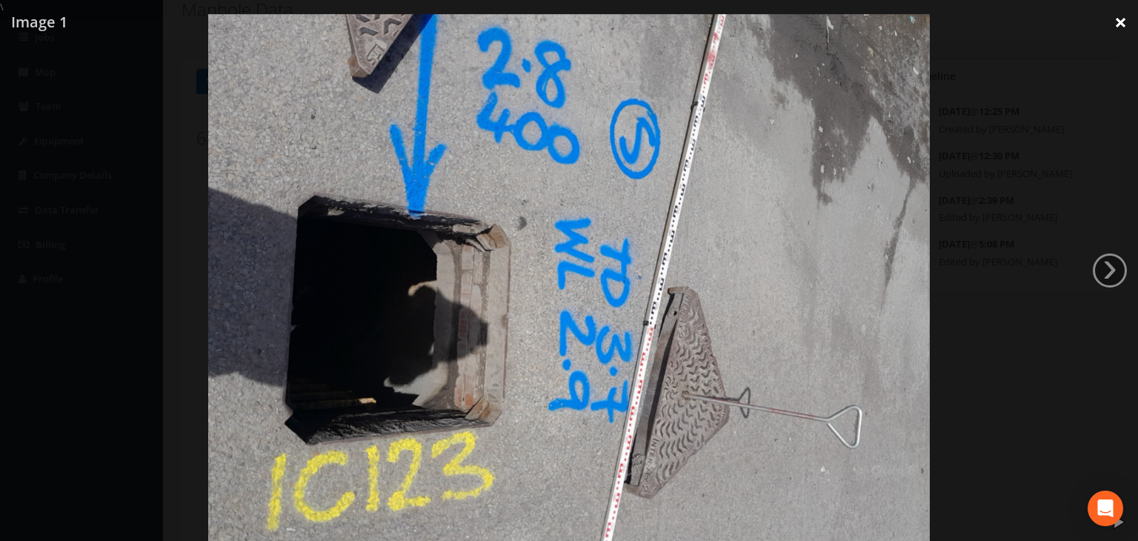
click at [1124, 21] on link "×" at bounding box center [1121, 22] width 35 height 44
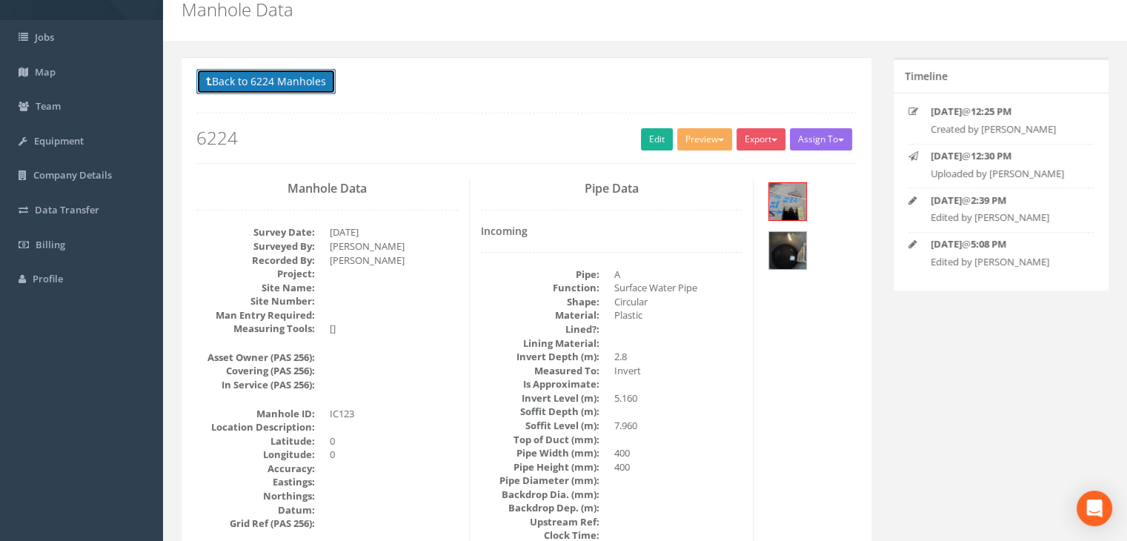
click at [282, 78] on button "Back to 6224 Manholes" at bounding box center [265, 81] width 139 height 25
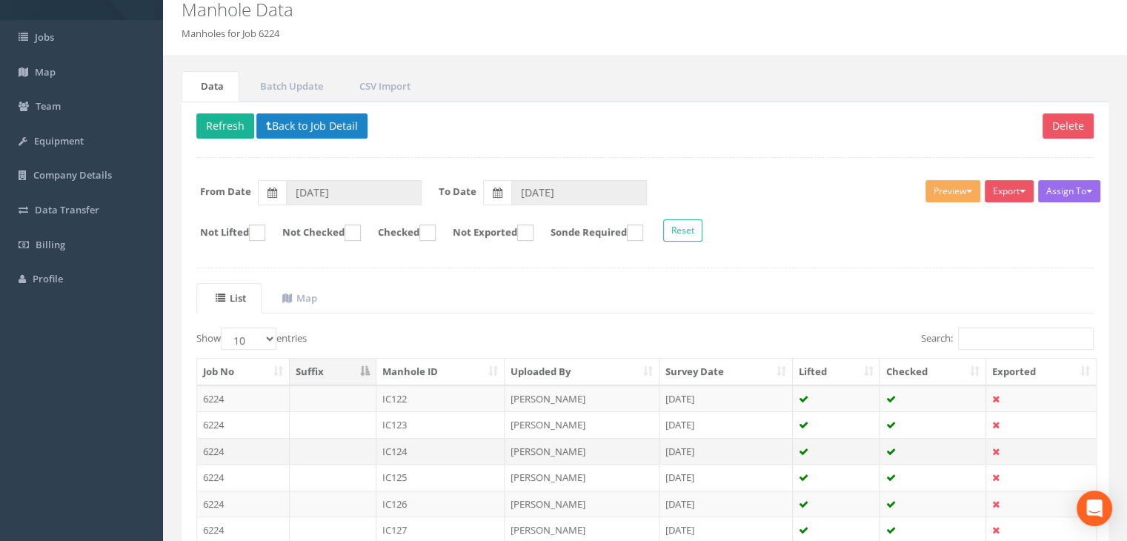
click at [401, 448] on td "IC124" at bounding box center [440, 451] width 129 height 27
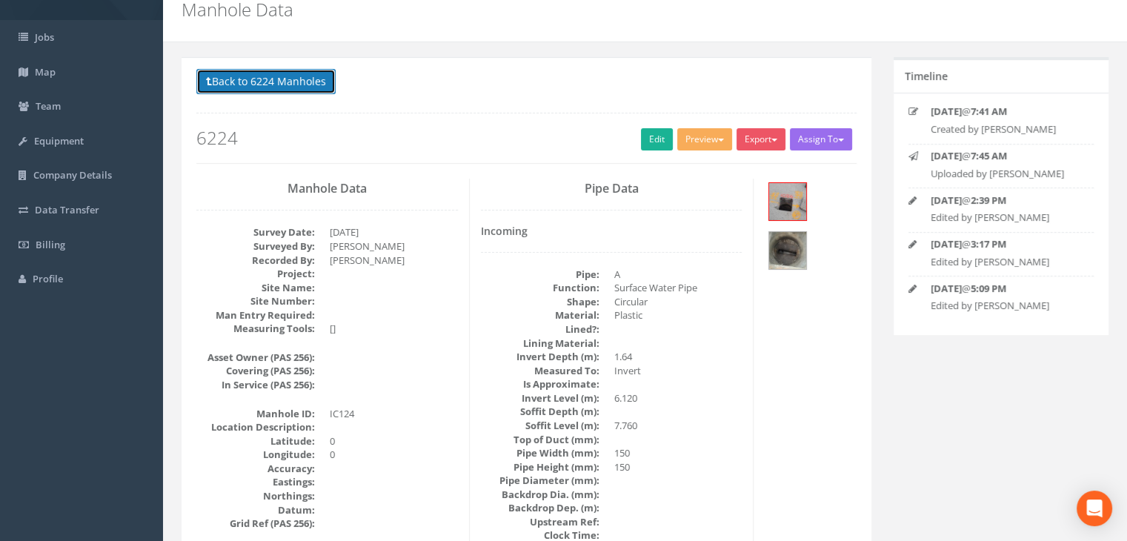
click at [286, 81] on button "Back to 6224 Manholes" at bounding box center [265, 81] width 139 height 25
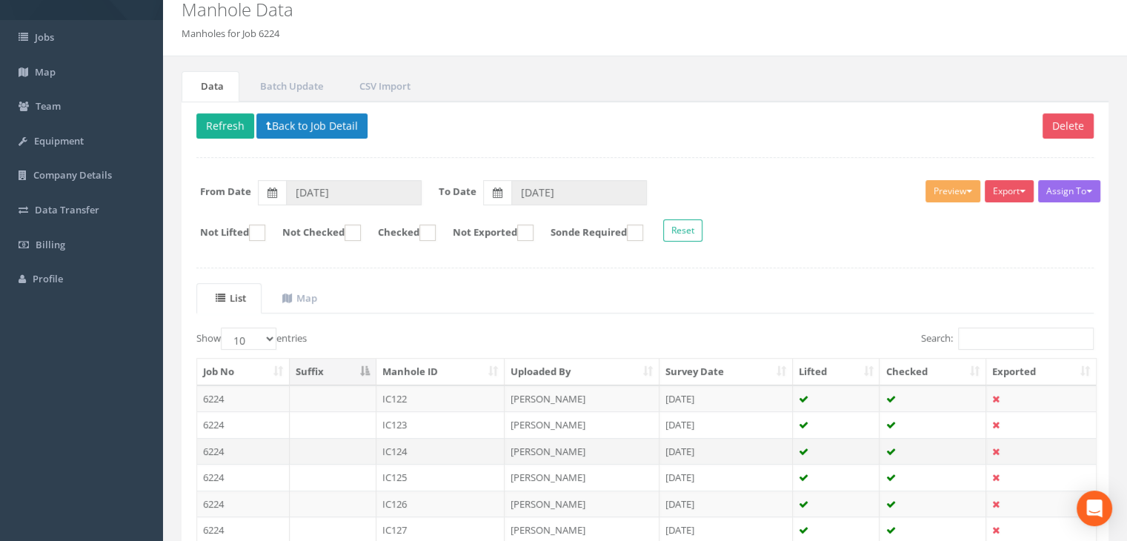
click at [402, 442] on td "IC124" at bounding box center [440, 451] width 129 height 27
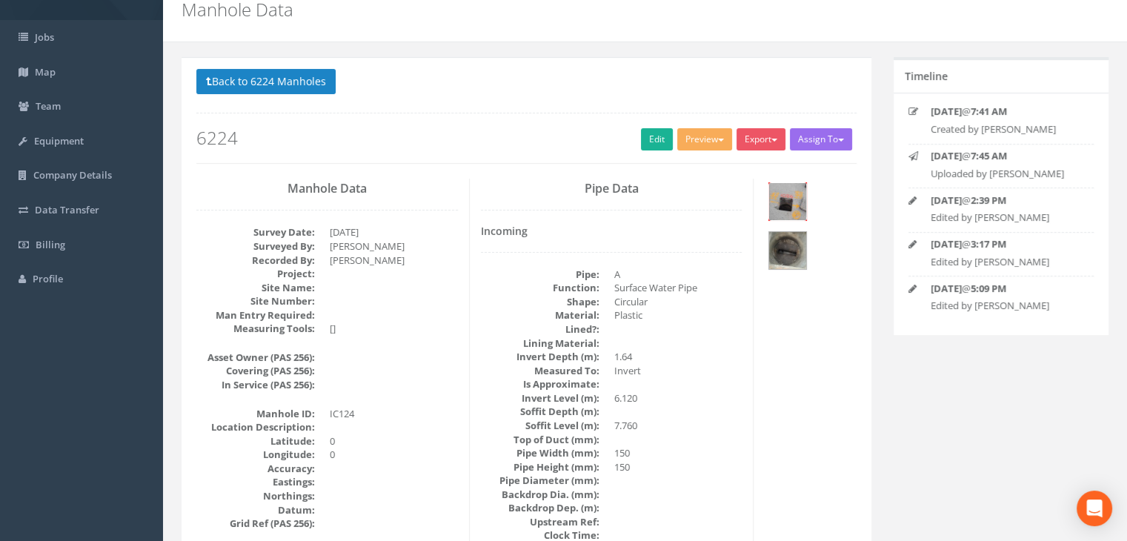
click at [778, 205] on img at bounding box center [787, 201] width 37 height 37
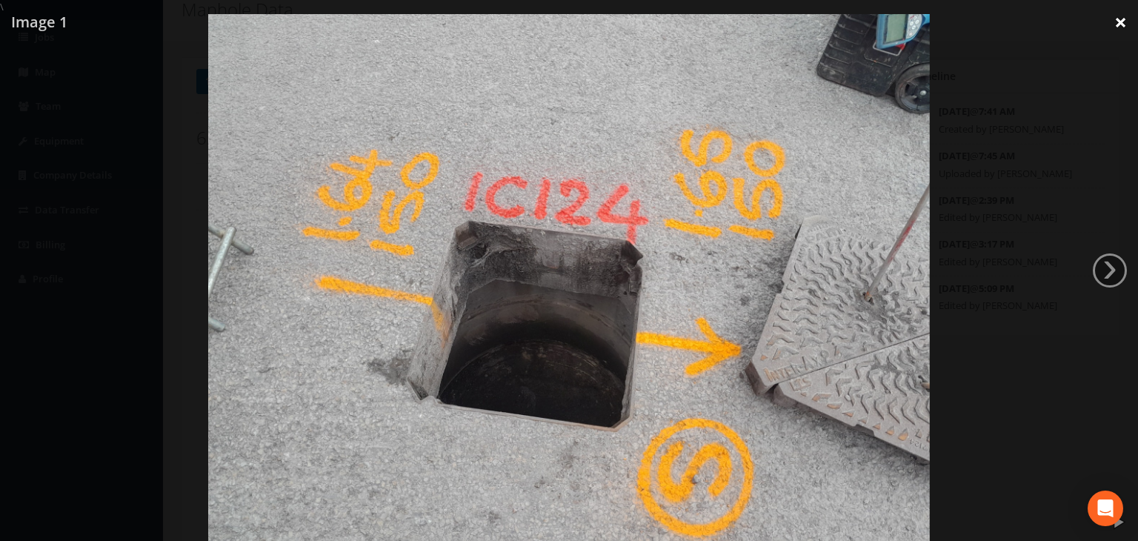
click at [1129, 26] on link "×" at bounding box center [1121, 22] width 35 height 44
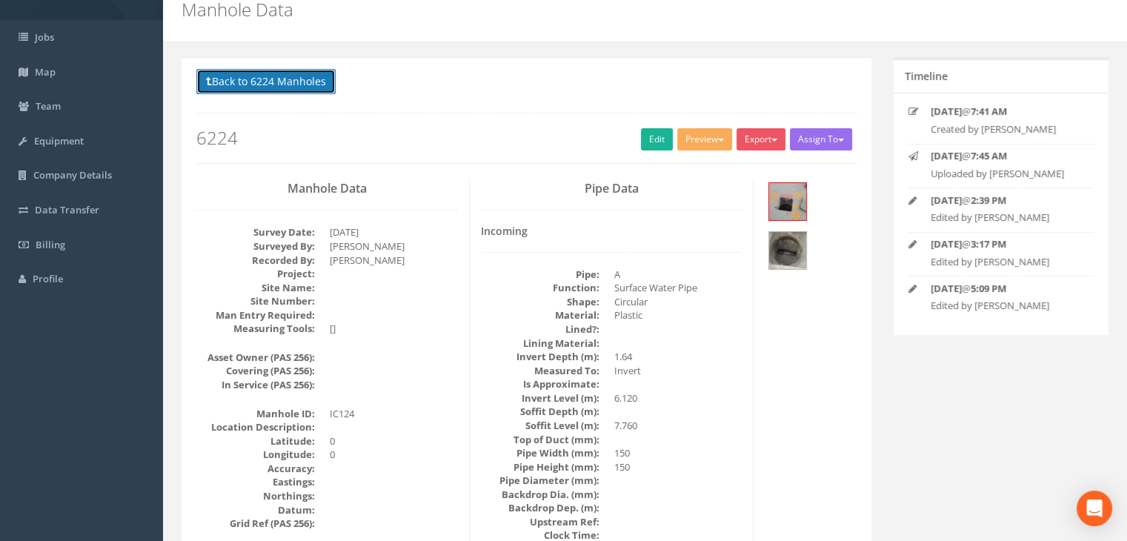
click at [236, 79] on button "Back to 6224 Manholes" at bounding box center [265, 81] width 139 height 25
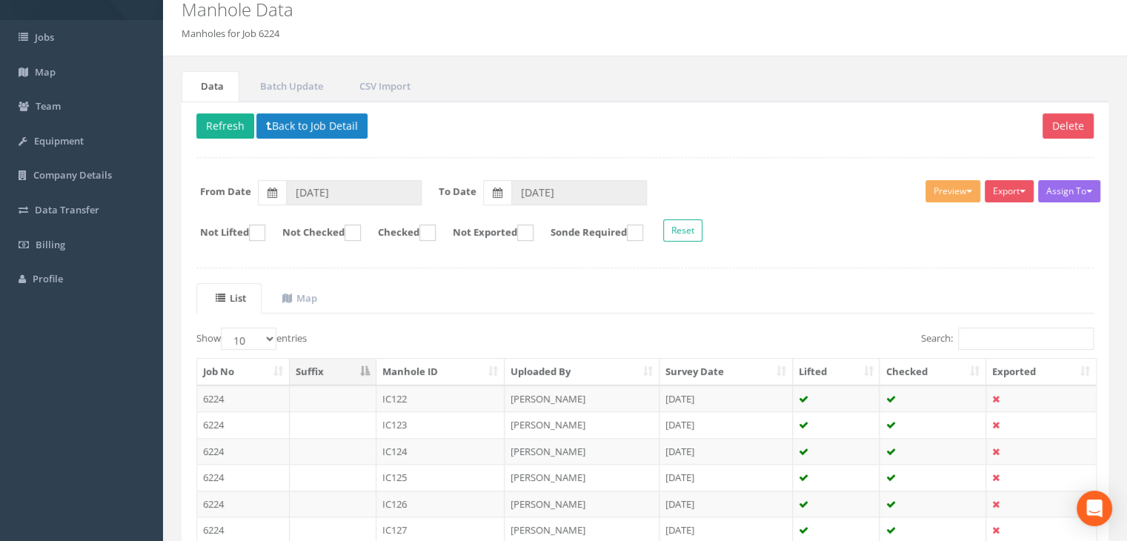
scroll to position [282, 0]
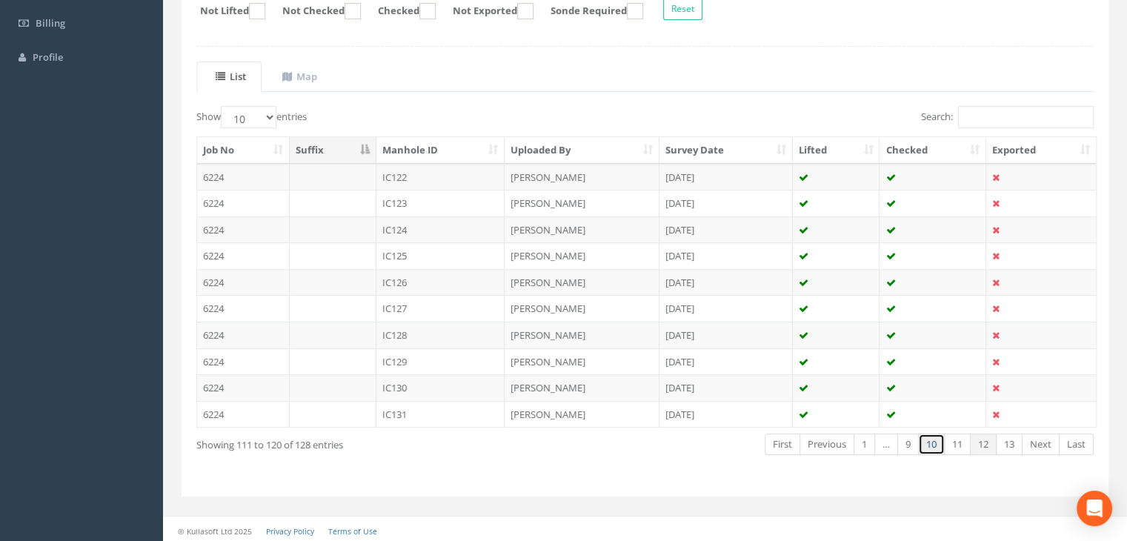
click at [928, 437] on link "10" at bounding box center [931, 444] width 27 height 21
click at [907, 445] on link "9" at bounding box center [907, 444] width 21 height 21
click at [934, 439] on link "9" at bounding box center [936, 444] width 21 height 21
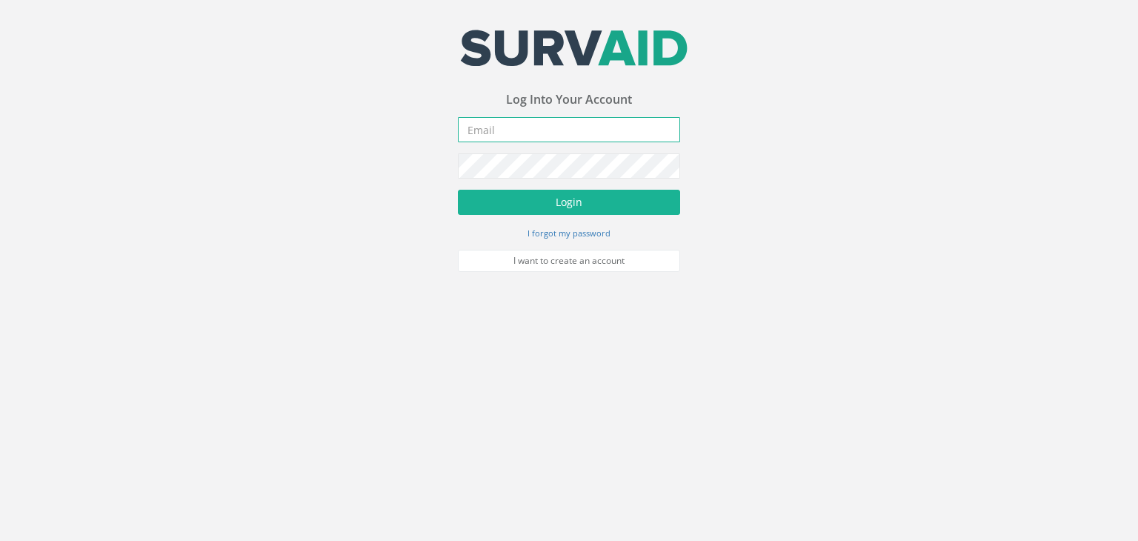
click at [496, 123] on input "email" at bounding box center [569, 129] width 222 height 25
type input "[EMAIL_ADDRESS][PERSON_NAME][DOMAIN_NAME]"
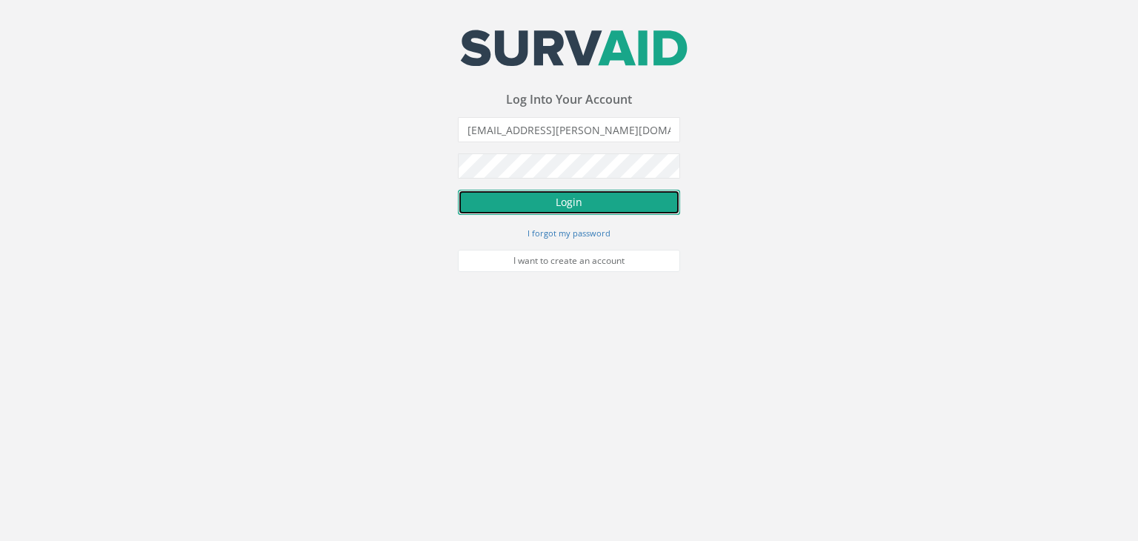
click at [566, 197] on button "Login" at bounding box center [569, 202] width 222 height 25
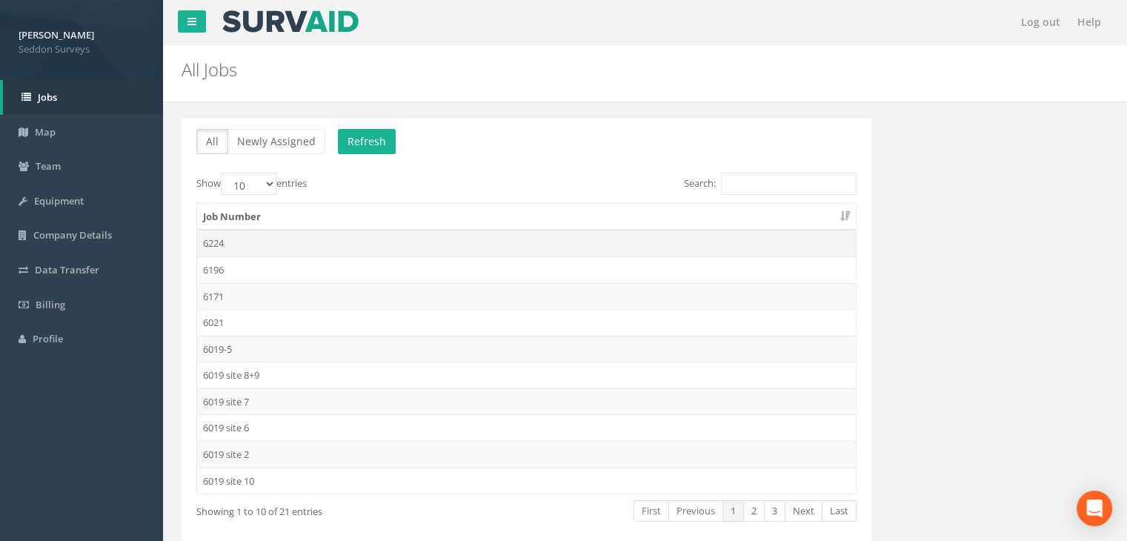
click at [212, 240] on td "6224" at bounding box center [526, 243] width 659 height 27
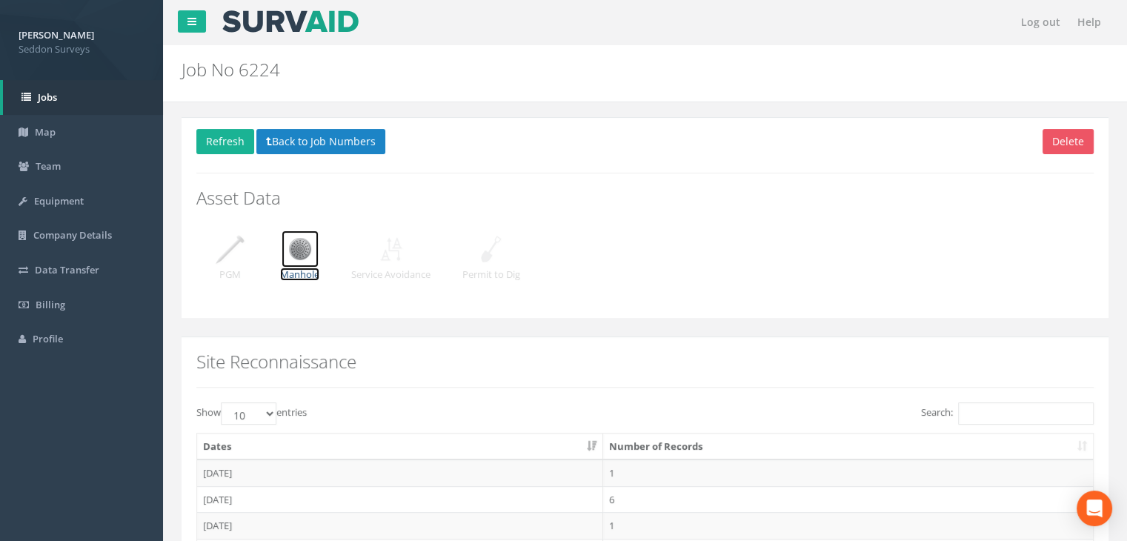
click at [292, 253] on img at bounding box center [300, 248] width 37 height 37
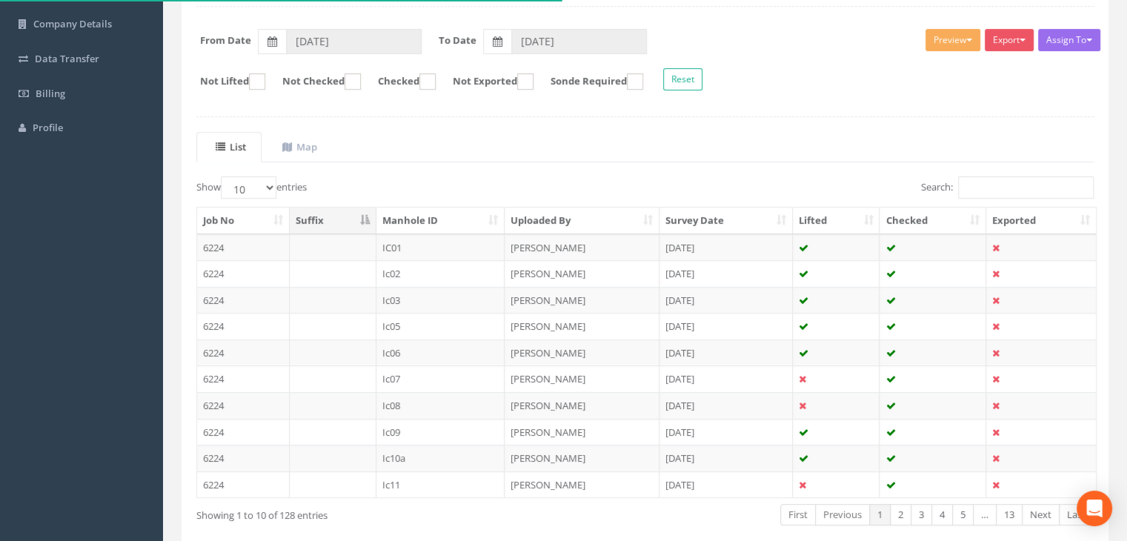
scroll to position [208, 0]
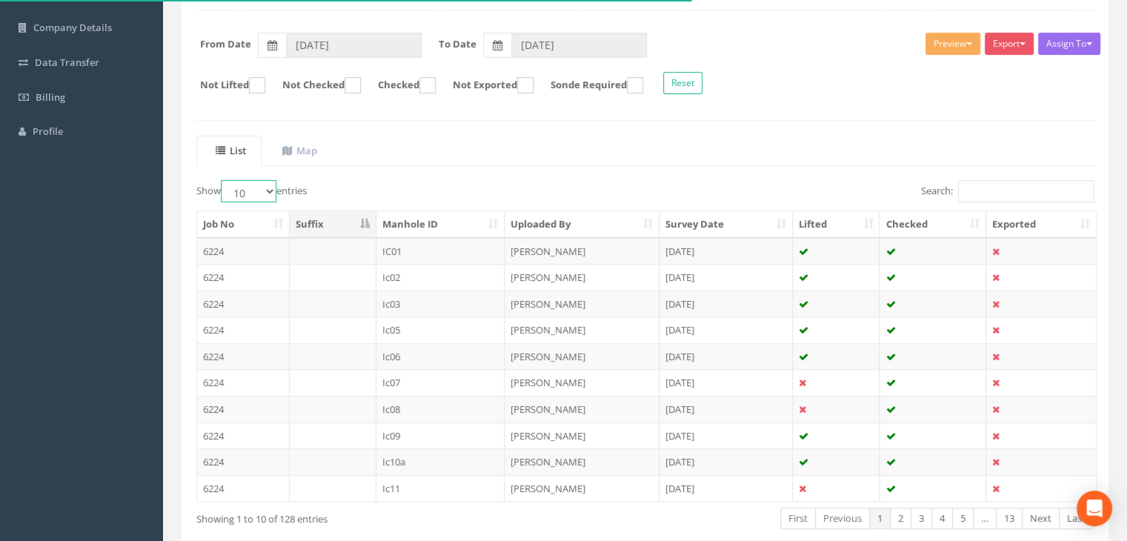
click at [271, 186] on select "10 25 50 100" at bounding box center [249, 191] width 56 height 22
select select "100"
click at [223, 180] on select "10 25 50 100" at bounding box center [249, 191] width 56 height 22
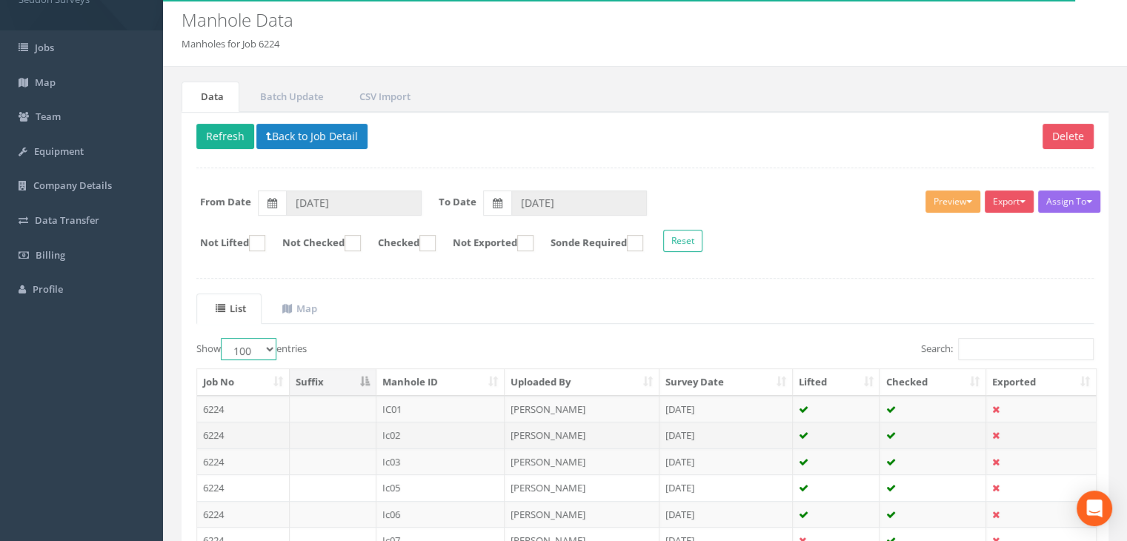
scroll to position [148, 0]
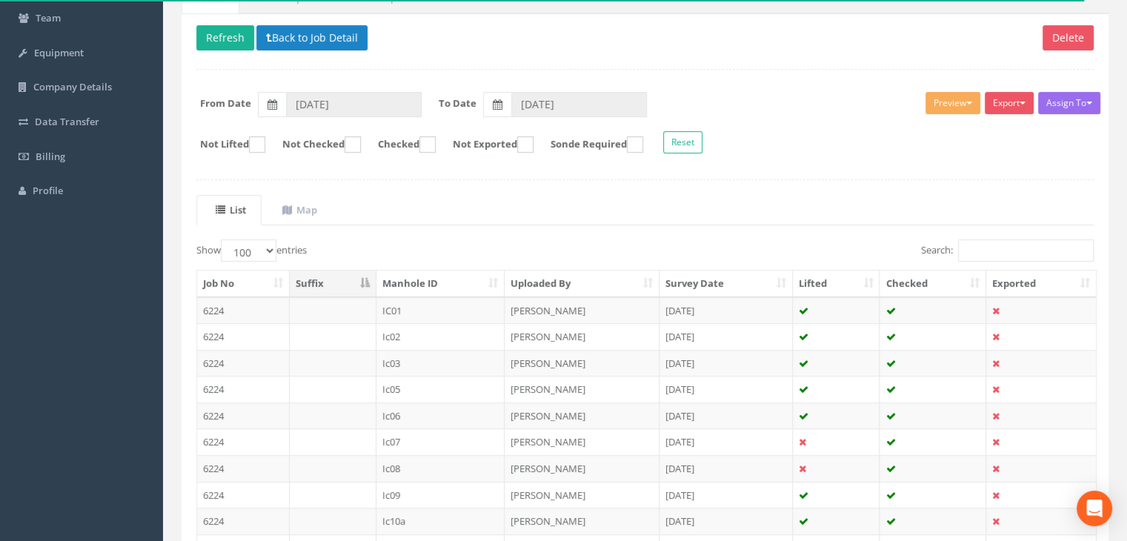
click at [448, 271] on th "Manhole ID" at bounding box center [440, 284] width 129 height 27
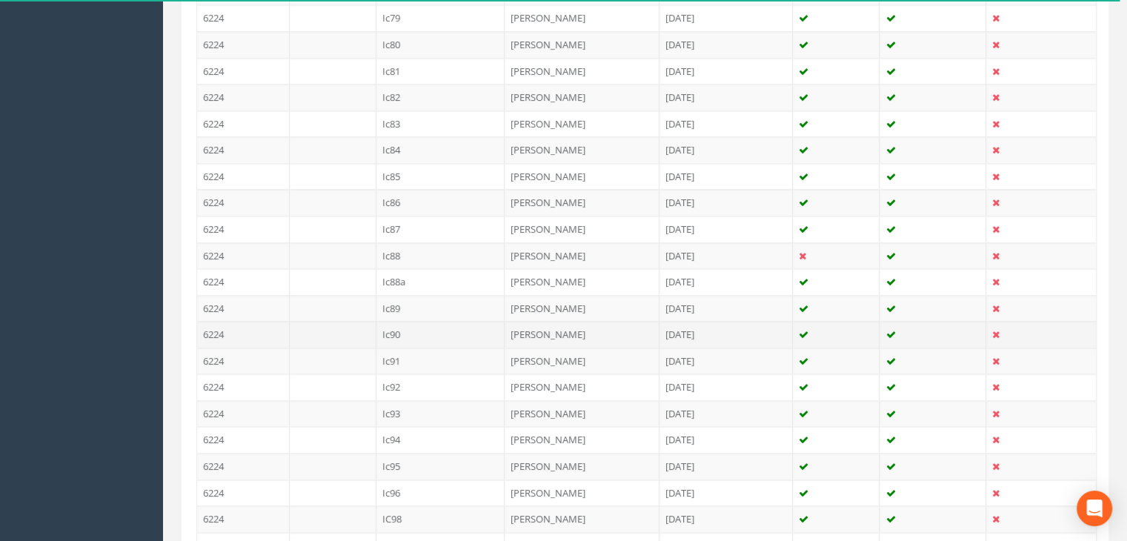
scroll to position [2297, 0]
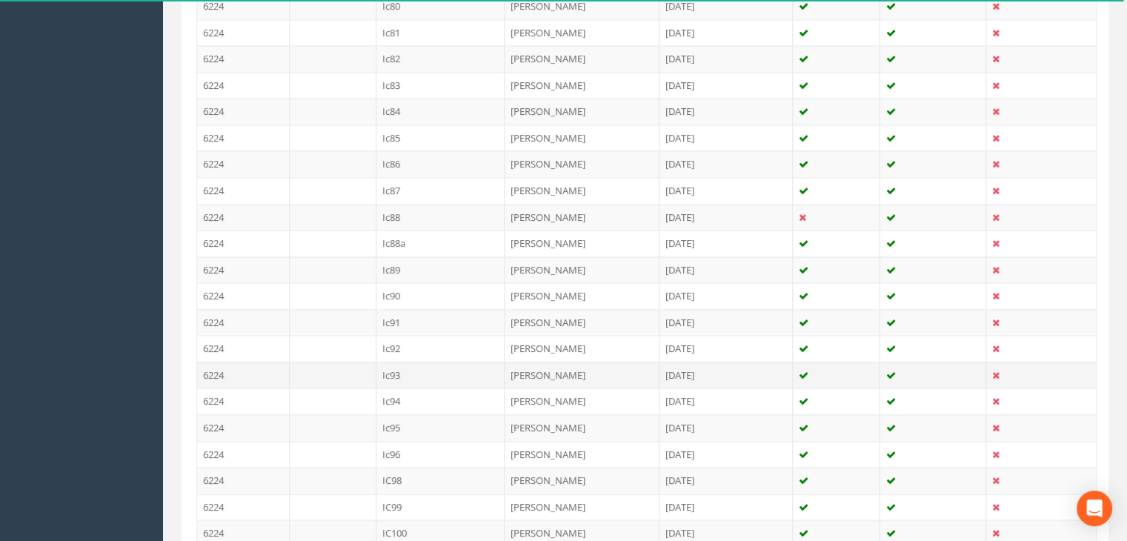
click at [394, 362] on td "Ic93" at bounding box center [440, 375] width 129 height 27
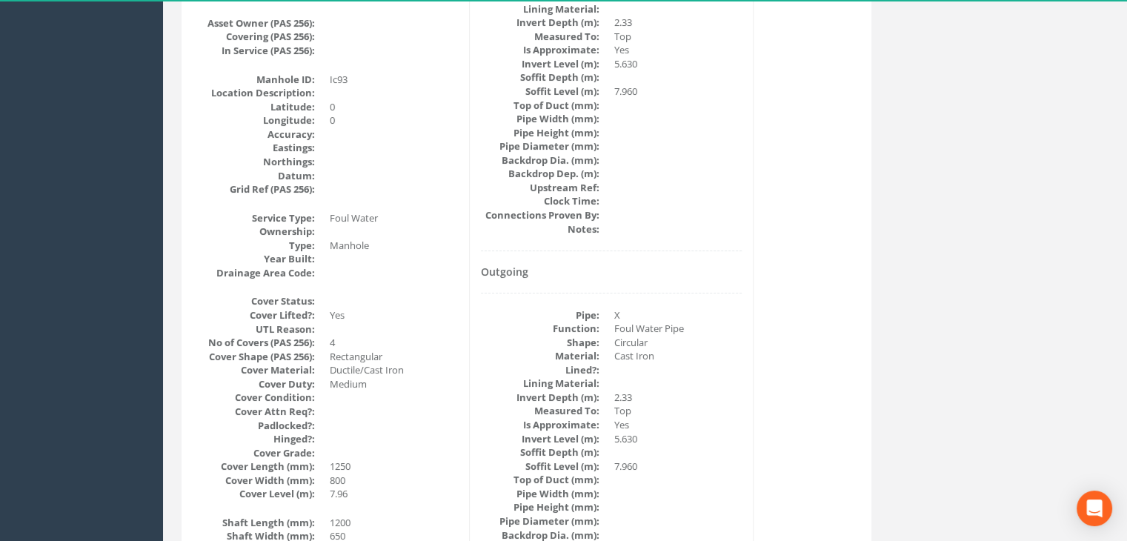
scroll to position [107, 0]
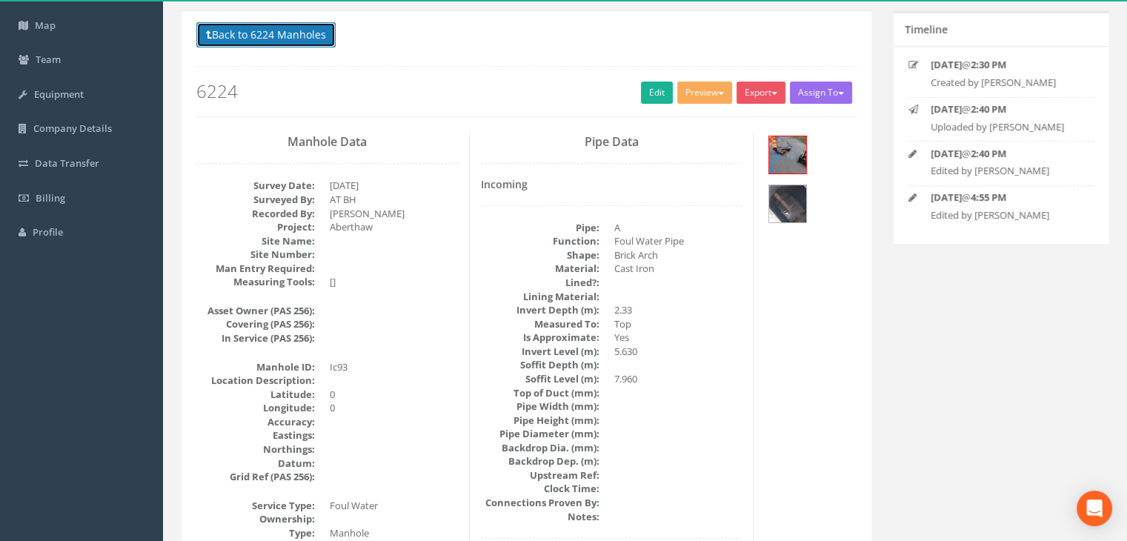
click at [267, 32] on button "Back to 6224 Manholes" at bounding box center [265, 34] width 139 height 25
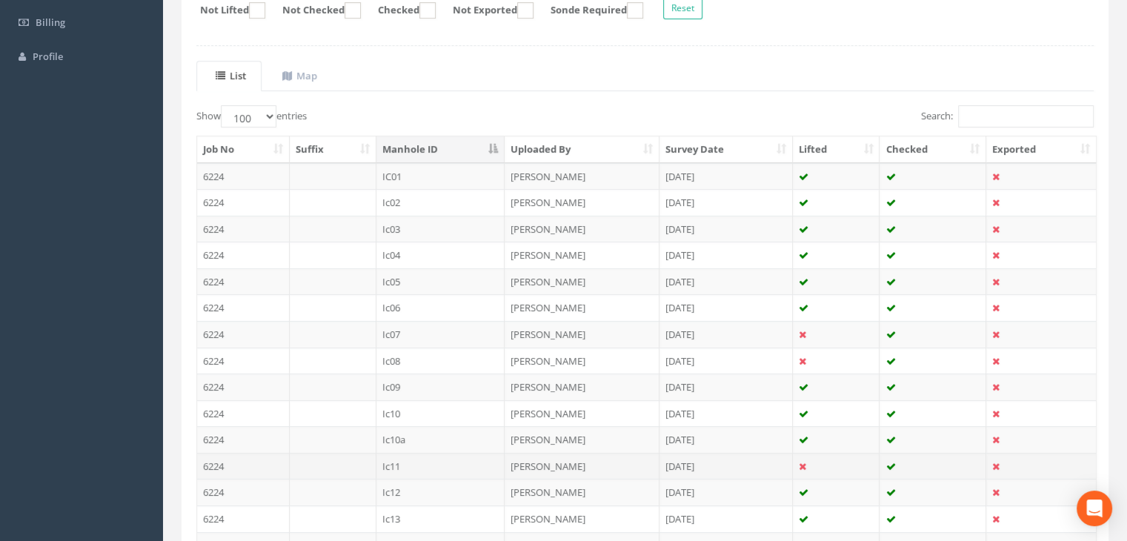
scroll to position [33, 0]
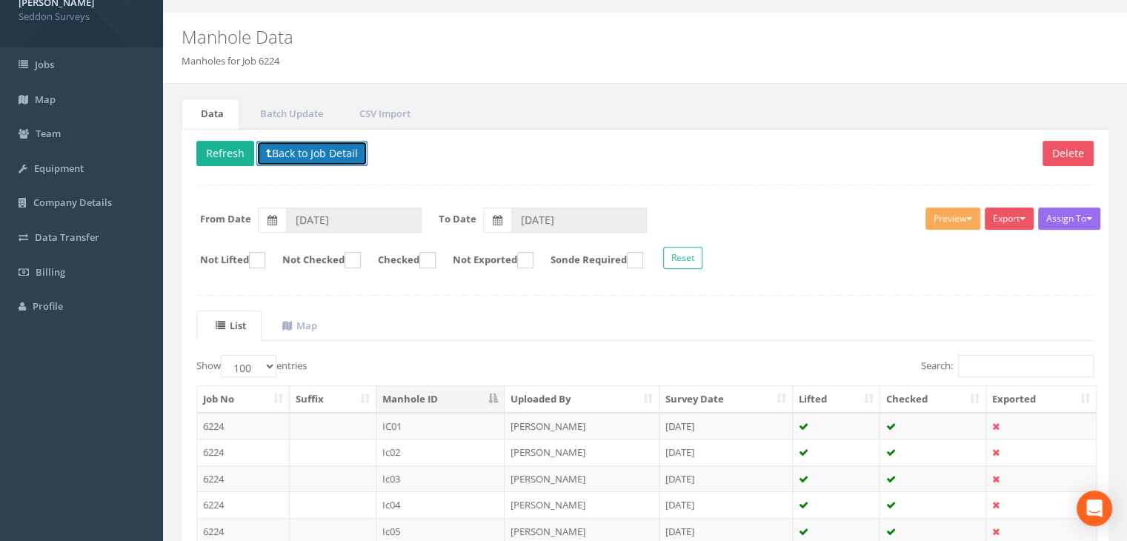
click at [308, 147] on button "Back to Job Detail" at bounding box center [311, 153] width 111 height 25
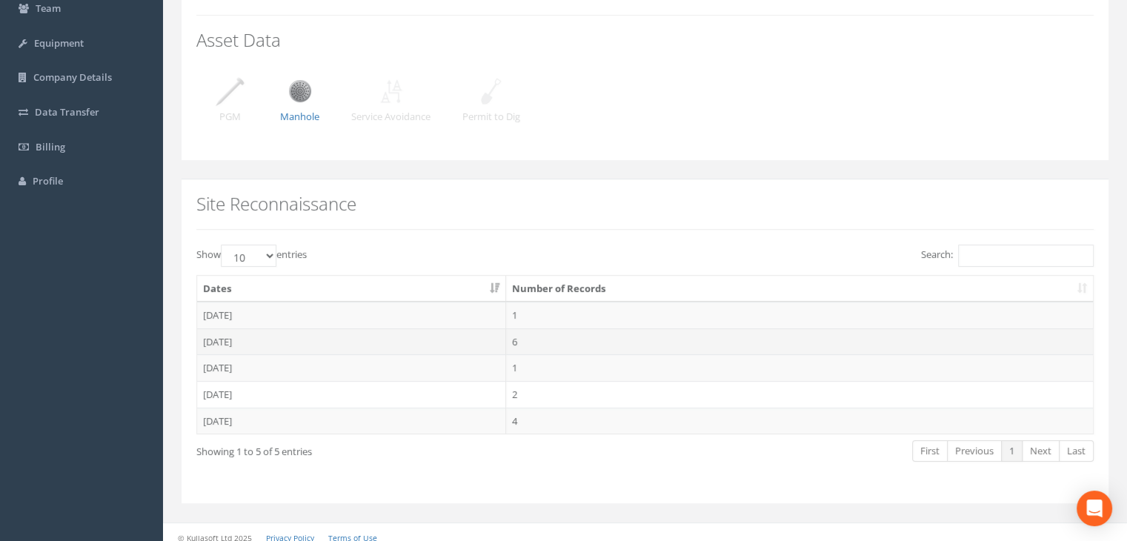
scroll to position [166, 0]
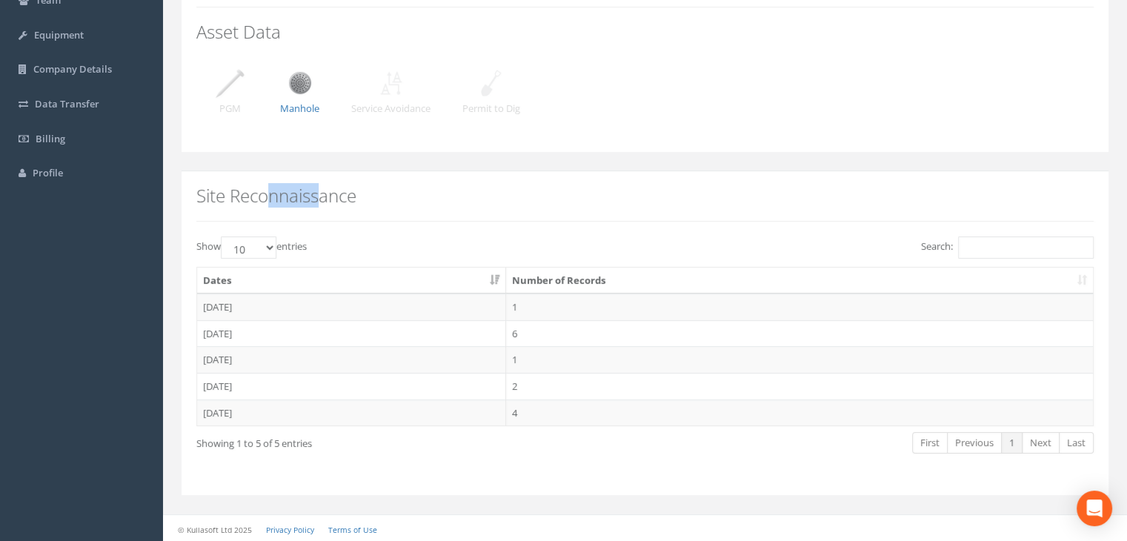
drag, startPoint x: 321, startPoint y: 184, endPoint x: 262, endPoint y: 185, distance: 59.3
click at [267, 186] on h2 "Site Reconnaissance" at bounding box center [644, 195] width 897 height 19
drag, startPoint x: 249, startPoint y: 188, endPoint x: 341, endPoint y: 185, distance: 91.9
click at [325, 186] on h2 "Site Reconnaissance" at bounding box center [644, 195] width 897 height 19
drag, startPoint x: 351, startPoint y: 185, endPoint x: 262, endPoint y: 185, distance: 89.7
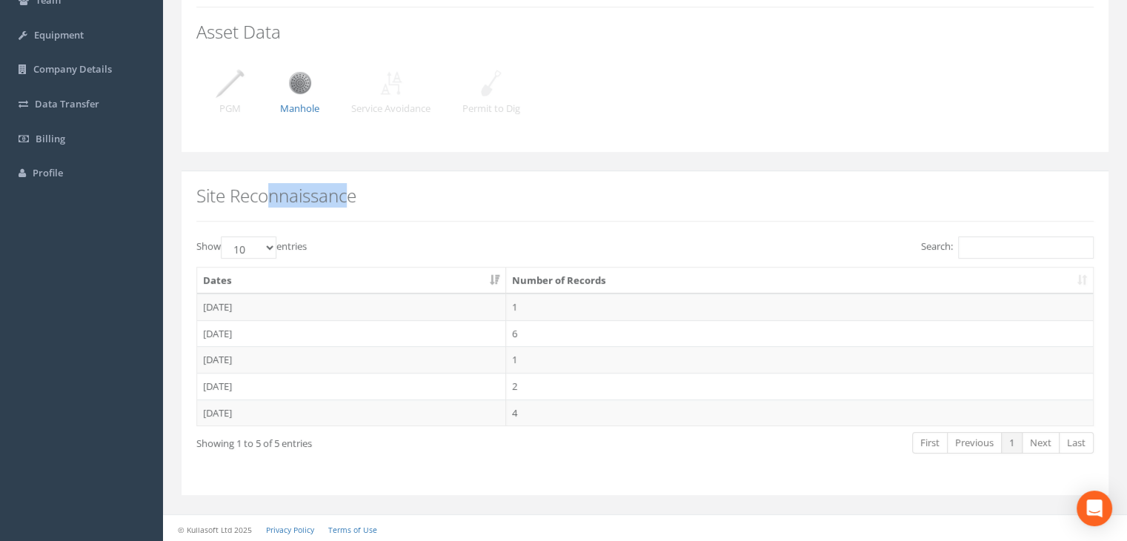
click at [262, 186] on h2 "Site Reconnaissance" at bounding box center [644, 195] width 897 height 19
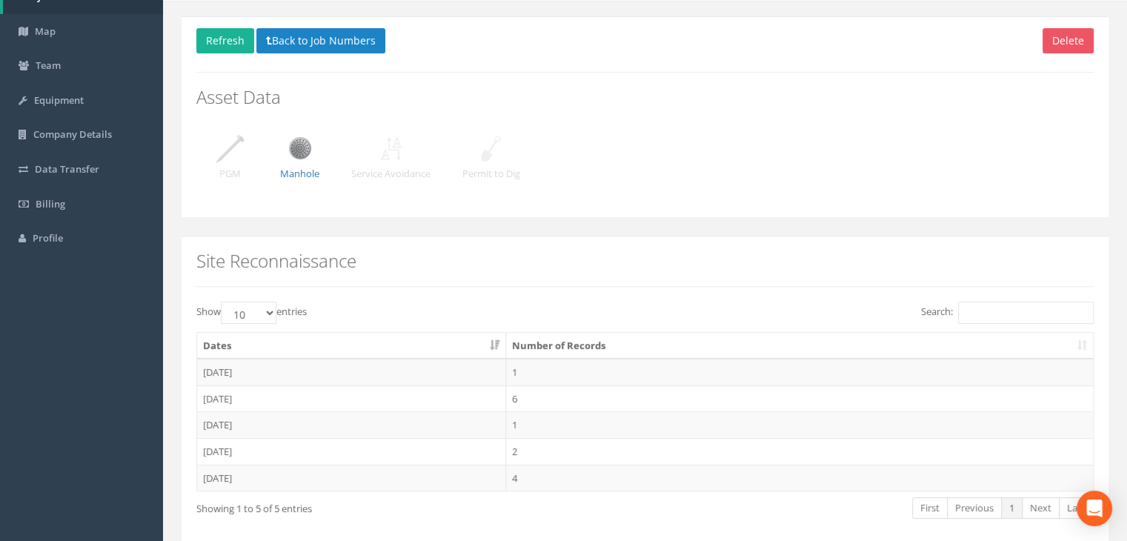
scroll to position [92, 0]
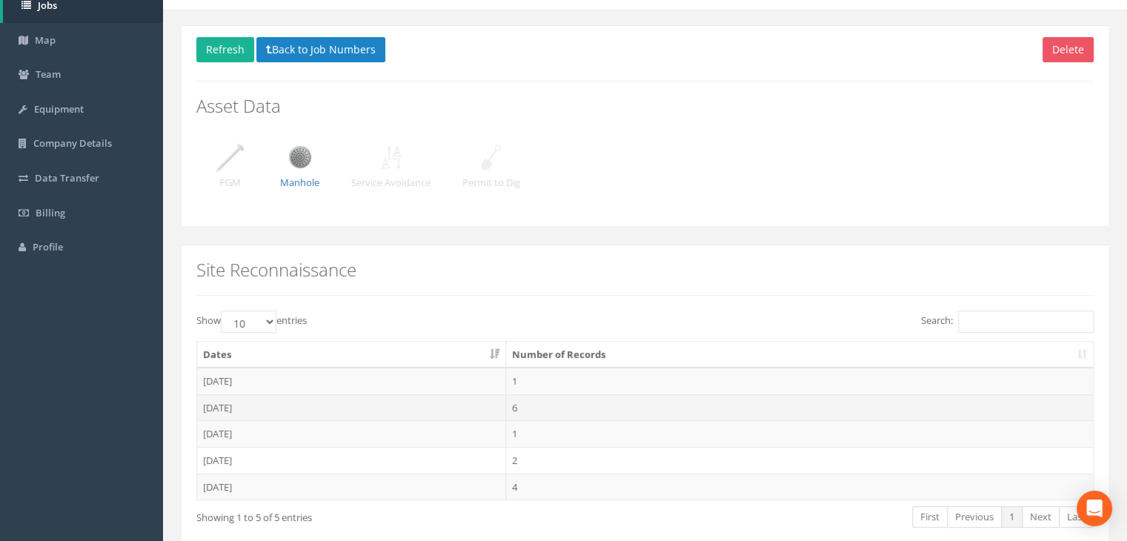
click at [239, 405] on td "[DATE]" at bounding box center [351, 407] width 309 height 27
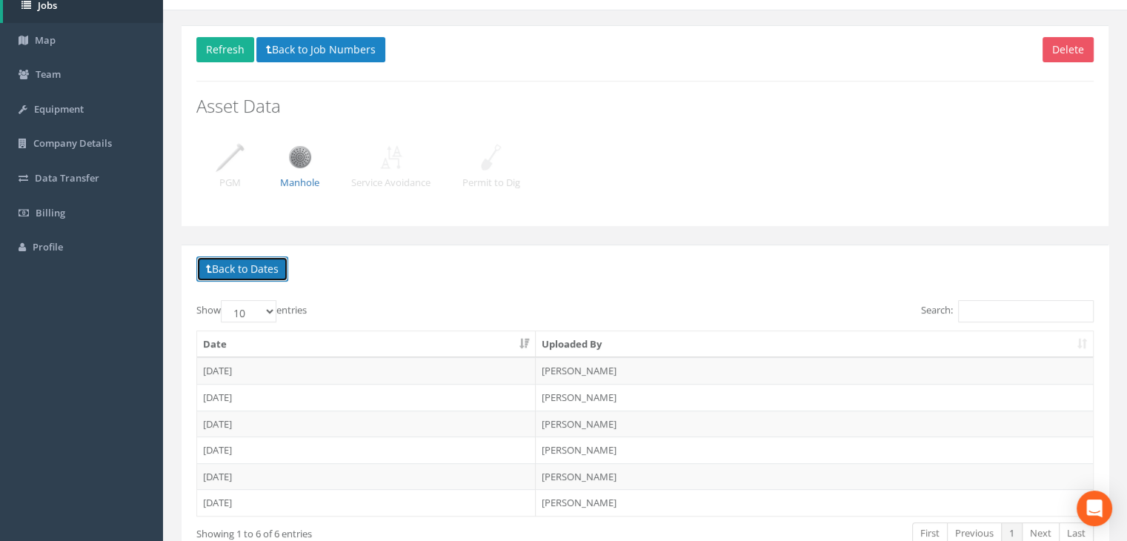
click at [272, 270] on button "Back to Dates" at bounding box center [242, 268] width 92 height 25
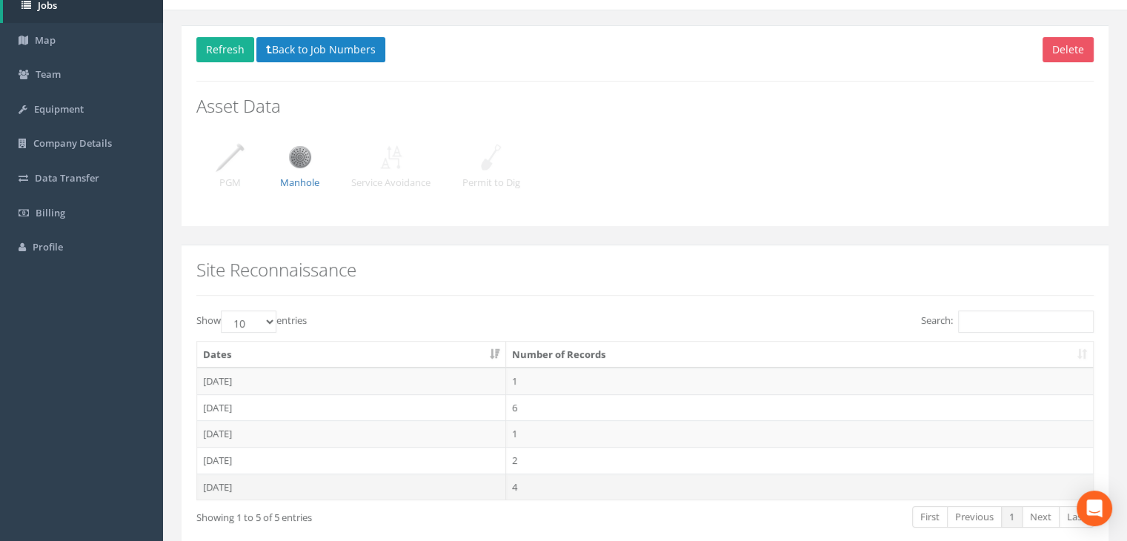
click at [228, 479] on td "[DATE]" at bounding box center [351, 487] width 309 height 27
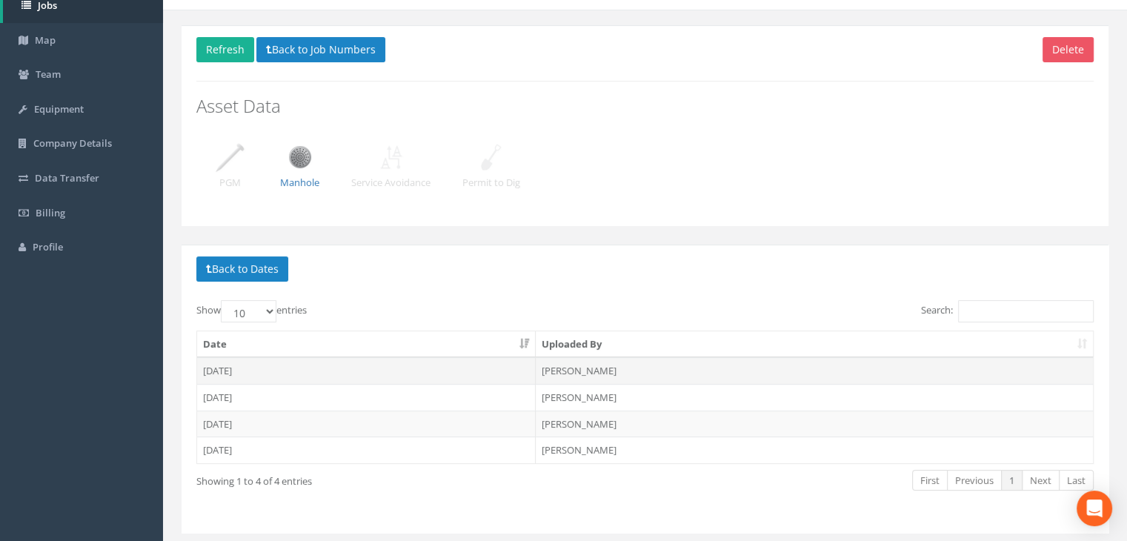
click at [234, 371] on td "[DATE]" at bounding box center [366, 370] width 339 height 27
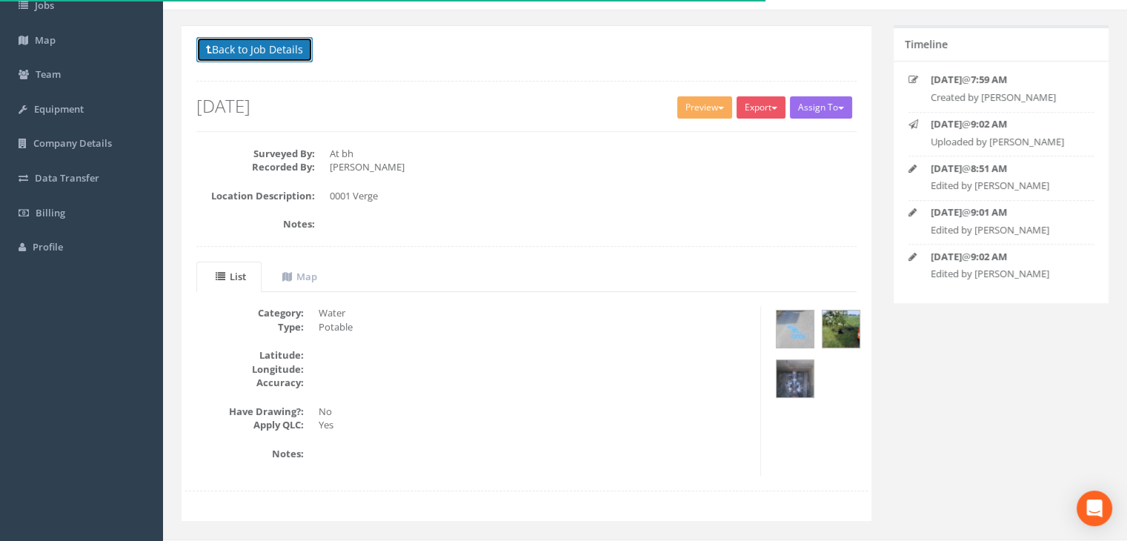
click at [283, 51] on button "Back to Job Details" at bounding box center [254, 49] width 116 height 25
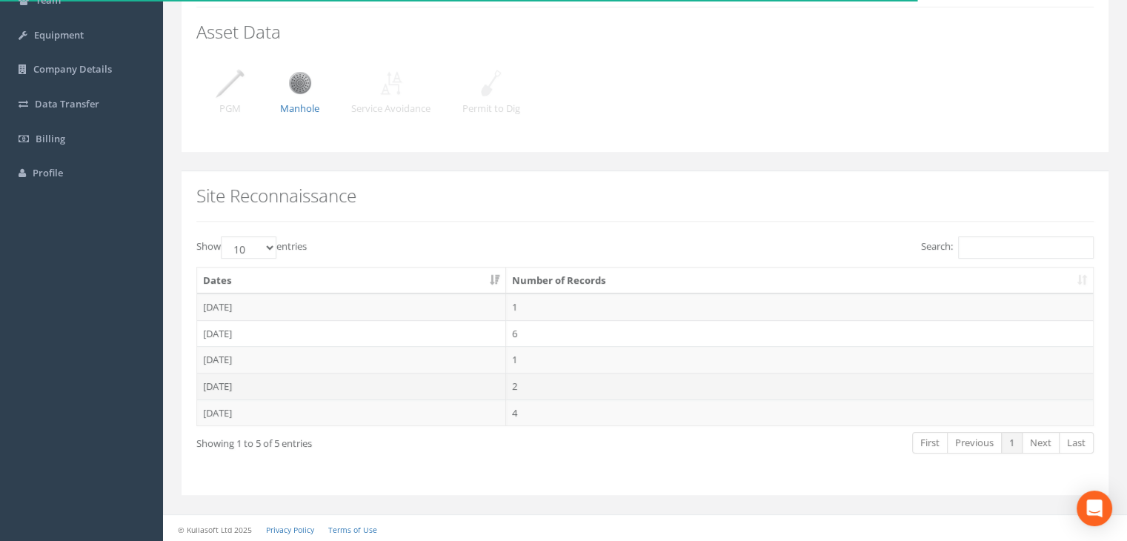
click at [233, 392] on td "[DATE]" at bounding box center [351, 386] width 309 height 27
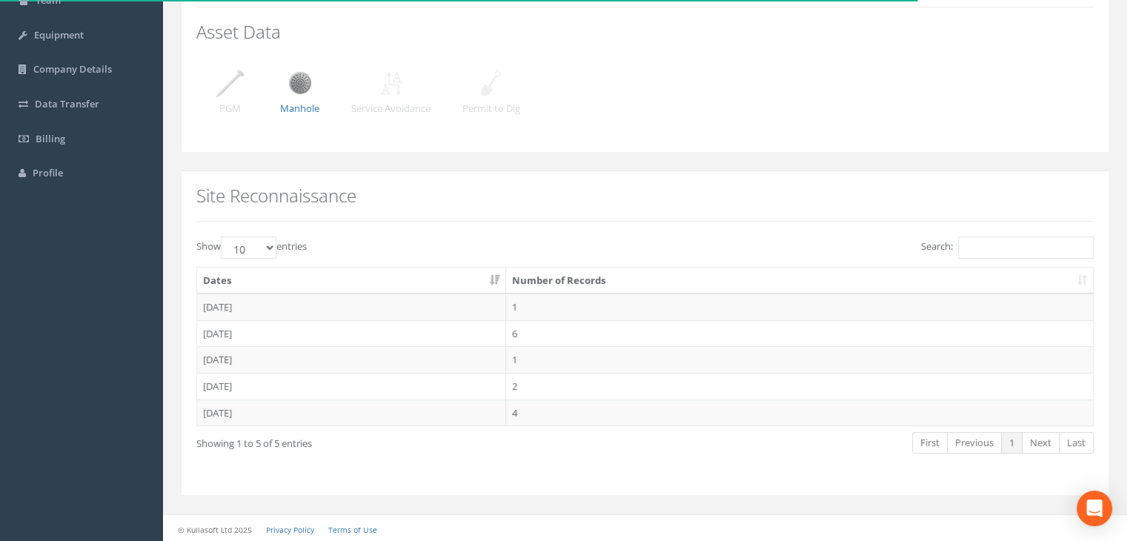
scroll to position [50, 0]
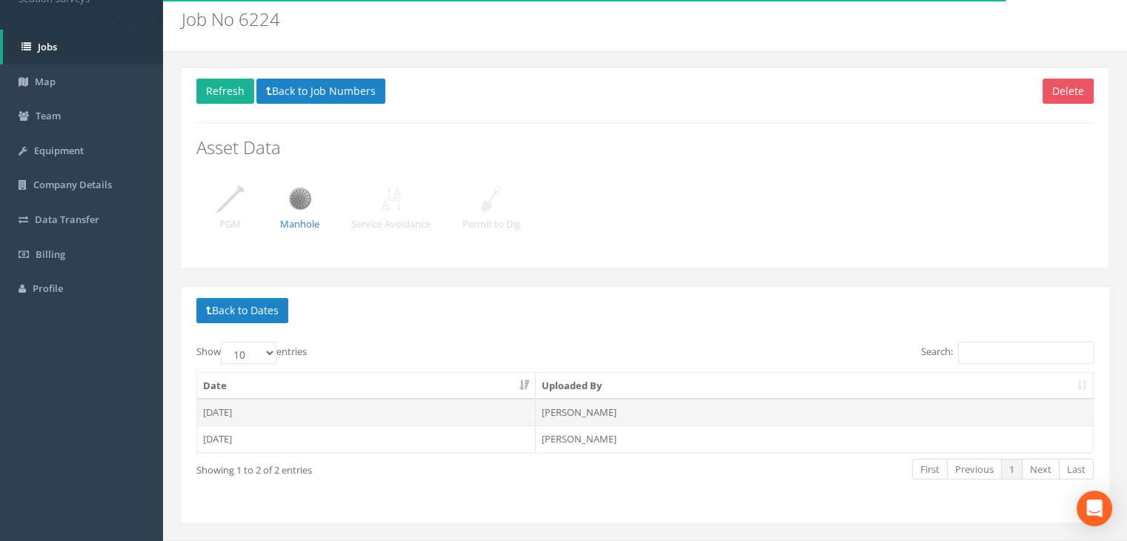
click at [231, 409] on td "[DATE]" at bounding box center [366, 412] width 339 height 27
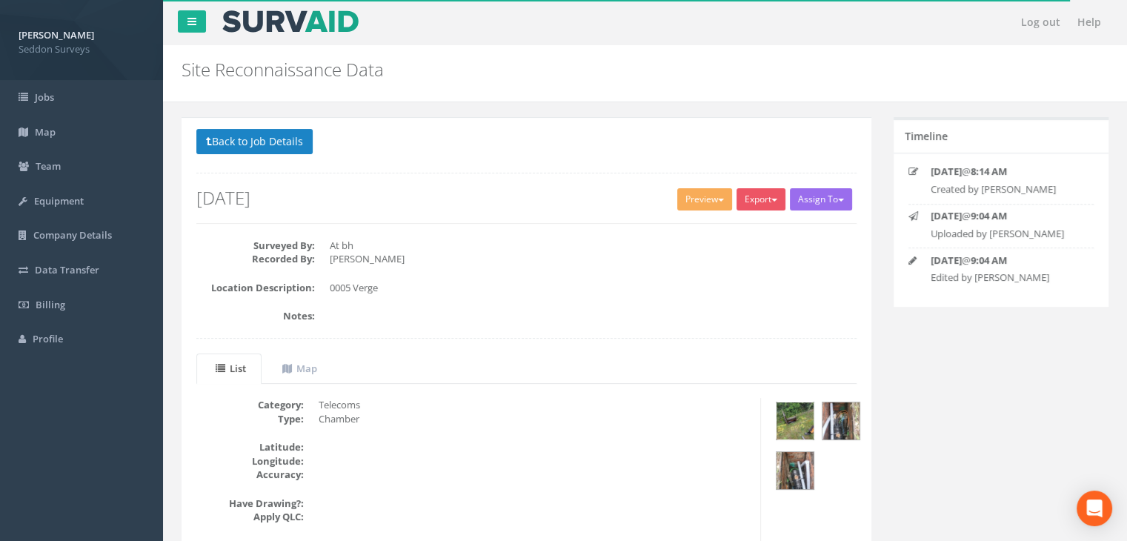
click at [791, 428] on img at bounding box center [795, 420] width 37 height 37
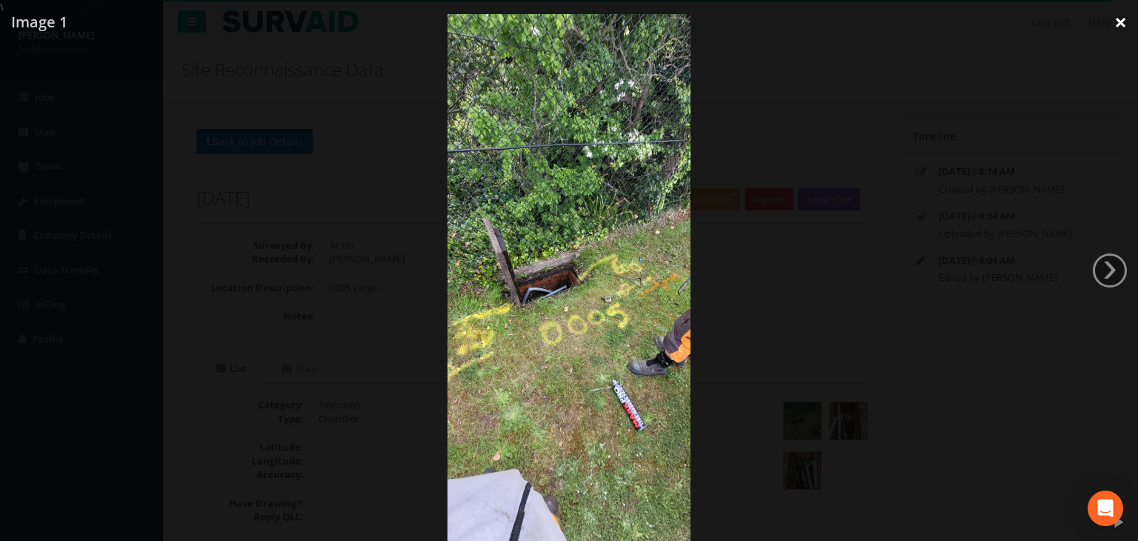
click at [1121, 20] on link "×" at bounding box center [1121, 22] width 35 height 44
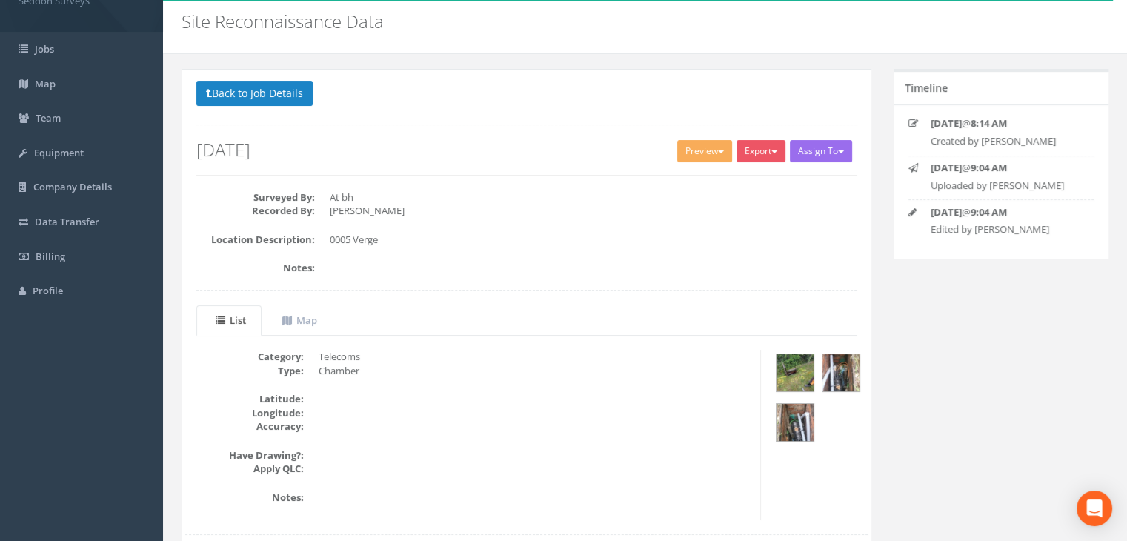
scroll to position [44, 0]
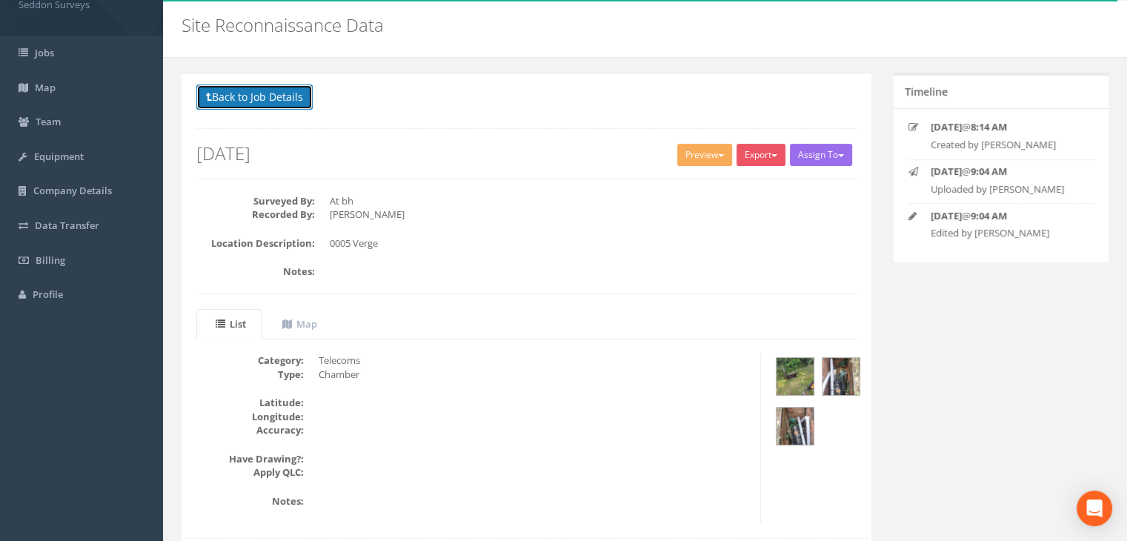
click at [259, 99] on button "Back to Job Details" at bounding box center [254, 96] width 116 height 25
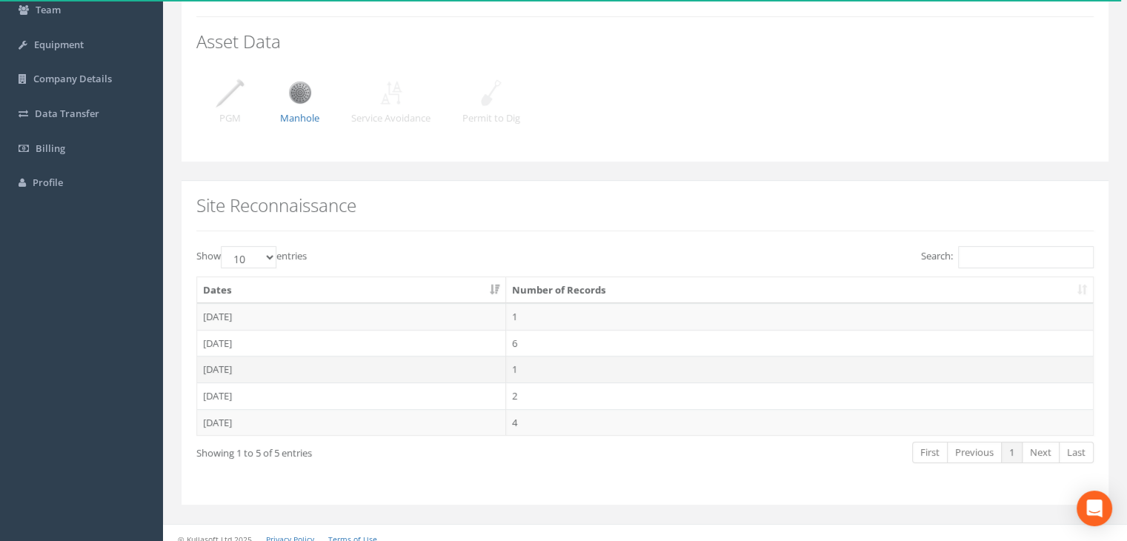
scroll to position [166, 0]
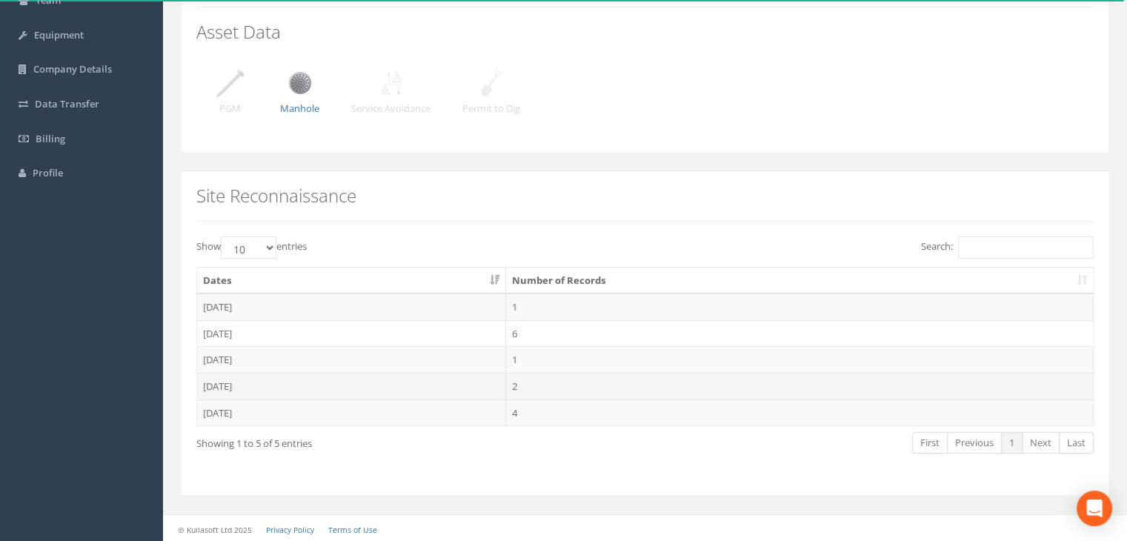
click at [244, 380] on td "[DATE]" at bounding box center [351, 386] width 309 height 27
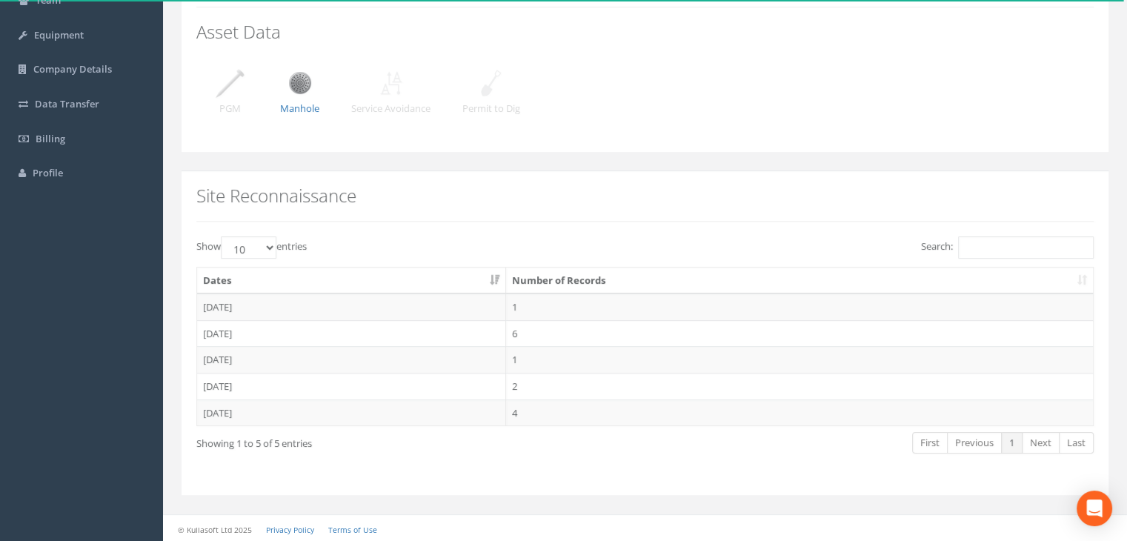
scroll to position [50, 0]
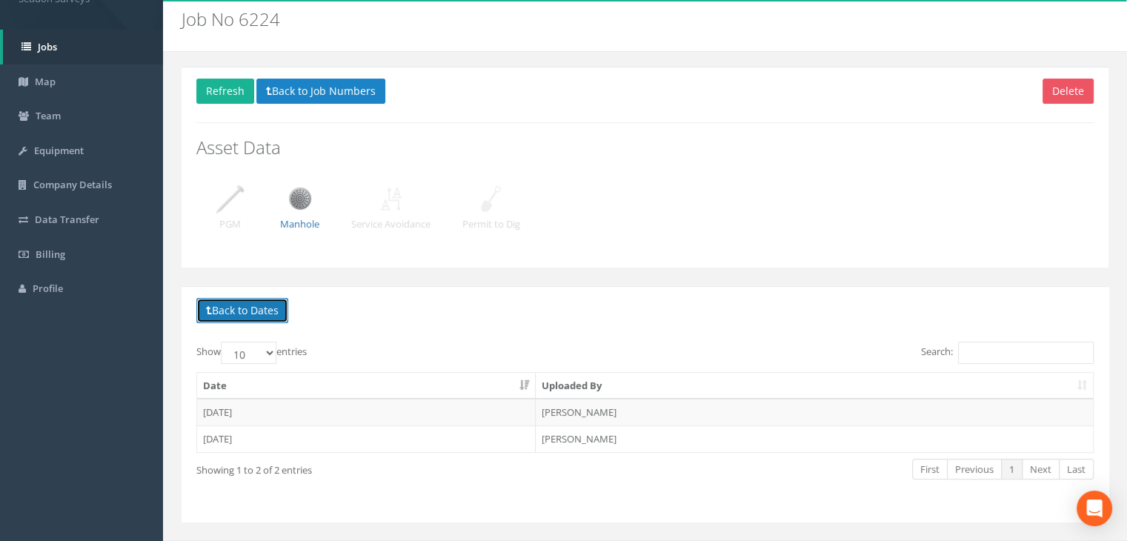
click at [255, 306] on button "Back to Dates" at bounding box center [242, 310] width 92 height 25
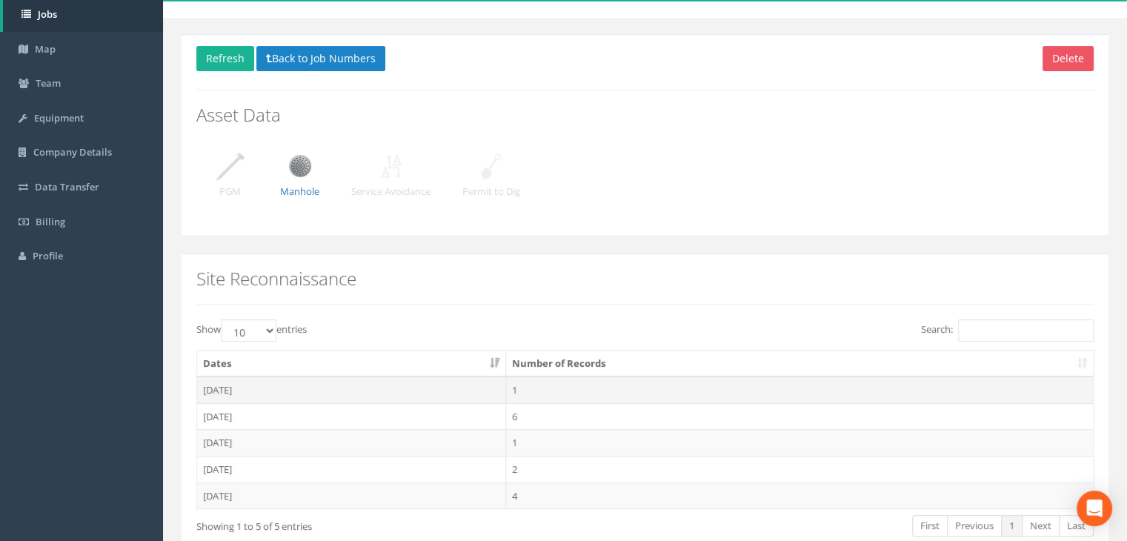
scroll to position [125, 0]
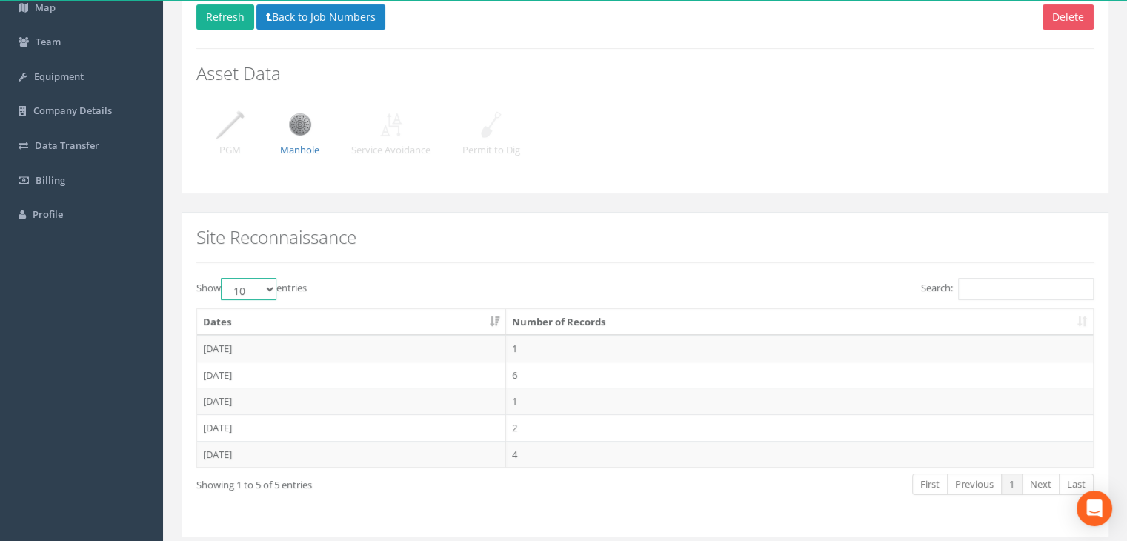
click at [271, 288] on select "10 25 50 100" at bounding box center [249, 289] width 56 height 22
click at [223, 278] on select "10 25 50 100" at bounding box center [249, 289] width 56 height 22
click at [243, 351] on td "[DATE]" at bounding box center [351, 348] width 309 height 27
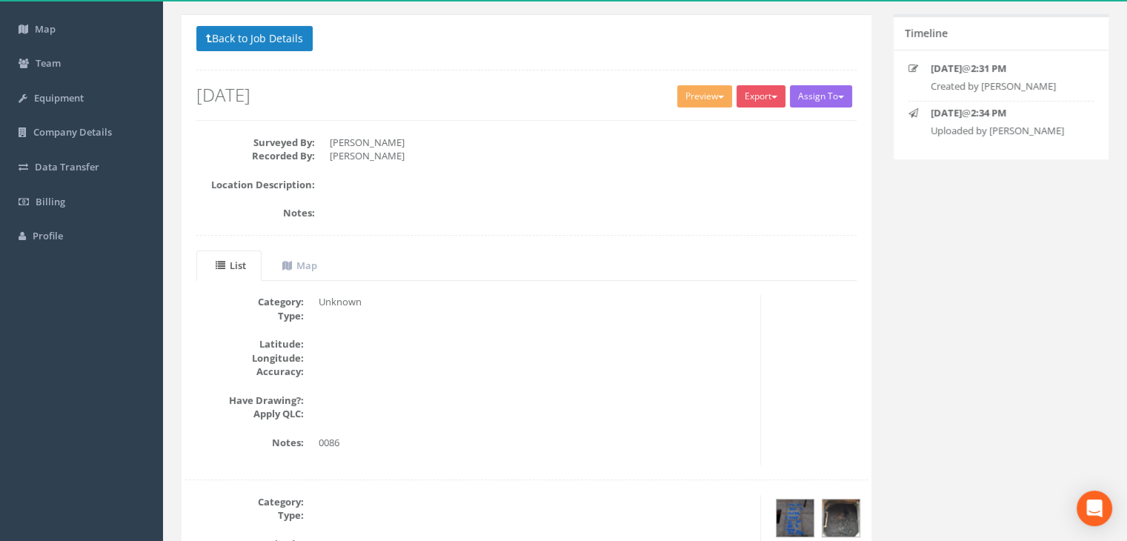
scroll to position [73, 0]
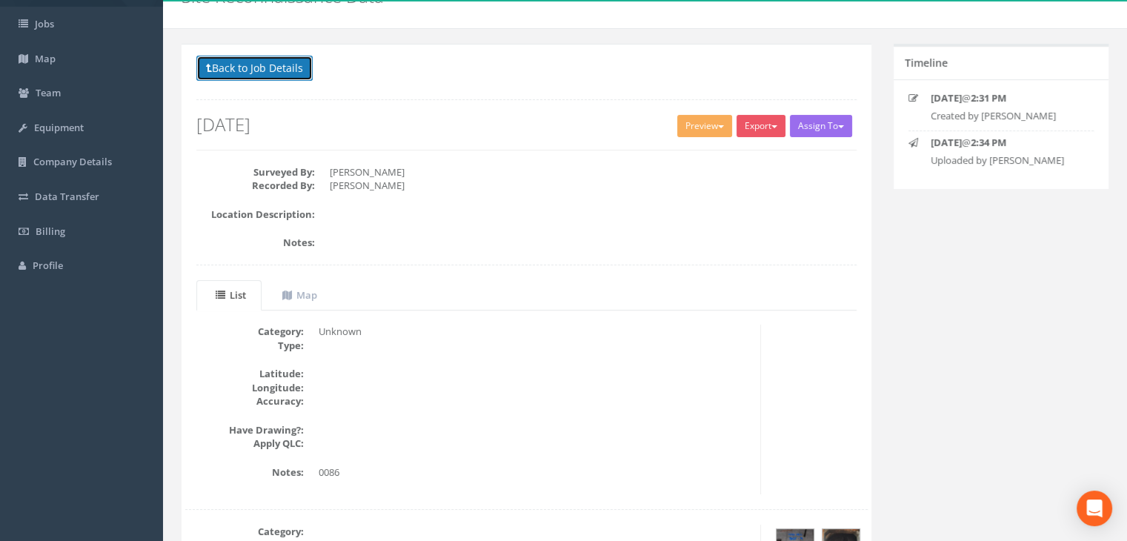
click at [278, 69] on button "Back to Job Details" at bounding box center [254, 68] width 116 height 25
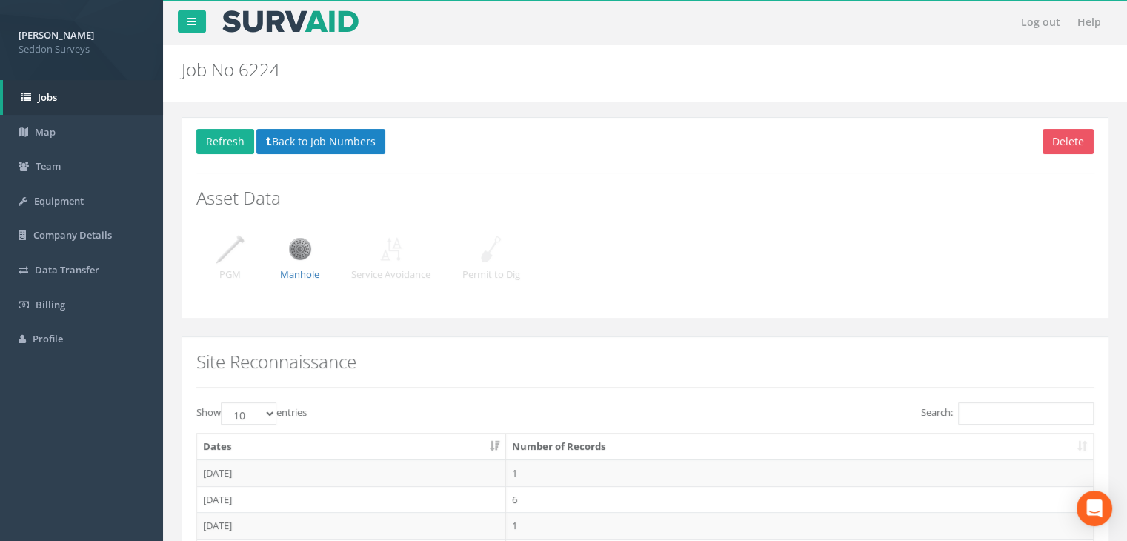
scroll to position [73, 0]
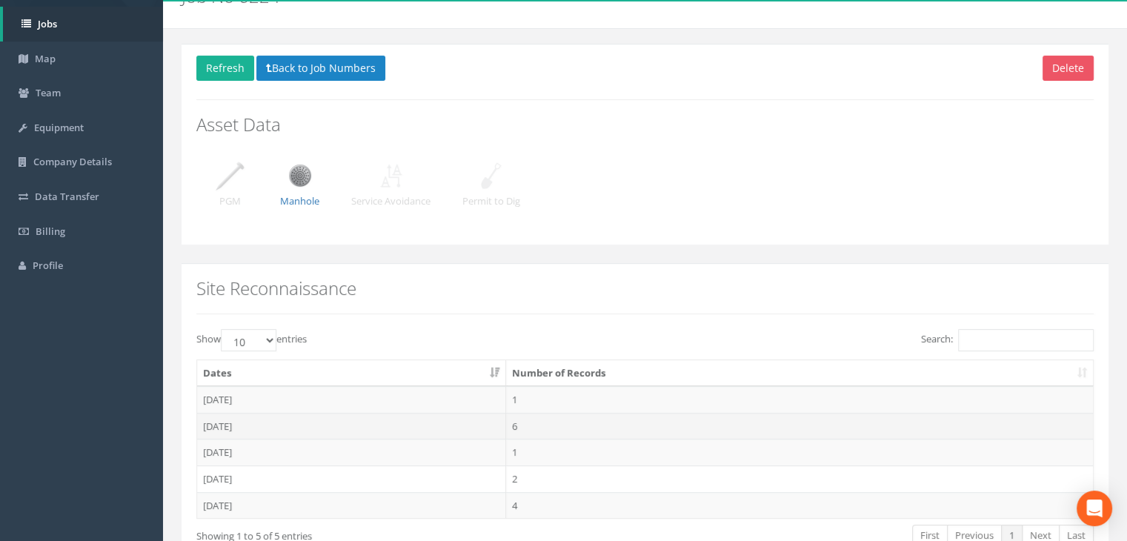
click at [245, 425] on td "[DATE]" at bounding box center [351, 426] width 309 height 27
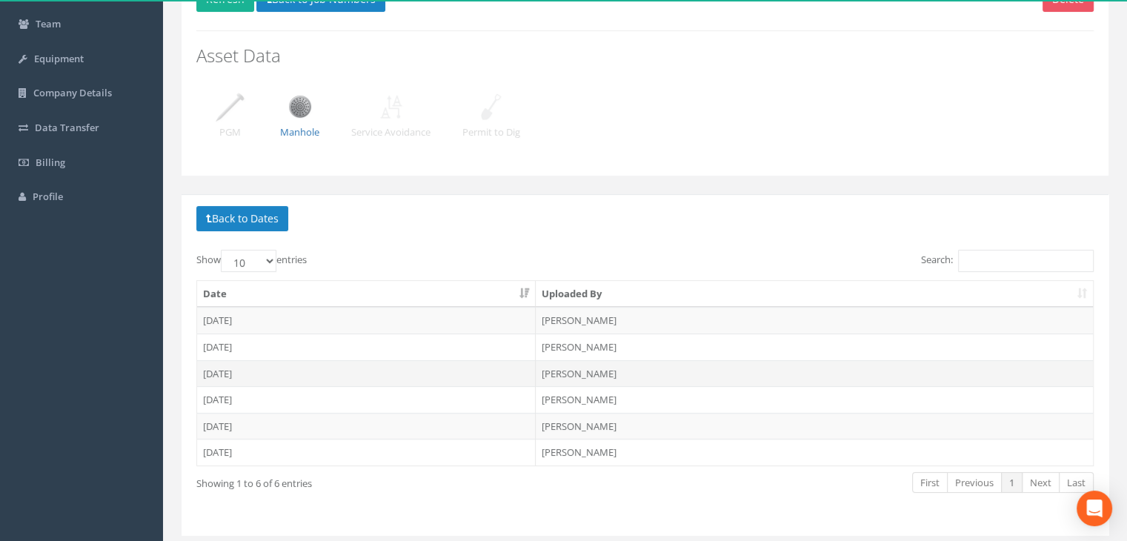
scroll to position [147, 0]
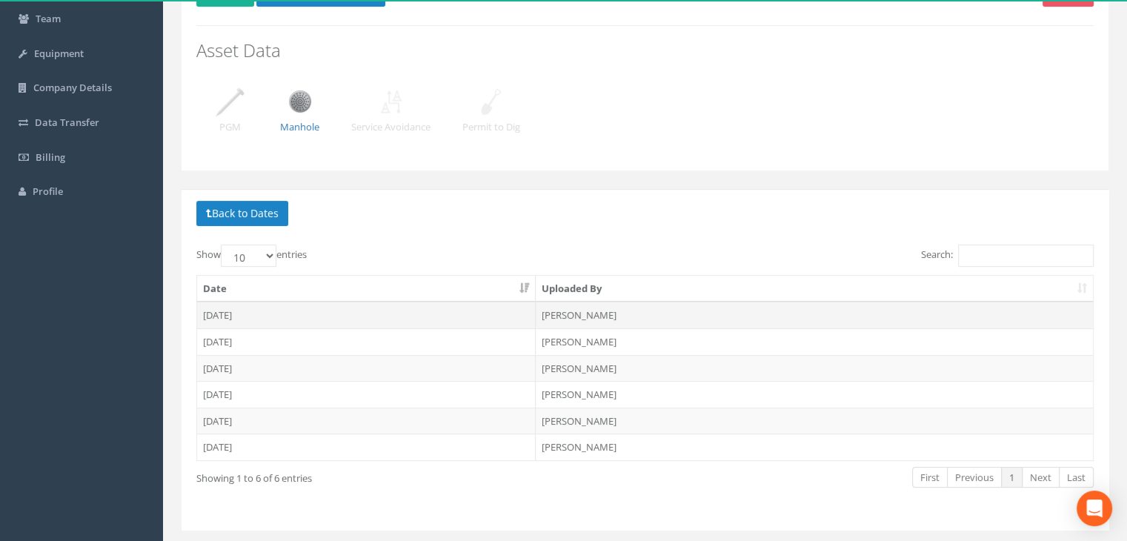
click at [236, 319] on td "[DATE]" at bounding box center [366, 315] width 339 height 27
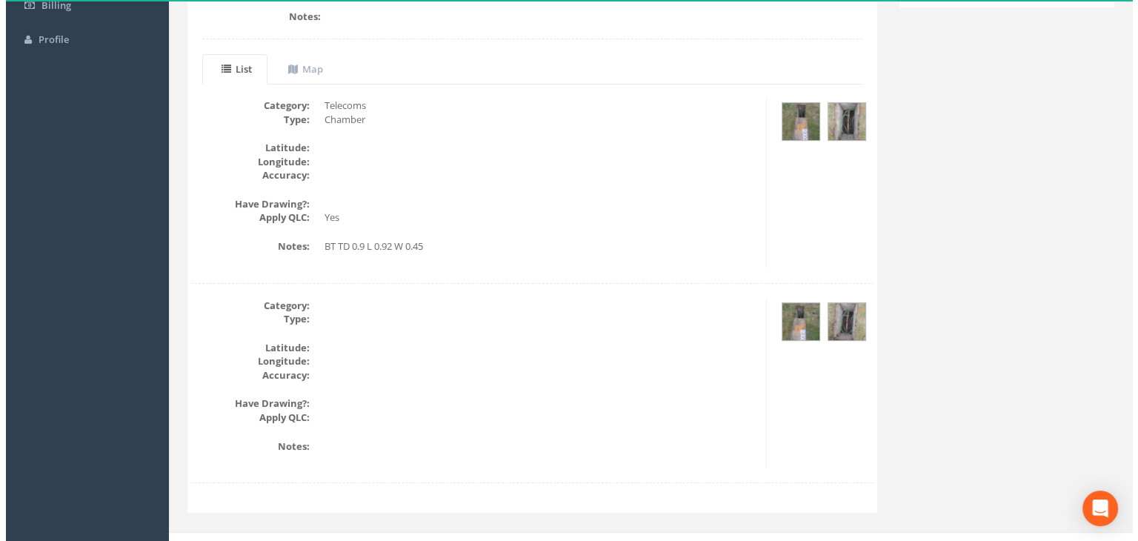
scroll to position [318, 0]
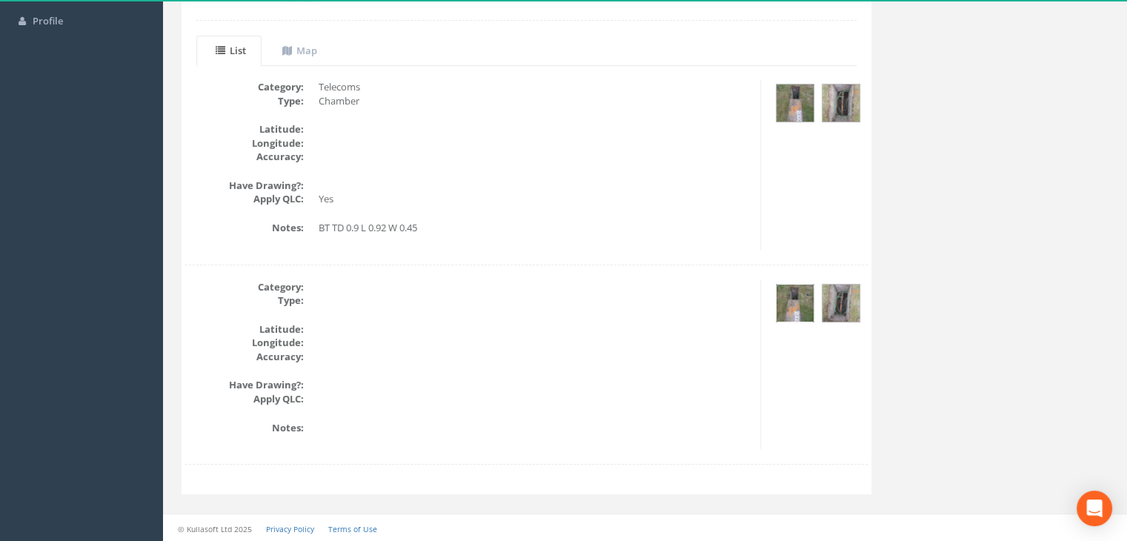
click at [797, 302] on img at bounding box center [795, 303] width 37 height 37
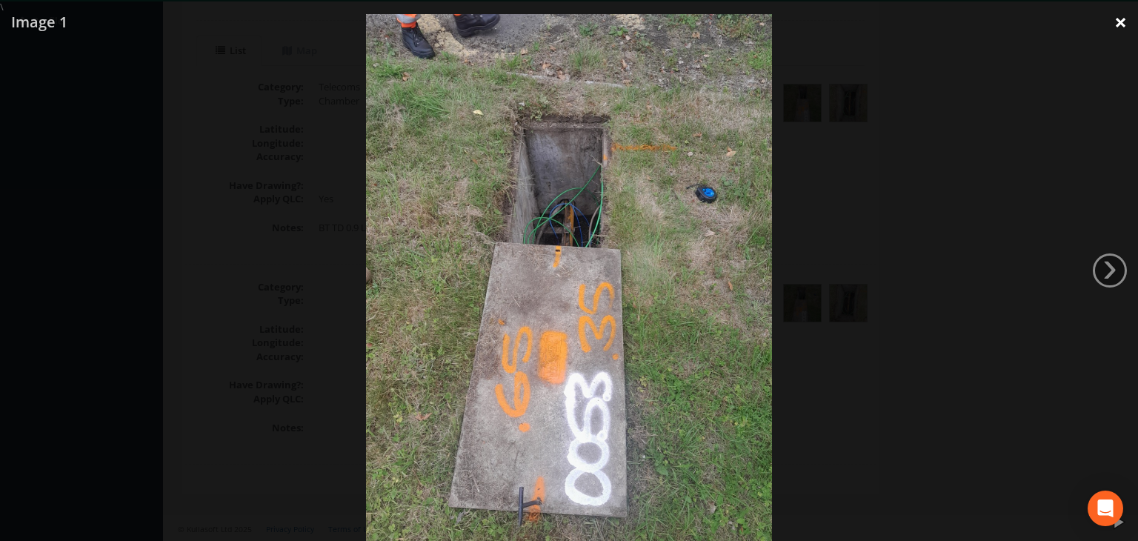
click at [1128, 22] on link "×" at bounding box center [1121, 22] width 35 height 44
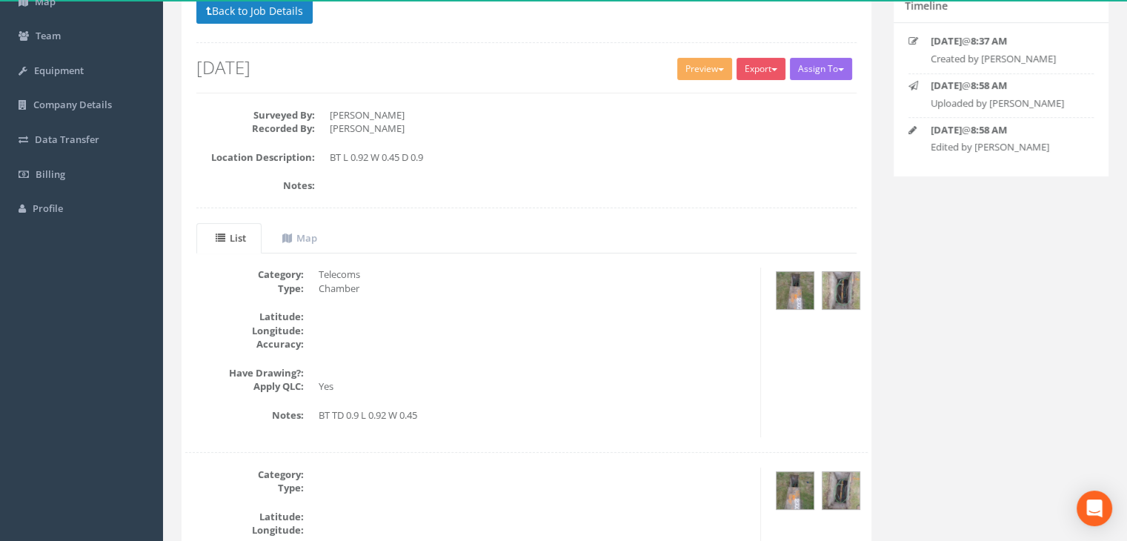
scroll to position [0, 0]
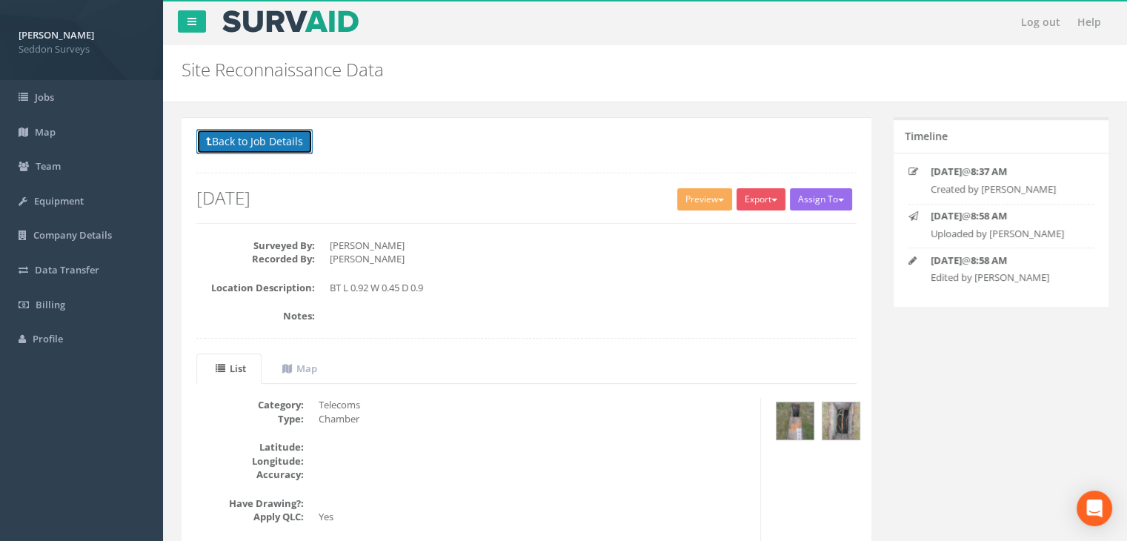
click at [261, 144] on button "Back to Job Details" at bounding box center [254, 141] width 116 height 25
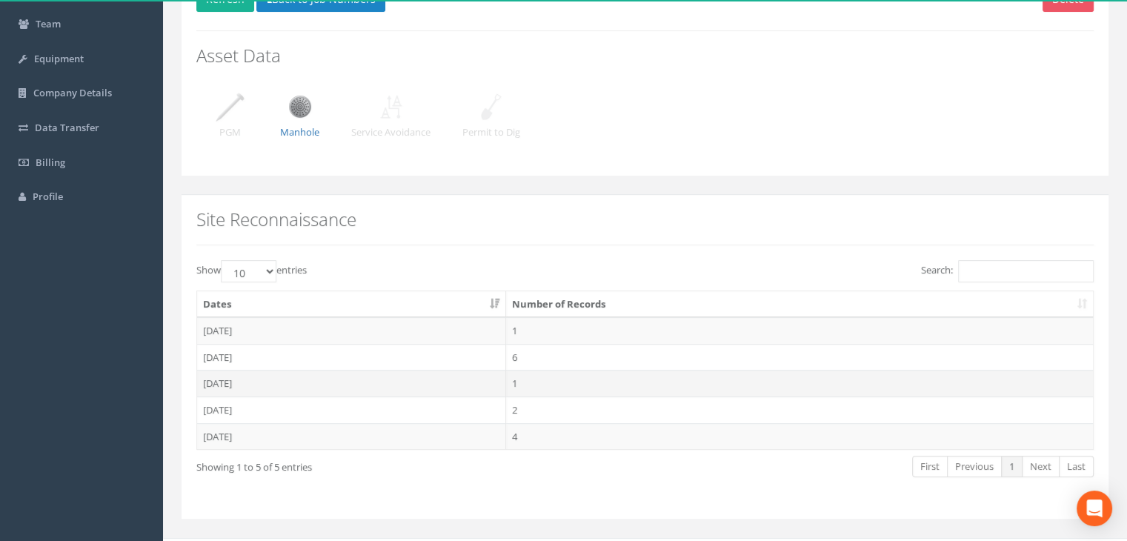
scroll to position [148, 0]
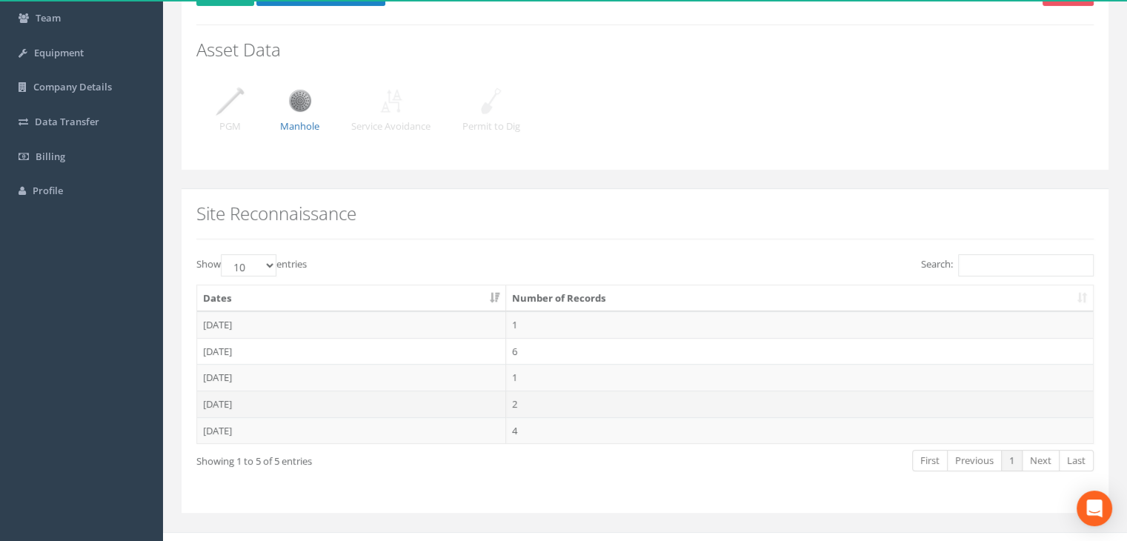
click at [239, 399] on td "[DATE]" at bounding box center [351, 404] width 309 height 27
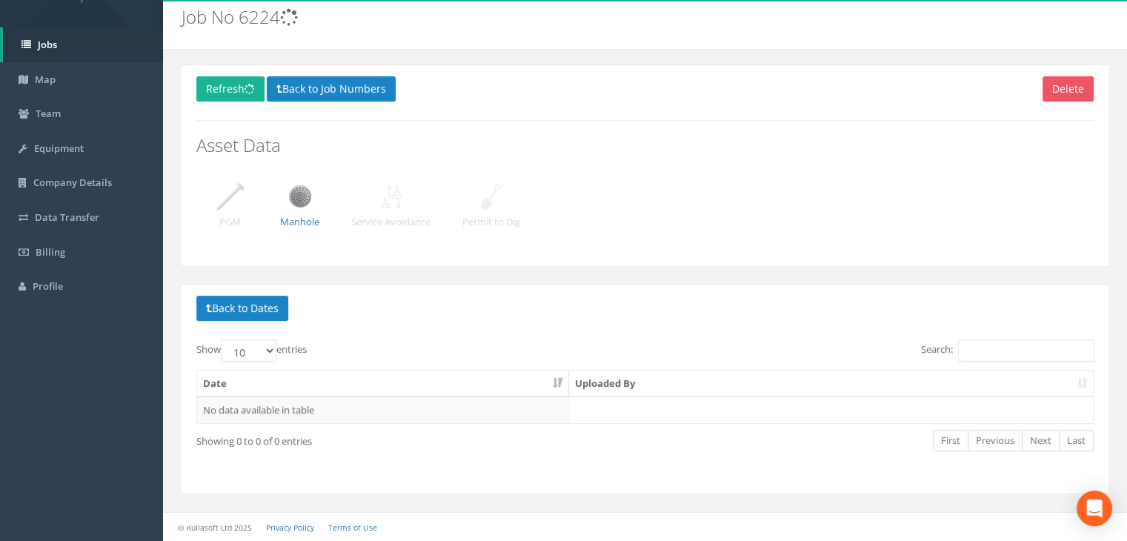
scroll to position [50, 0]
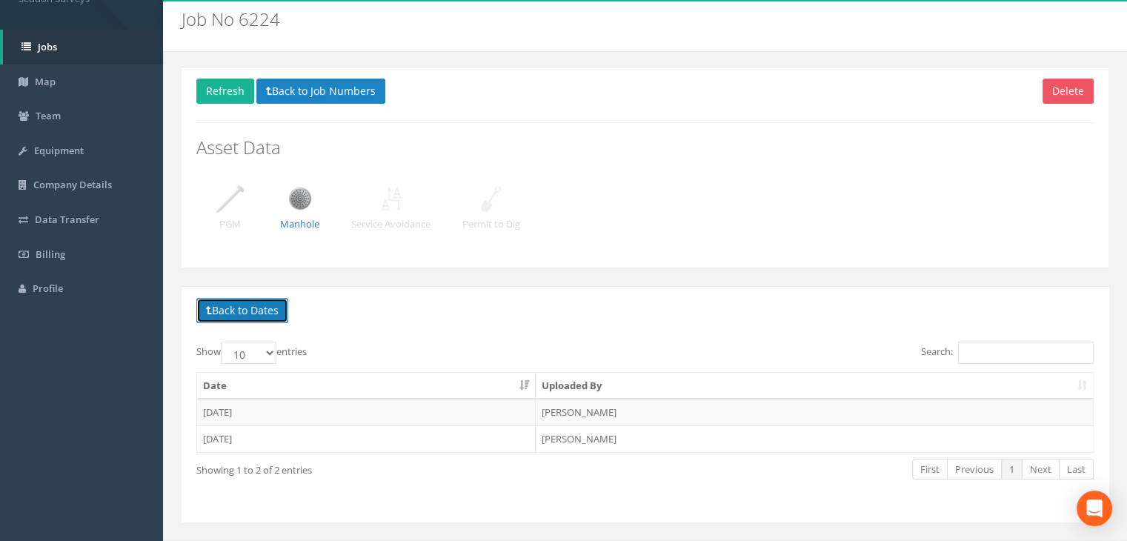
click at [268, 316] on button "Back to Dates" at bounding box center [242, 310] width 92 height 25
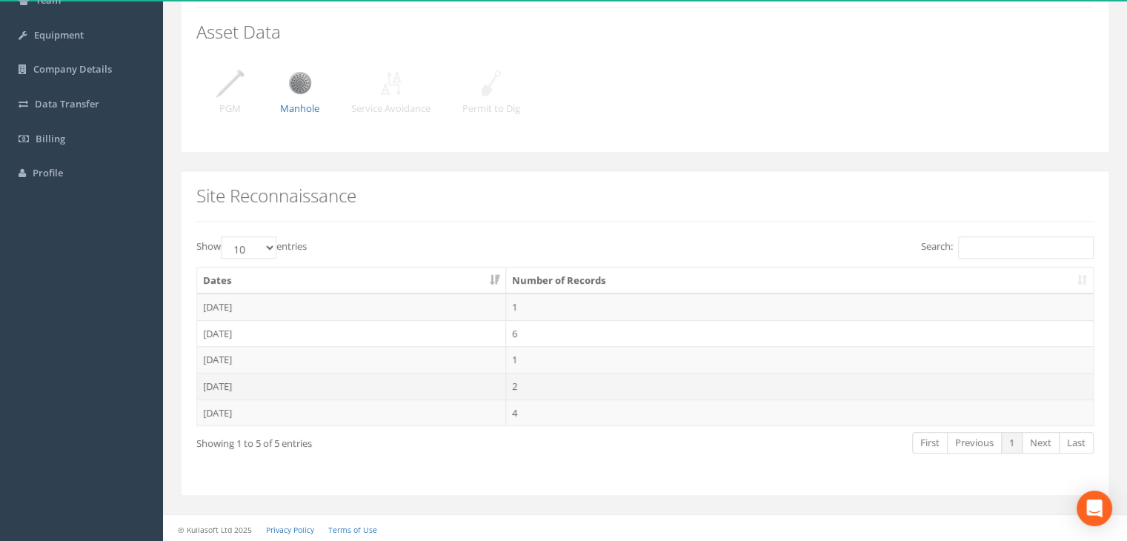
click at [234, 381] on td "[DATE]" at bounding box center [351, 386] width 309 height 27
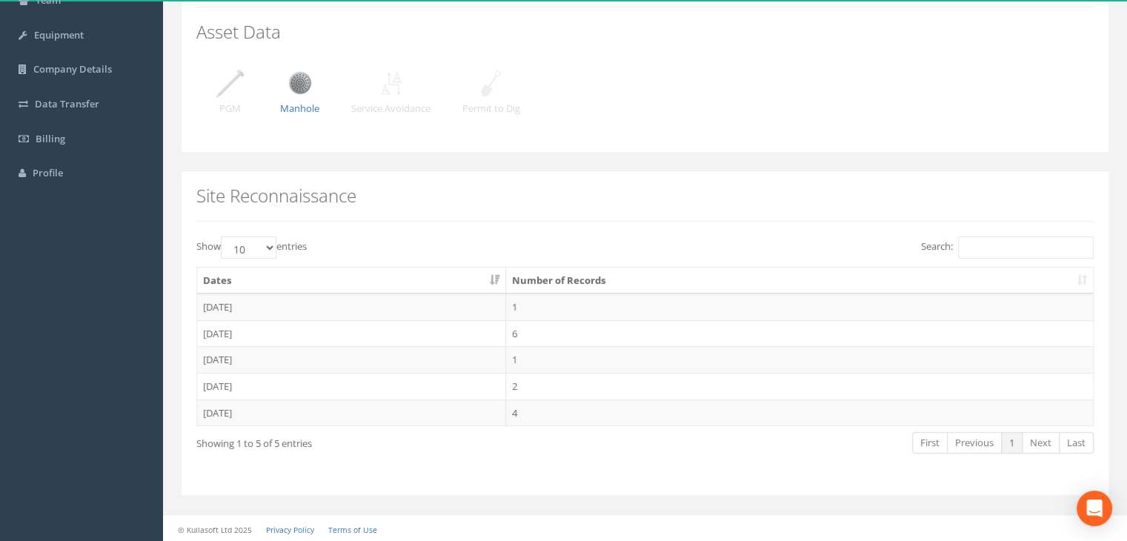
scroll to position [77, 0]
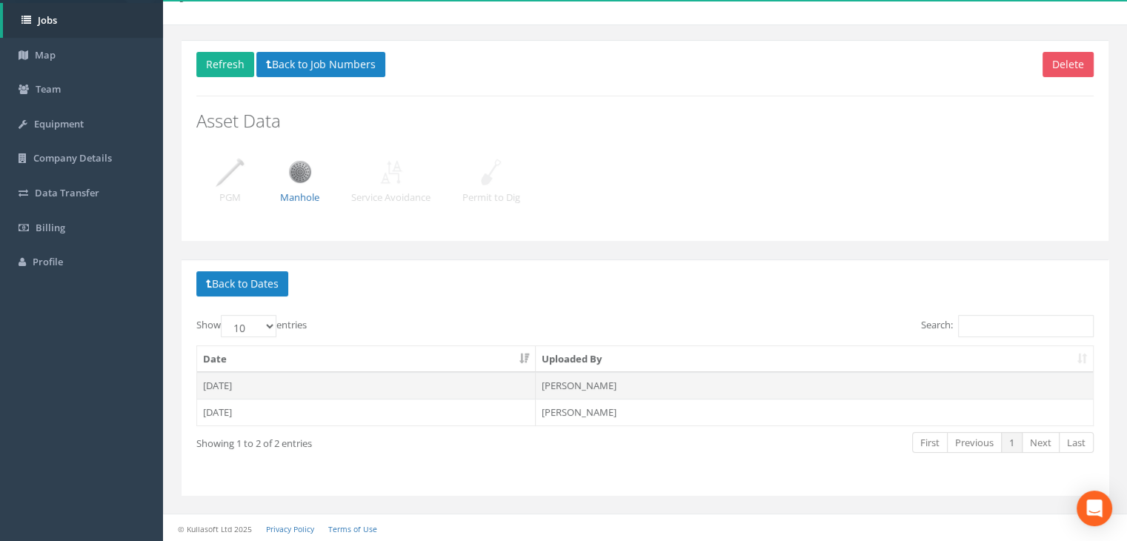
click at [227, 387] on td "[DATE]" at bounding box center [366, 385] width 339 height 27
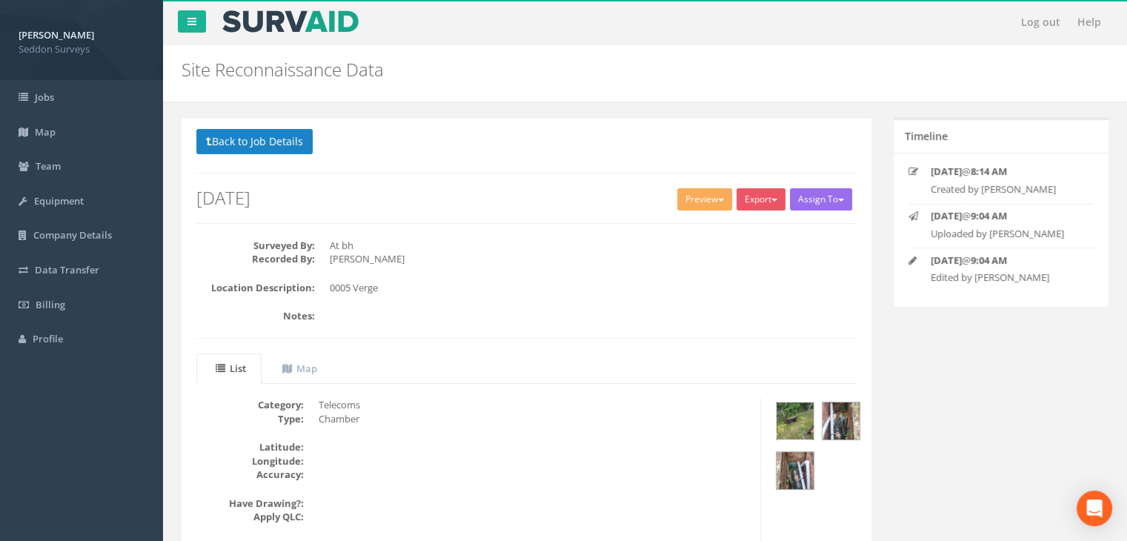
click at [782, 419] on img at bounding box center [795, 420] width 37 height 37
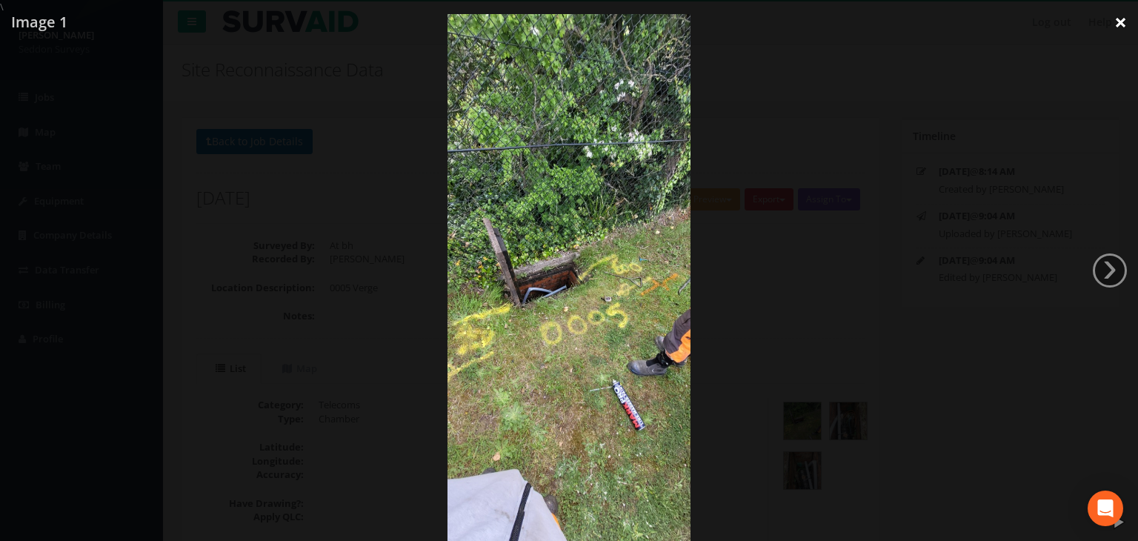
click at [1126, 24] on link "×" at bounding box center [1121, 22] width 35 height 44
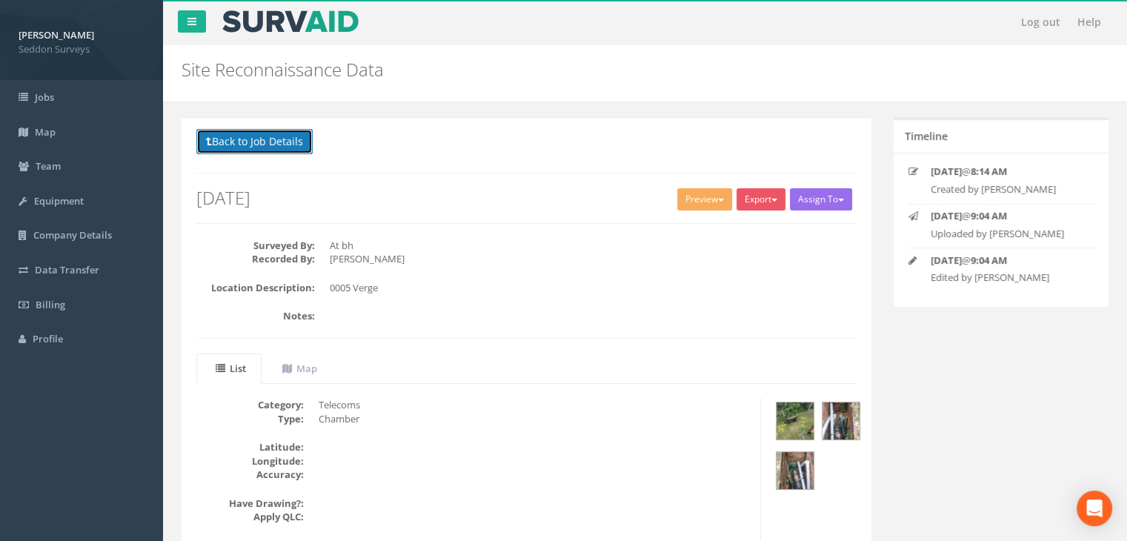
click at [250, 139] on button "Back to Job Details" at bounding box center [254, 141] width 116 height 25
